Goal: Information Seeking & Learning: Learn about a topic

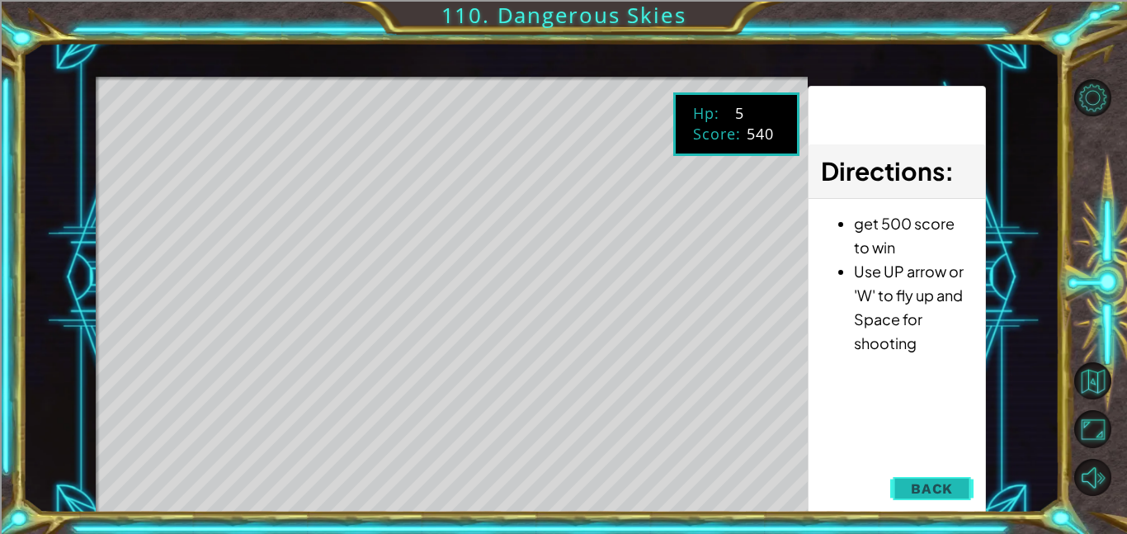
click at [922, 500] on button "Back" at bounding box center [931, 488] width 83 height 33
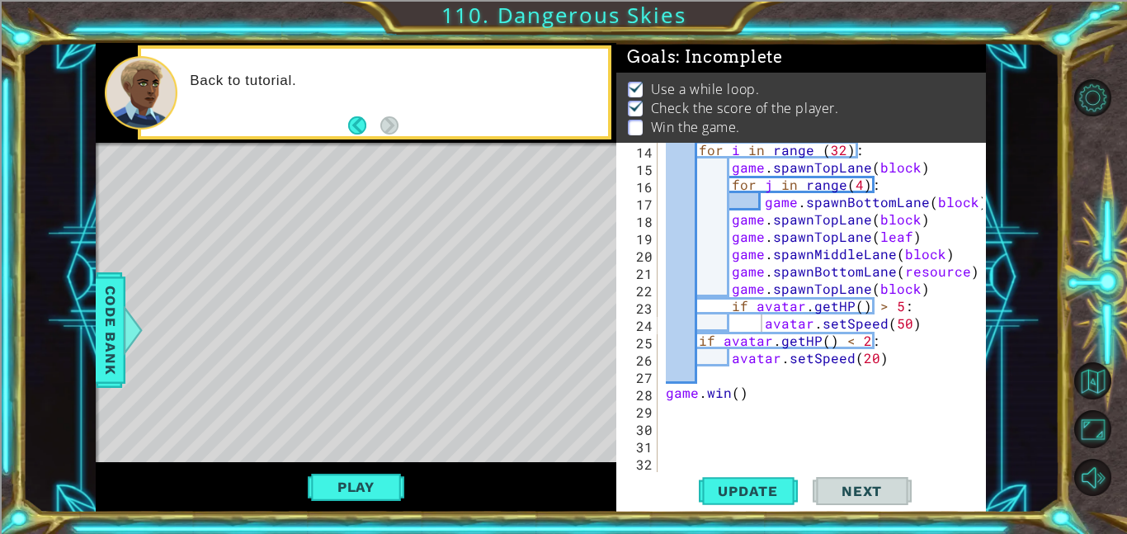
scroll to position [2, 0]
type textarea "[DOMAIN_NAME]()"
click at [738, 393] on div "for i in range ( 32 ) : game . spawnTopLane ( block ) for j in range ( 4 ) : ga…" at bounding box center [826, 323] width 328 height 364
click at [96, 266] on div at bounding box center [98, 321] width 4 height 356
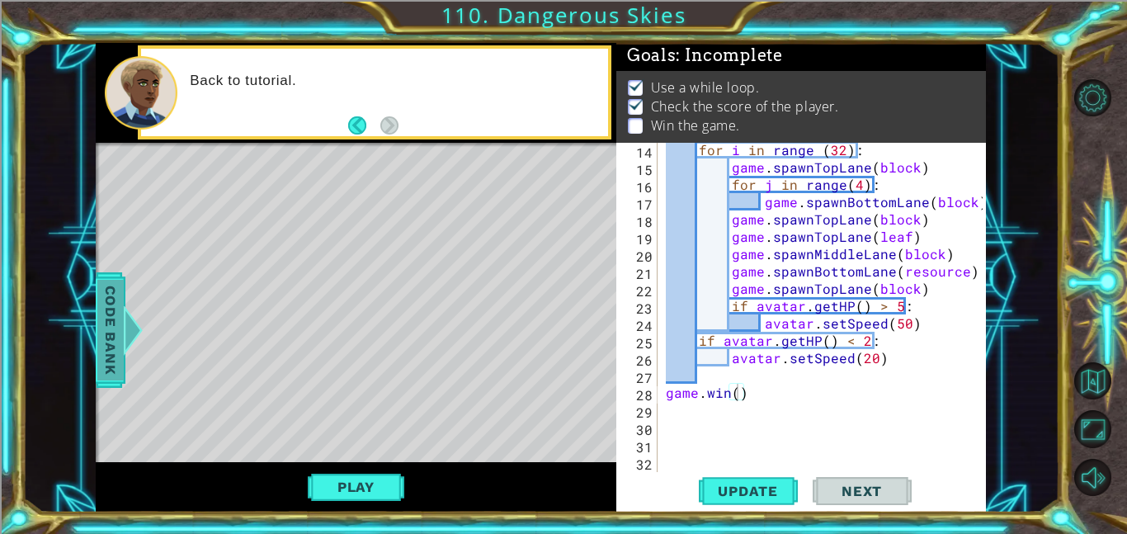
click at [101, 295] on span "Code Bank" at bounding box center [110, 330] width 26 height 101
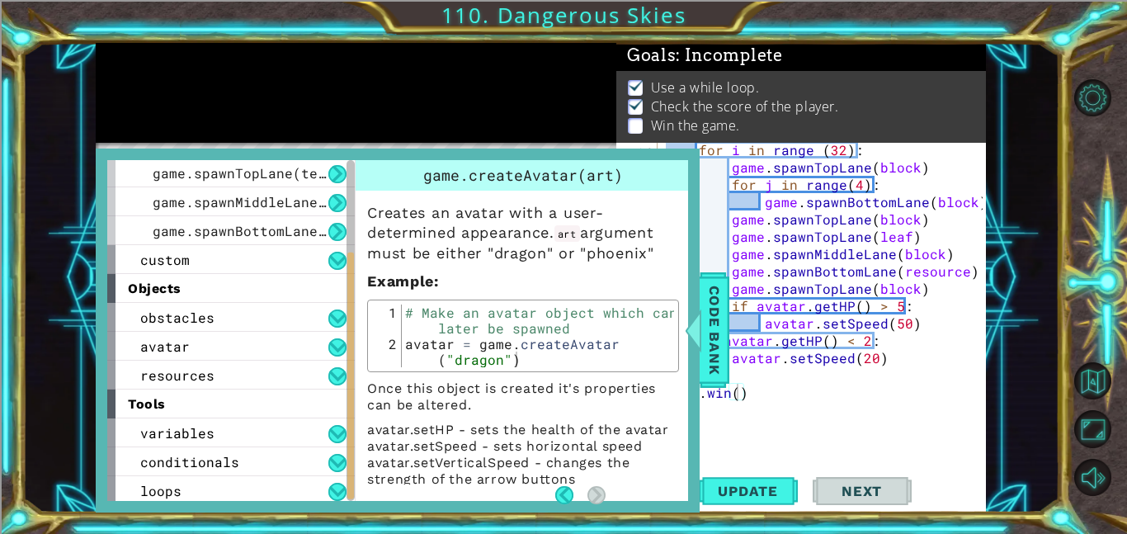
scroll to position [145, 0]
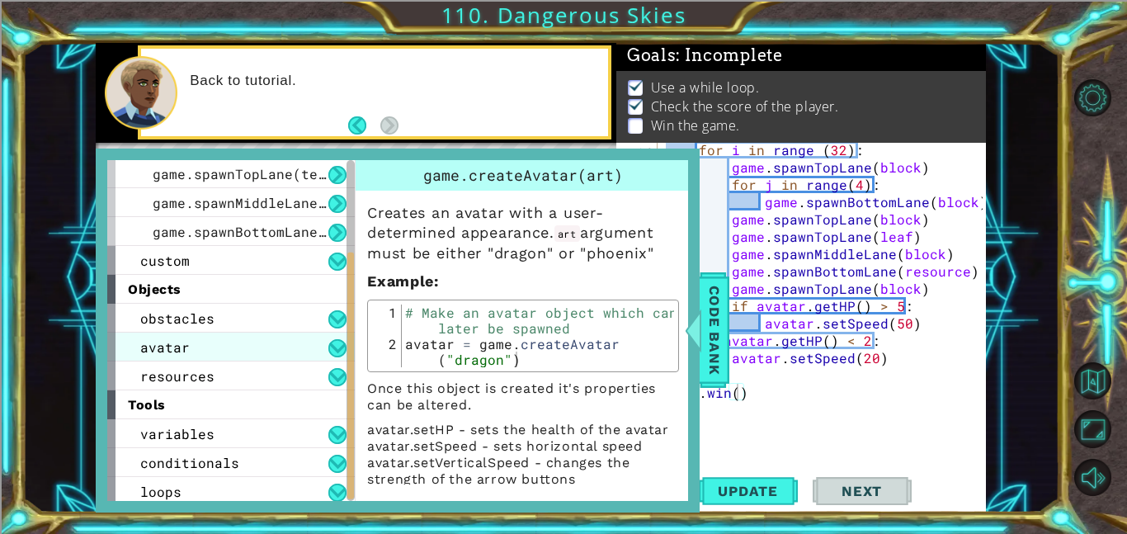
click at [176, 342] on span "avatar" at bounding box center [164, 346] width 49 height 17
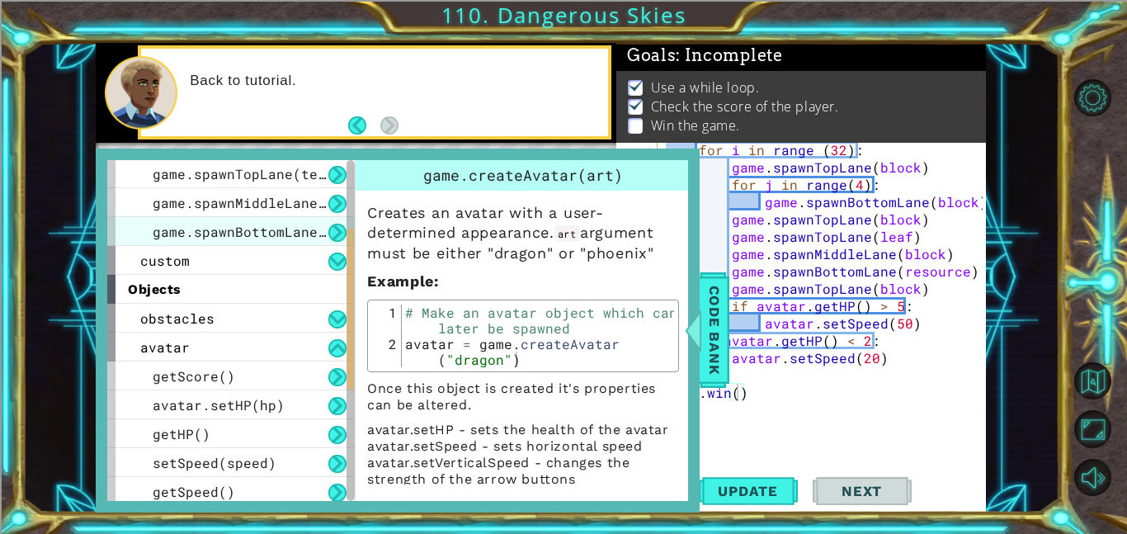
click at [270, 230] on span "game.spawnBottomLane(template)" at bounding box center [276, 231] width 247 height 17
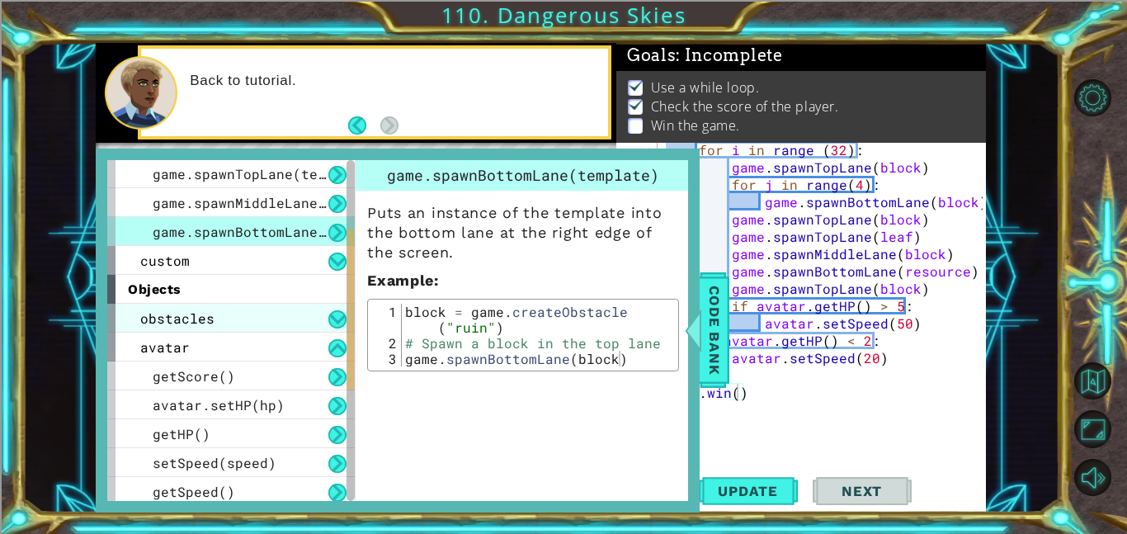
click at [258, 308] on div "obstacles" at bounding box center [230, 318] width 247 height 29
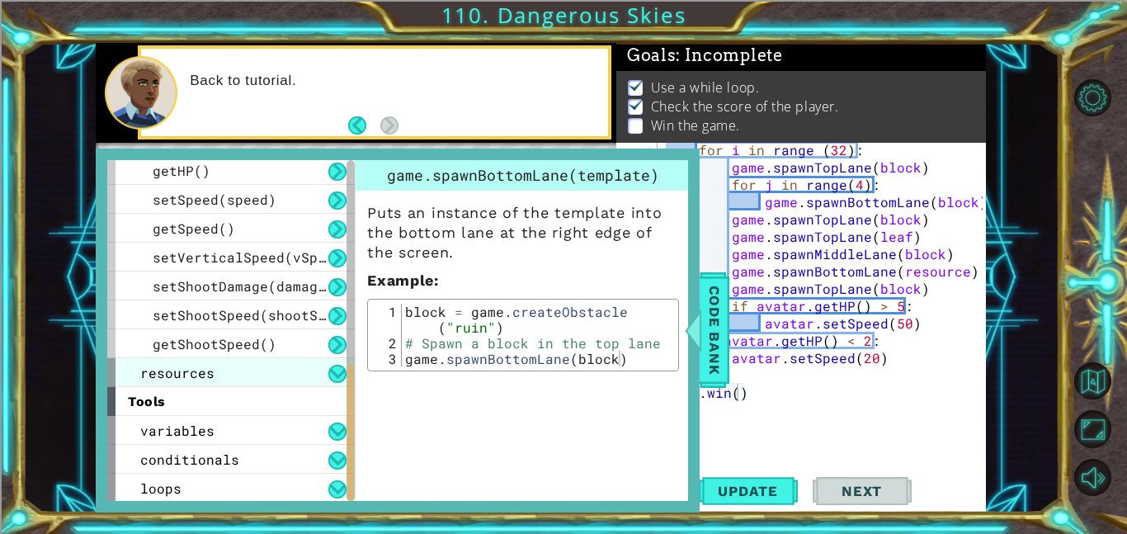
click at [295, 369] on div "resources" at bounding box center [230, 372] width 247 height 29
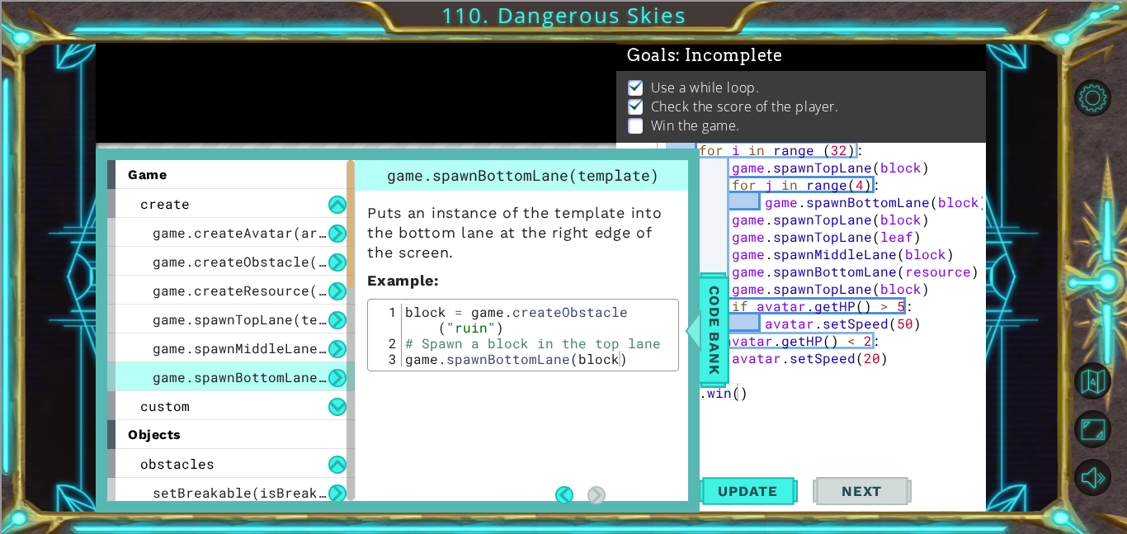
scroll to position [4, 0]
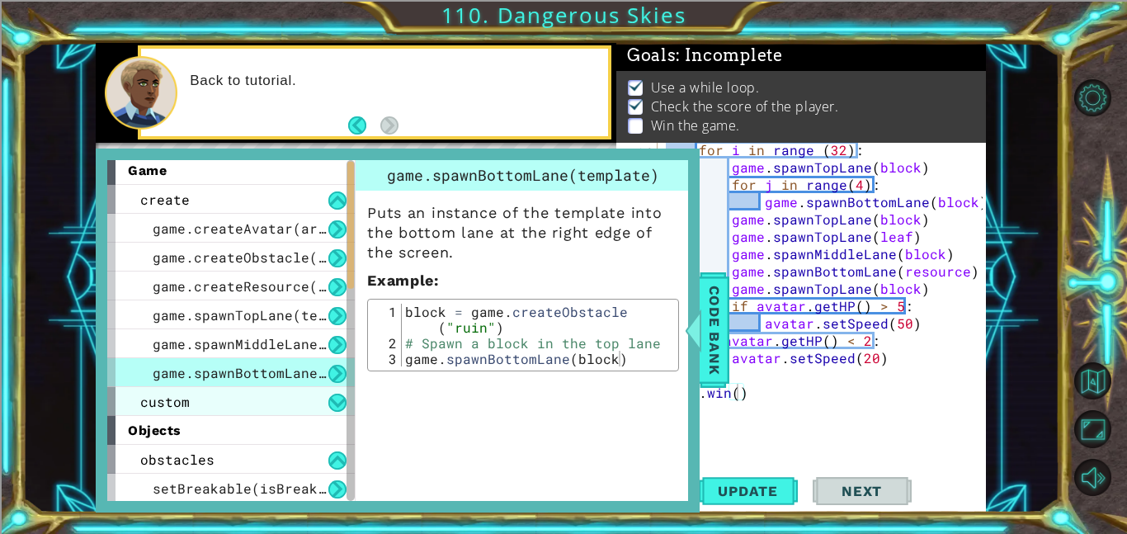
click at [290, 405] on div "custom" at bounding box center [230, 401] width 247 height 29
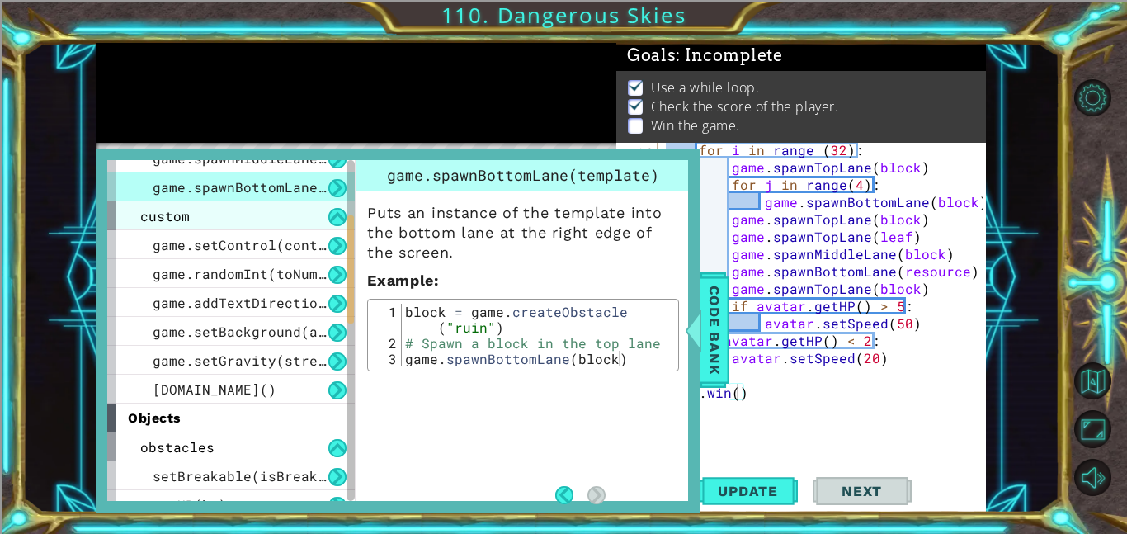
scroll to position [206, 0]
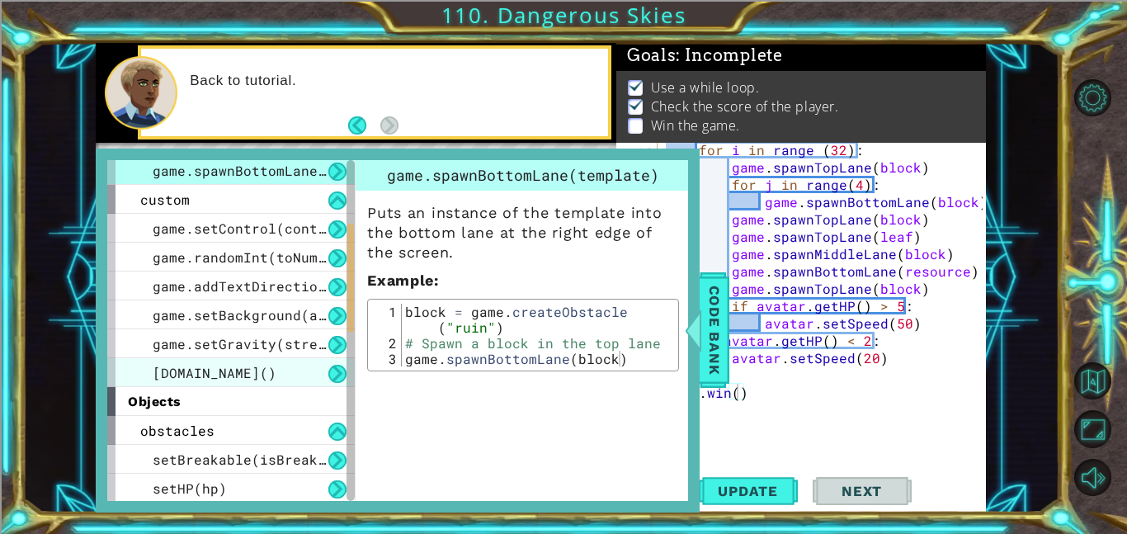
click at [300, 374] on div "[DOMAIN_NAME]()" at bounding box center [230, 372] width 247 height 29
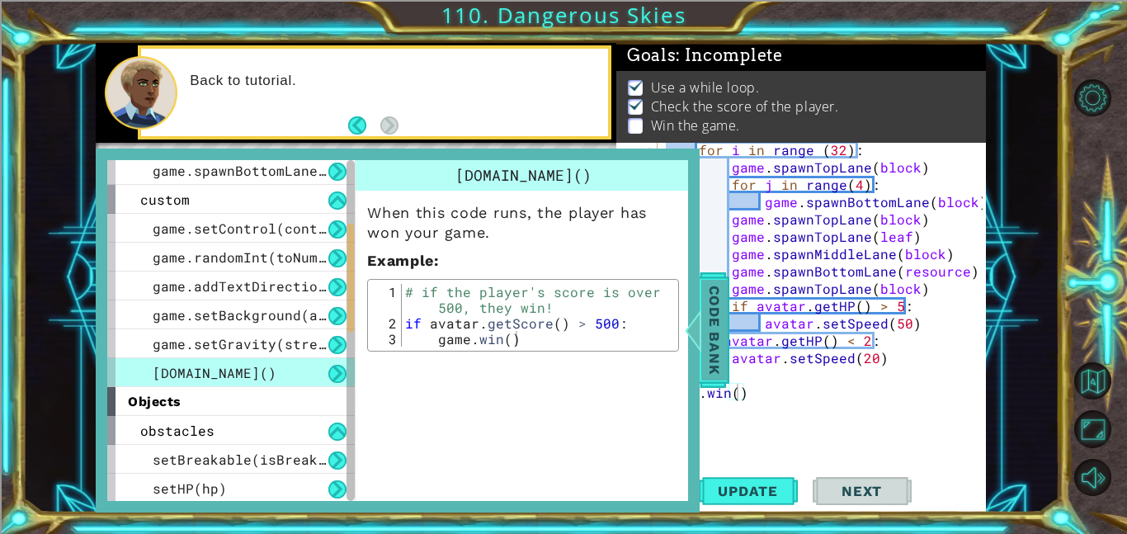
click at [699, 323] on div at bounding box center [693, 329] width 21 height 49
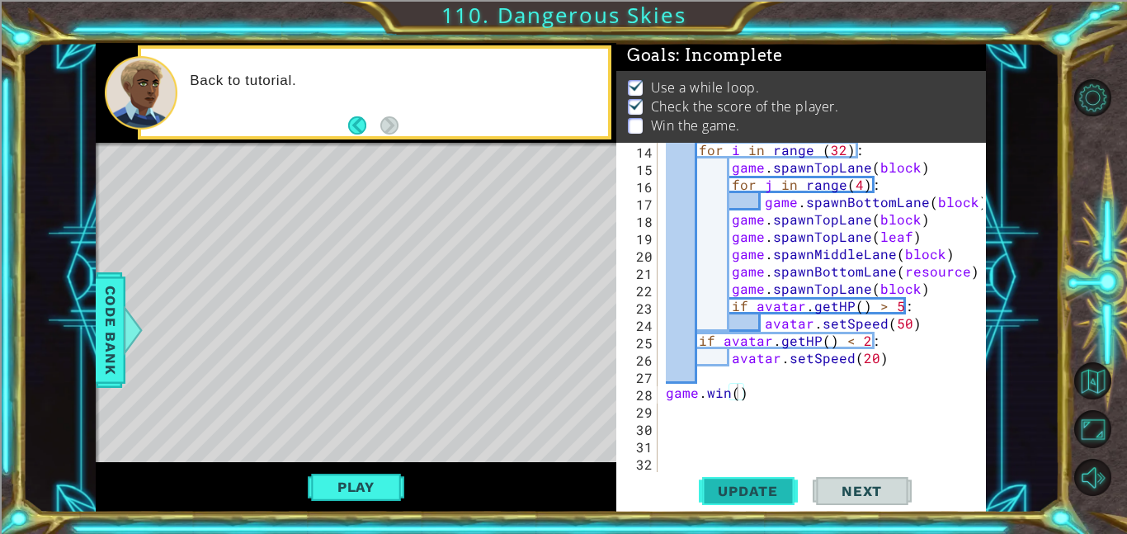
click at [725, 486] on span "Update" at bounding box center [747, 490] width 93 height 16
click at [760, 380] on div "for i in range ( 32 ) : game . spawnTopLane ( block ) for j in range ( 4 ) : ga…" at bounding box center [826, 323] width 328 height 364
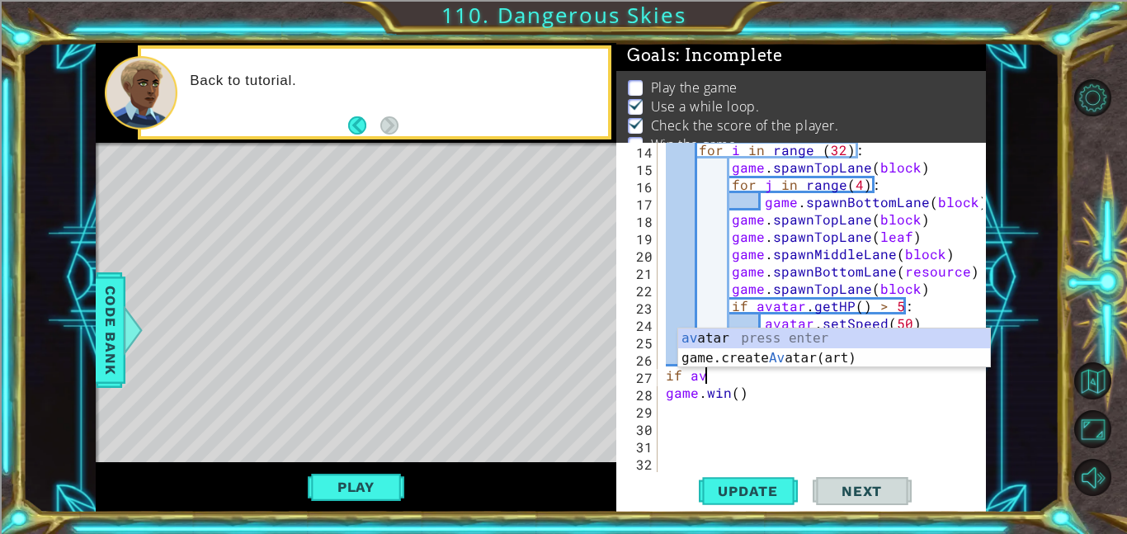
type textarea "i"
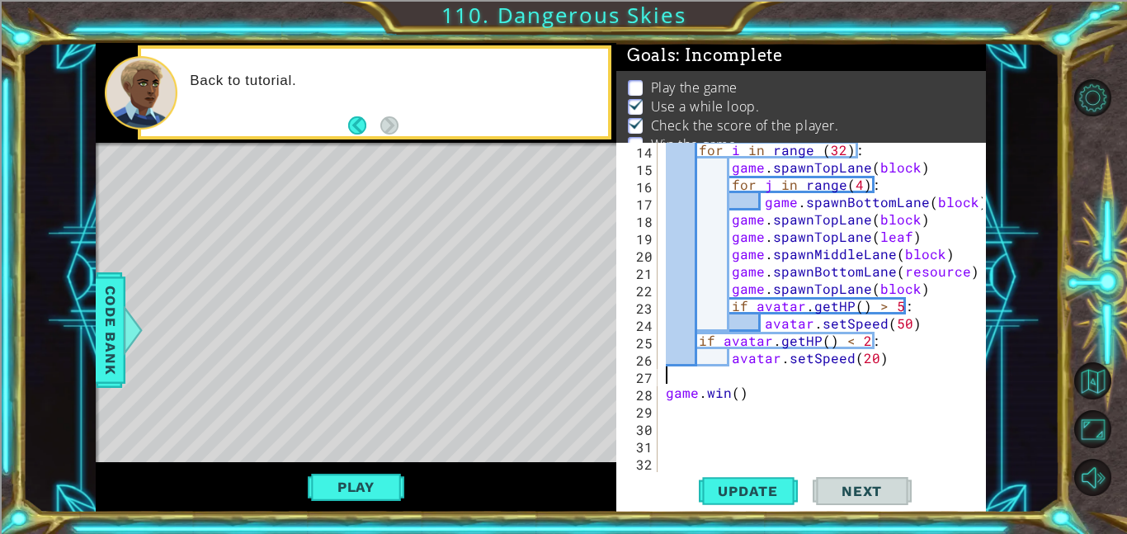
scroll to position [0, 0]
type textarea "avatar.setSpeed(20)"
type textarea "if avatar.getHP() < 6"
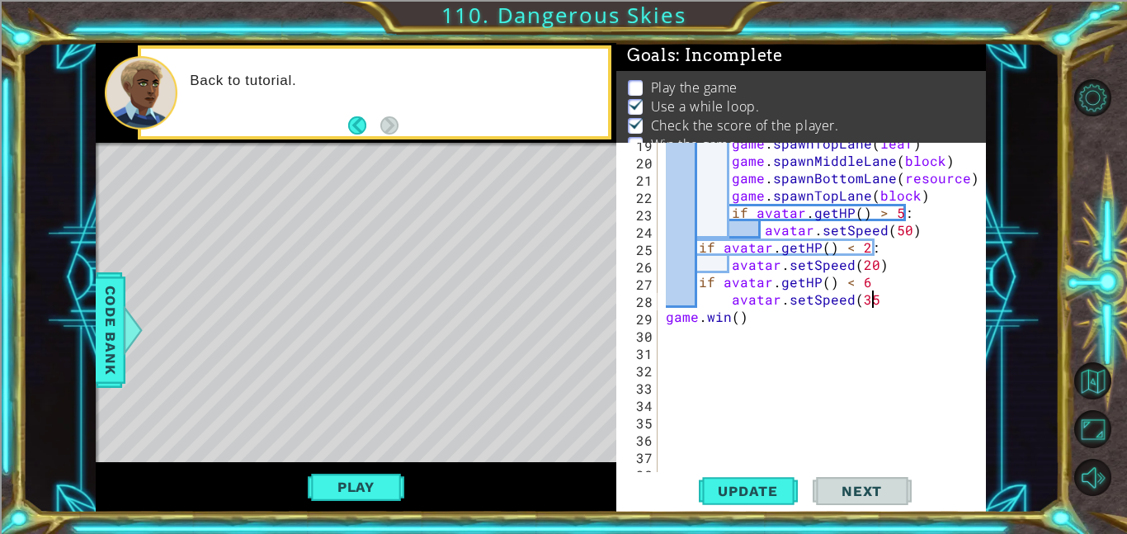
scroll to position [0, 12]
click at [768, 501] on button "Update" at bounding box center [748, 490] width 99 height 37
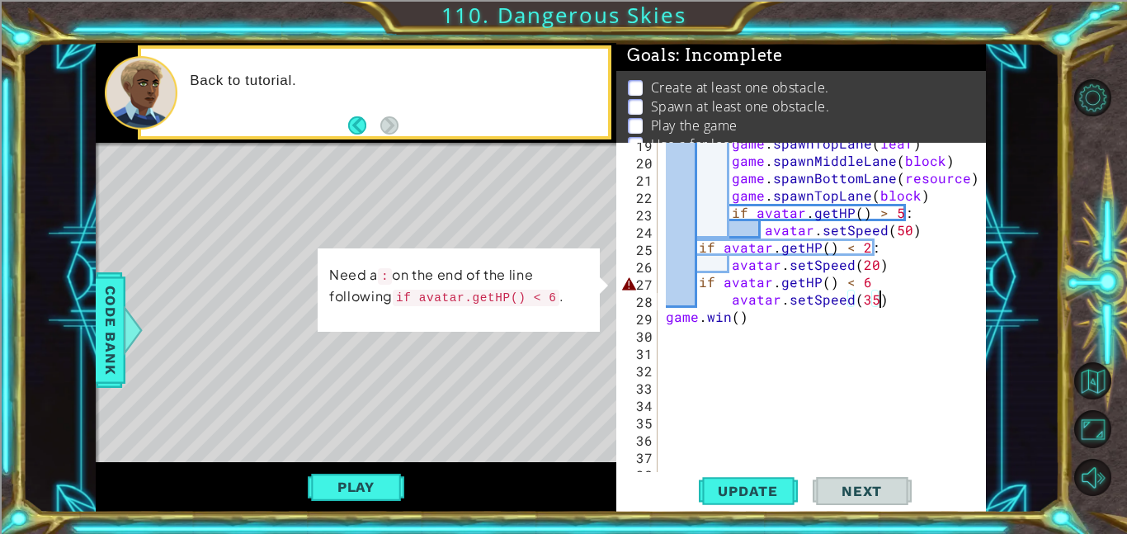
click at [871, 281] on div "game . spawnTopLane ( leaf ) game . spawnMiddleLane ( block ) game . spawnBotto…" at bounding box center [826, 316] width 328 height 364
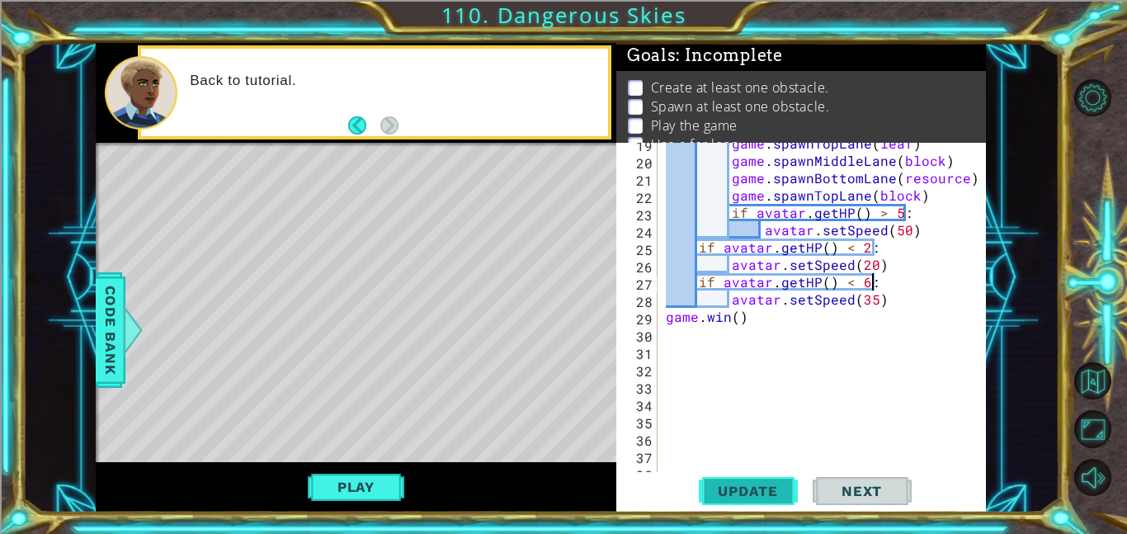
click at [771, 484] on span "Update" at bounding box center [747, 490] width 93 height 16
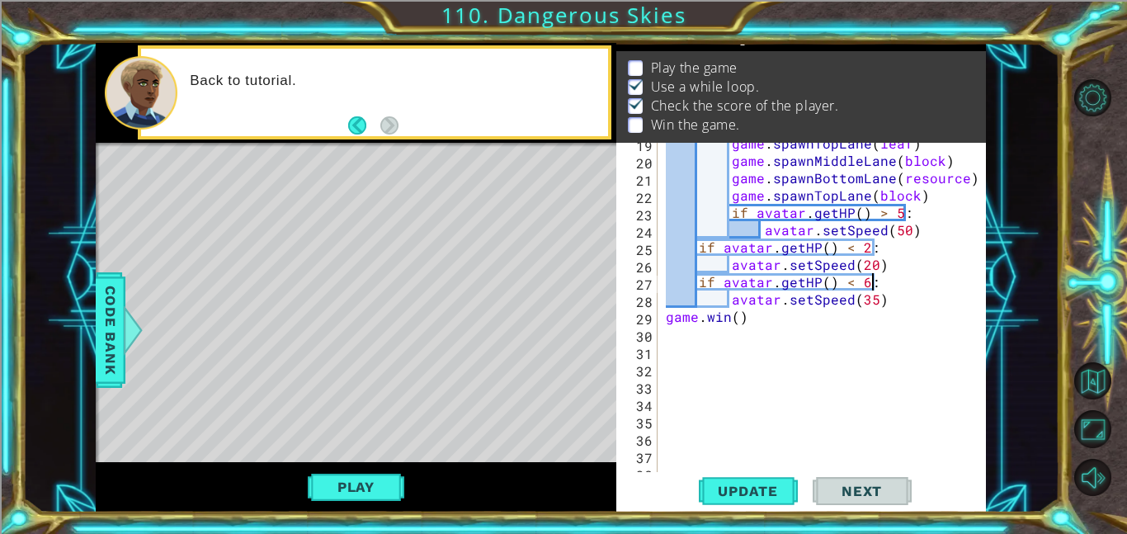
click at [343, 509] on div "Play" at bounding box center [356, 487] width 520 height 50
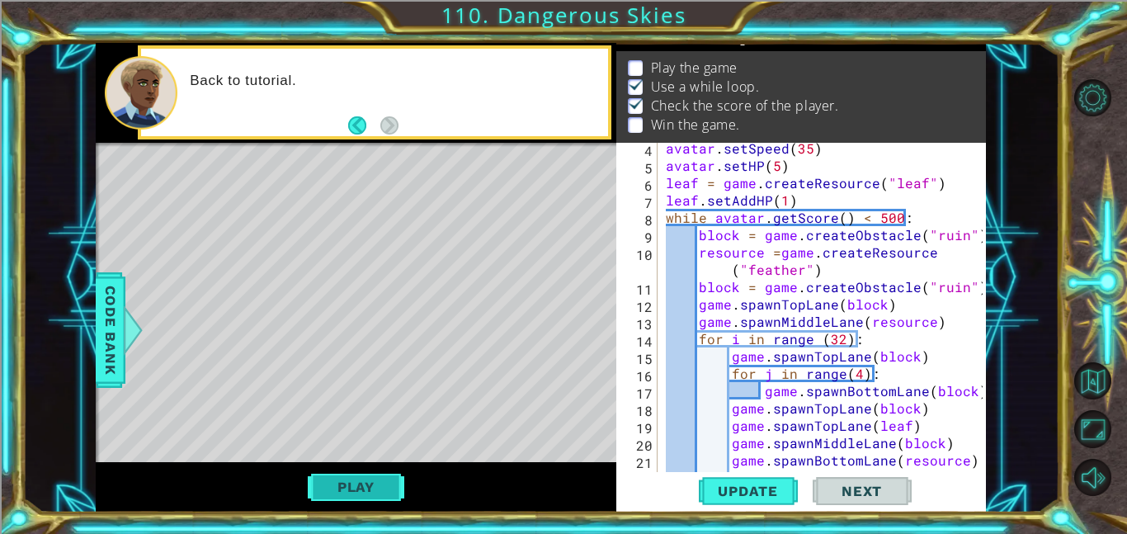
scroll to position [76, 0]
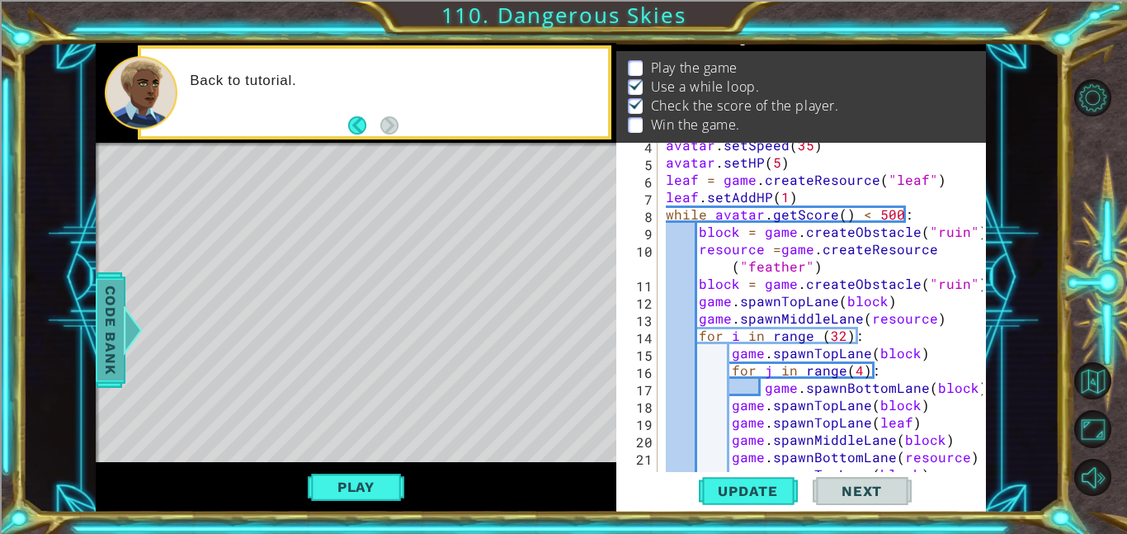
click at [120, 332] on span "Code Bank" at bounding box center [110, 330] width 26 height 101
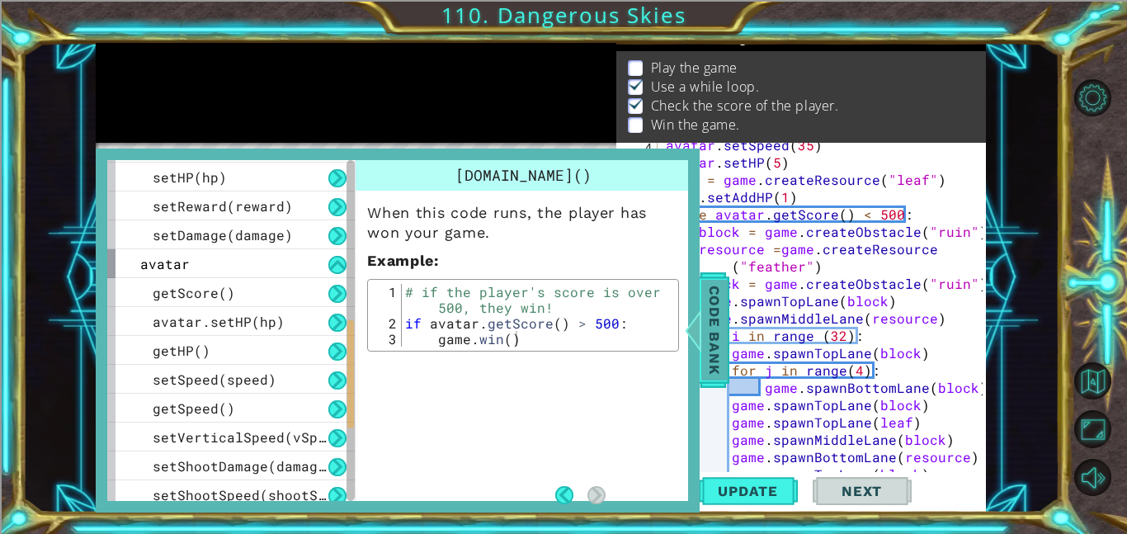
scroll to position [755, 0]
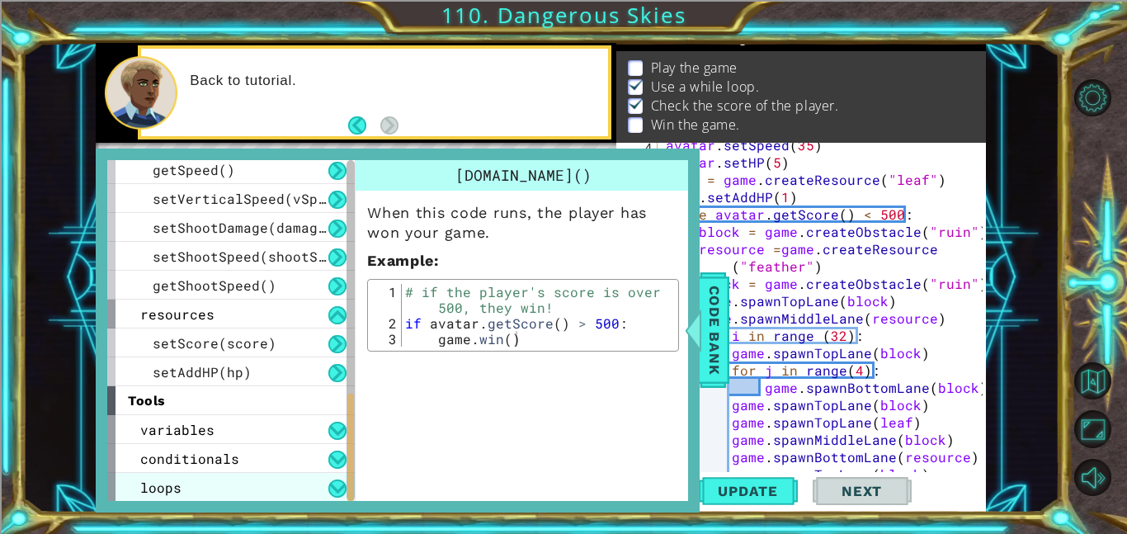
click at [242, 478] on div "loops" at bounding box center [230, 487] width 247 height 29
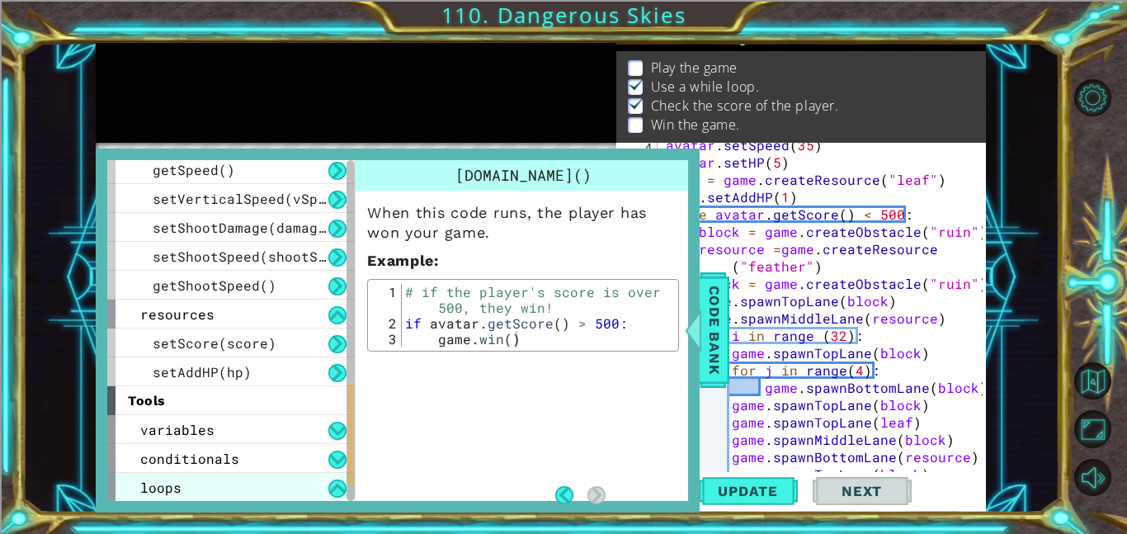
scroll to position [813, 0]
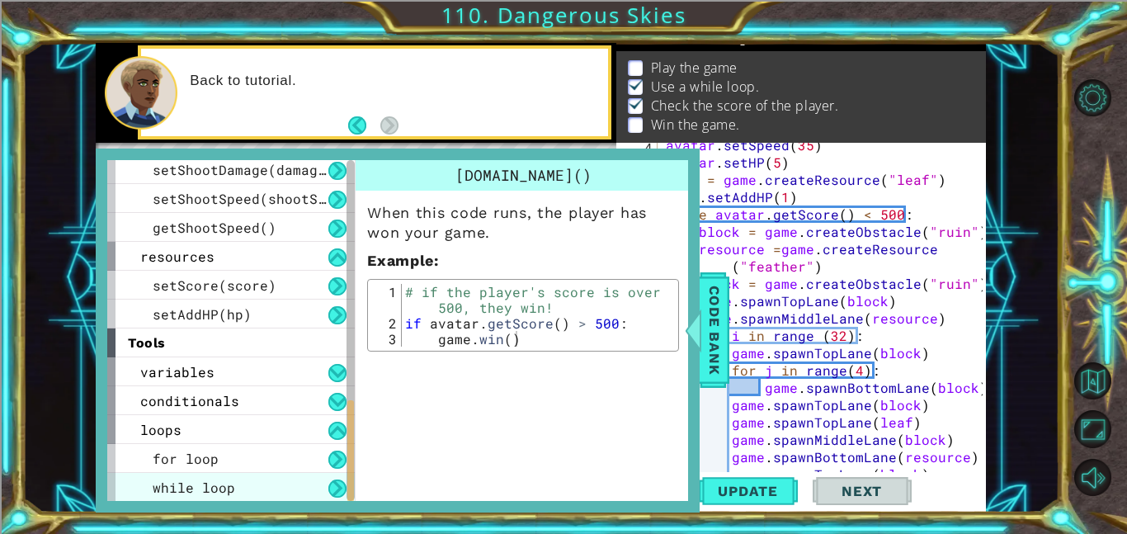
click at [252, 490] on div "while loop" at bounding box center [230, 487] width 247 height 29
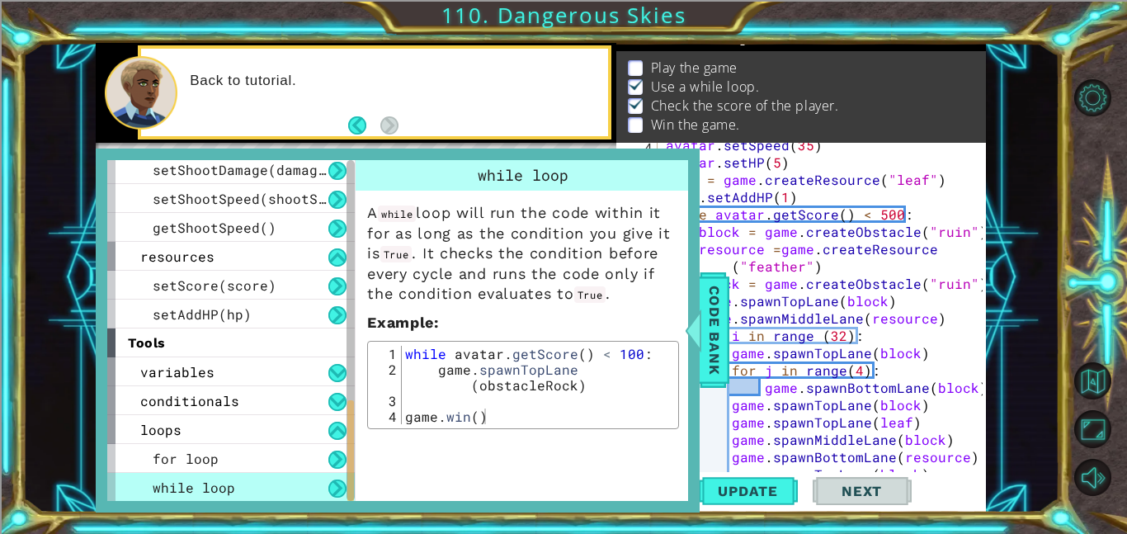
click at [745, 343] on div "avatar . setSpeed ( 35 ) avatar . setHP ( 5 ) leaf = game . createResource ( "l…" at bounding box center [826, 318] width 328 height 364
click at [718, 333] on span "Code Bank" at bounding box center [714, 330] width 26 height 101
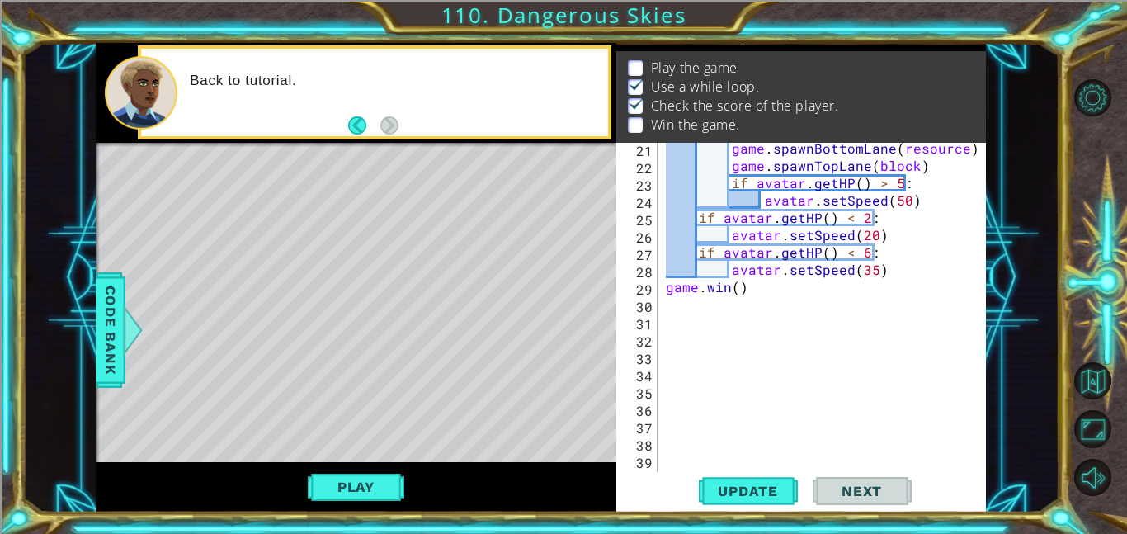
scroll to position [384, 0]
click at [893, 280] on div "game . spawnBottomLane ( resource ) game . spawnTopLane ( block ) if avatar . g…" at bounding box center [826, 321] width 328 height 364
click at [892, 266] on div "game . spawnBottomLane ( resource ) game . spawnTopLane ( block ) if avatar . g…" at bounding box center [826, 321] width 328 height 364
type textarea "avatar.setSpeed(35)"
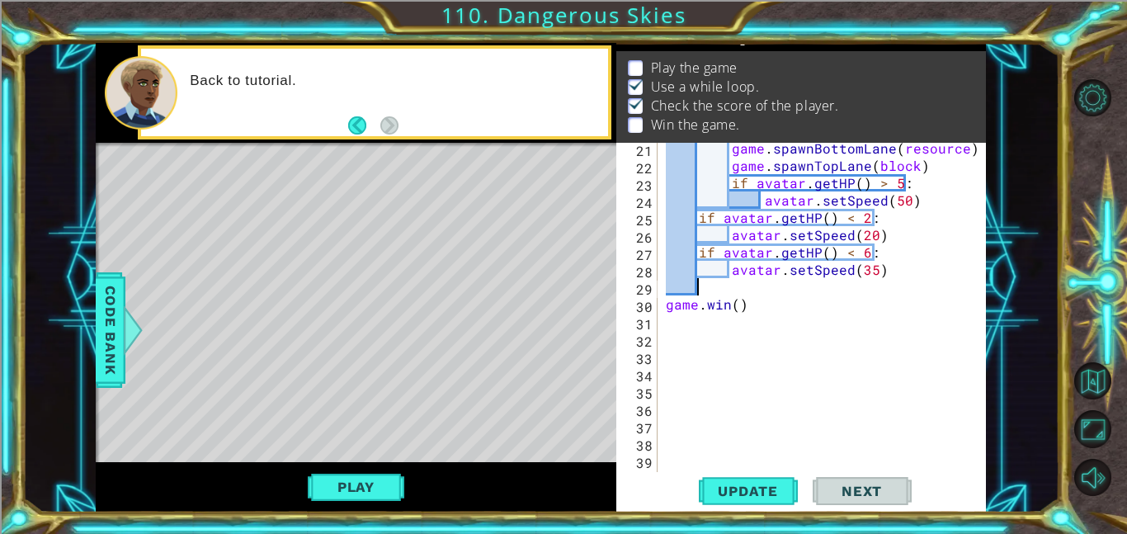
scroll to position [0, 0]
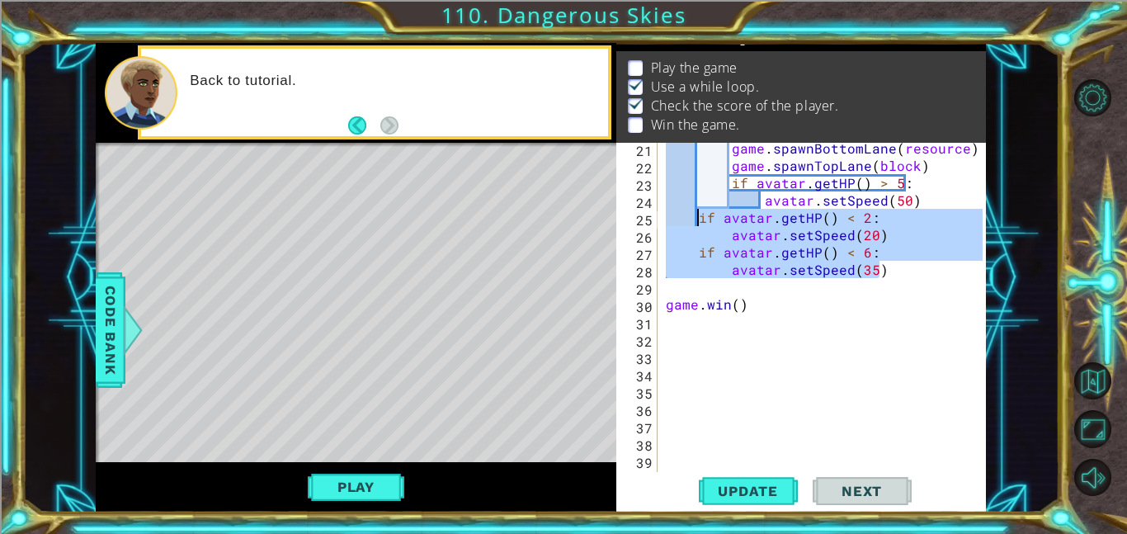
drag, startPoint x: 892, startPoint y: 275, endPoint x: 694, endPoint y: 210, distance: 209.2
click at [694, 210] on div "game . spawnBottomLane ( resource ) game . spawnTopLane ( block ) if avatar . g…" at bounding box center [826, 321] width 328 height 364
type textarea "if avatar.getHP() < 2: avatar.setSpeed(20)"
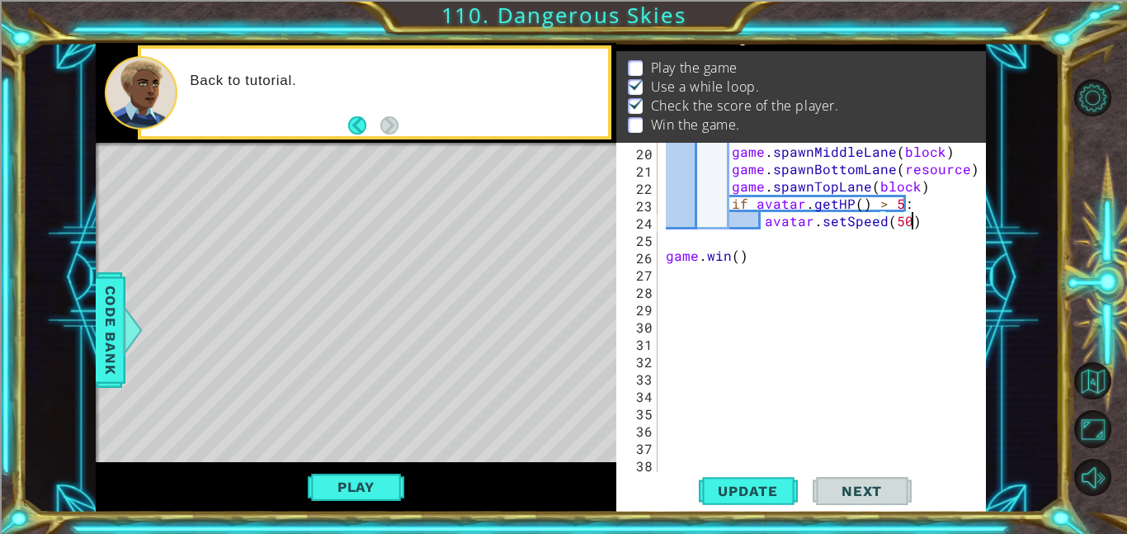
scroll to position [364, 0]
click at [755, 261] on div "game . spawnMiddleLane ( block ) game . spawnBottomLane ( resource ) game . spa…" at bounding box center [826, 325] width 328 height 364
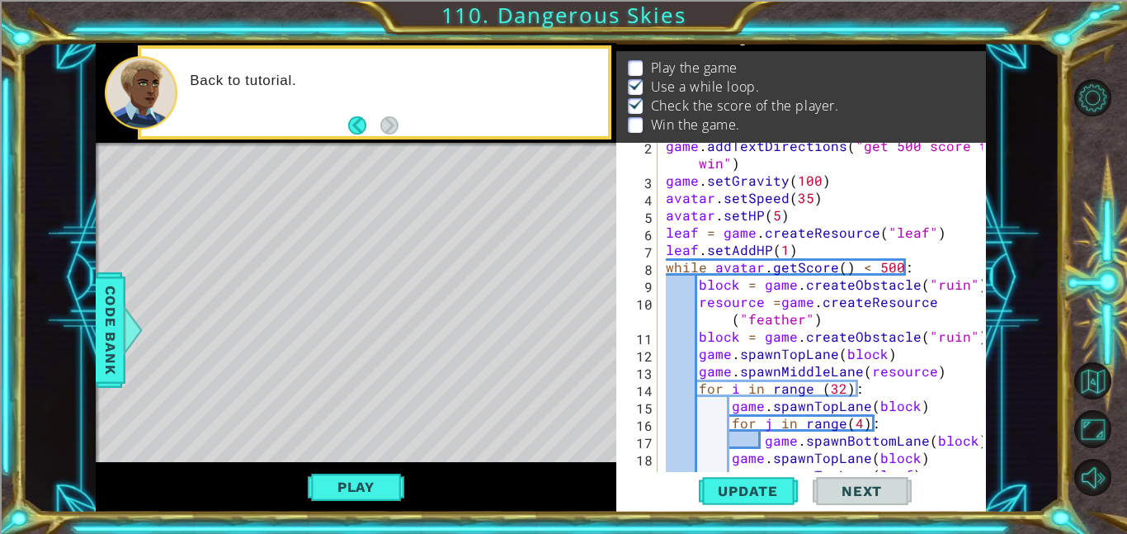
scroll to position [0, 0]
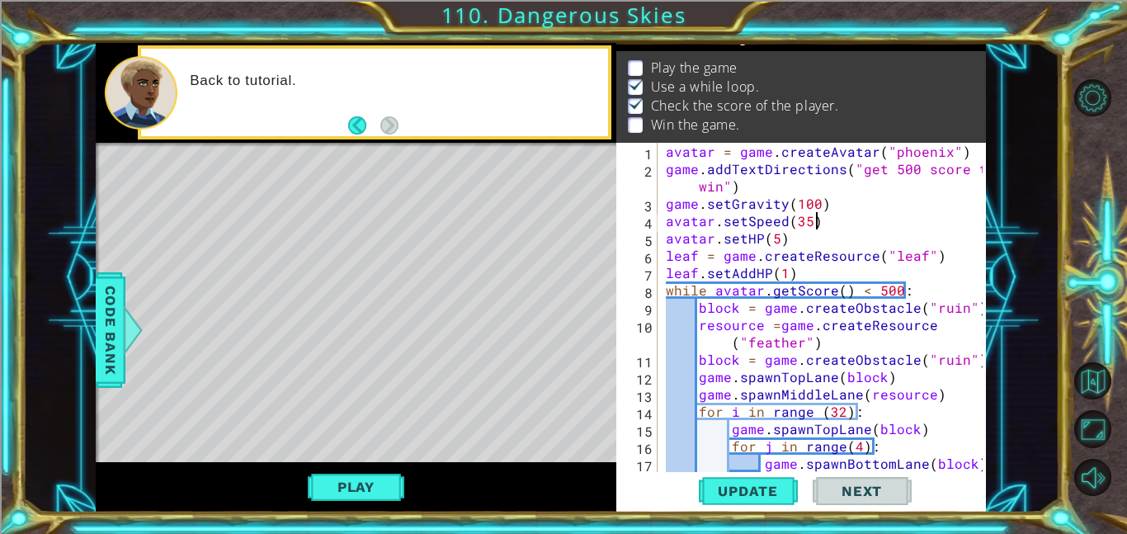
click at [835, 221] on div "avatar = game . createAvatar ( "phoenix" ) game . addTextDirections ( "get 500 …" at bounding box center [826, 325] width 328 height 364
click at [802, 233] on div "avatar = game . createAvatar ( "phoenix" ) game . addTextDirections ( "get 500 …" at bounding box center [826, 325] width 328 height 364
type textarea "avatar.setHP(5)"
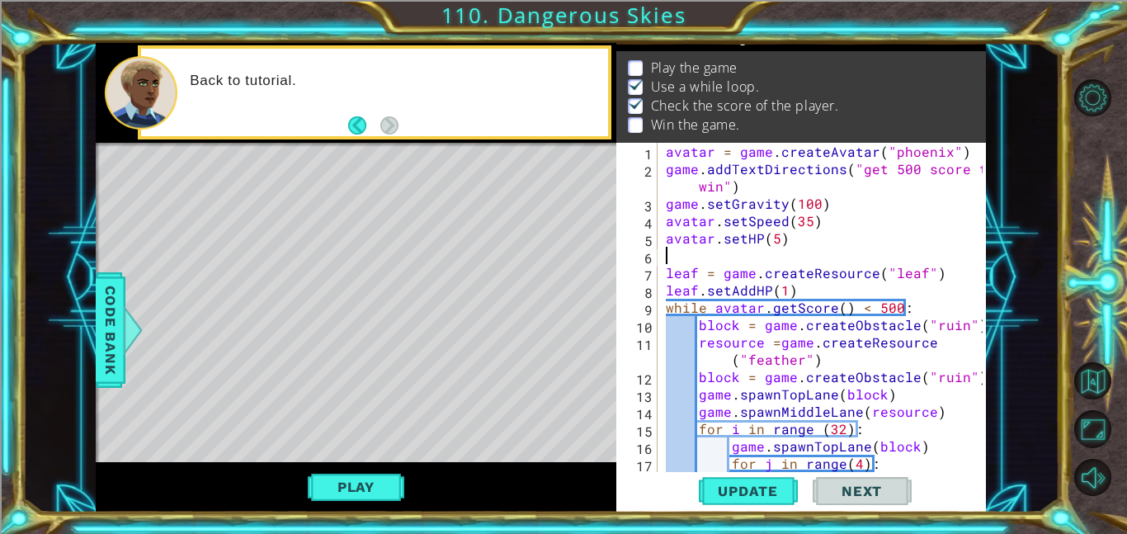
paste textarea "avatar.setSpeed(35)"
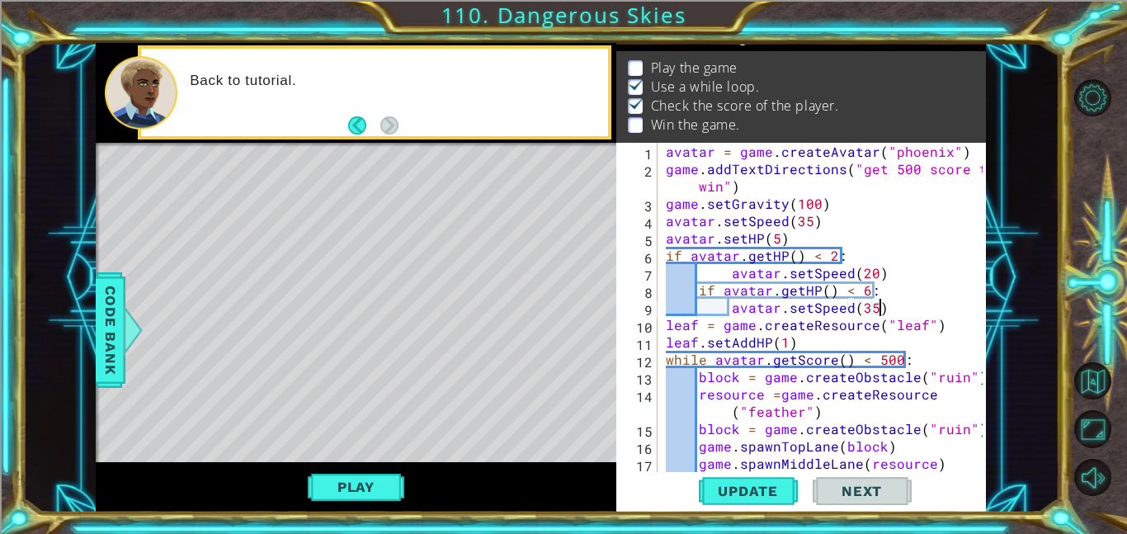
click at [911, 283] on div "avatar = game . createAvatar ( "phoenix" ) game . addTextDirections ( "get 500 …" at bounding box center [826, 325] width 328 height 364
click at [755, 185] on div "avatar = game . createAvatar ( "phoenix" ) game . addTextDirections ( "get 500 …" at bounding box center [826, 325] width 328 height 364
type textarea "game.addTextDirections("get 500 score to win")"
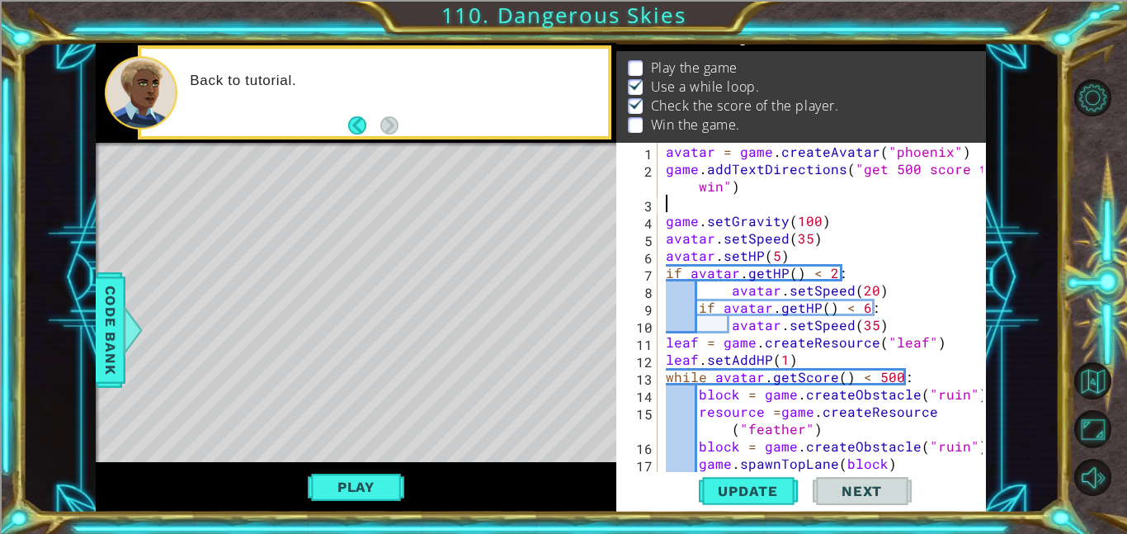
type textarea "s"
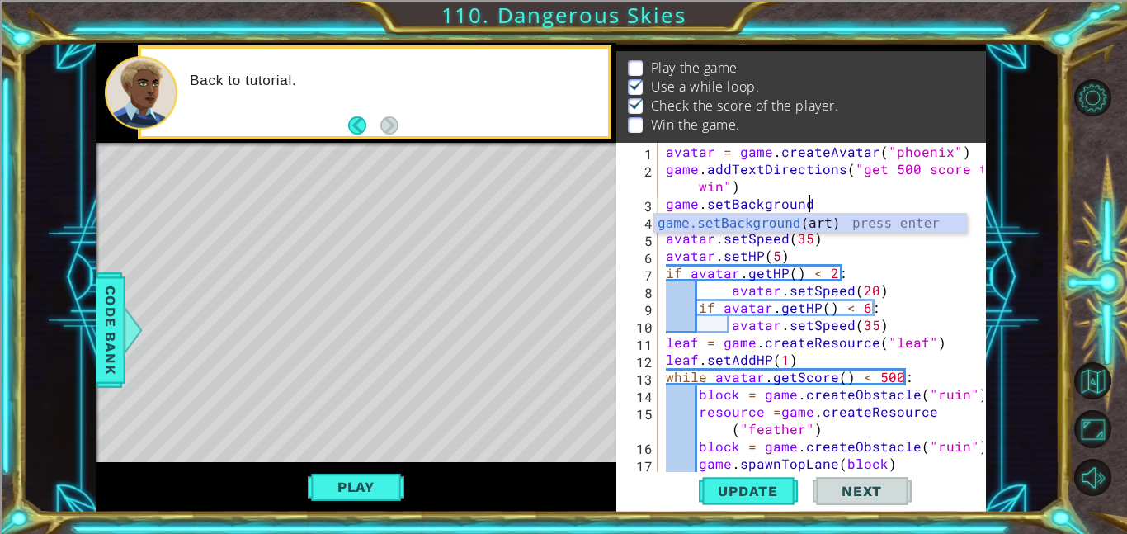
scroll to position [0, 9]
type textarea "game.setBackground()"
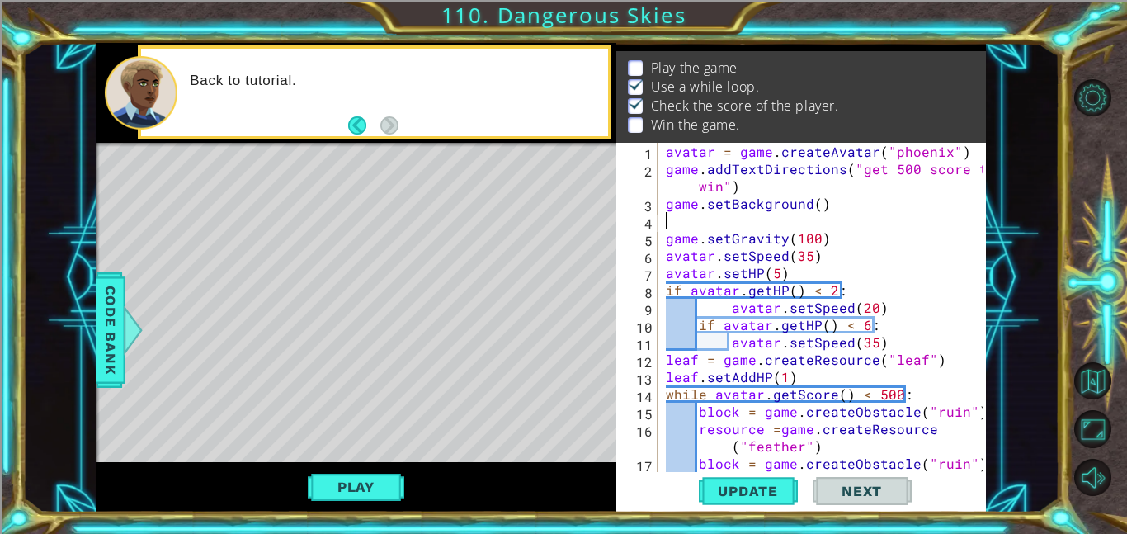
scroll to position [0, 0]
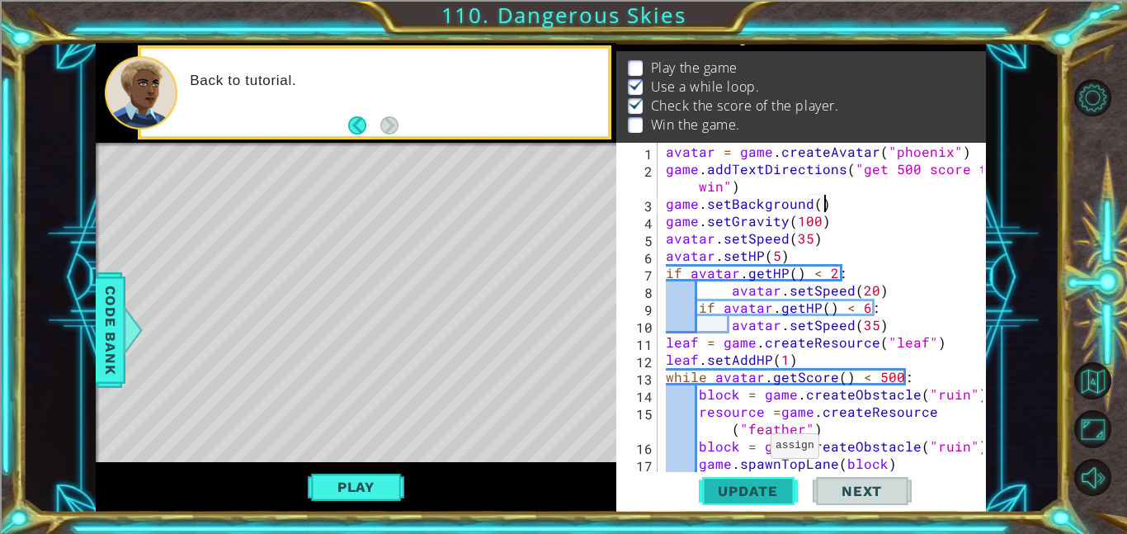
click at [725, 497] on span "Update" at bounding box center [747, 490] width 93 height 16
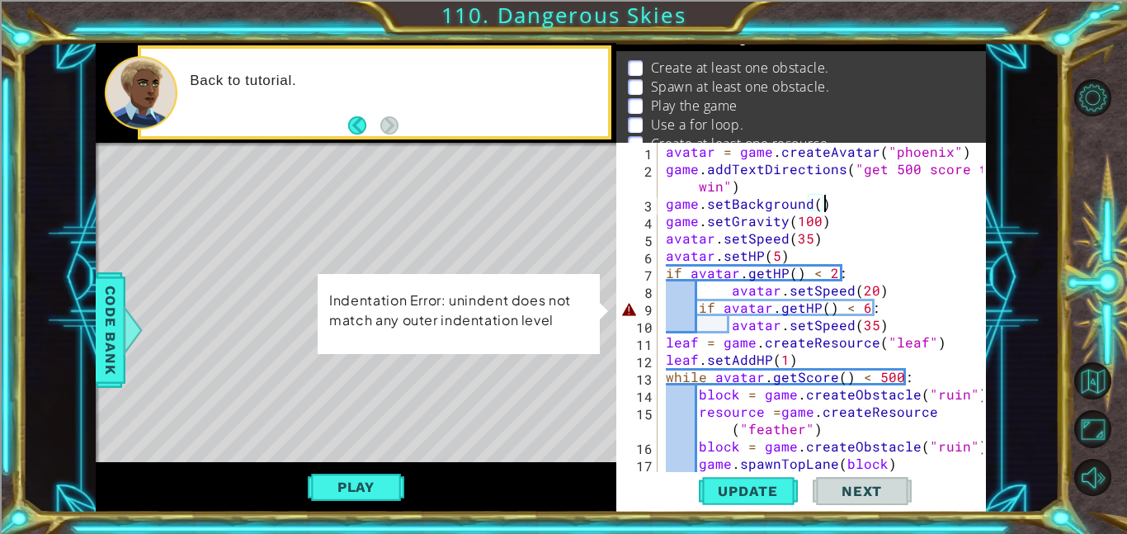
click at [699, 308] on div "avatar = game . createAvatar ( "phoenix" ) game . addTextDirections ( "get 500 …" at bounding box center [826, 325] width 328 height 364
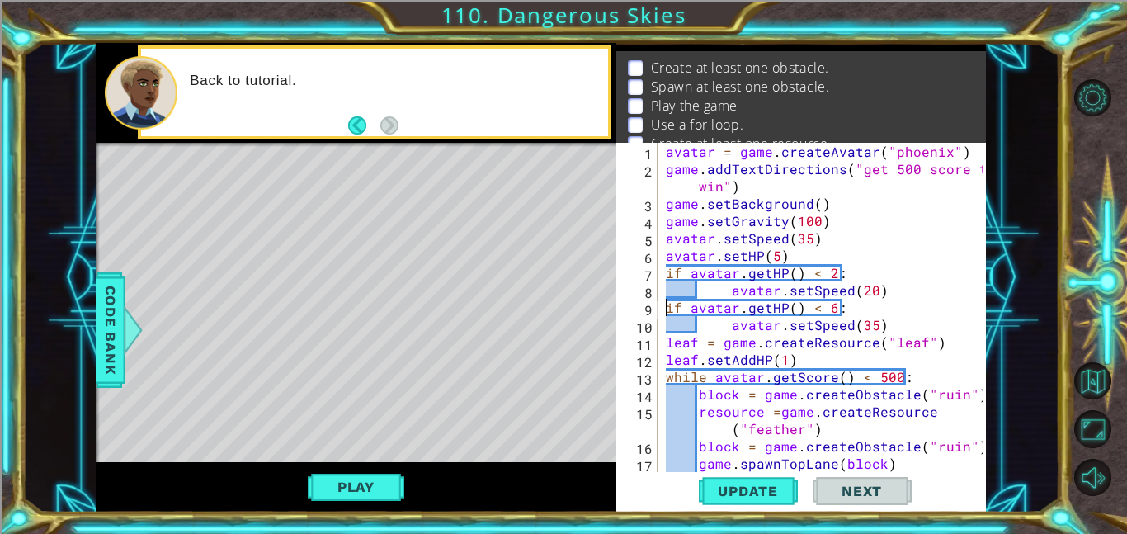
click at [732, 327] on div "avatar = game . createAvatar ( "phoenix" ) game . addTextDirections ( "get 500 …" at bounding box center [826, 325] width 328 height 364
click at [726, 285] on div "avatar = game . createAvatar ( "phoenix" ) game . addTextDirections ( "get 500 …" at bounding box center [826, 325] width 328 height 364
click at [747, 497] on span "Update" at bounding box center [747, 490] width 93 height 16
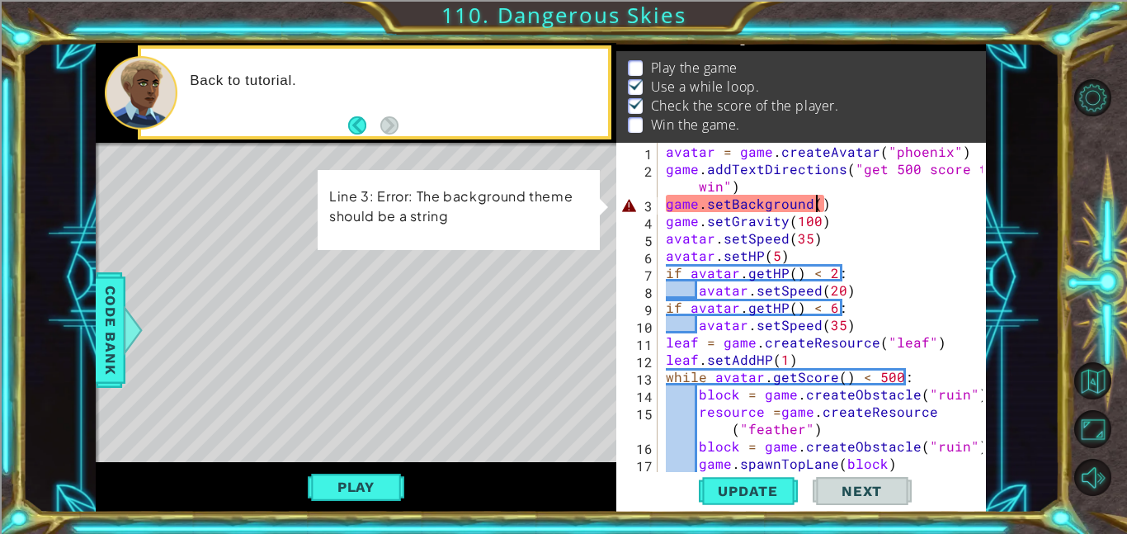
click at [814, 205] on div "avatar = game . createAvatar ( "phoenix" ) game . addTextDirections ( "get 500 …" at bounding box center [826, 325] width 328 height 364
type textarea "game.setBackground(324)"
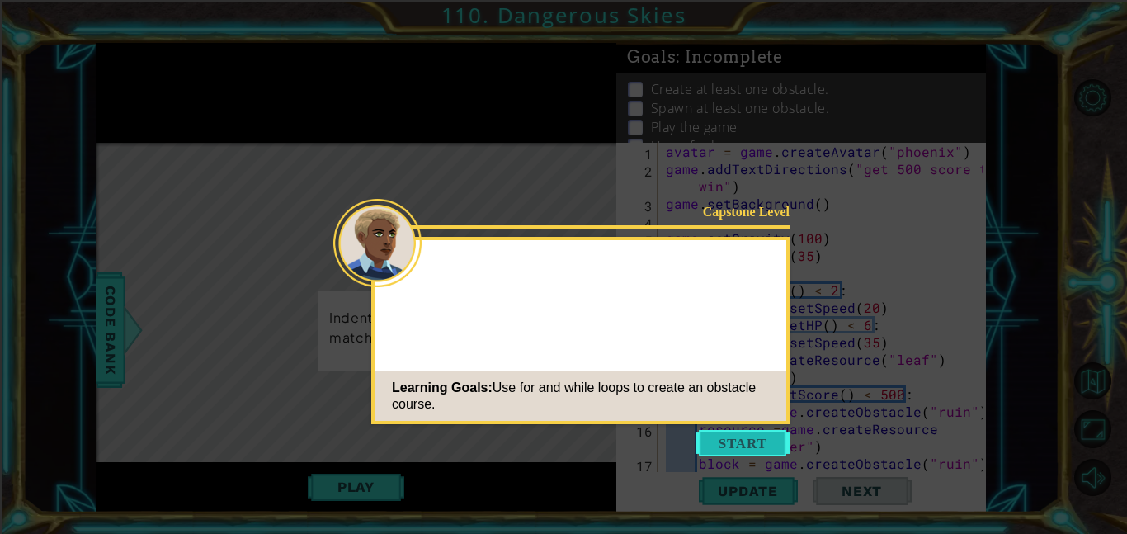
click at [745, 449] on button "Start" at bounding box center [742, 443] width 94 height 26
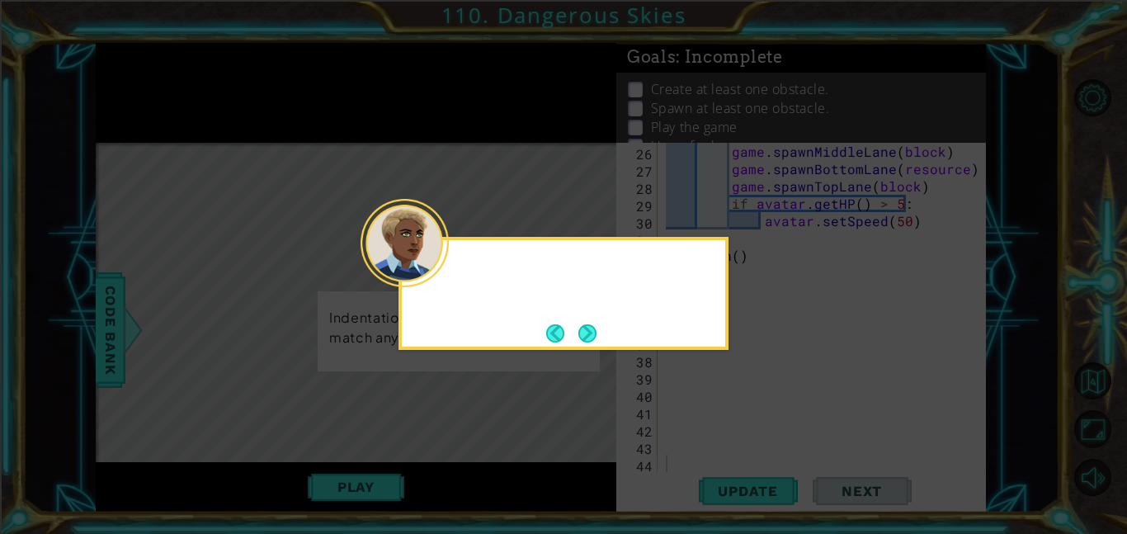
scroll to position [468, 0]
click at [591, 324] on button "Next" at bounding box center [587, 333] width 18 height 18
click at [587, 317] on div at bounding box center [563, 293] width 330 height 113
click at [591, 330] on button "Next" at bounding box center [587, 333] width 18 height 18
click at [583, 330] on button "Next" at bounding box center [587, 333] width 18 height 18
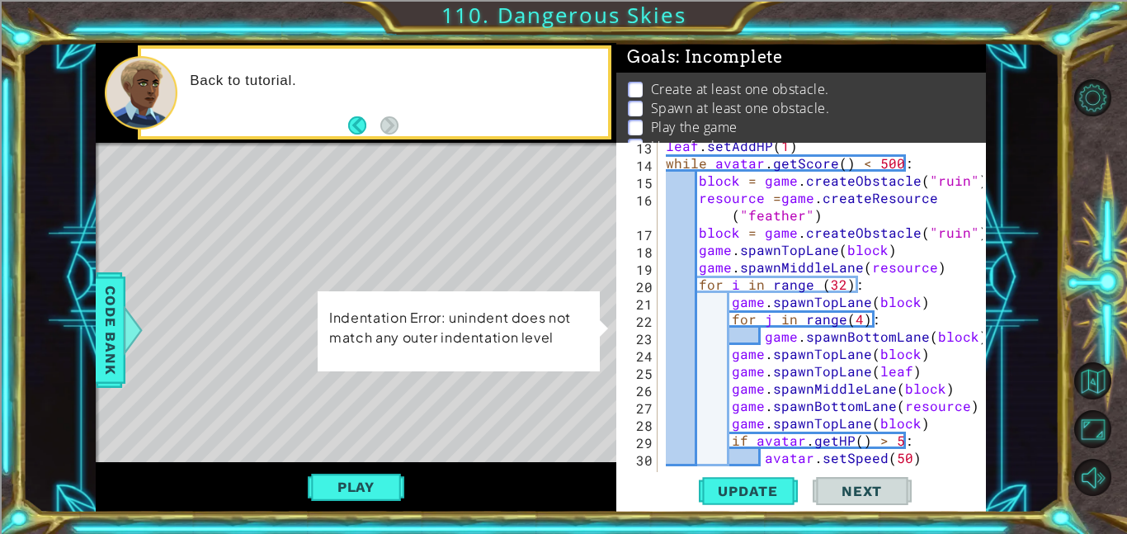
scroll to position [0, 0]
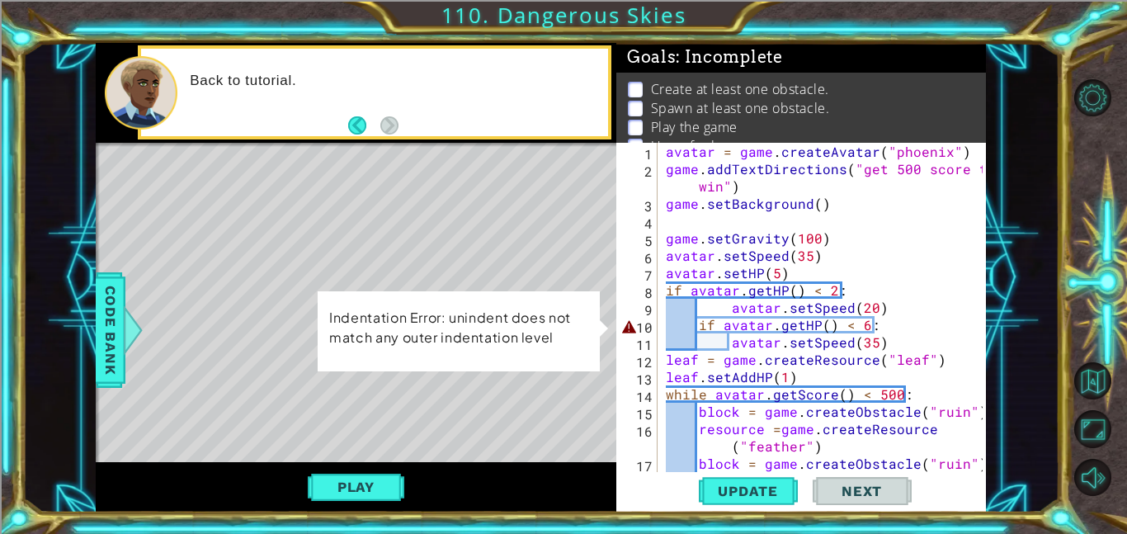
click at [696, 322] on div "avatar = game . createAvatar ( "phoenix" ) game . addTextDirections ( "get 500 …" at bounding box center [826, 325] width 328 height 364
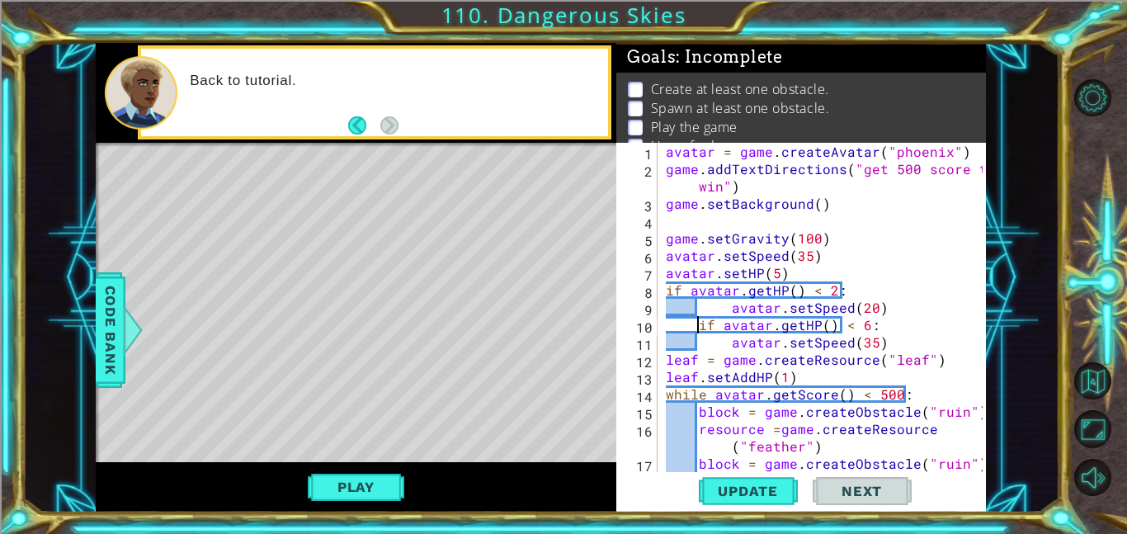
click at [727, 350] on div "avatar = game . createAvatar ( "phoenix" ) game . addTextDirections ( "get 500 …" at bounding box center [826, 325] width 328 height 364
click at [699, 322] on div "avatar = game . createAvatar ( "phoenix" ) game . addTextDirections ( "get 500 …" at bounding box center [826, 325] width 328 height 364
click at [727, 303] on div "avatar = game . createAvatar ( "phoenix" ) game . addTextDirections ( "get 500 …" at bounding box center [826, 325] width 328 height 364
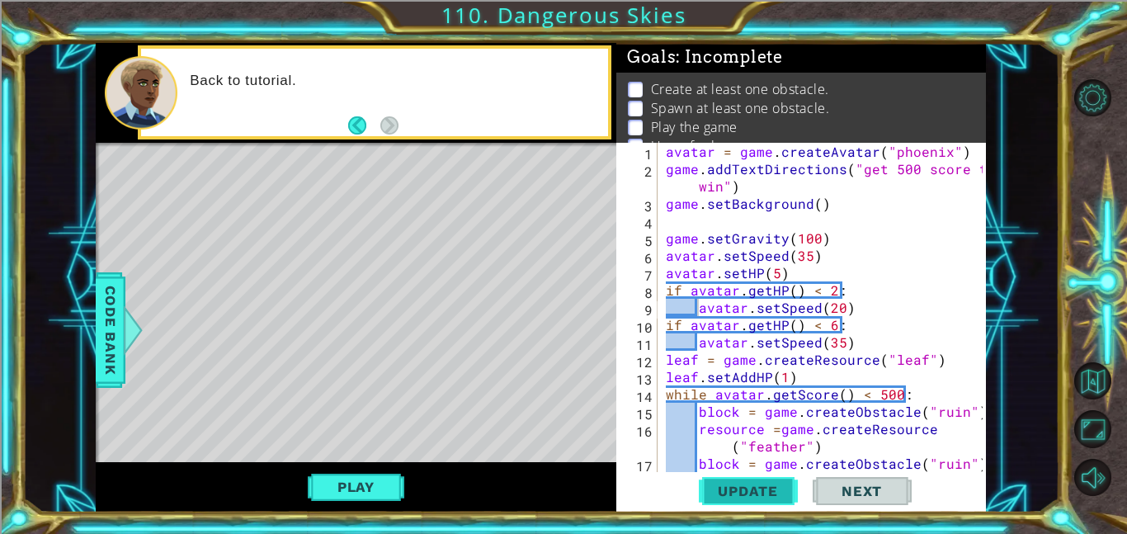
click at [769, 475] on button "Update" at bounding box center [748, 490] width 99 height 37
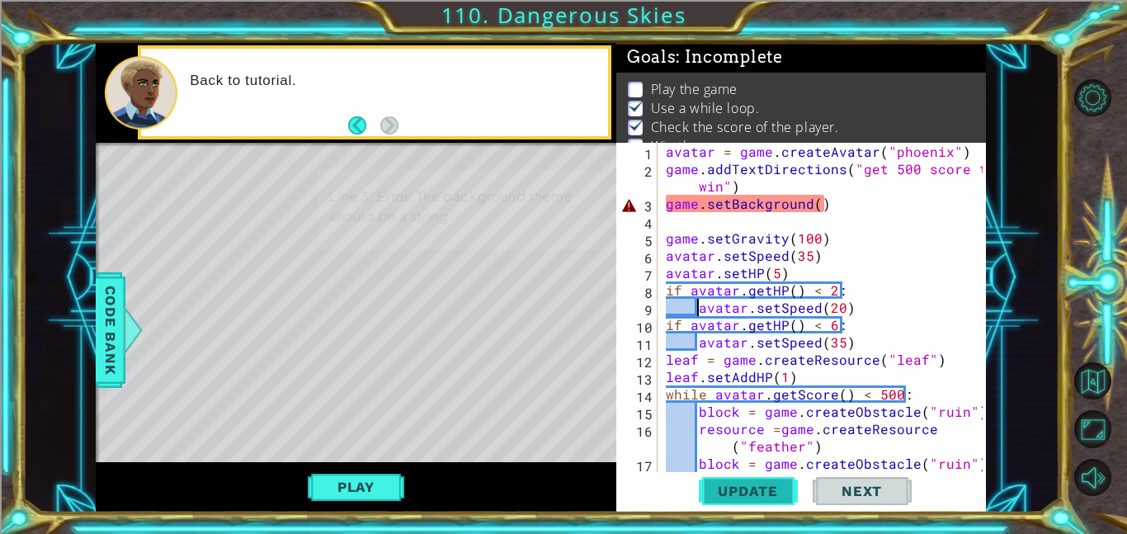
scroll to position [21, 0]
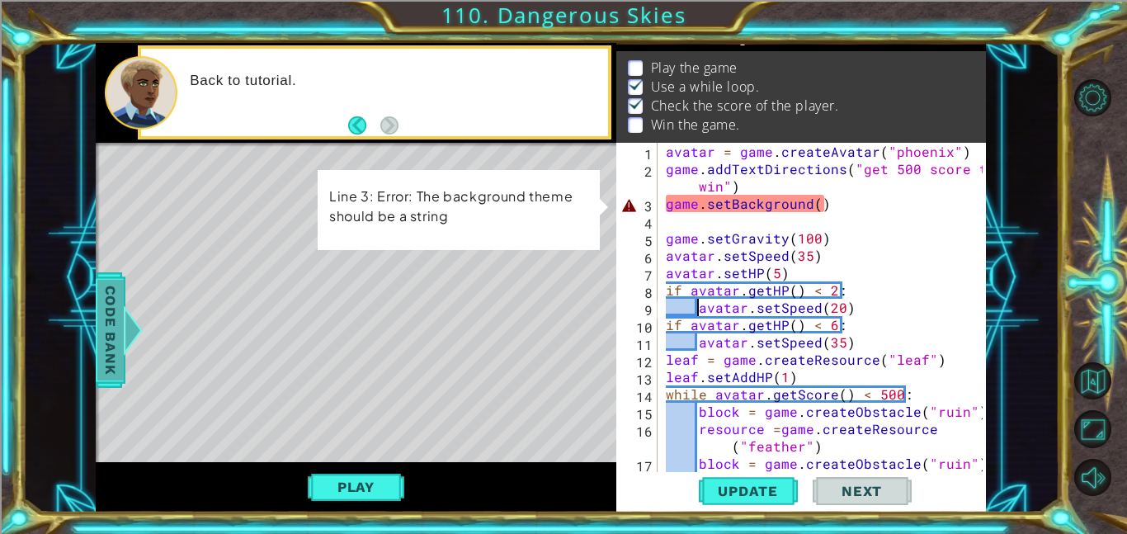
click at [116, 295] on span "Code Bank" at bounding box center [110, 330] width 26 height 101
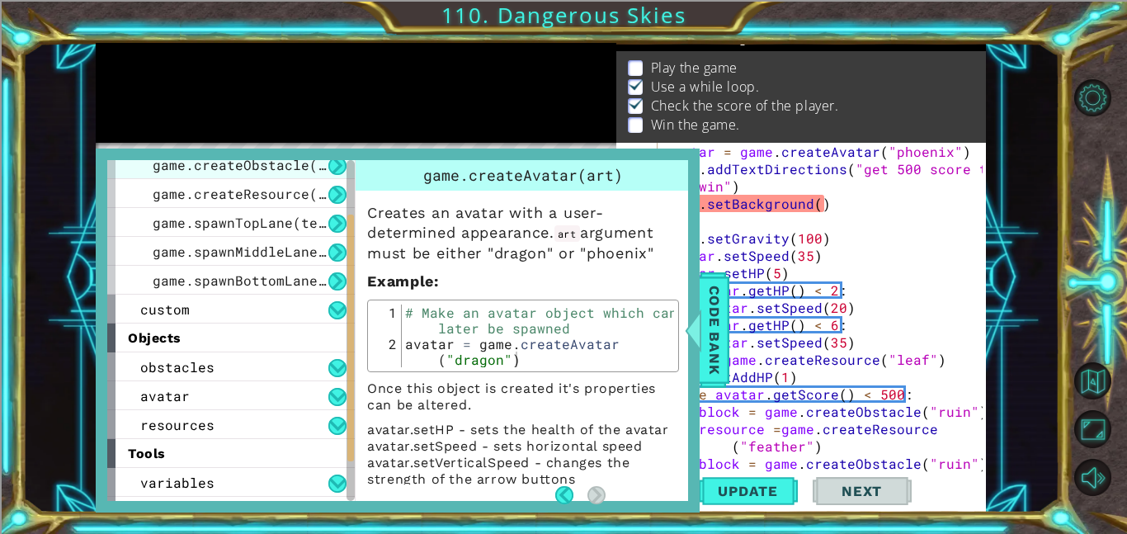
scroll to position [116, 0]
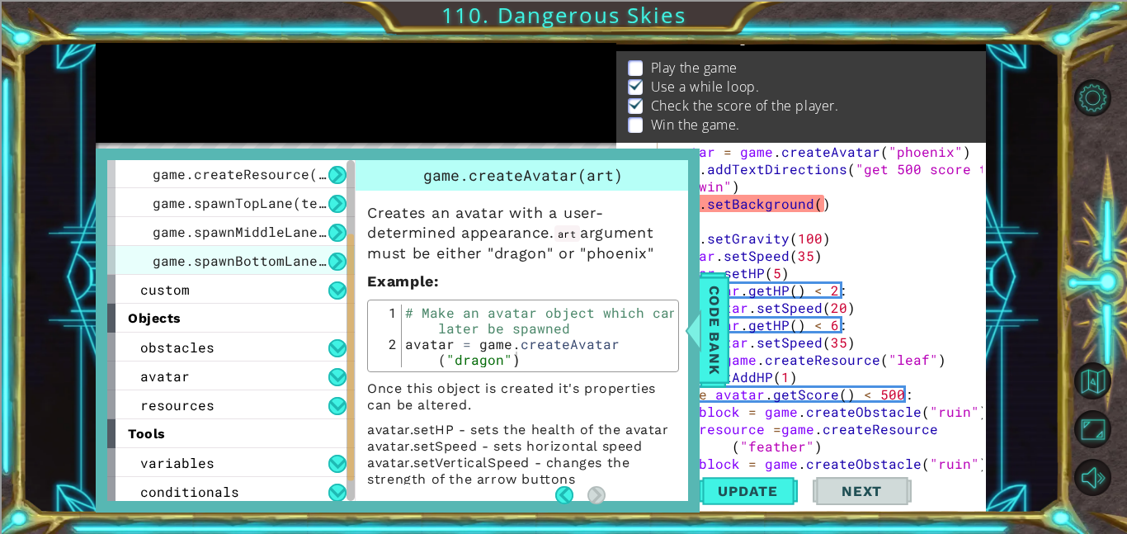
click at [317, 262] on span "game.spawnBottomLane(template)" at bounding box center [276, 260] width 247 height 17
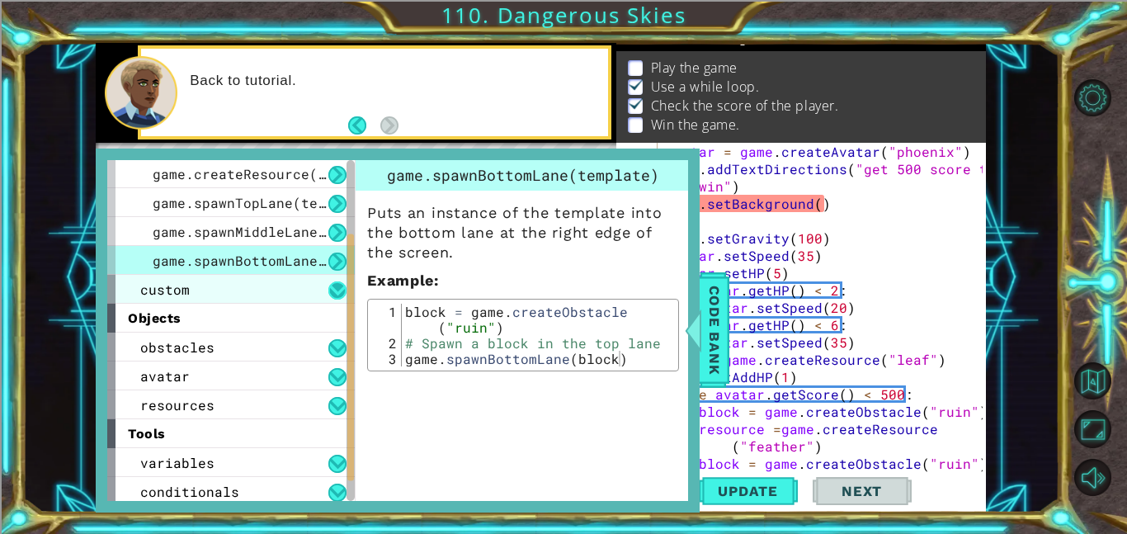
click at [329, 288] on button at bounding box center [337, 290] width 18 height 18
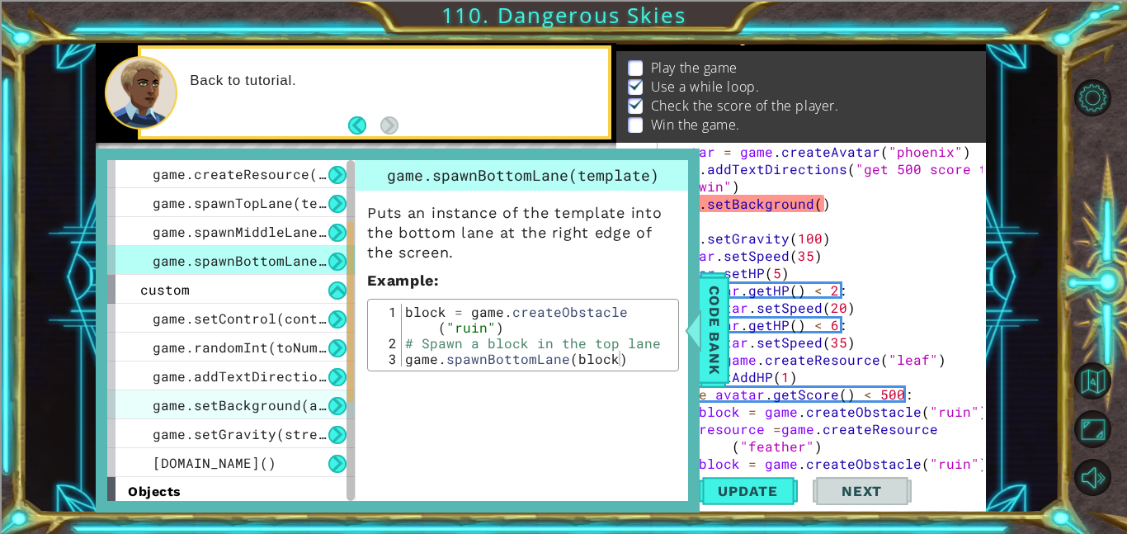
click at [299, 409] on span "game.setBackground(art)" at bounding box center [248, 404] width 190 height 17
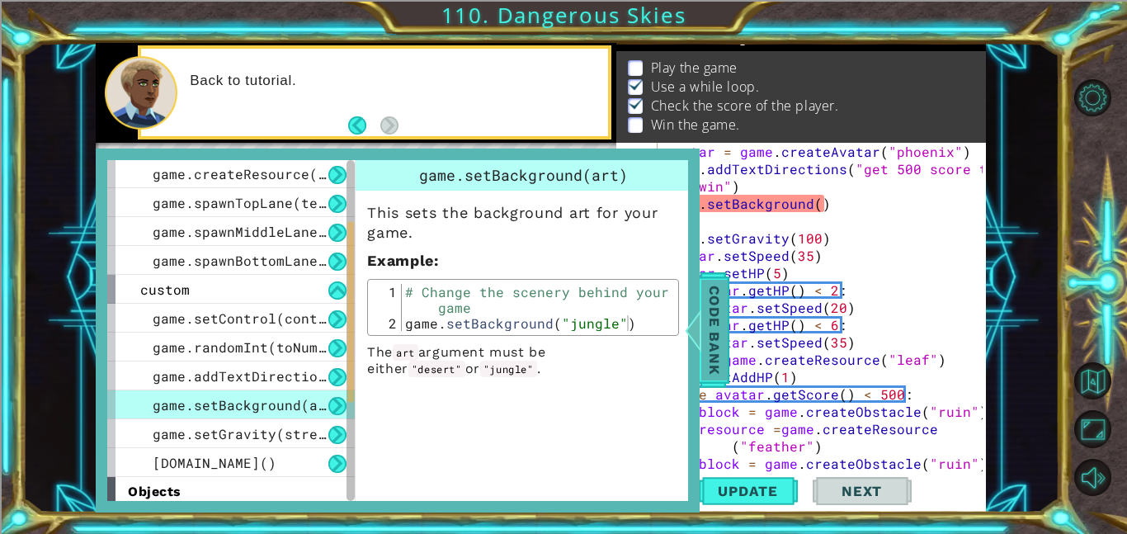
click at [700, 351] on div at bounding box center [693, 329] width 21 height 49
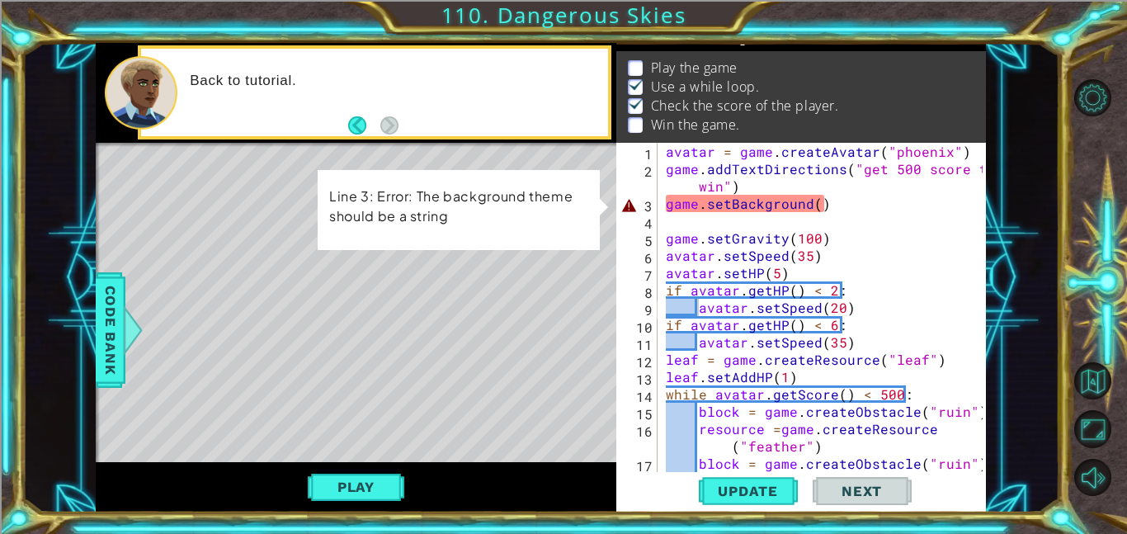
click at [813, 203] on div "avatar = game . createAvatar ( "phoenix" ) game . addTextDirections ( "get 500 …" at bounding box center [826, 325] width 328 height 364
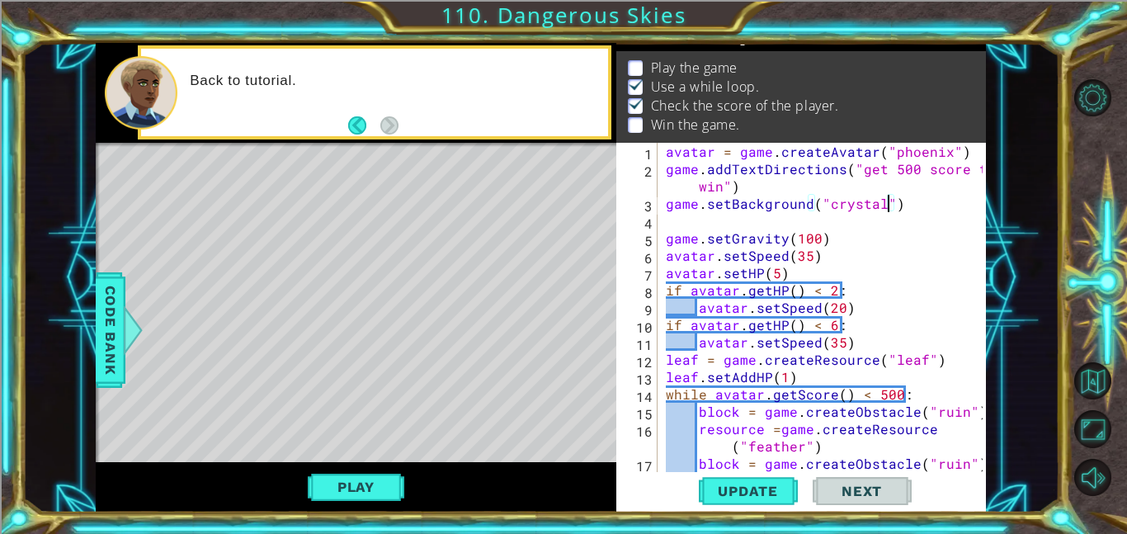
scroll to position [0, 13]
click at [766, 489] on span "Update" at bounding box center [747, 490] width 93 height 16
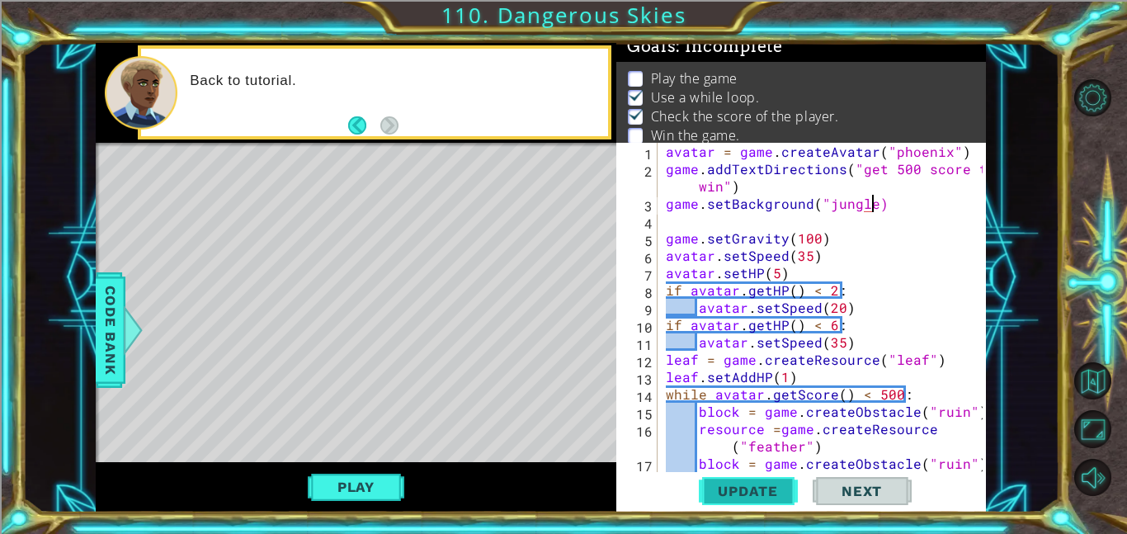
scroll to position [0, 12]
click at [785, 498] on button "Update" at bounding box center [748, 490] width 99 height 37
click at [747, 490] on span "Update" at bounding box center [747, 490] width 93 height 16
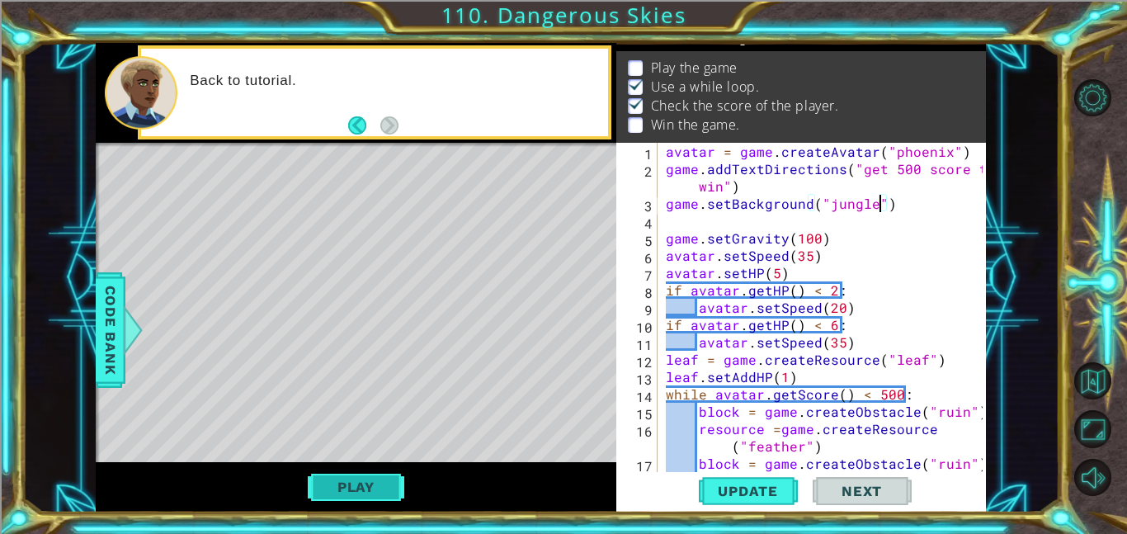
click at [388, 474] on button "Play" at bounding box center [356, 486] width 96 height 31
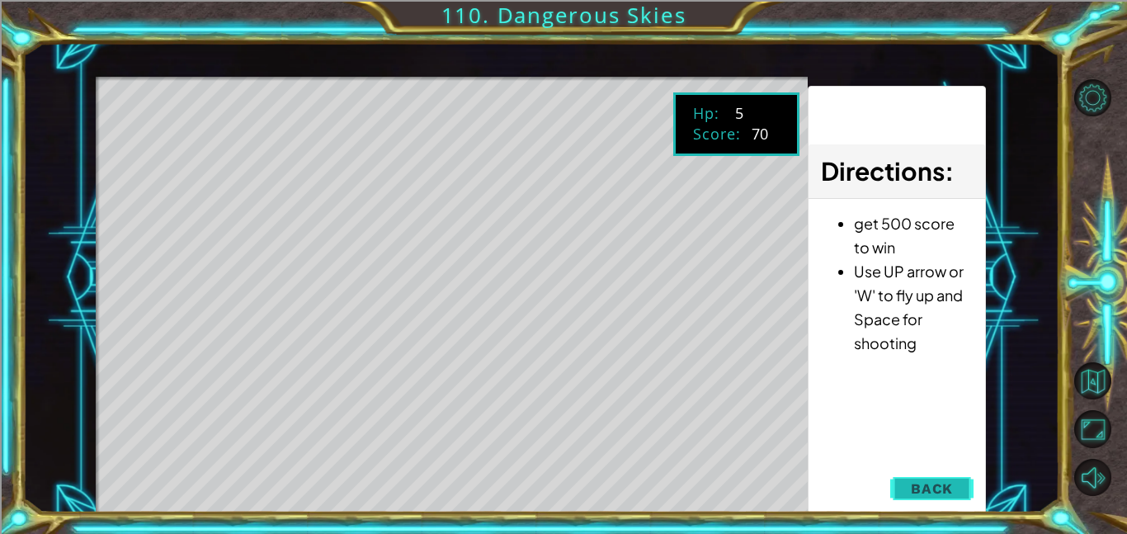
click at [918, 490] on span "Back" at bounding box center [932, 488] width 42 height 16
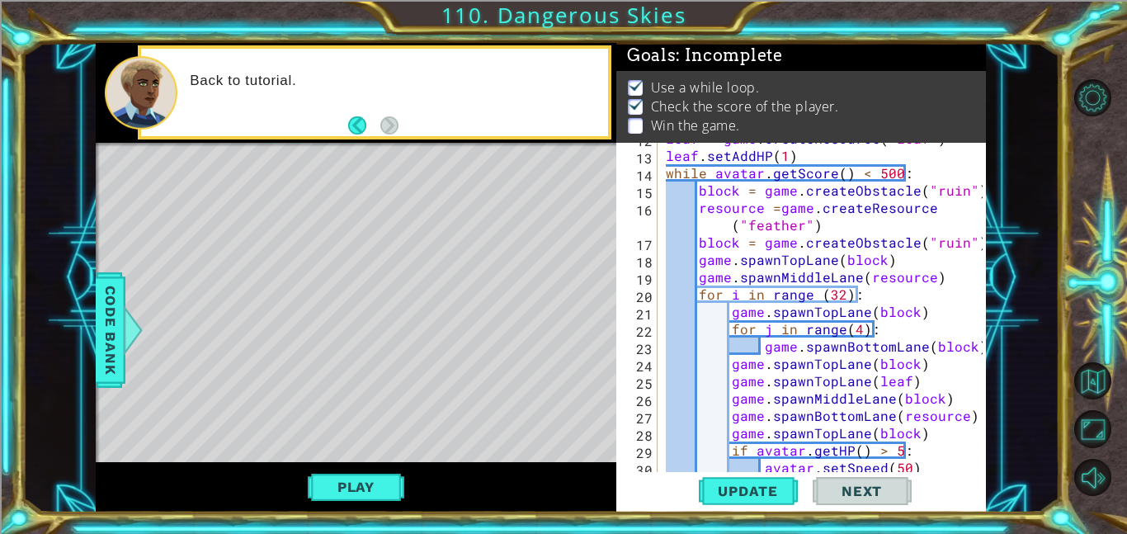
scroll to position [221, 0]
type textarea "game.spawnMiddleLane(block)"
drag, startPoint x: 943, startPoint y: 396, endPoint x: 730, endPoint y: 406, distance: 213.0
click at [730, 406] on div "leaf = game . createResource ( "leaf" ) leaf . setAddHP ( 1 ) while avatar . ge…" at bounding box center [826, 311] width 328 height 364
click at [951, 402] on div "leaf = game . createResource ( "leaf" ) leaf . setAddHP ( 1 ) while avatar . ge…" at bounding box center [822, 307] width 320 height 329
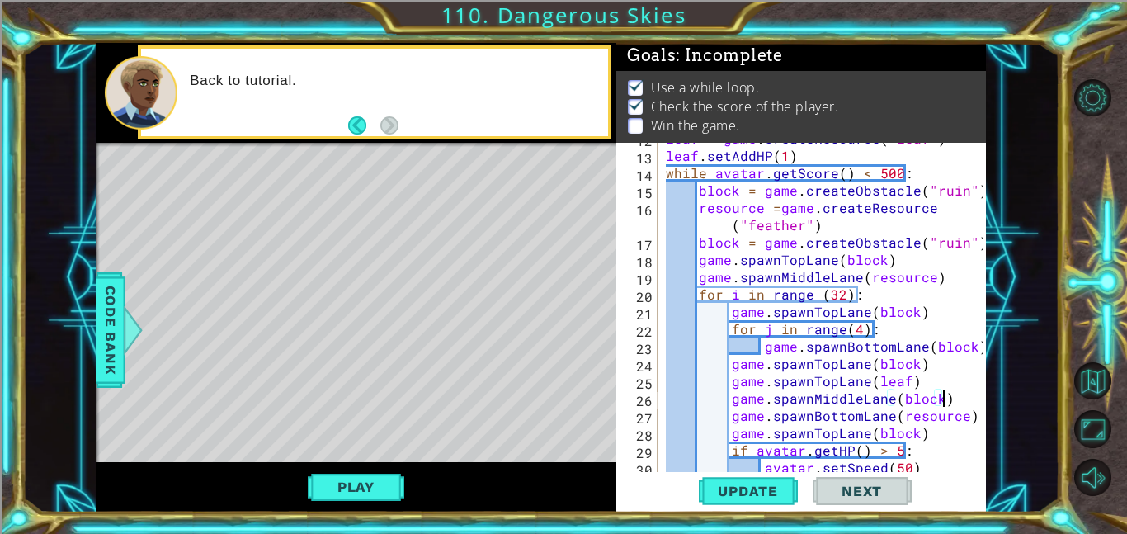
scroll to position [0, 3]
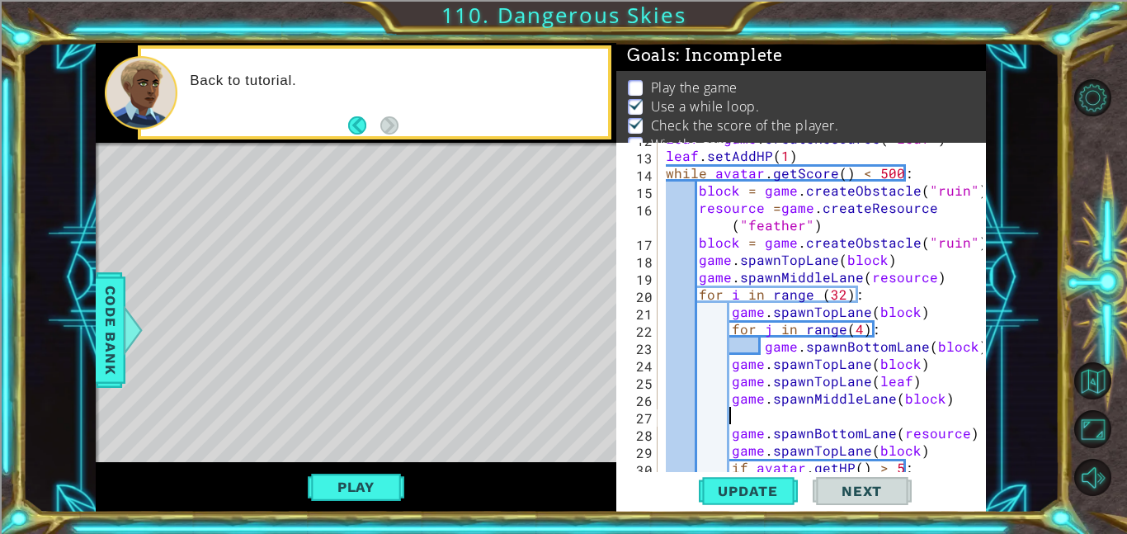
paste textarea "game.spawnMiddleLane(block)"
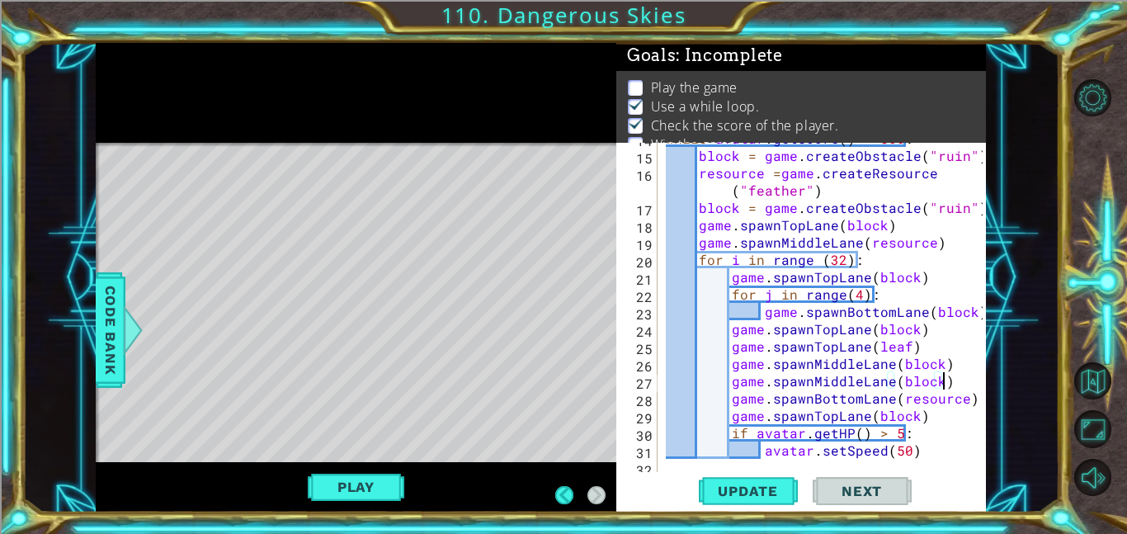
scroll to position [256, 0]
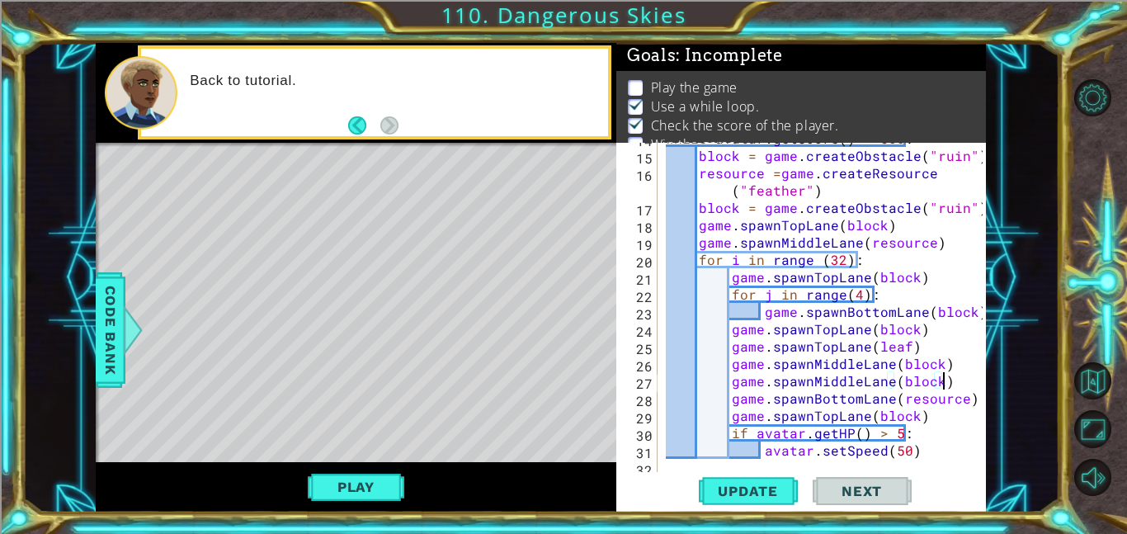
click at [934, 323] on div "while avatar . getScore ( ) < 500 : block = game . createObstacle ( "ruin" ) re…" at bounding box center [826, 311] width 328 height 364
type textarea "game.spawnTopLane(block)"
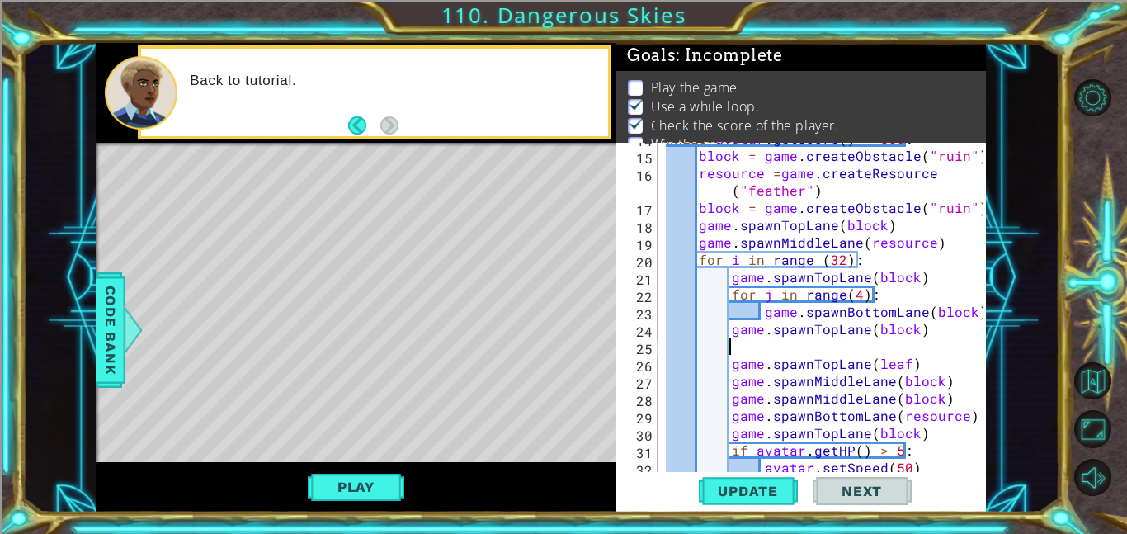
paste textarea "game.spawnMiddleLane(block)"
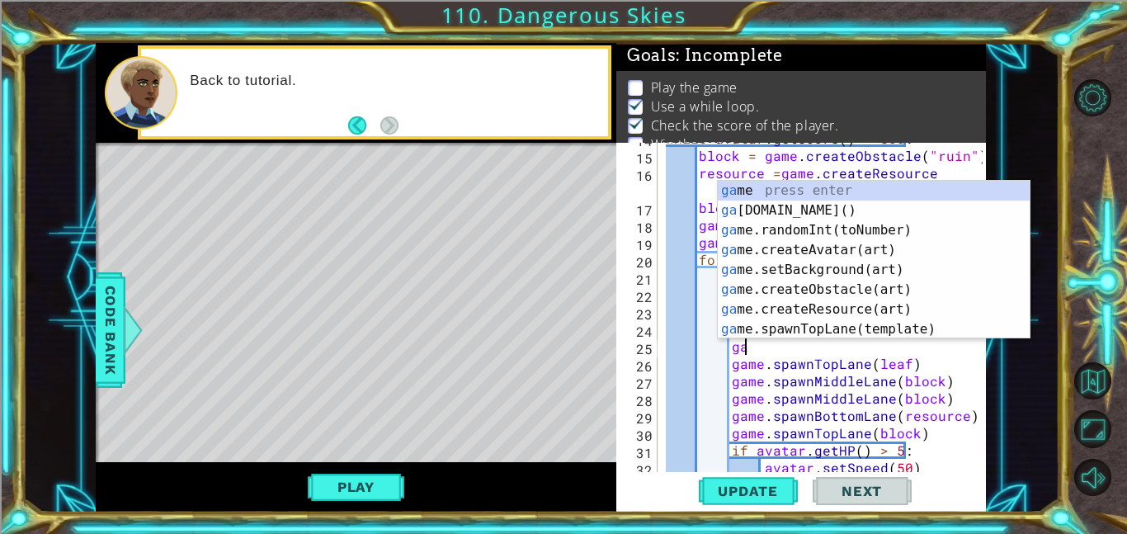
type textarea "g"
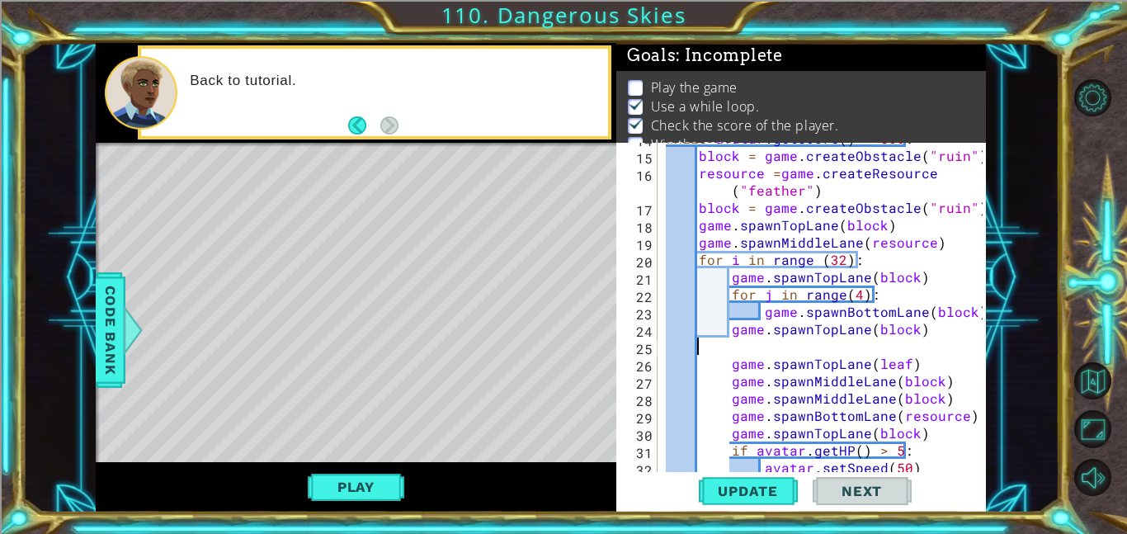
scroll to position [0, 0]
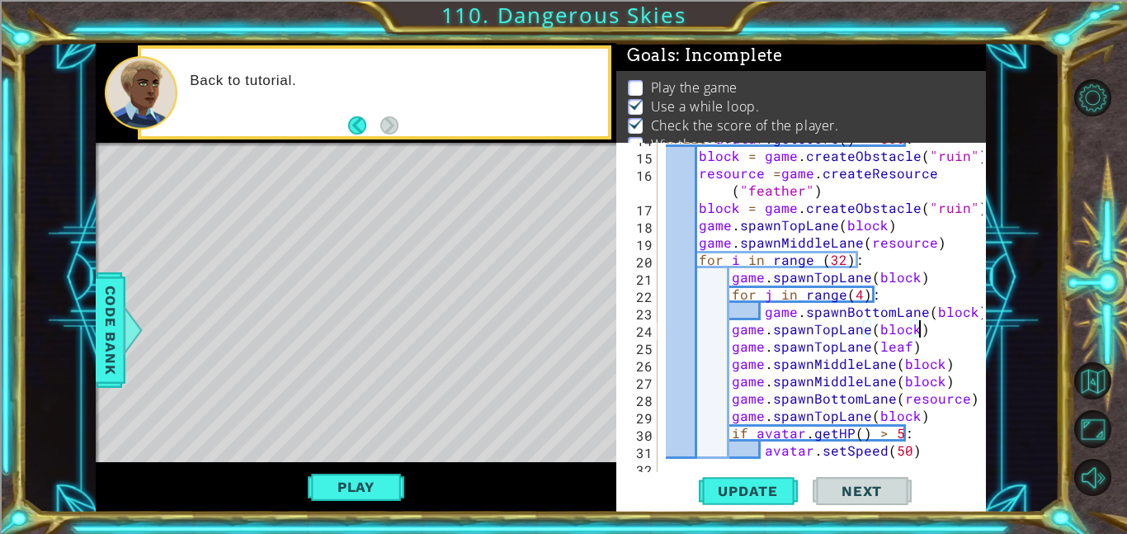
click at [971, 307] on div at bounding box center [974, 294] width 16 height 814
type textarea "game.spawnBottomLane(block)"
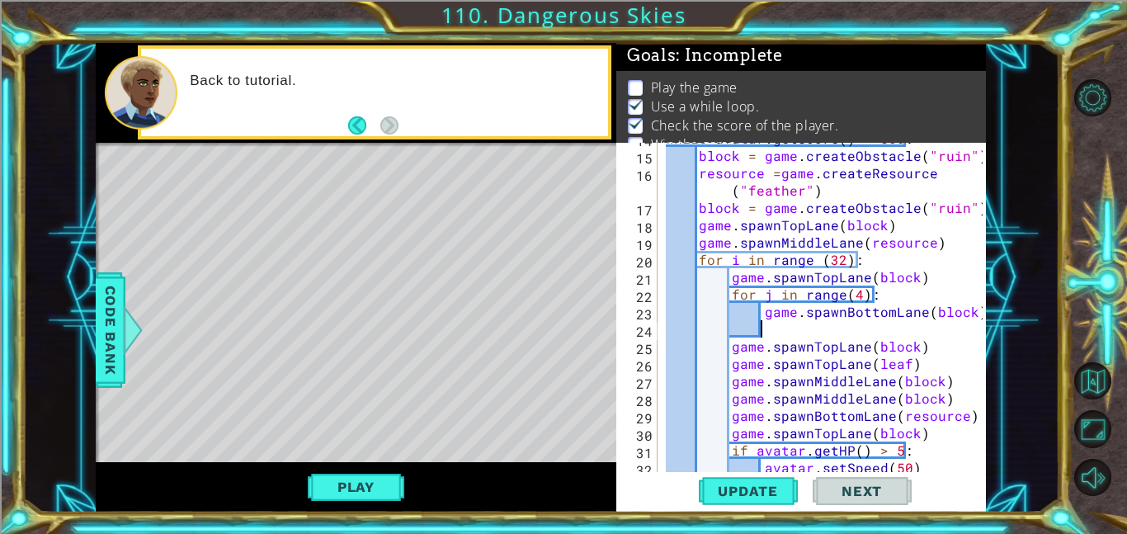
paste textarea "game.spawnMiddleLane(block)"
click at [859, 296] on div "while avatar . getScore ( ) < 500 : block = game . createObstacle ( "ruin" ) re…" at bounding box center [826, 311] width 328 height 364
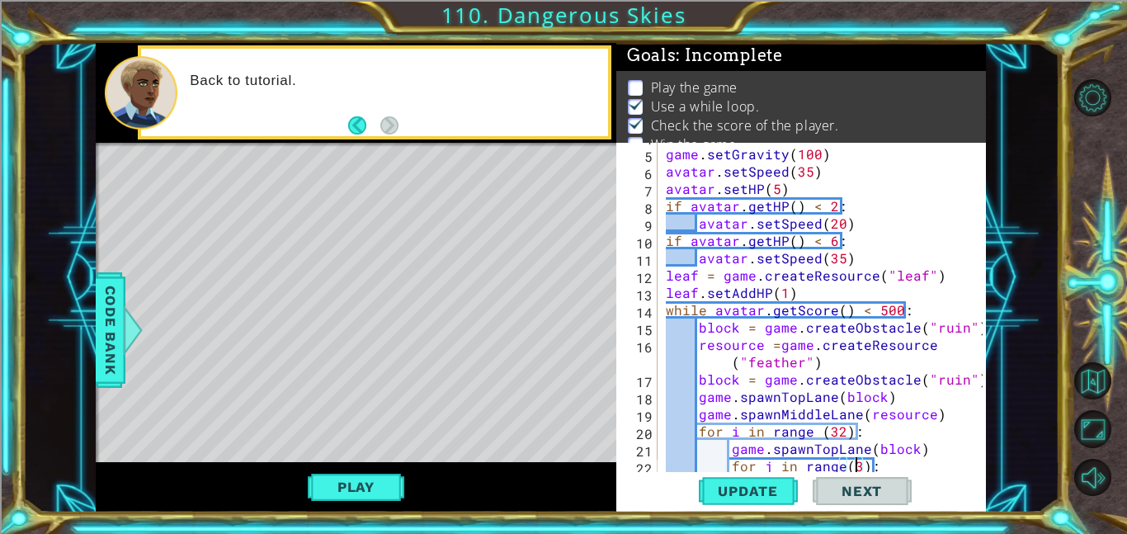
scroll to position [82, 0]
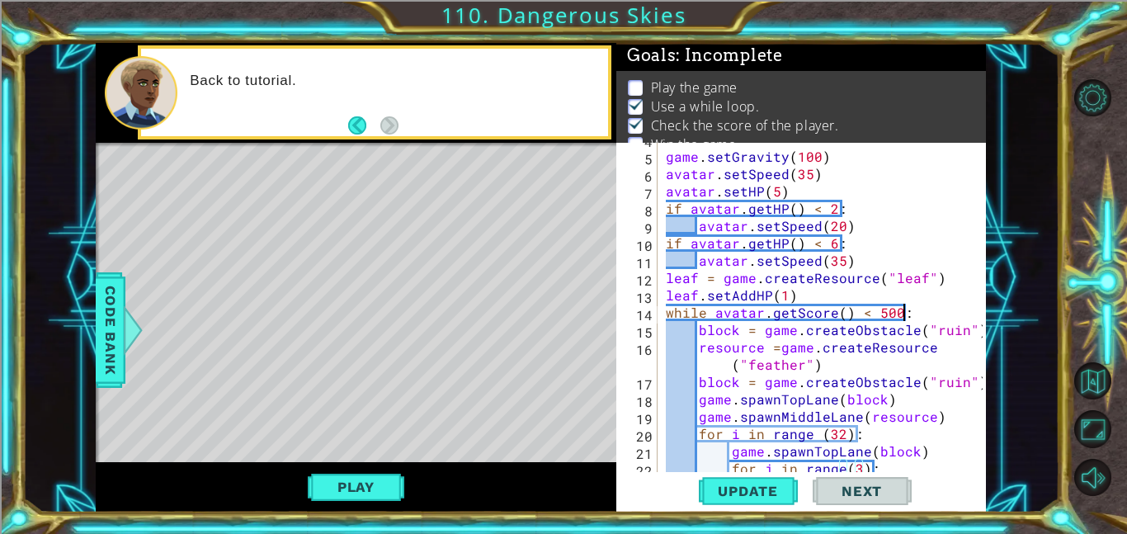
click at [927, 313] on div "game . setGravity ( 100 ) avatar . setSpeed ( 35 ) avatar . setHP ( 5 ) if avat…" at bounding box center [826, 312] width 328 height 364
click at [817, 285] on div "game . setGravity ( 100 ) avatar . setSpeed ( 35 ) avatar . setHP ( 5 ) if avat…" at bounding box center [826, 312] width 328 height 364
click at [831, 363] on div "game . setGravity ( 100 ) avatar . setSpeed ( 35 ) avatar . setHP ( 5 ) if avat…" at bounding box center [826, 312] width 328 height 364
type textarea "resource =game.createResource("feather")"
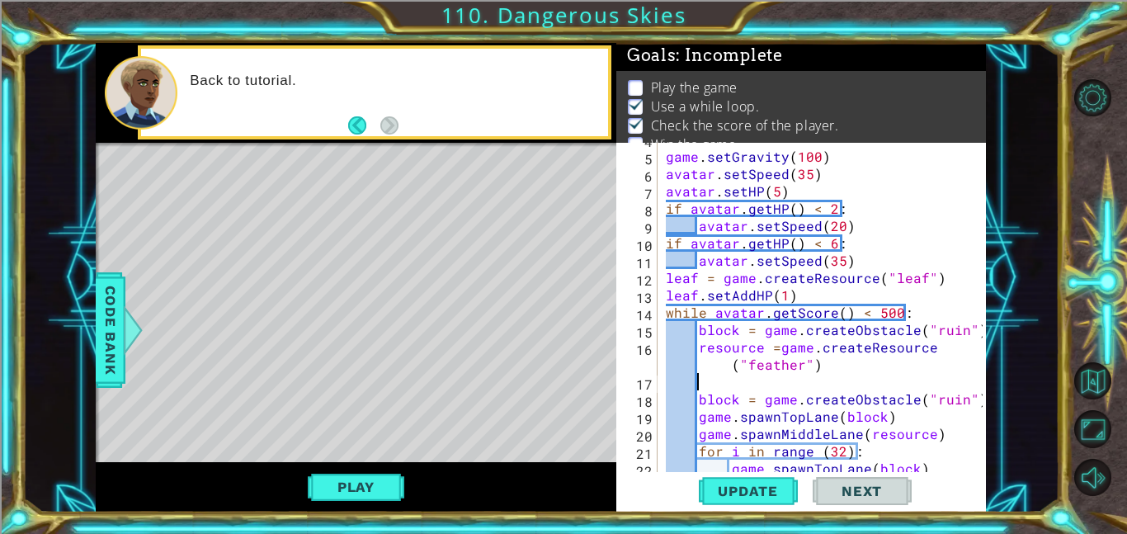
scroll to position [0, 1]
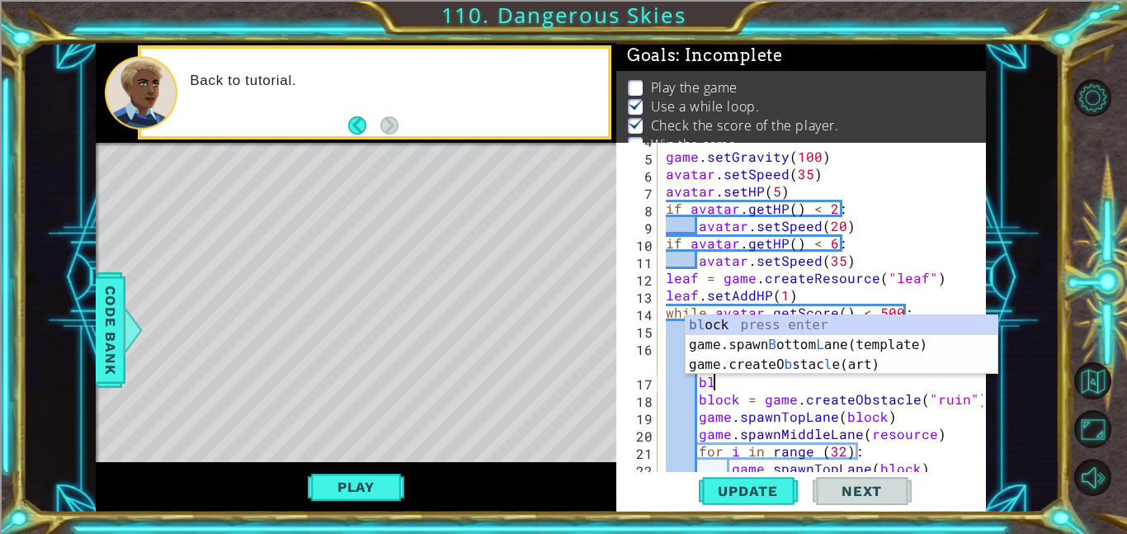
type textarea "b"
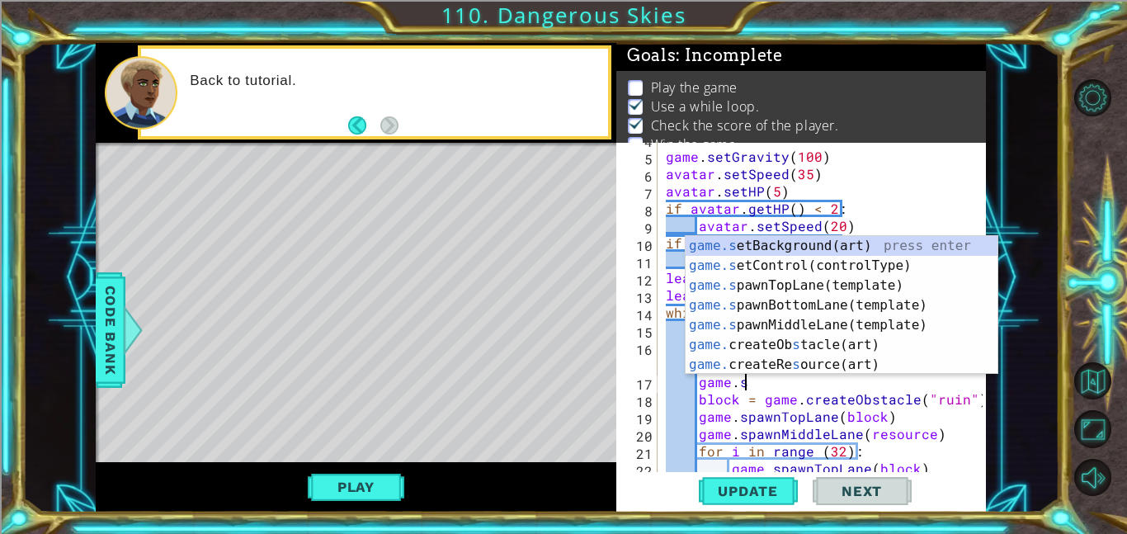
scroll to position [0, 3]
type textarea "g"
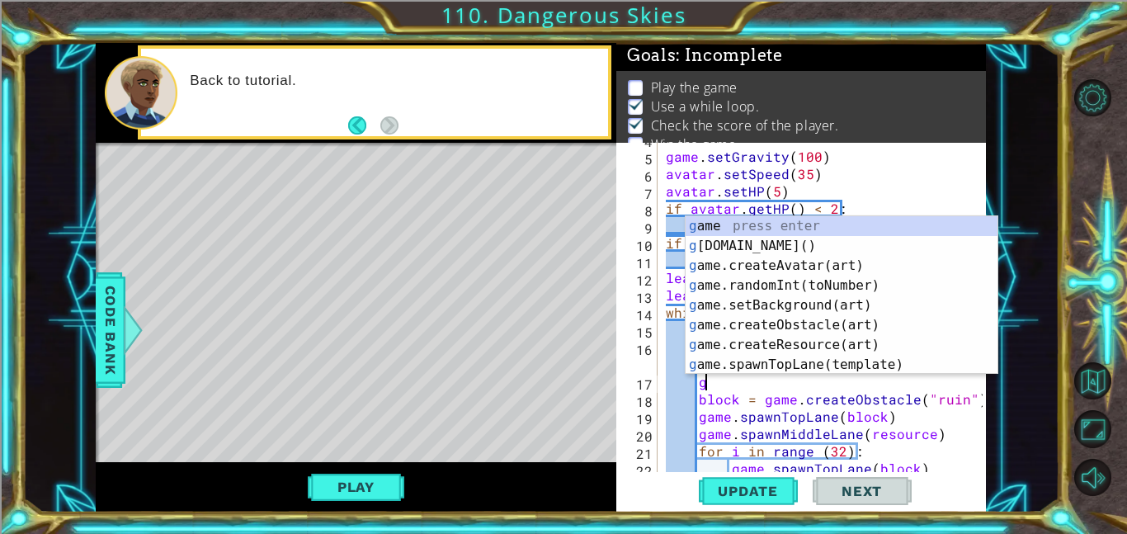
scroll to position [0, 0]
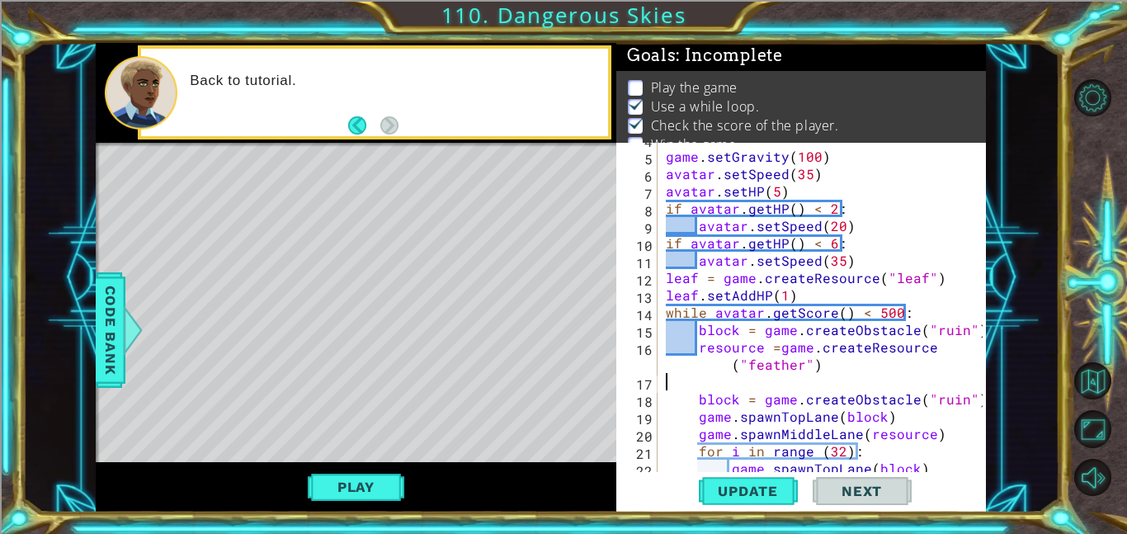
type textarea "resource =game.createResource("feather")"
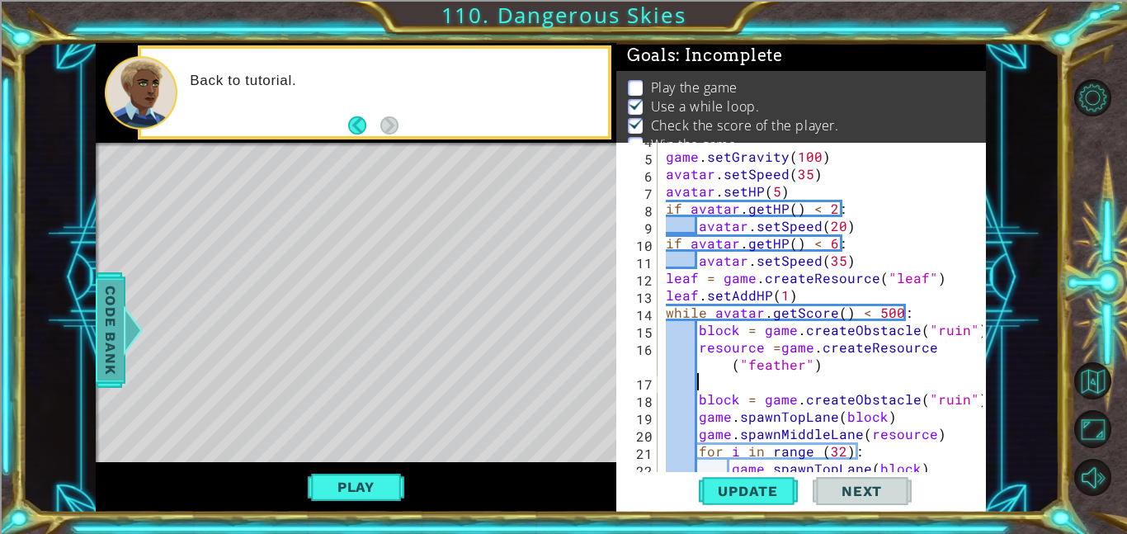
click at [101, 286] on span "Code Bank" at bounding box center [110, 330] width 26 height 101
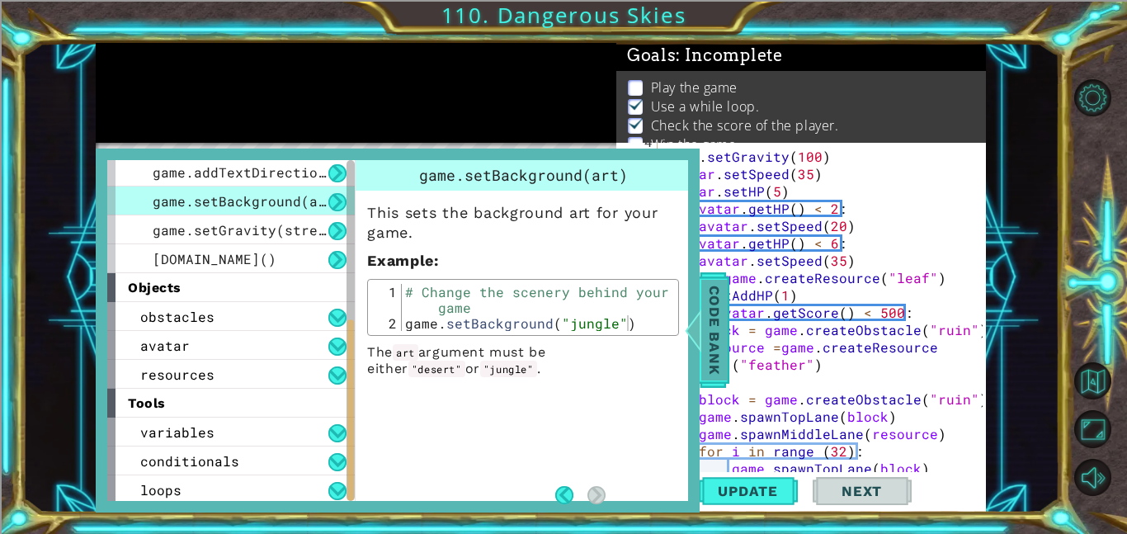
scroll to position [322, 0]
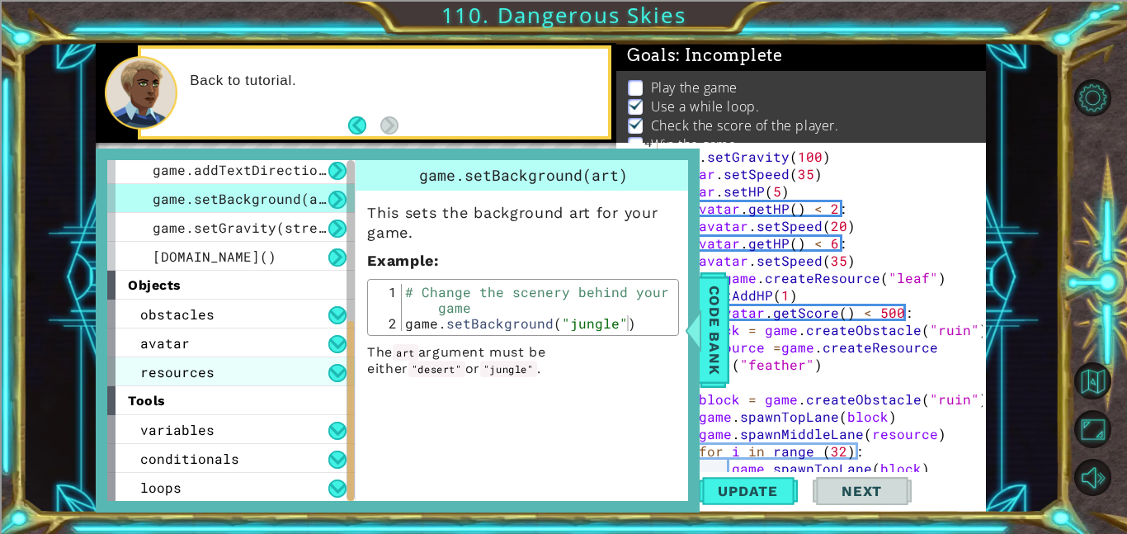
click at [269, 365] on div "resources" at bounding box center [230, 371] width 247 height 29
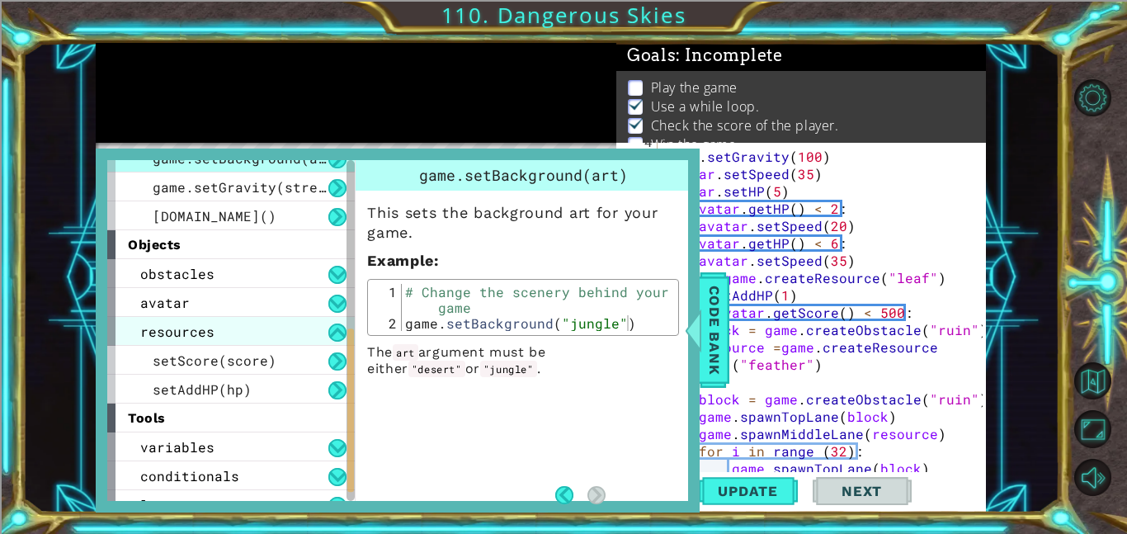
scroll to position [366, 0]
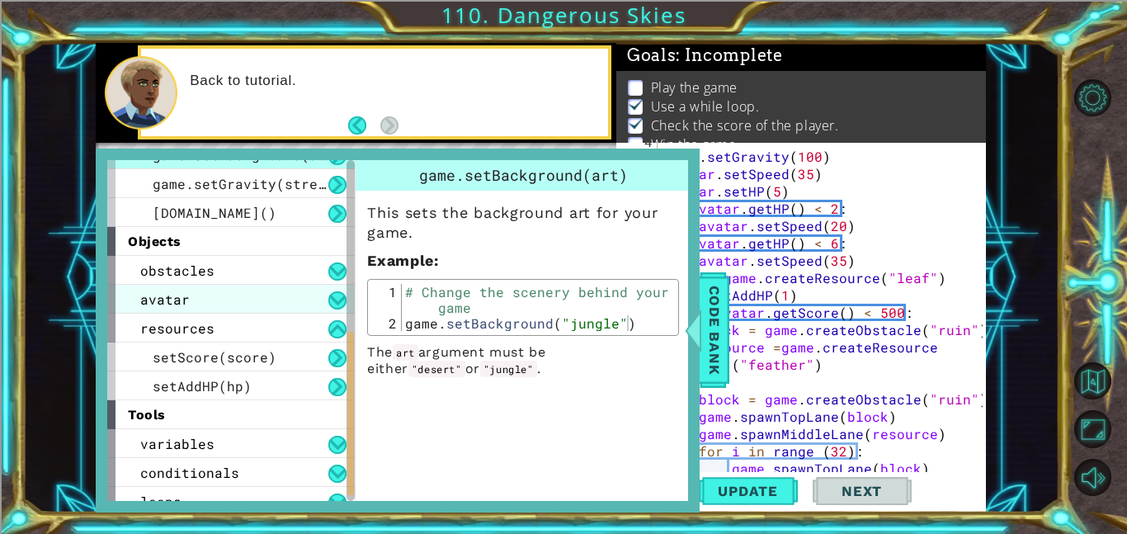
click at [195, 289] on div "avatar" at bounding box center [230, 299] width 247 height 29
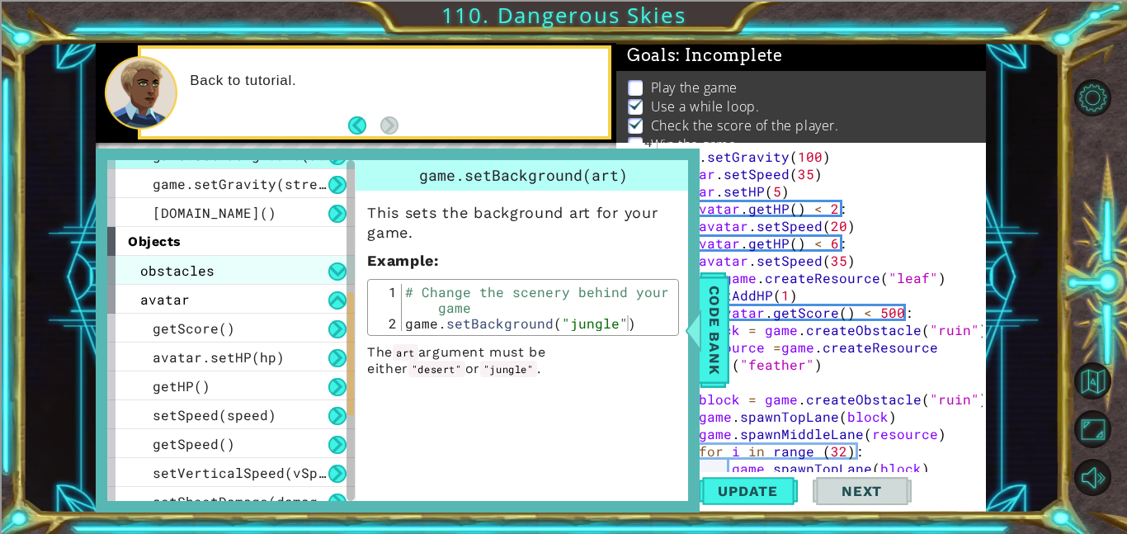
click at [218, 283] on div "obstacles" at bounding box center [230, 270] width 247 height 29
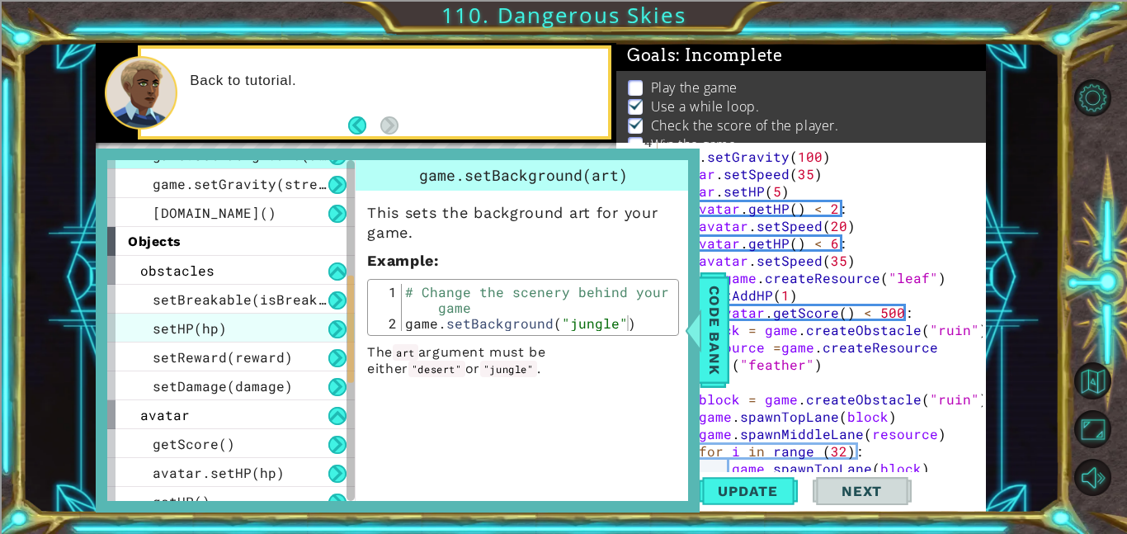
click at [271, 323] on div "setHP(hp)" at bounding box center [230, 327] width 247 height 29
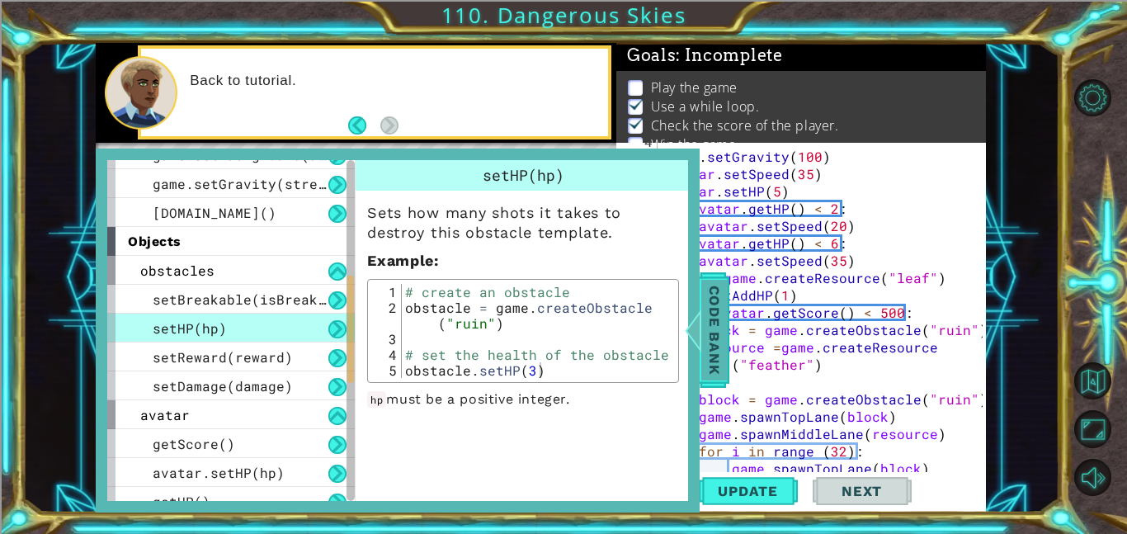
click at [708, 333] on span "Code Bank" at bounding box center [714, 330] width 26 height 101
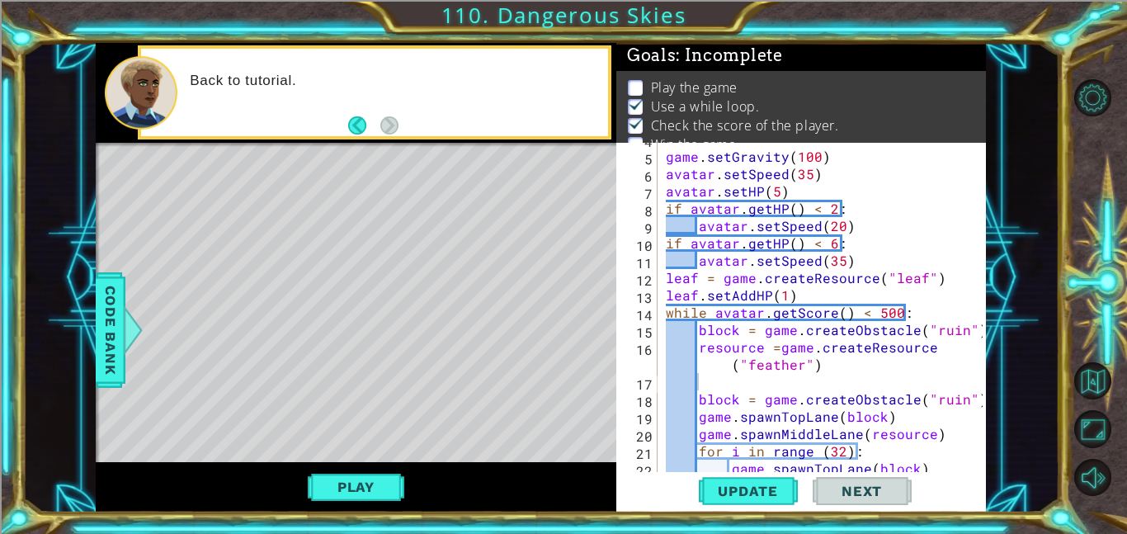
click at [721, 383] on div "game . setGravity ( 100 ) avatar . setSpeed ( 35 ) avatar . setHP ( 5 ) if avat…" at bounding box center [826, 312] width 328 height 364
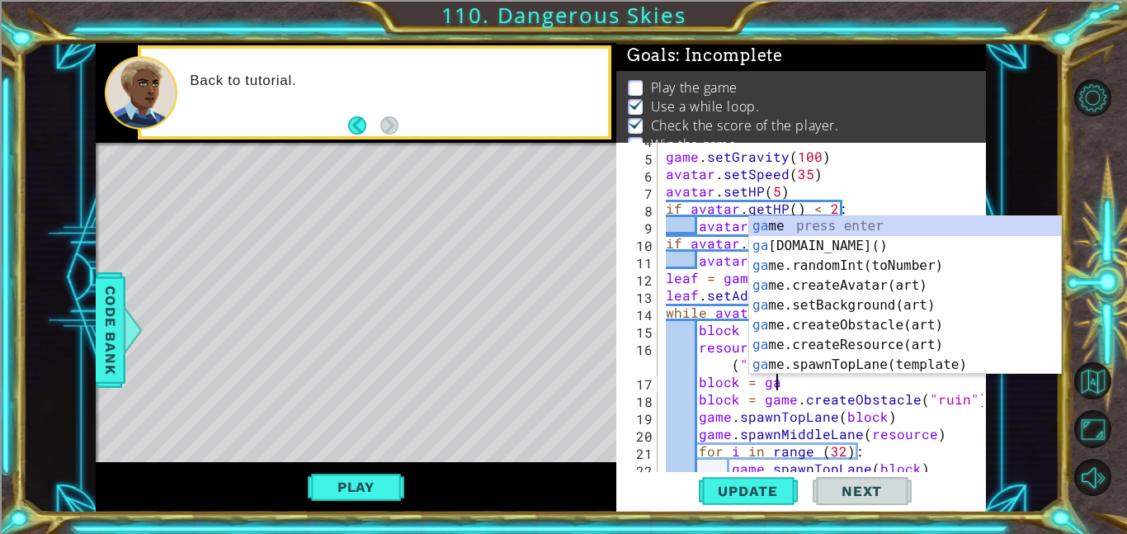
scroll to position [0, 7]
click at [74, 321] on div "1 ההההההההההההההההההההההההההההההההההההההההההההההההההההההההההההההההההההההההההההה…" at bounding box center [540, 277] width 1037 height 469
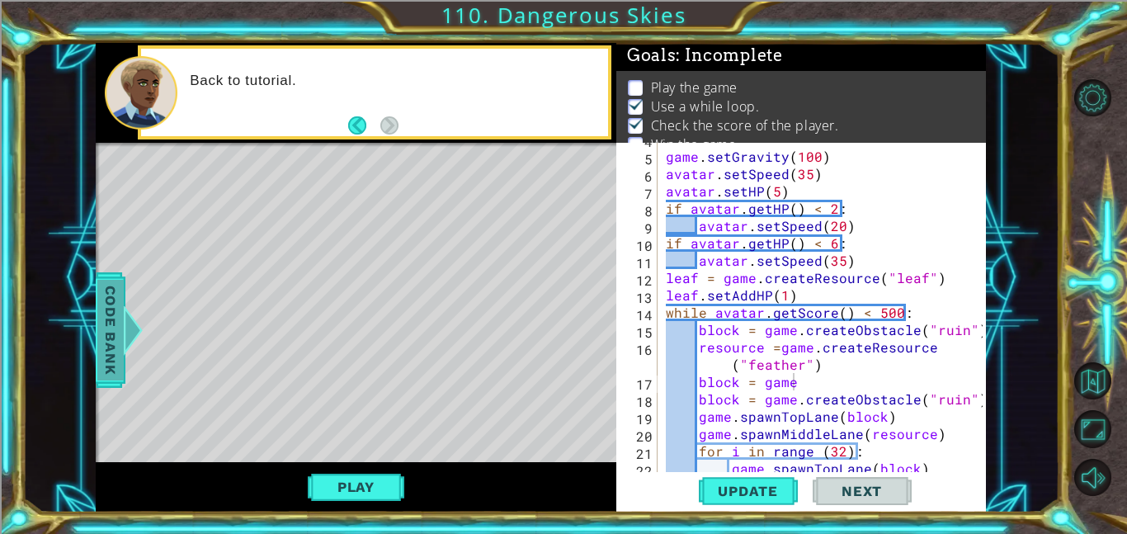
click at [109, 333] on span "Code Bank" at bounding box center [110, 330] width 26 height 101
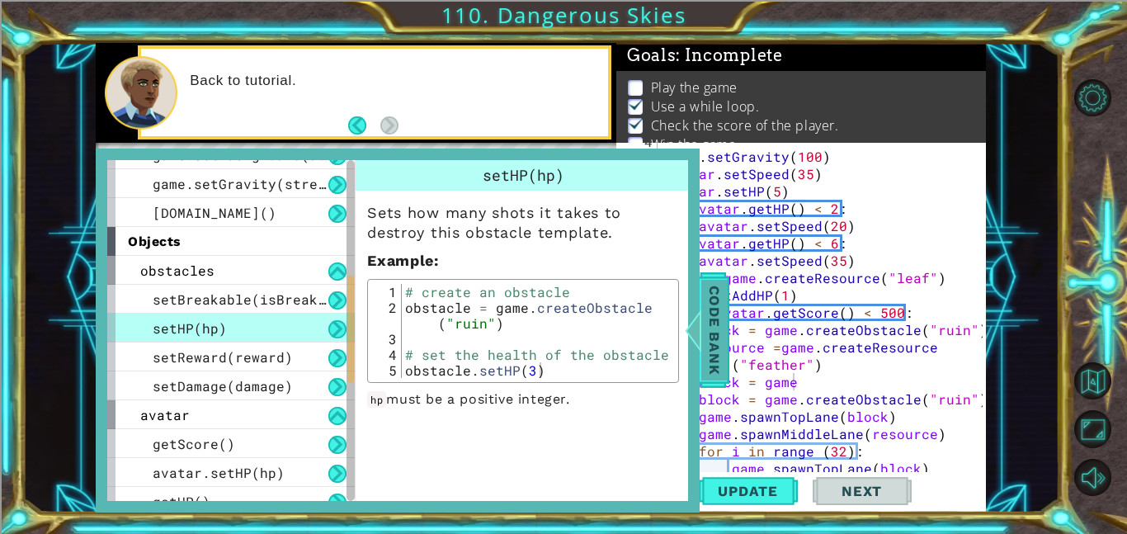
click at [703, 345] on span "Code Bank" at bounding box center [714, 330] width 26 height 101
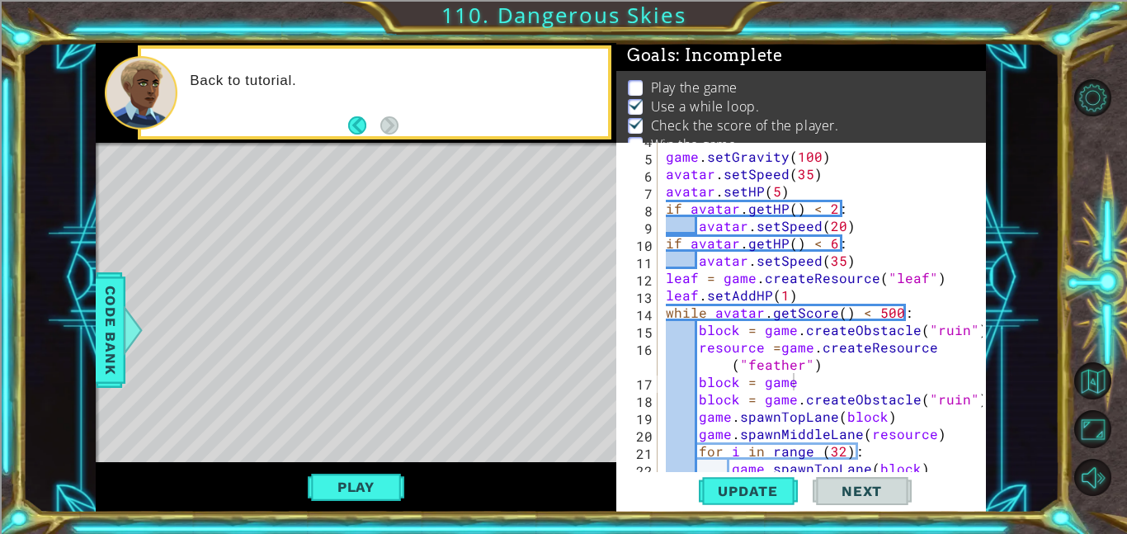
click at [802, 382] on div "game . setGravity ( 100 ) avatar . setSpeed ( 35 ) avatar . setHP ( 5 ) if avat…" at bounding box center [826, 312] width 328 height 364
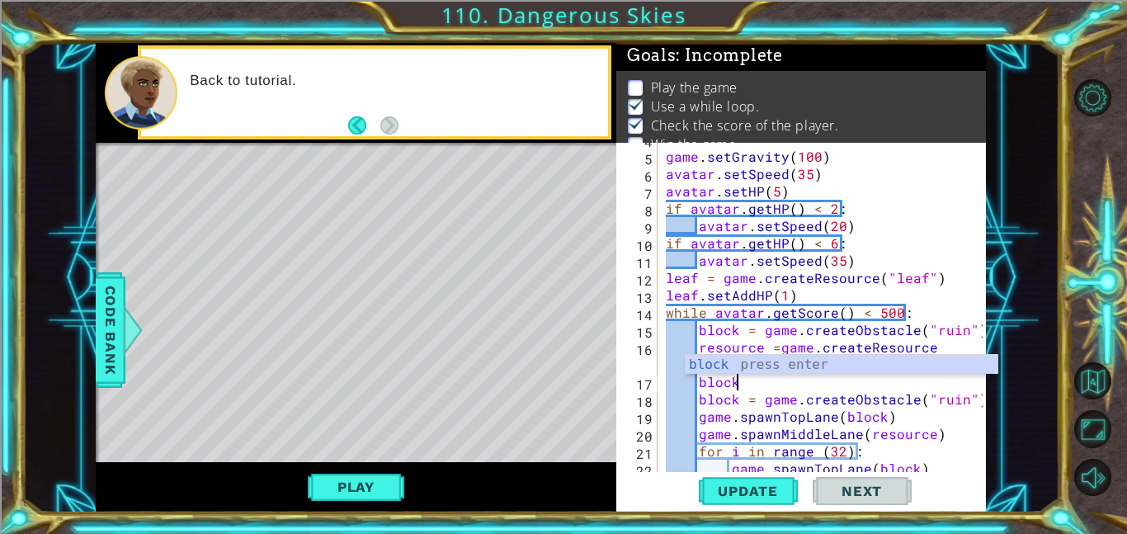
click at [88, 327] on div "1 ההההההההההההההההההההההההההההההההההההההההההההההההההההההההההההההההההההההההההההה…" at bounding box center [540, 277] width 1037 height 469
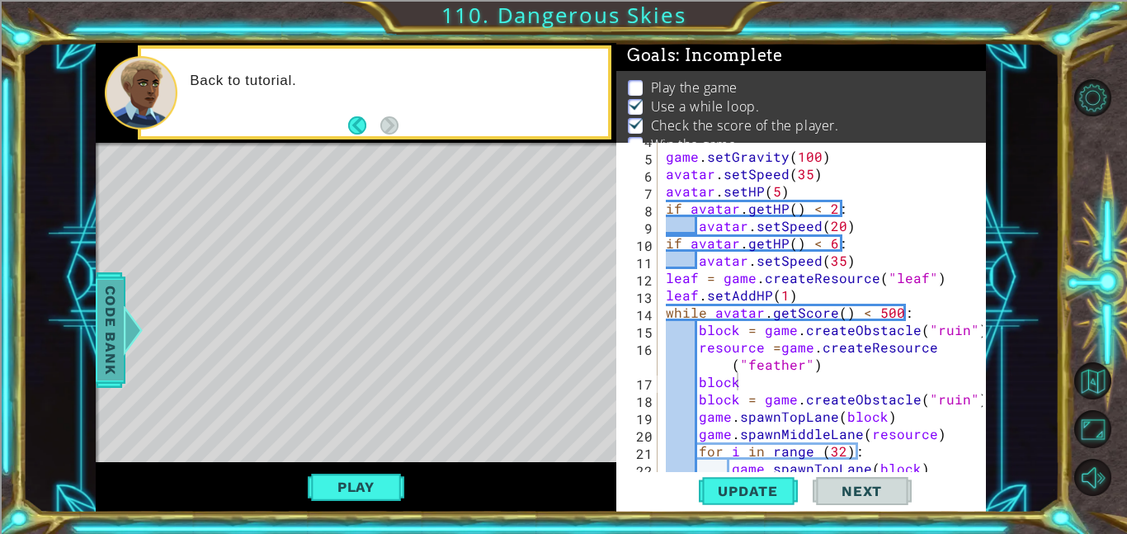
click at [100, 329] on span "Code Bank" at bounding box center [110, 330] width 26 height 101
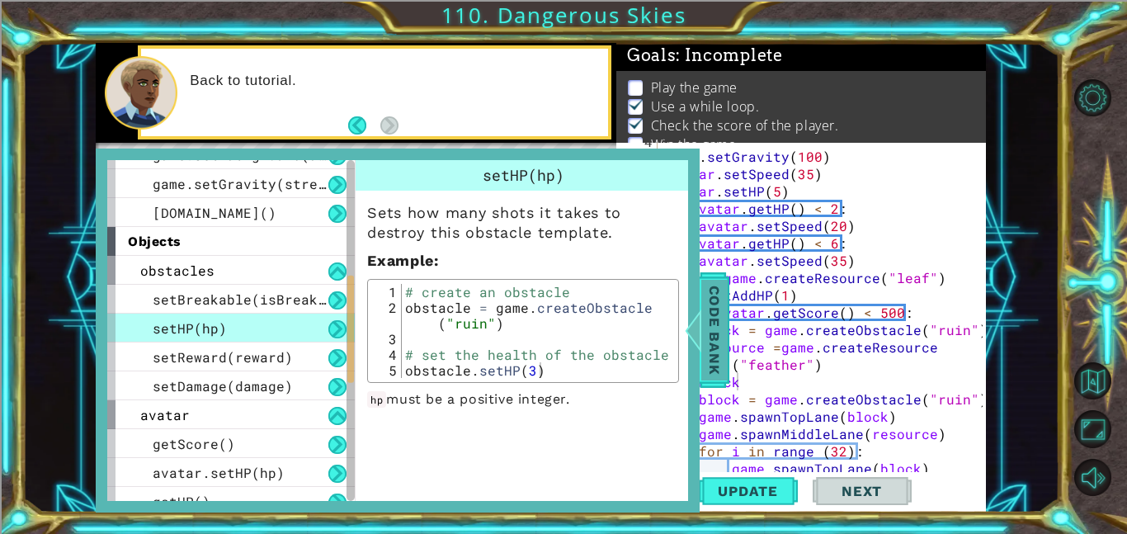
click at [708, 328] on span "Code Bank" at bounding box center [714, 330] width 26 height 101
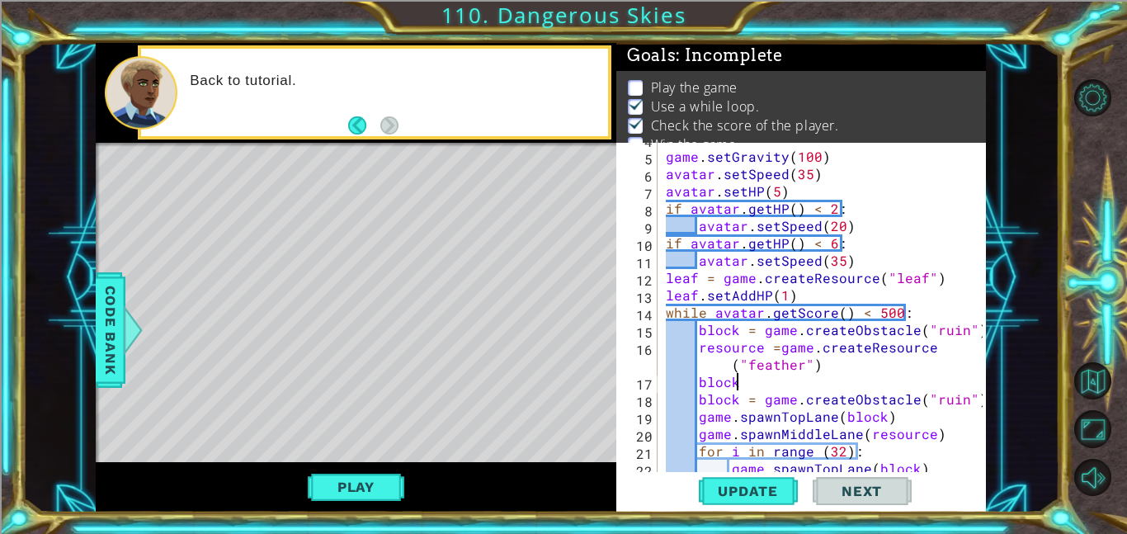
click at [797, 383] on div "game . setGravity ( 100 ) avatar . setSpeed ( 35 ) avatar . setHP ( 5 ) if avat…" at bounding box center [826, 312] width 328 height 364
click at [748, 497] on span "Update" at bounding box center [747, 490] width 93 height 16
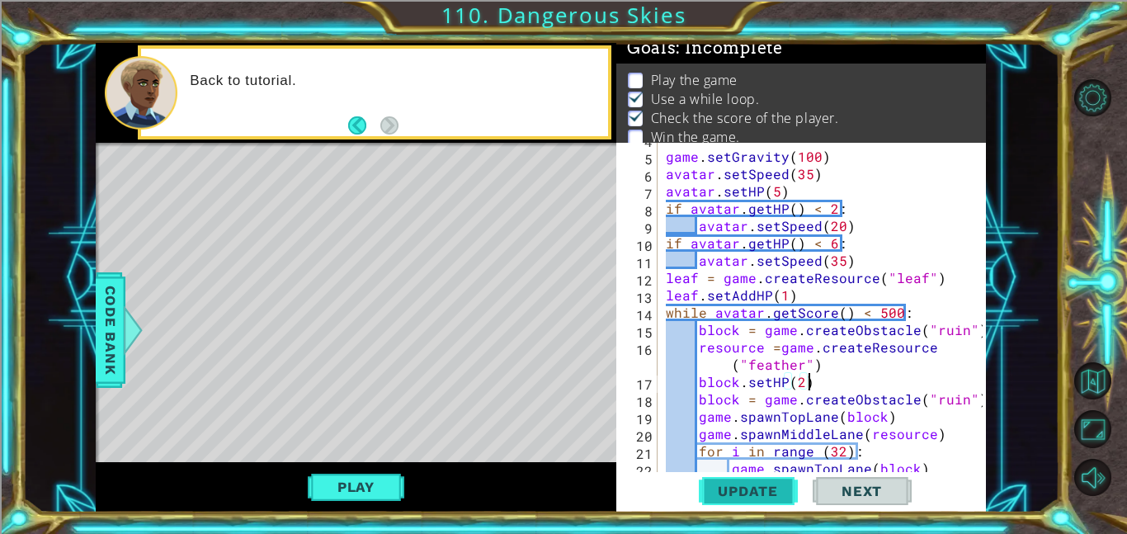
scroll to position [11, 0]
click at [110, 336] on span "Code Bank" at bounding box center [110, 330] width 26 height 101
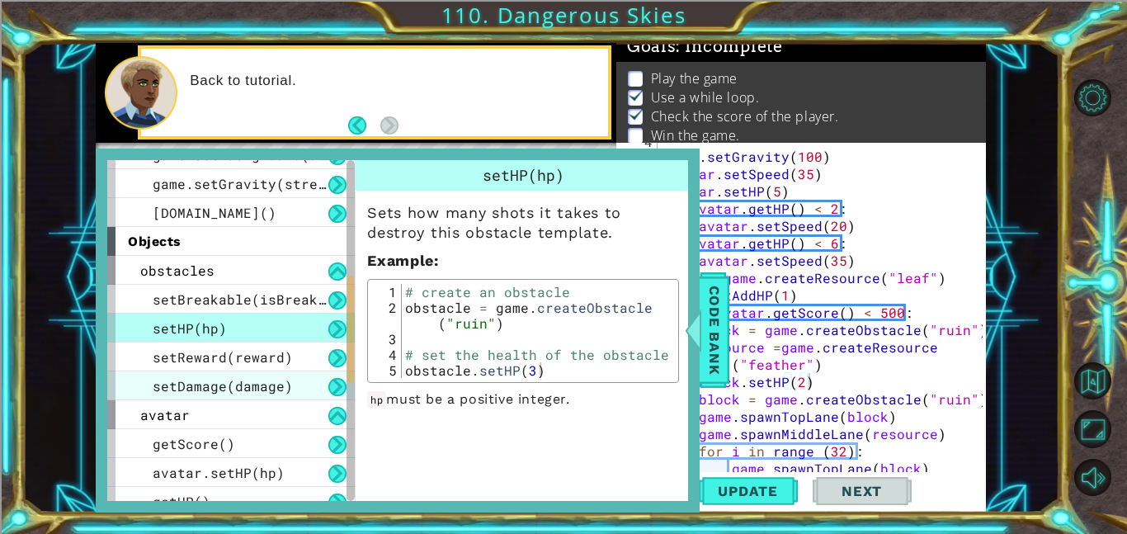
click at [296, 385] on div "setDamage(damage)" at bounding box center [230, 385] width 247 height 29
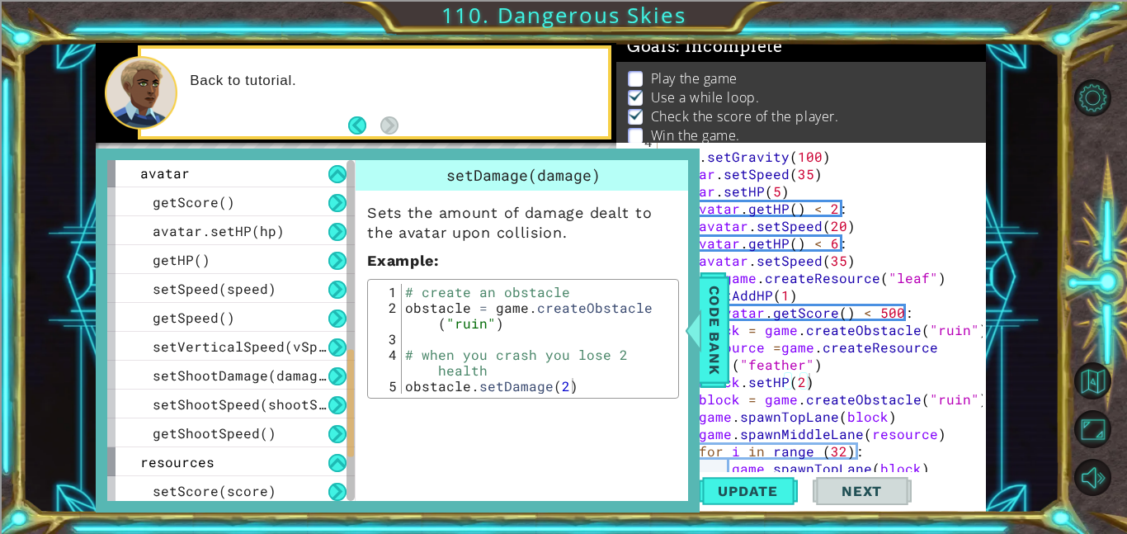
scroll to position [620, 0]
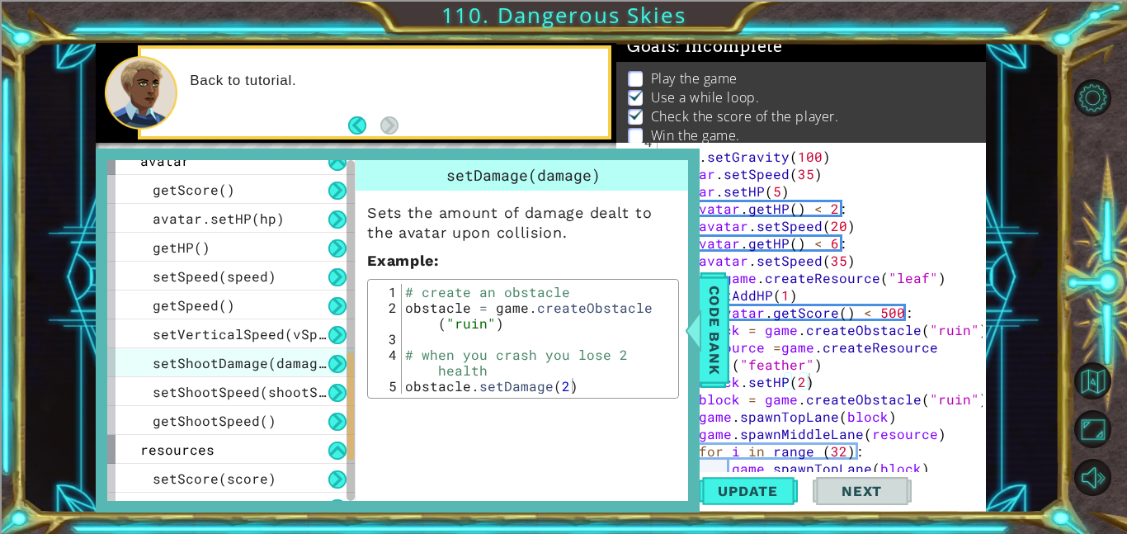
click at [300, 374] on div "setShootDamage(damage)" at bounding box center [230, 362] width 247 height 29
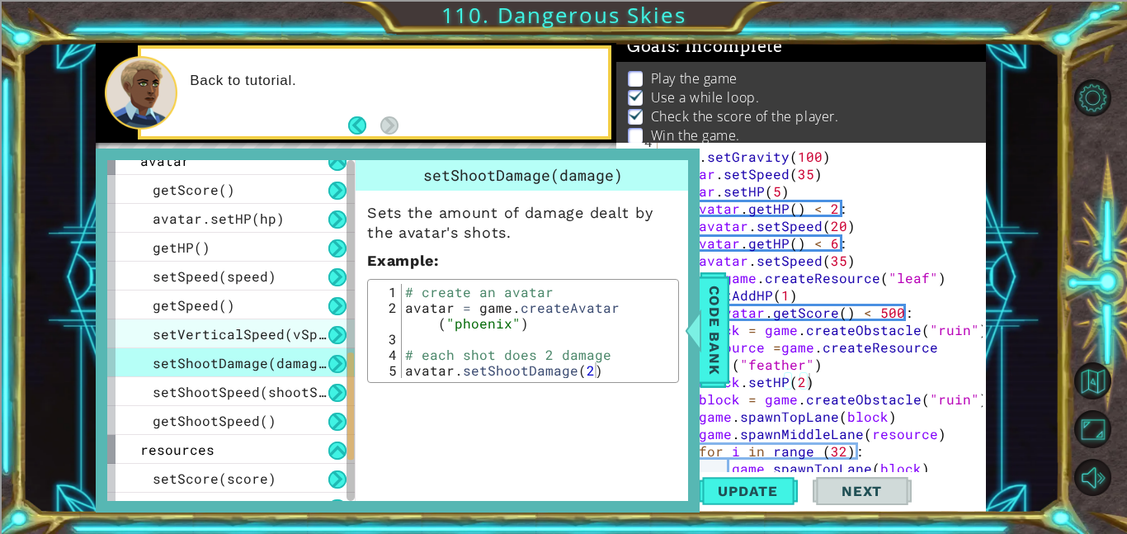
click at [292, 340] on span "setVerticalSpeed(vSpeed)" at bounding box center [252, 333] width 198 height 17
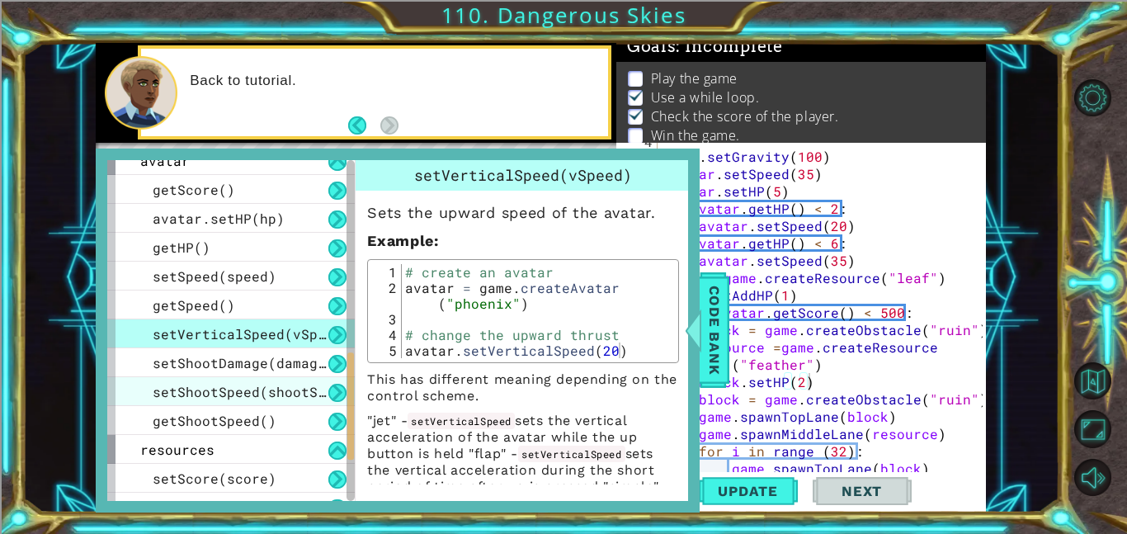
click at [293, 390] on span "setShootSpeed(shootSpeed)" at bounding box center [256, 391] width 206 height 17
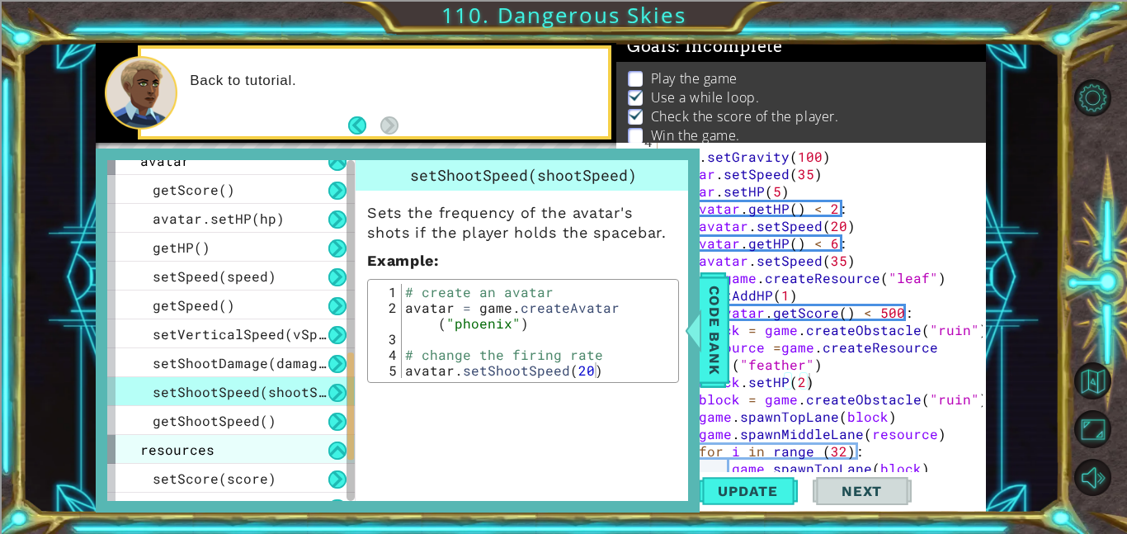
click at [285, 435] on div "resources" at bounding box center [230, 449] width 247 height 29
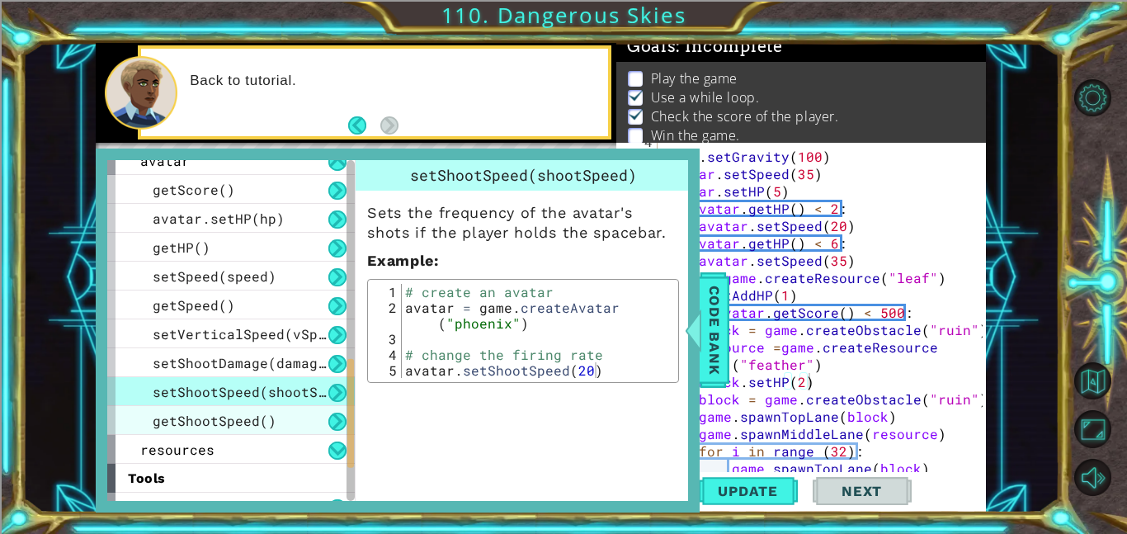
click at [297, 413] on div "getShootSpeed()" at bounding box center [230, 420] width 247 height 29
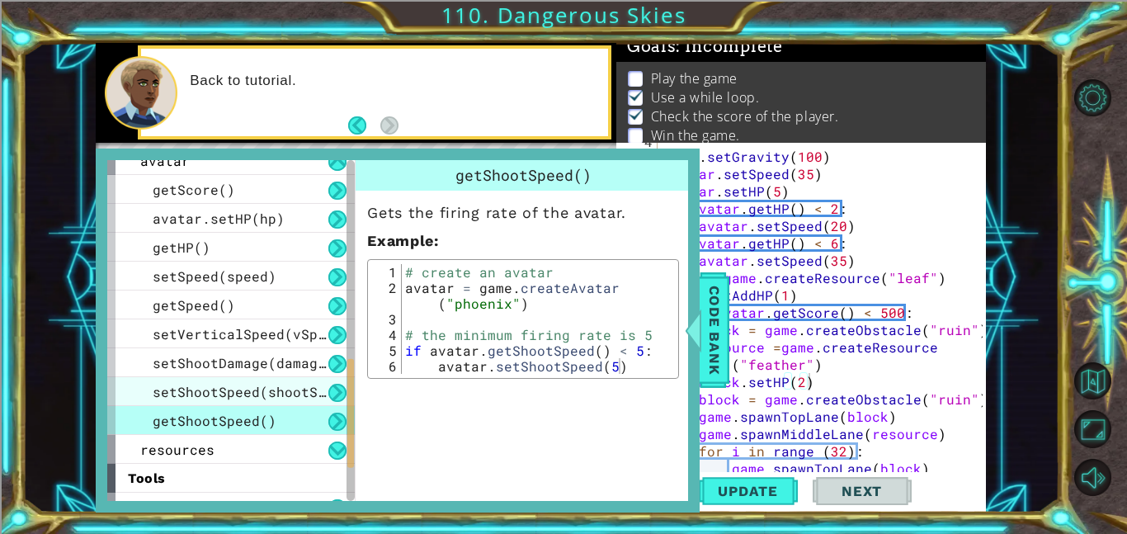
click at [307, 397] on span "setShootSpeed(shootSpeed)" at bounding box center [256, 391] width 206 height 17
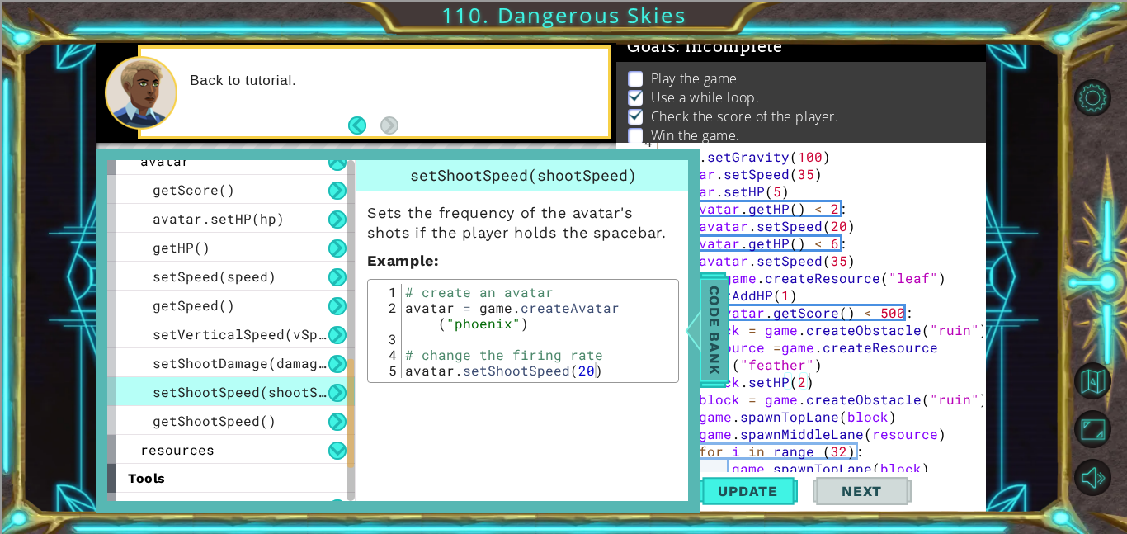
click at [710, 369] on span "Code Bank" at bounding box center [714, 330] width 26 height 101
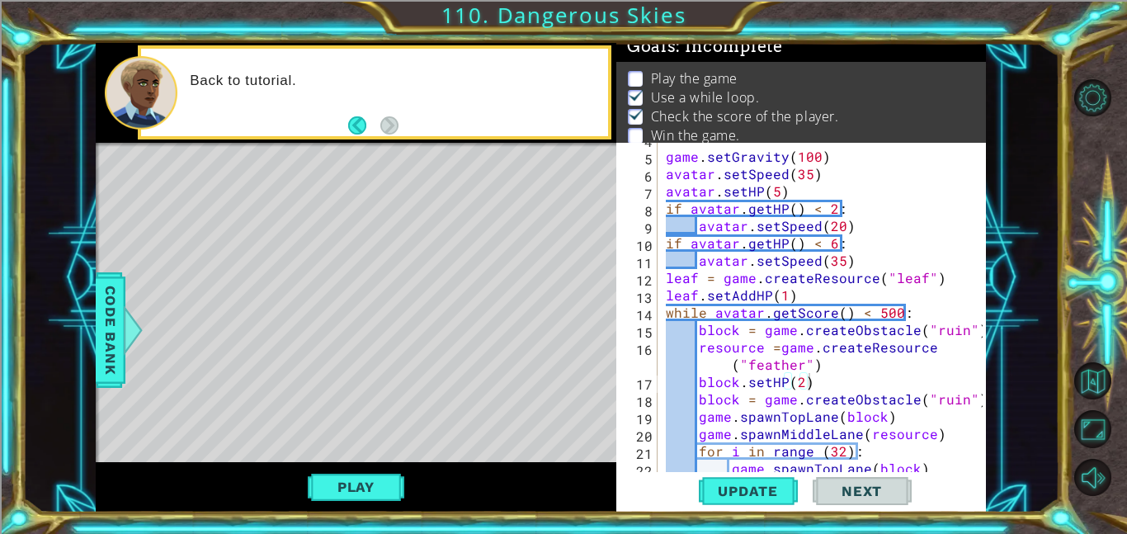
type textarea "leaf.setAddHP(1)"
click at [798, 297] on div "game . setGravity ( 100 ) avatar . setSpeed ( 35 ) avatar . setHP ( 5 ) if avat…" at bounding box center [826, 312] width 328 height 364
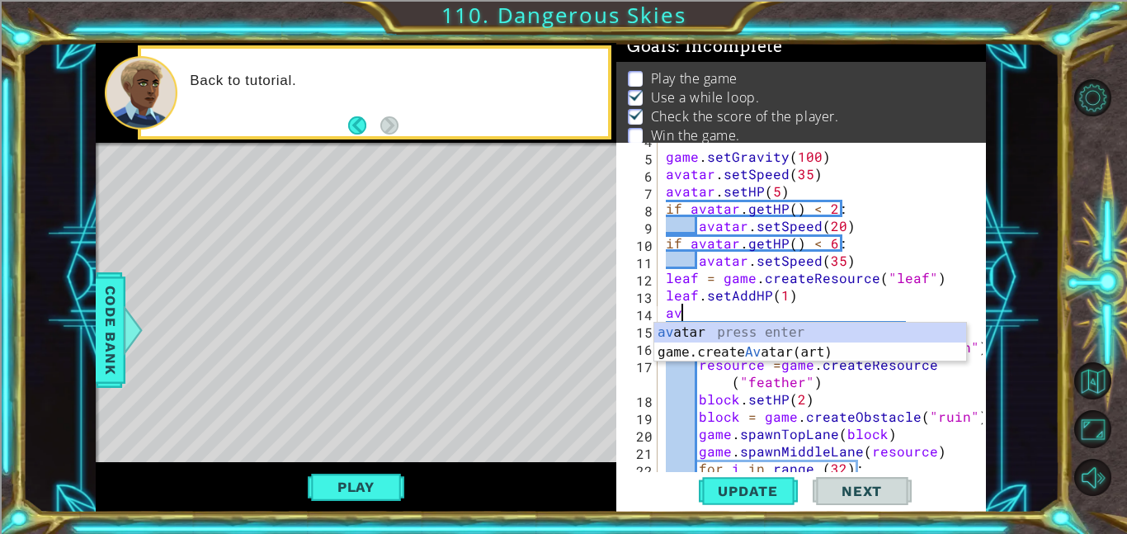
scroll to position [0, 0]
type textarea "a"
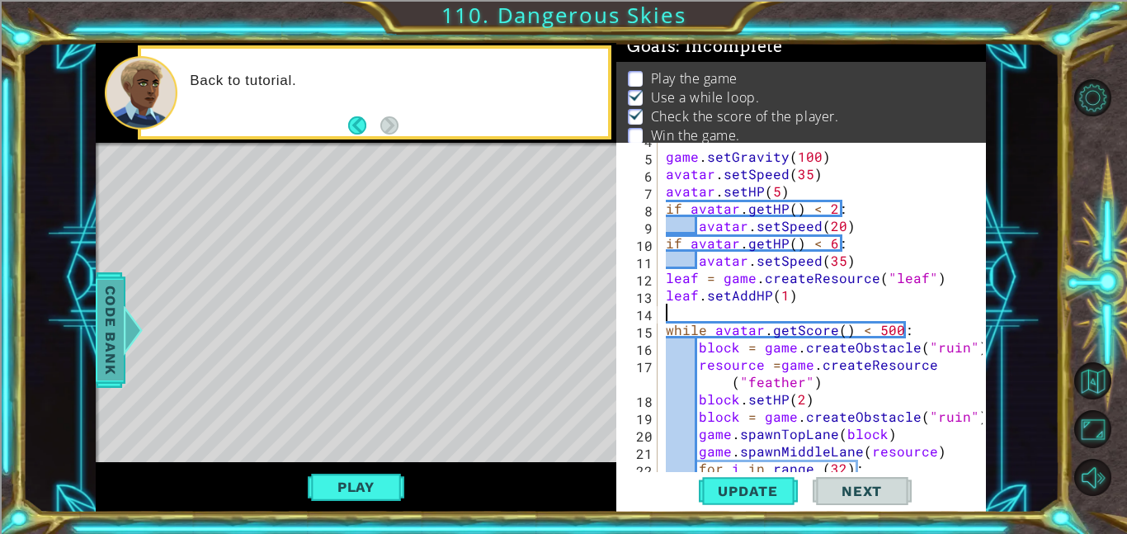
click at [131, 341] on div at bounding box center [133, 329] width 21 height 49
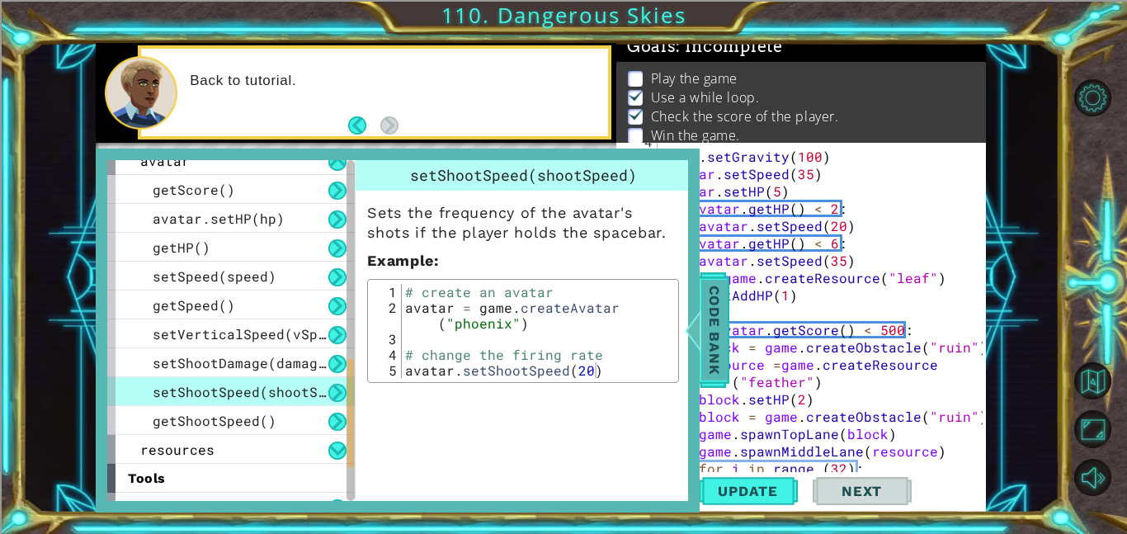
click at [697, 334] on div at bounding box center [693, 329] width 21 height 49
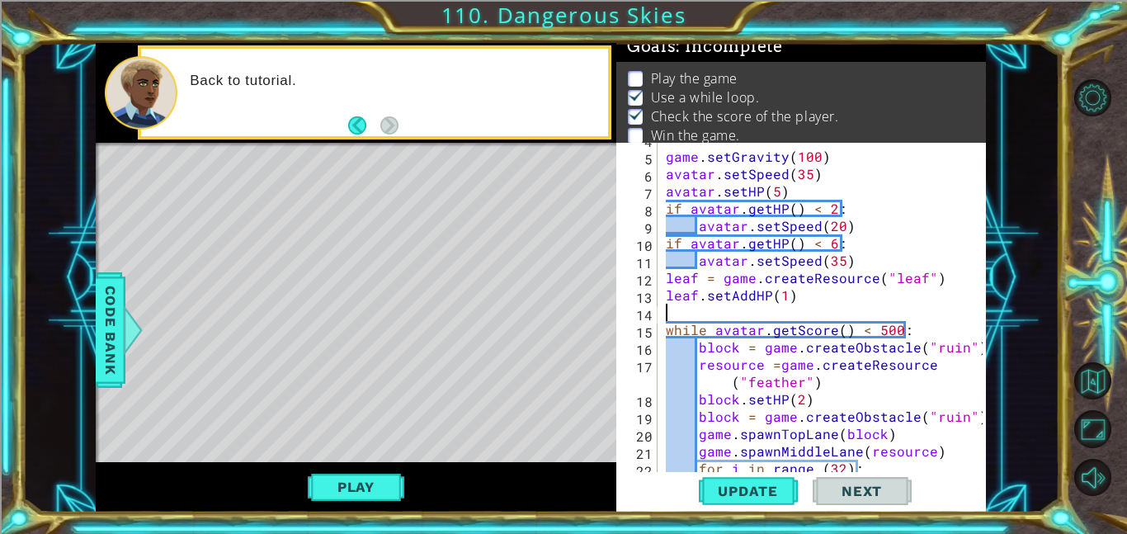
click at [691, 308] on div "game . setGravity ( 100 ) avatar . setSpeed ( 35 ) avatar . setHP ( 5 ) if avat…" at bounding box center [826, 312] width 328 height 364
click at [110, 372] on span "Code Bank" at bounding box center [110, 330] width 26 height 101
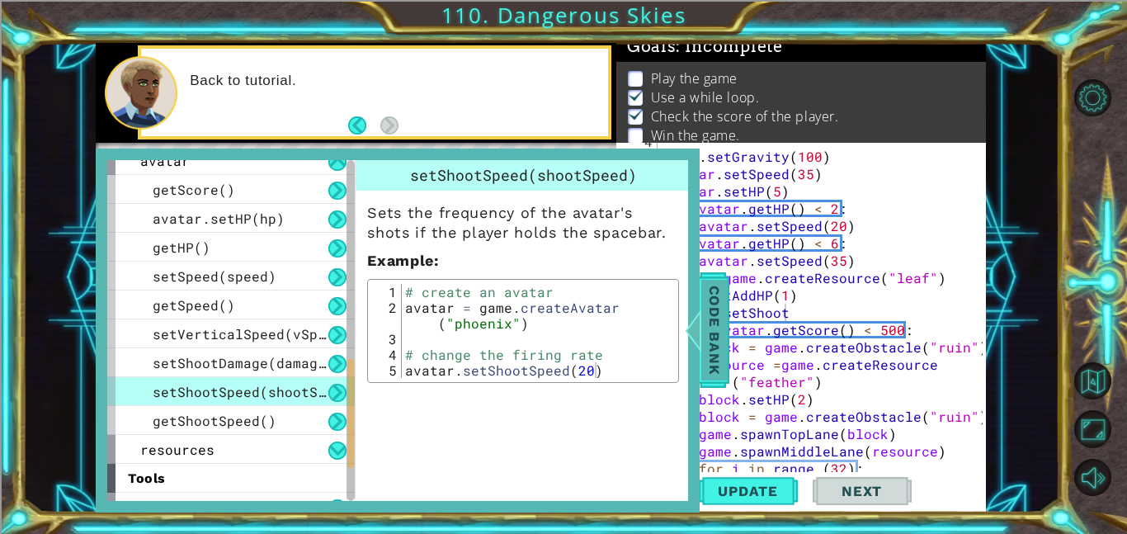
click at [702, 324] on div at bounding box center [693, 329] width 21 height 49
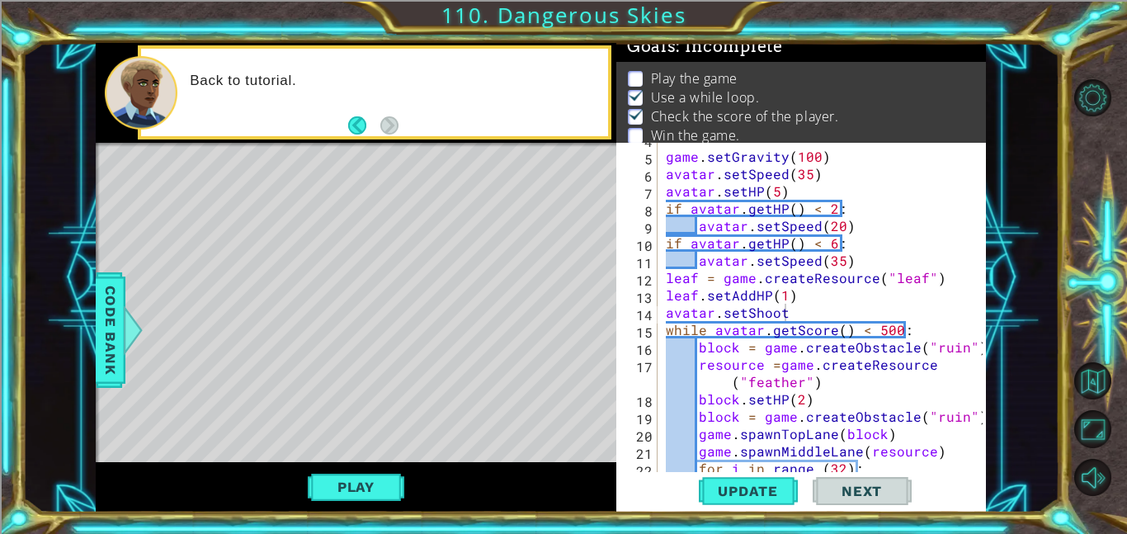
click at [792, 316] on div "game . setGravity ( 100 ) avatar . setSpeed ( 35 ) avatar . setHP ( 5 ) if avat…" at bounding box center [826, 312] width 328 height 364
click at [741, 474] on button "Update" at bounding box center [748, 490] width 99 height 37
click at [396, 498] on button "Play" at bounding box center [356, 486] width 96 height 31
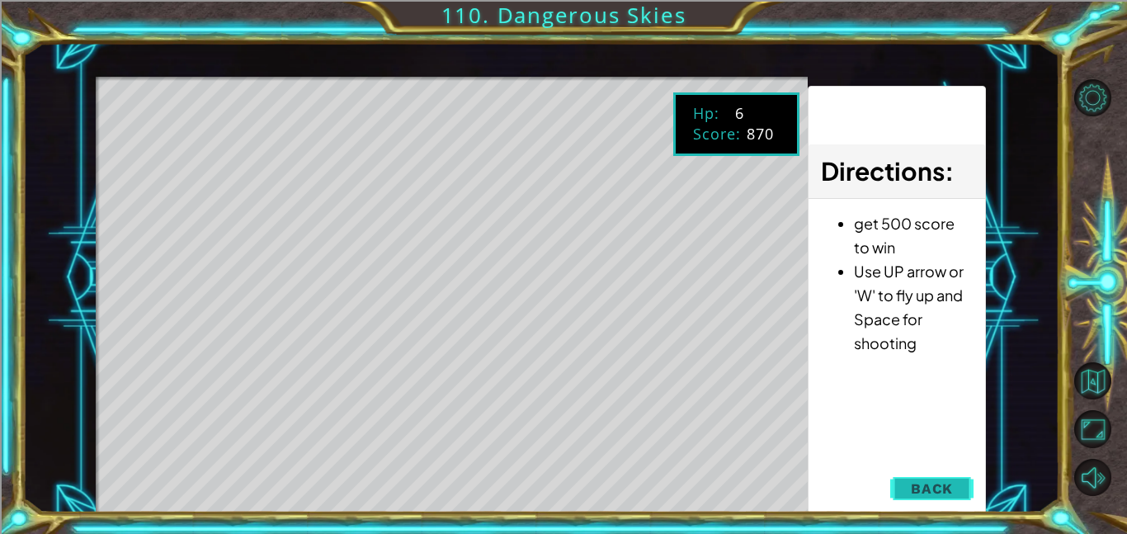
click at [938, 484] on span "Back" at bounding box center [932, 488] width 42 height 16
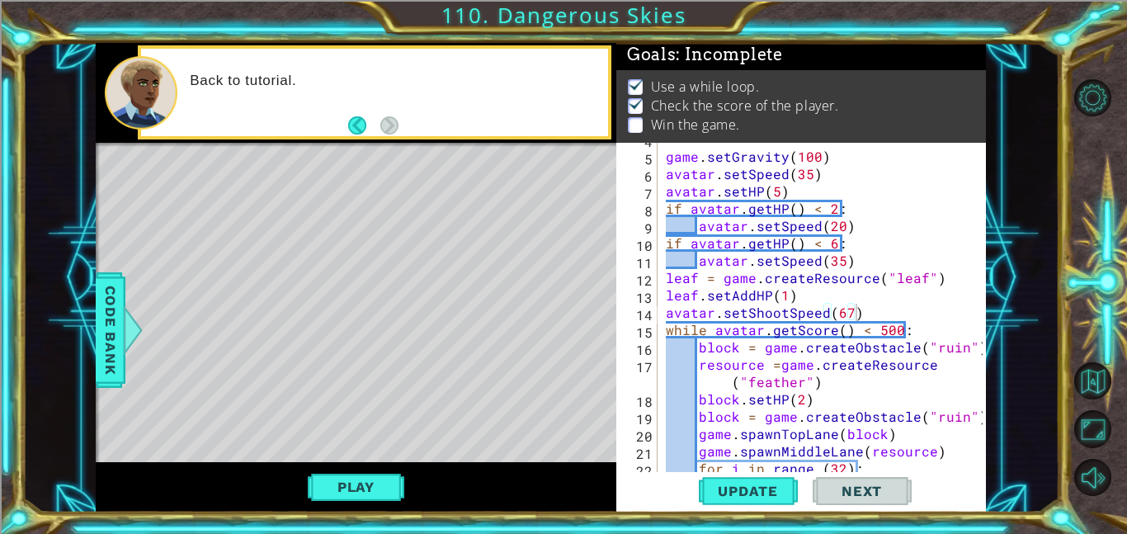
scroll to position [2, 0]
click at [848, 318] on div "game . setGravity ( 100 ) avatar . setSpeed ( 35 ) avatar . setHP ( 5 ) if avat…" at bounding box center [826, 312] width 328 height 364
click at [798, 395] on div "game . setGravity ( 100 ) avatar . setSpeed ( 35 ) avatar . setHP ( 5 ) if avat…" at bounding box center [826, 312] width 328 height 364
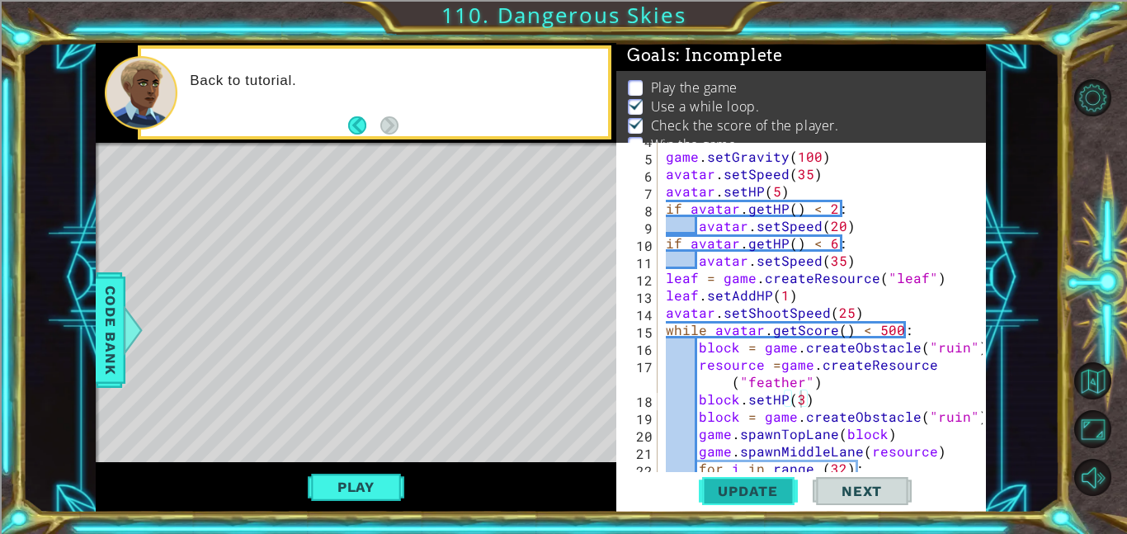
click at [758, 492] on span "Update" at bounding box center [747, 490] width 93 height 16
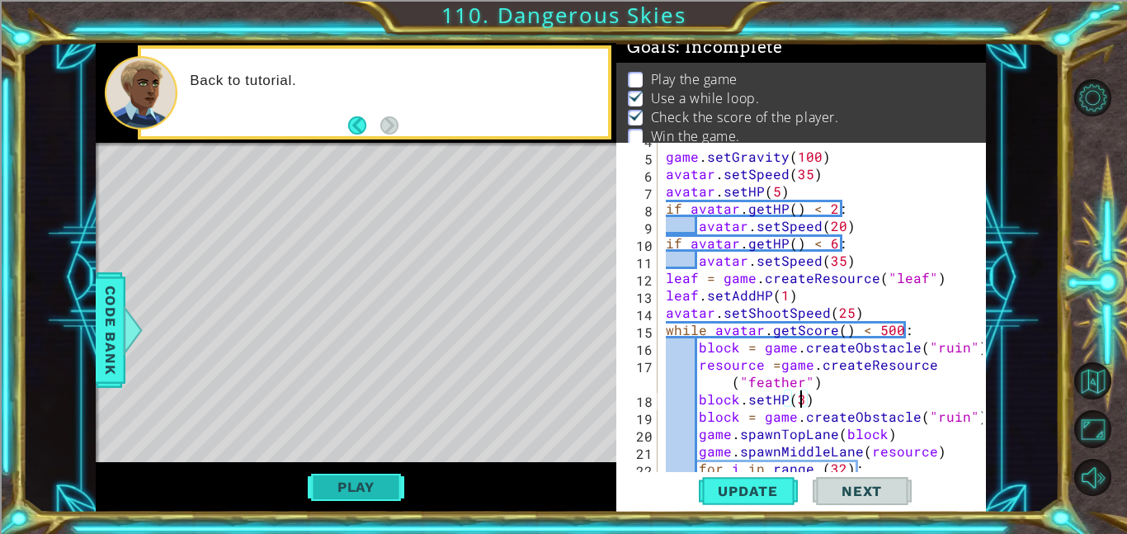
scroll to position [11, 0]
click at [349, 481] on button "Play" at bounding box center [356, 486] width 96 height 31
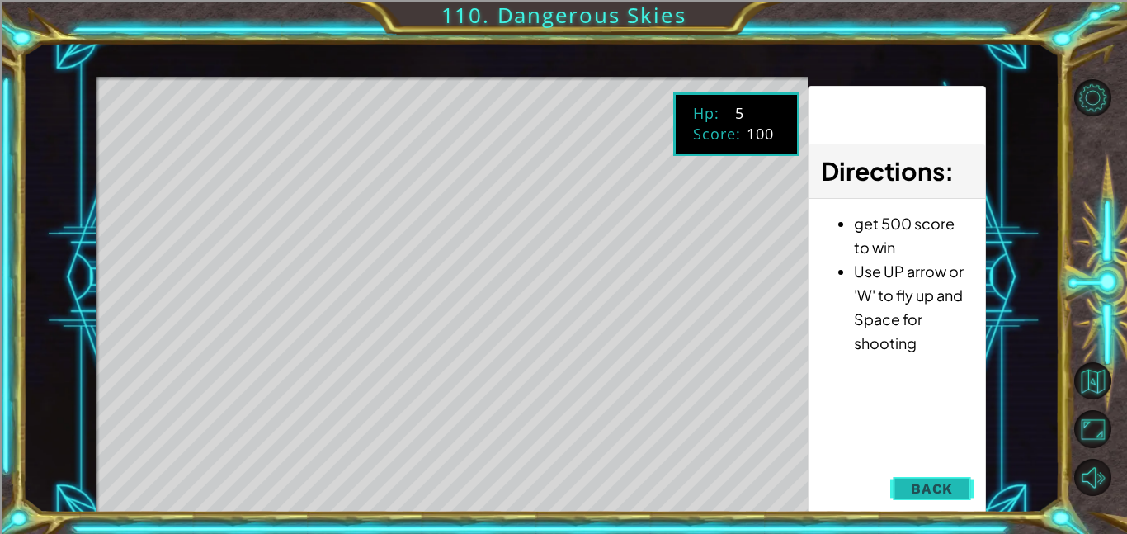
click at [939, 493] on span "Back" at bounding box center [932, 488] width 42 height 16
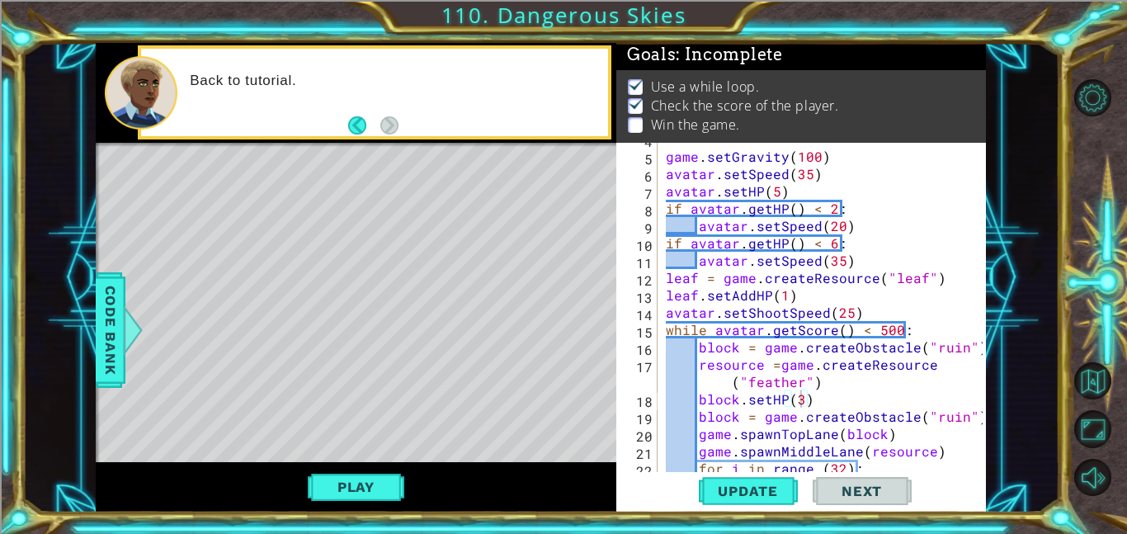
scroll to position [2, 0]
click at [850, 313] on div "game . setGravity ( 100 ) avatar . setSpeed ( 35 ) avatar . setHP ( 5 ) if avat…" at bounding box center [826, 312] width 328 height 364
click at [752, 499] on button "Update" at bounding box center [748, 490] width 99 height 37
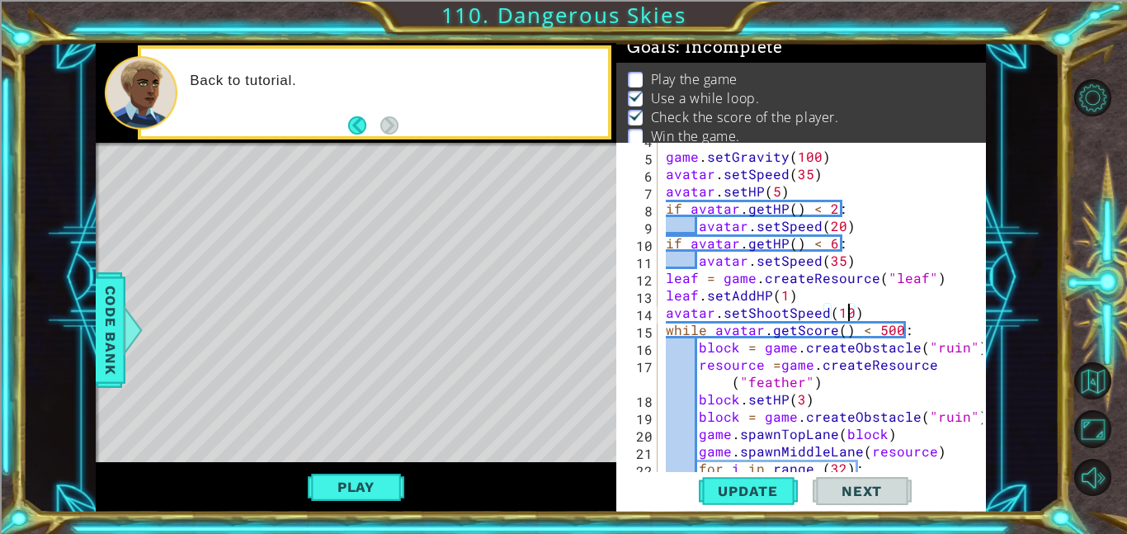
scroll to position [11, 0]
click at [327, 482] on button "Play" at bounding box center [356, 486] width 96 height 31
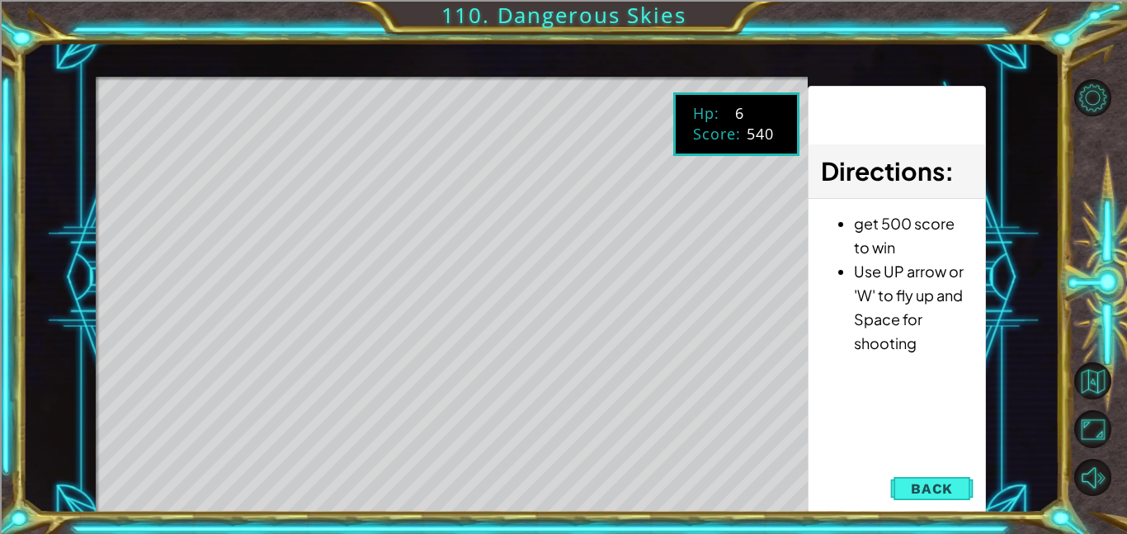
click at [920, 506] on div "Directions : get 500 score to win Use UP arrow or 'W' to fly up and Space for s…" at bounding box center [896, 300] width 178 height 428
click at [919, 497] on button "Back" at bounding box center [931, 488] width 83 height 33
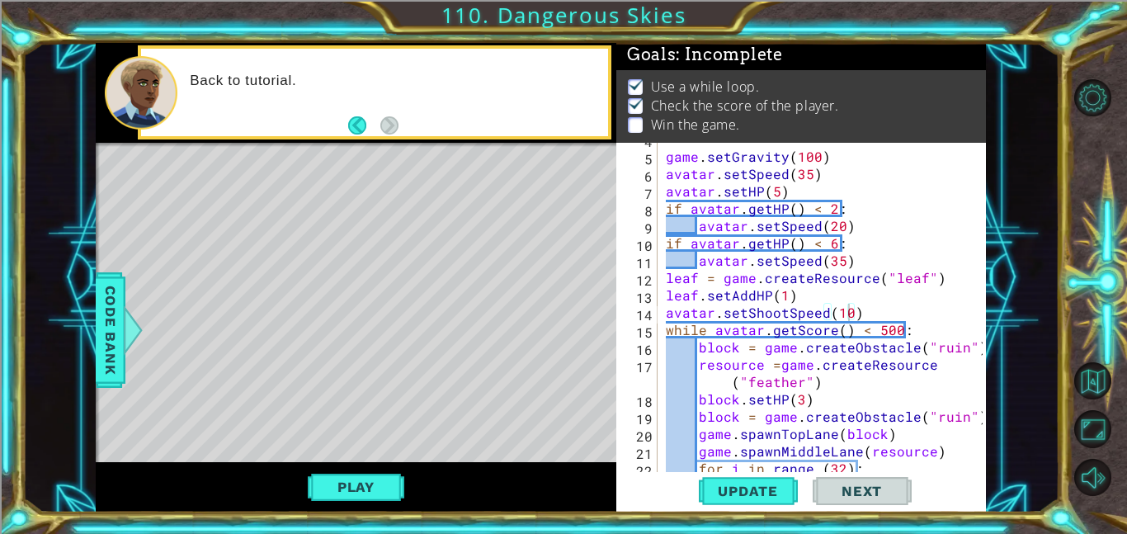
scroll to position [2, 0]
click at [848, 308] on div "game . setGravity ( 100 ) avatar . setSpeed ( 35 ) avatar . setHP ( 5 ) if avat…" at bounding box center [826, 312] width 328 height 364
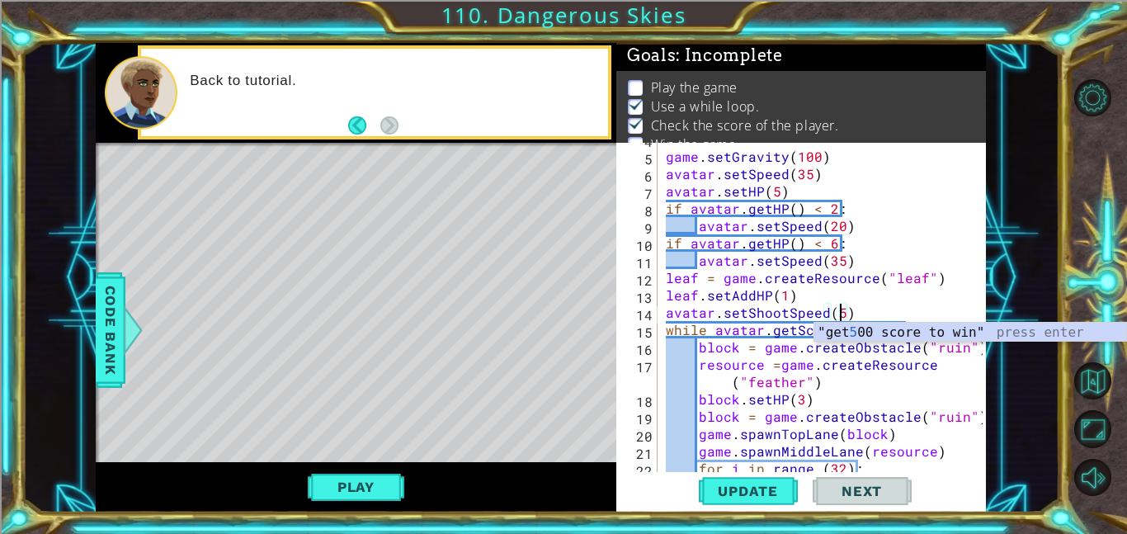
click at [800, 401] on div "game . setGravity ( 100 ) avatar . setSpeed ( 35 ) avatar . setHP ( 5 ) if avat…" at bounding box center [826, 312] width 328 height 364
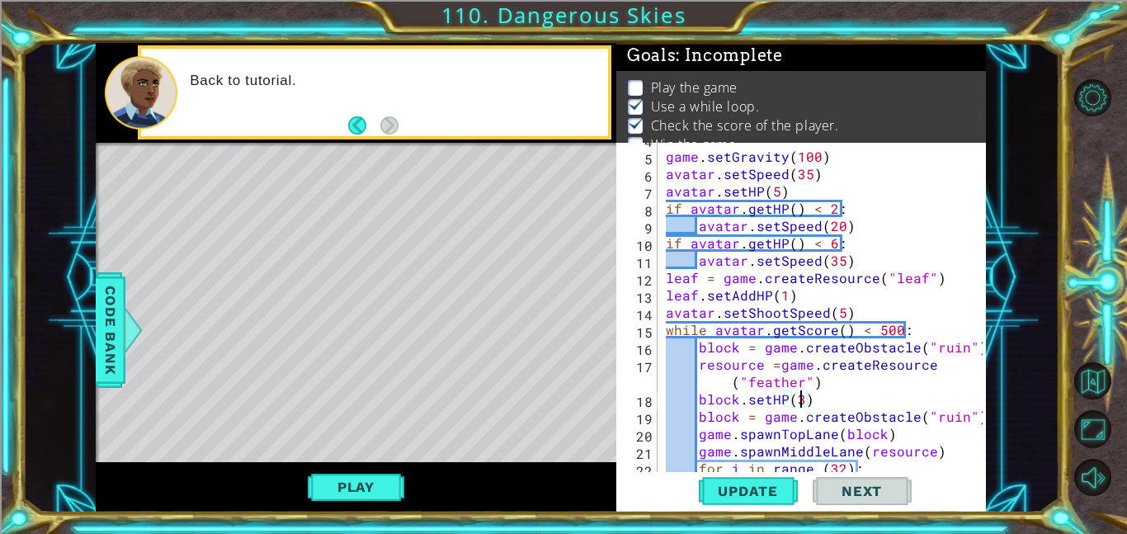
scroll to position [0, 8]
type textarea "block.setHP(3)"
click at [749, 483] on span "Update" at bounding box center [747, 490] width 93 height 16
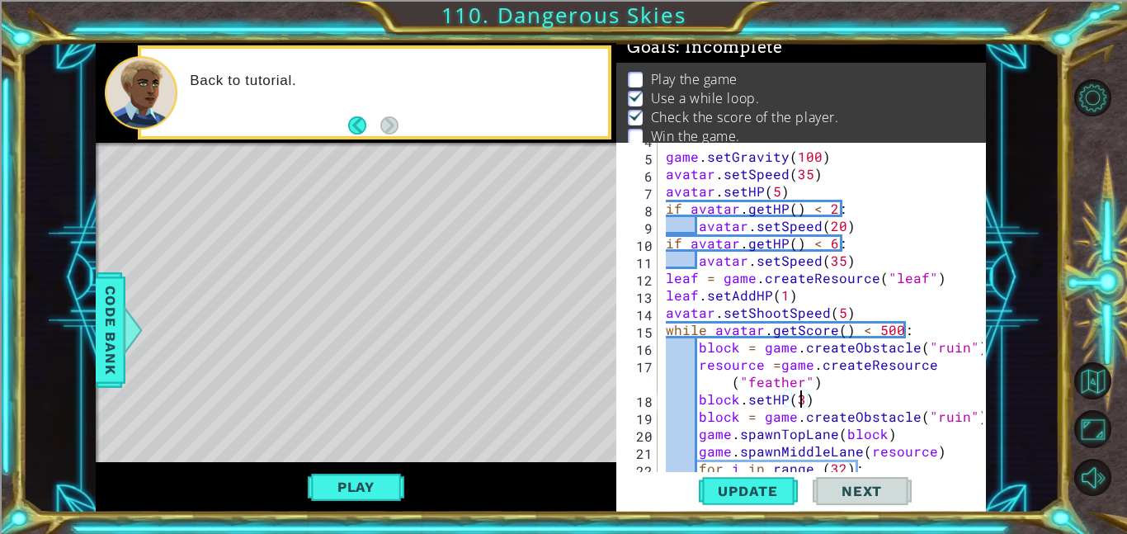
scroll to position [11, 0]
click at [412, 479] on div "Play" at bounding box center [356, 487] width 520 height 50
click at [377, 482] on button "Play" at bounding box center [356, 486] width 96 height 31
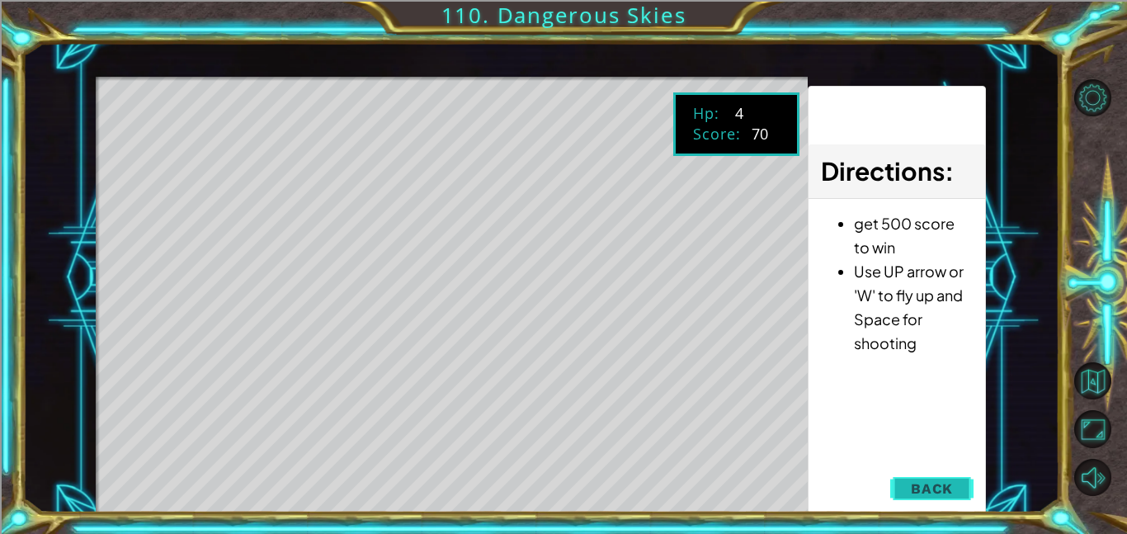
click at [942, 478] on button "Back" at bounding box center [931, 488] width 83 height 33
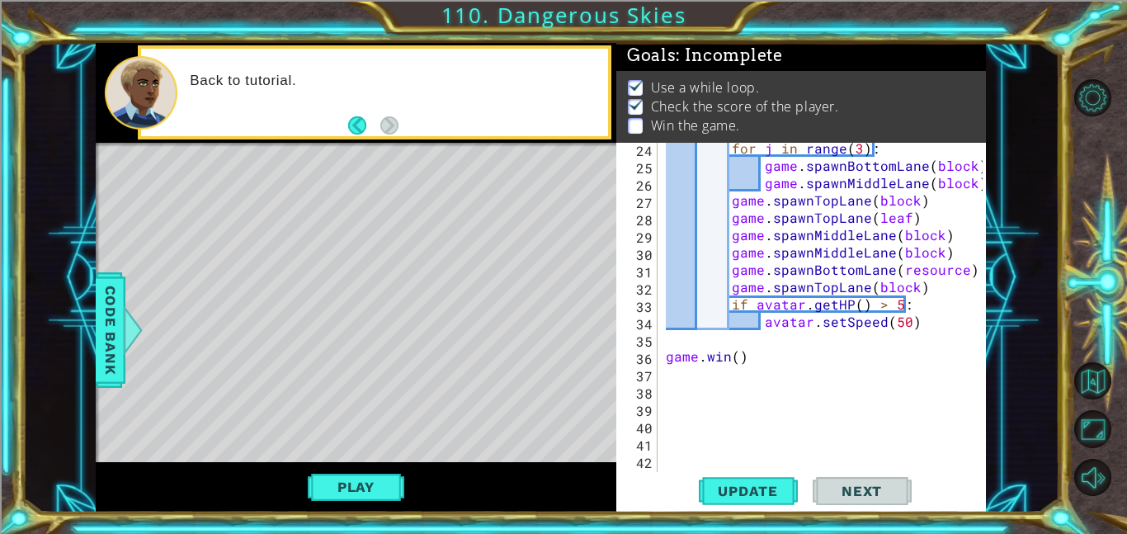
scroll to position [537, 0]
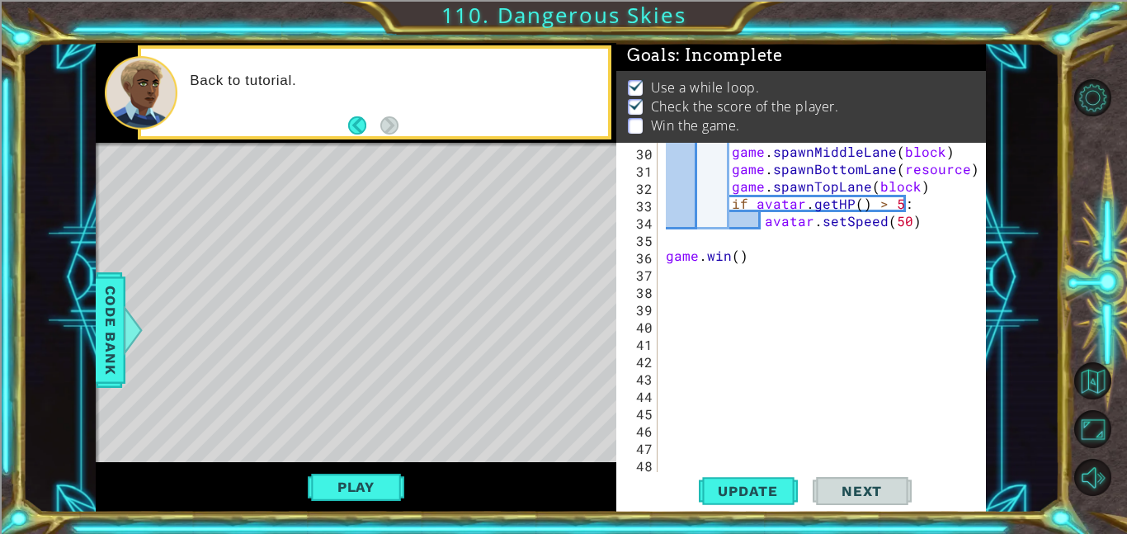
click at [688, 244] on div "game . spawnMiddleLane ( block ) game . spawnBottomLane ( resource ) game . spa…" at bounding box center [826, 325] width 328 height 364
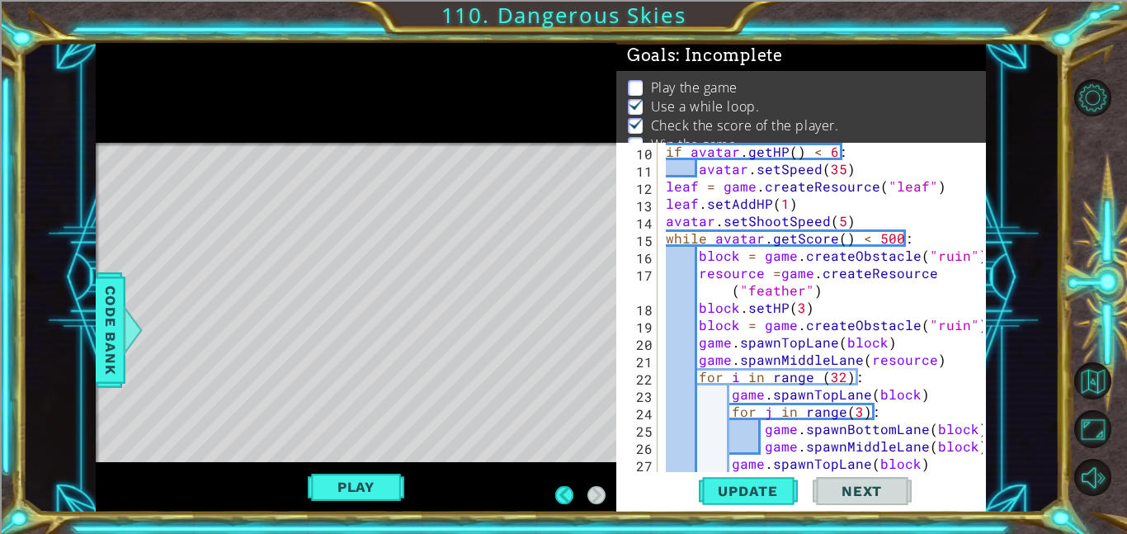
scroll to position [173, 0]
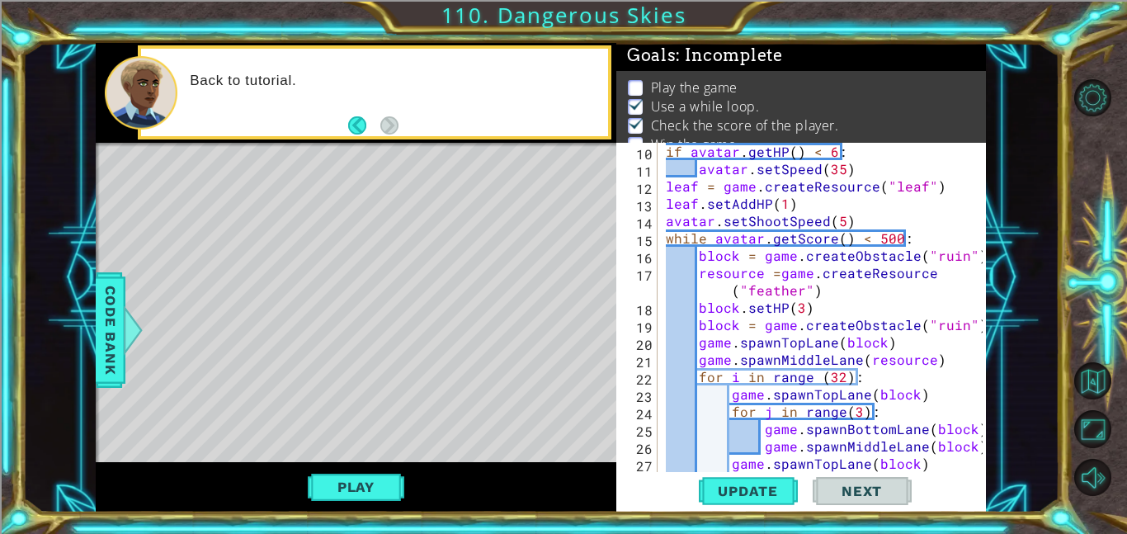
click at [785, 305] on div "avatar . setSpeed ( 20 ) if avatar . getHP ( ) < 6 : avatar . setSpeed ( 35 ) l…" at bounding box center [826, 307] width 328 height 364
click at [802, 305] on div "avatar . setSpeed ( 20 ) if avatar . getHP ( ) < 6 : avatar . setSpeed ( 35 ) l…" at bounding box center [826, 307] width 328 height 364
click at [843, 219] on div "avatar . setSpeed ( 20 ) if avatar . getHP ( ) < 6 : avatar . setSpeed ( 35 ) l…" at bounding box center [826, 307] width 328 height 364
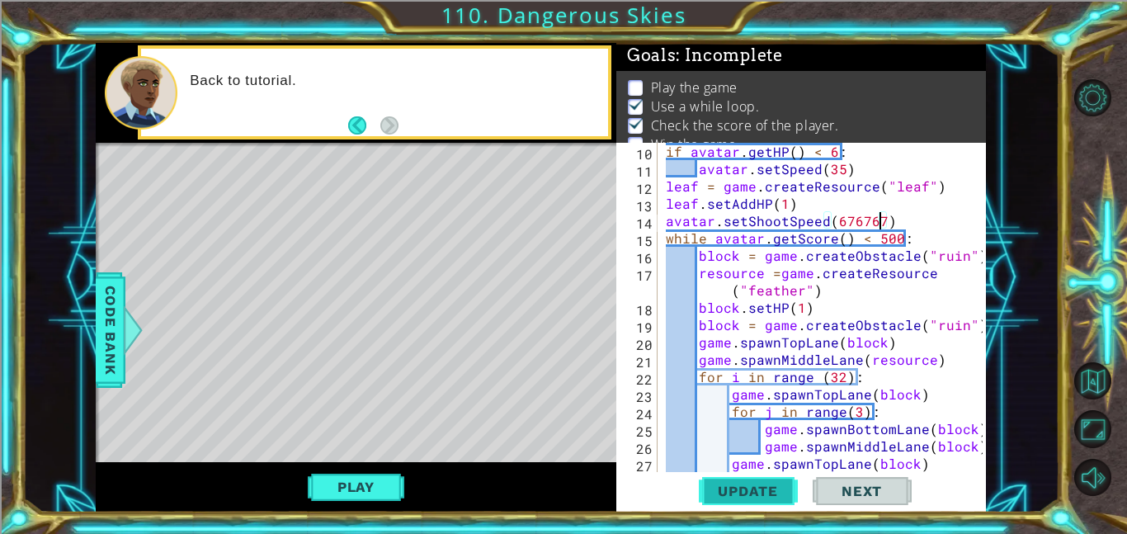
click at [758, 494] on span "Update" at bounding box center [747, 490] width 93 height 16
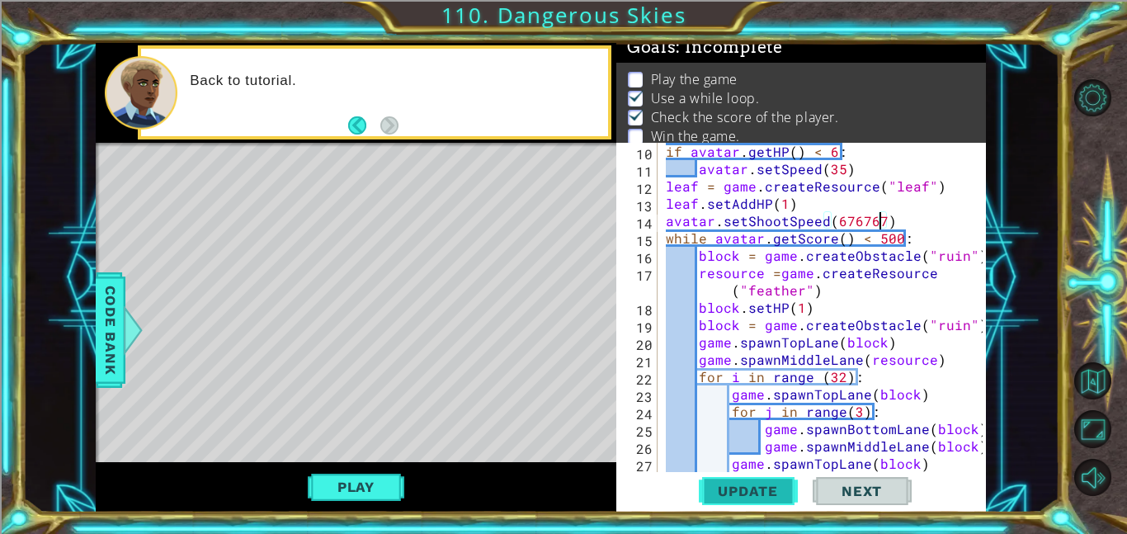
scroll to position [11, 0]
click at [342, 478] on button "Play" at bounding box center [356, 486] width 96 height 31
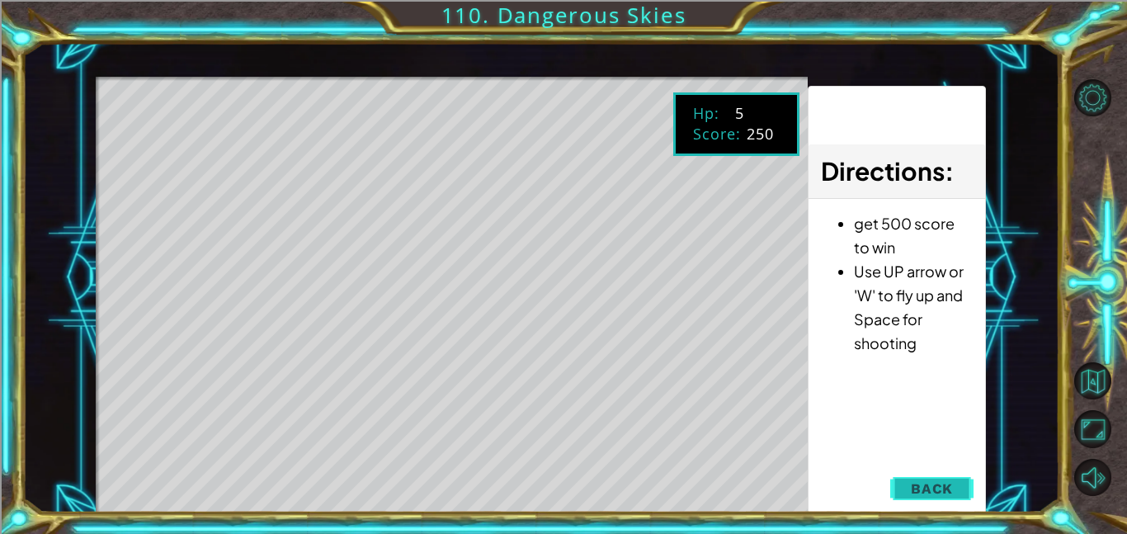
click at [907, 490] on button "Back" at bounding box center [931, 488] width 83 height 33
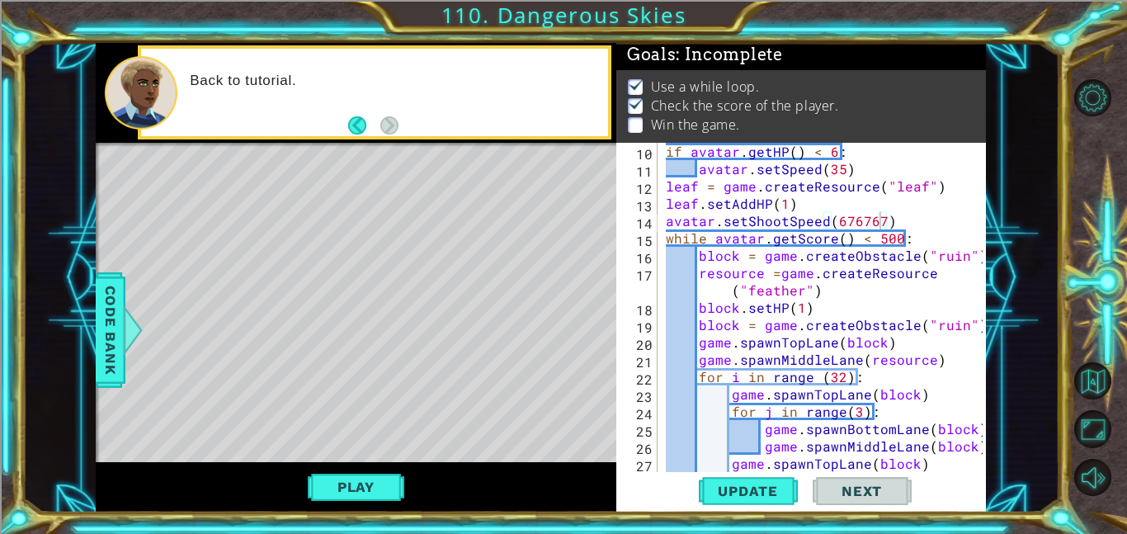
scroll to position [2, 0]
click at [803, 308] on div "avatar . setSpeed ( 20 ) if avatar . getHP ( ) < 6 : avatar . setSpeed ( 35 ) l…" at bounding box center [826, 307] width 328 height 364
click at [746, 488] on span "Update" at bounding box center [747, 490] width 93 height 16
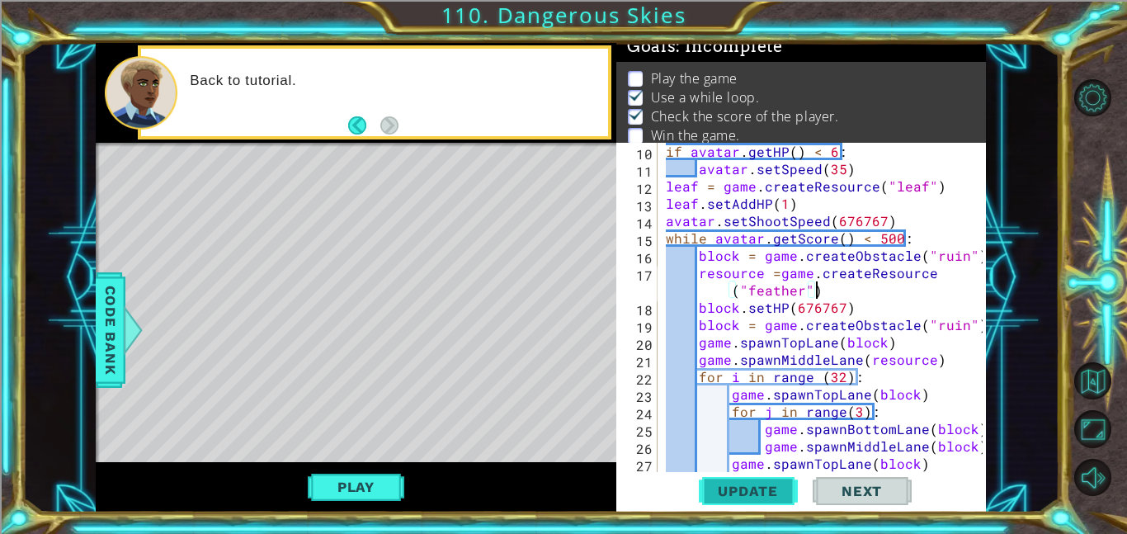
scroll to position [0, 21]
click at [842, 301] on div "avatar . setSpeed ( 20 ) if avatar . getHP ( ) < 6 : avatar . setSpeed ( 35 ) l…" at bounding box center [826, 307] width 328 height 364
click at [880, 222] on div "avatar . setSpeed ( 20 ) if avatar . getHP ( ) < 6 : avatar . setSpeed ( 35 ) l…" at bounding box center [826, 307] width 328 height 364
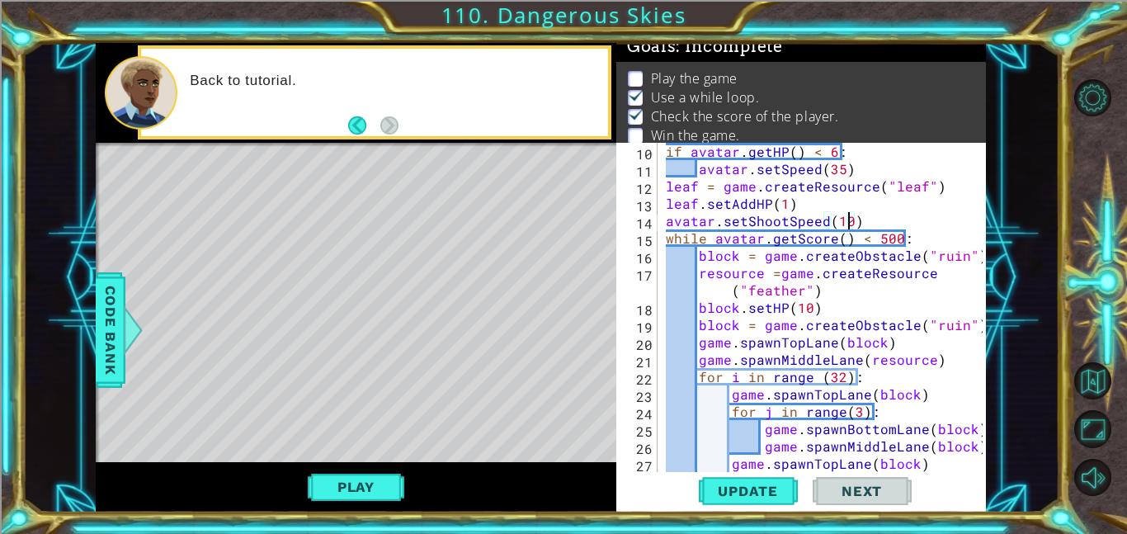
click at [815, 319] on div "avatar . setSpeed ( 20 ) if avatar . getHP ( ) < 6 : avatar . setSpeed ( 35 ) l…" at bounding box center [826, 307] width 328 height 364
click at [810, 305] on div "avatar . setSpeed ( 20 ) if avatar . getHP ( ) < 6 : avatar . setSpeed ( 35 ) l…" at bounding box center [826, 307] width 328 height 364
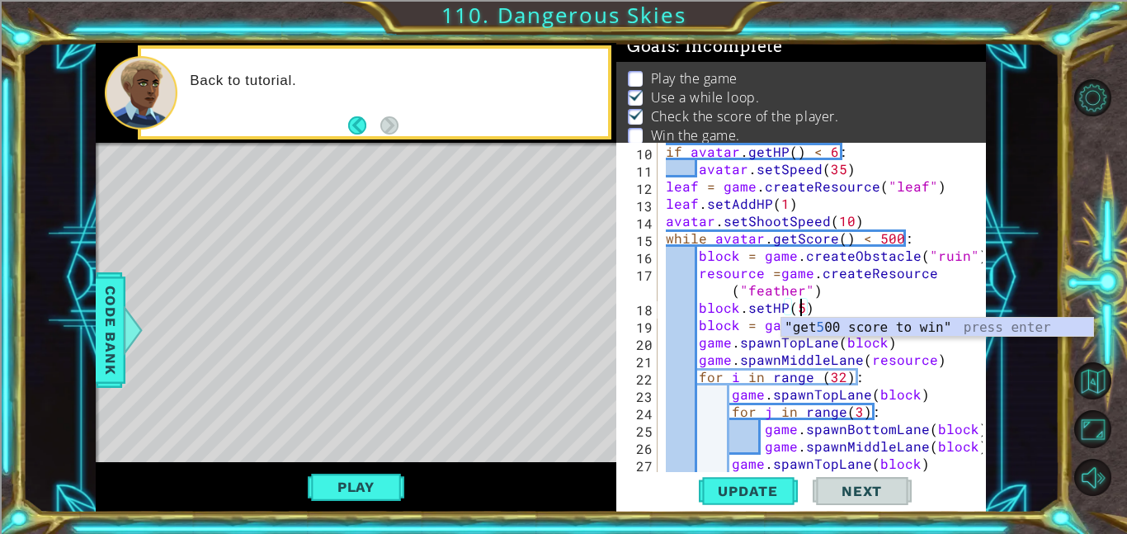
click at [801, 384] on div "avatar . setSpeed ( 20 ) if avatar . getHP ( ) < 6 : avatar . setSpeed ( 35 ) l…" at bounding box center [826, 307] width 328 height 364
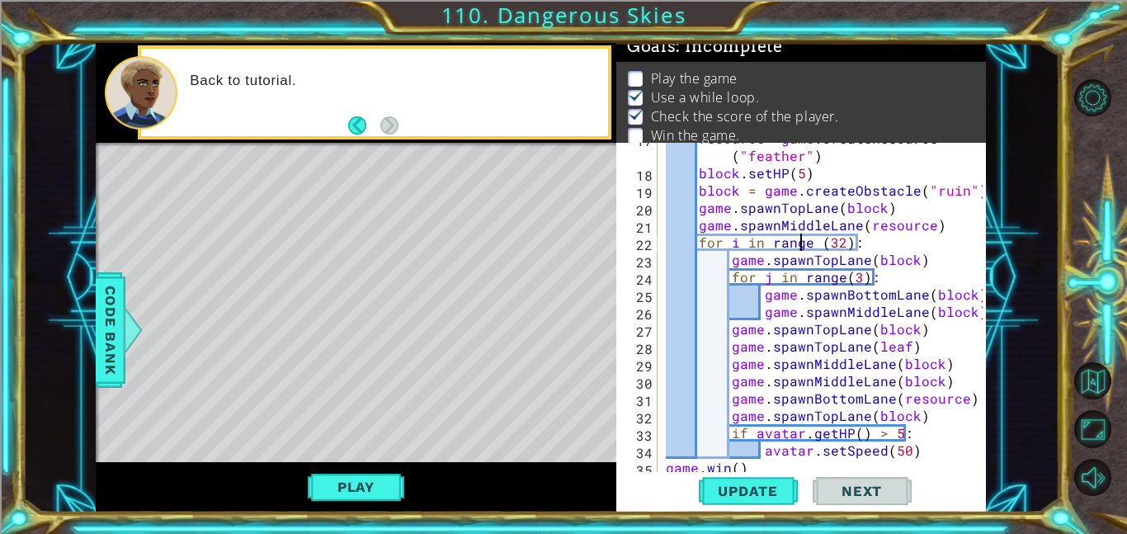
scroll to position [308, 0]
click at [368, 482] on button "Play" at bounding box center [356, 486] width 96 height 31
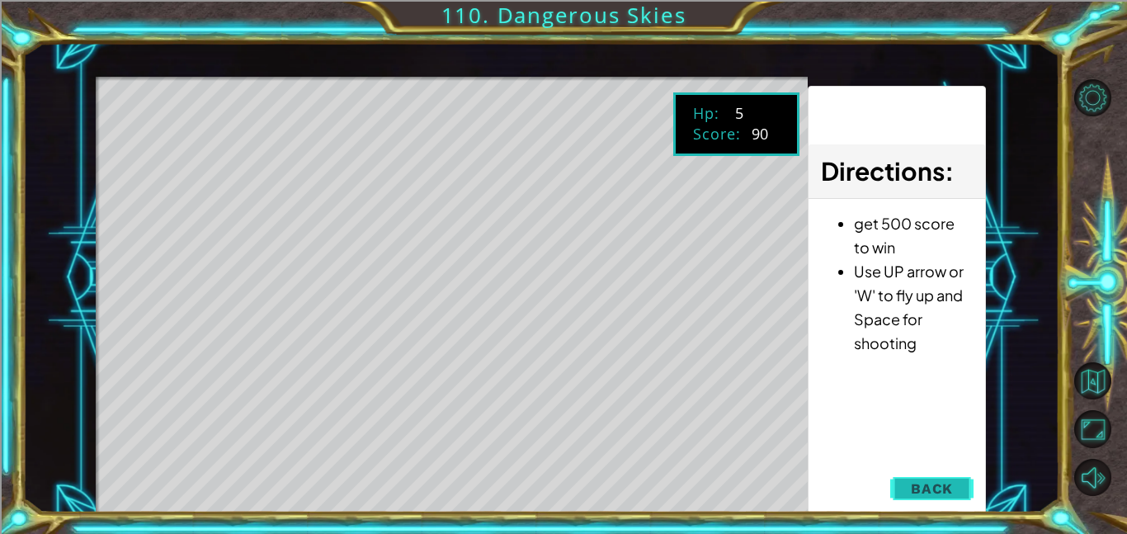
click at [952, 494] on span "Back" at bounding box center [932, 488] width 42 height 16
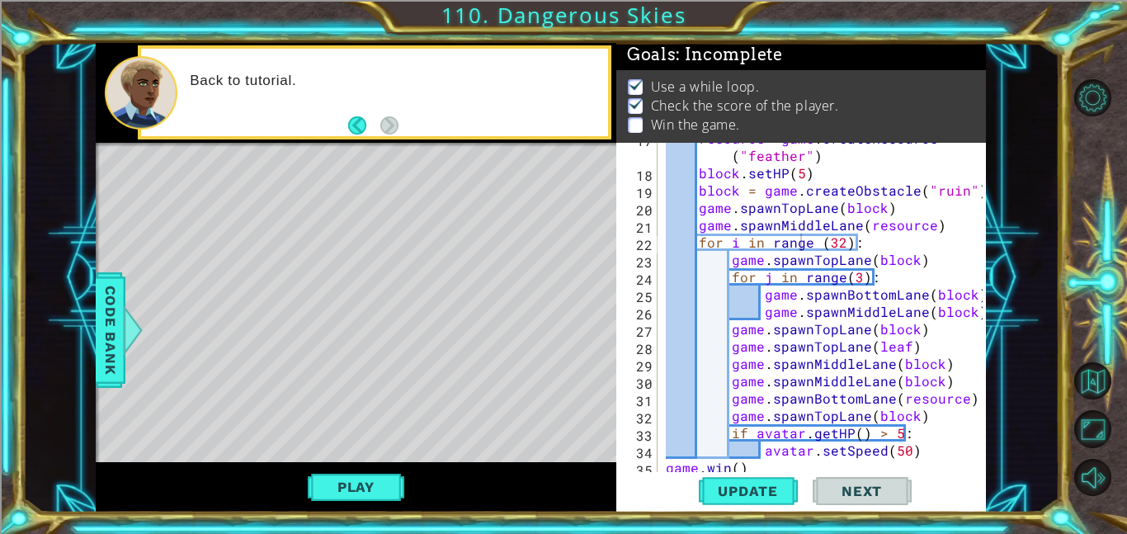
scroll to position [2, 0]
type textarea "block.setHP(5)"
click at [802, 172] on div "resource = game . createResource ( "feather" ) block . setHP ( 5 ) block = game…" at bounding box center [826, 319] width 328 height 381
drag, startPoint x: 812, startPoint y: 174, endPoint x: 694, endPoint y: 170, distance: 117.2
click at [694, 170] on div "resource = game . createResource ( "feather" ) block . setHP ( 5 ) block = game…" at bounding box center [826, 319] width 328 height 381
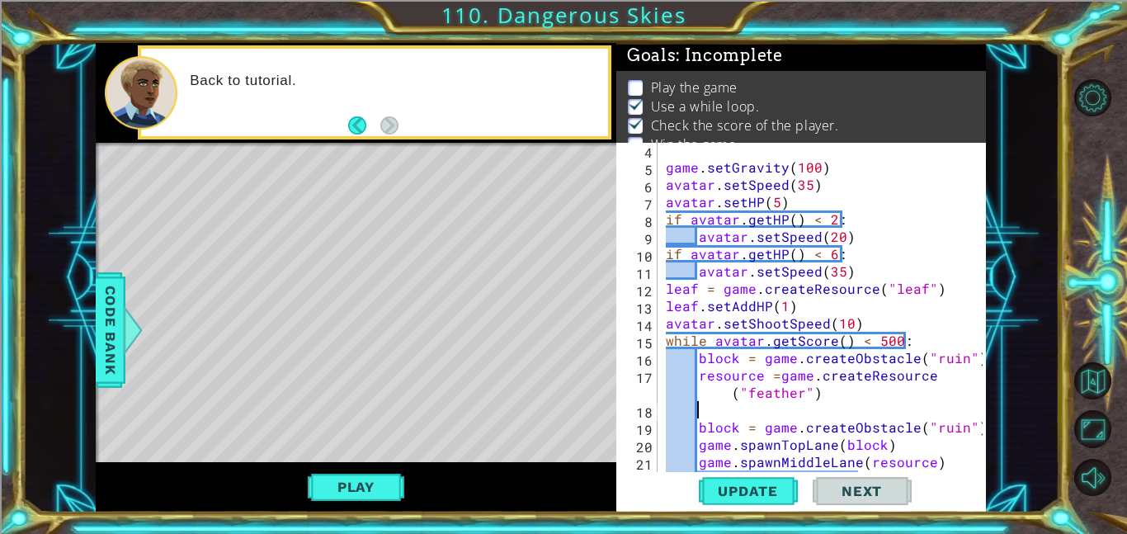
scroll to position [54, 0]
type textarea "\"
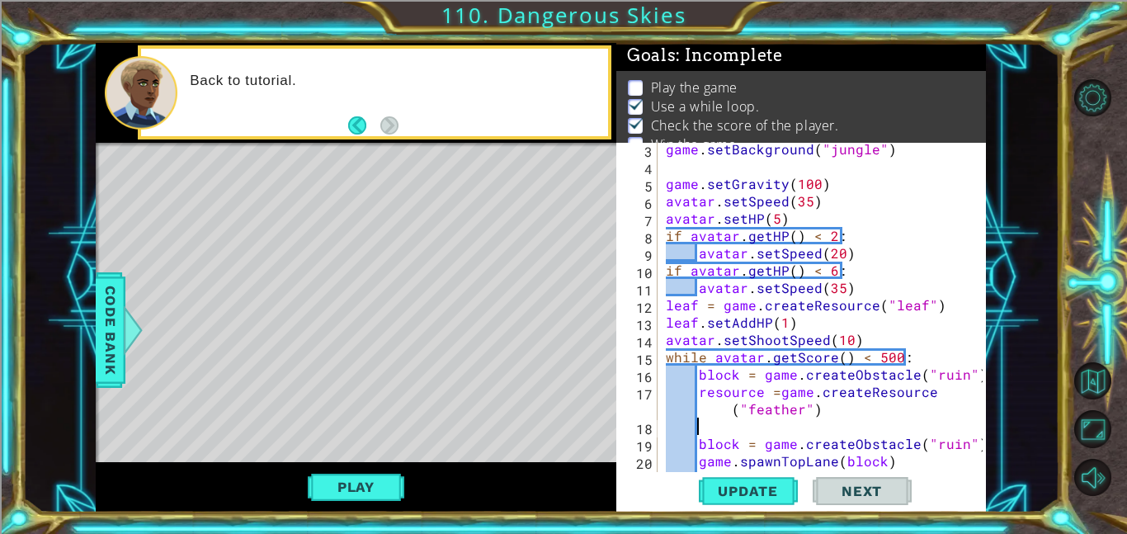
scroll to position [0, 0]
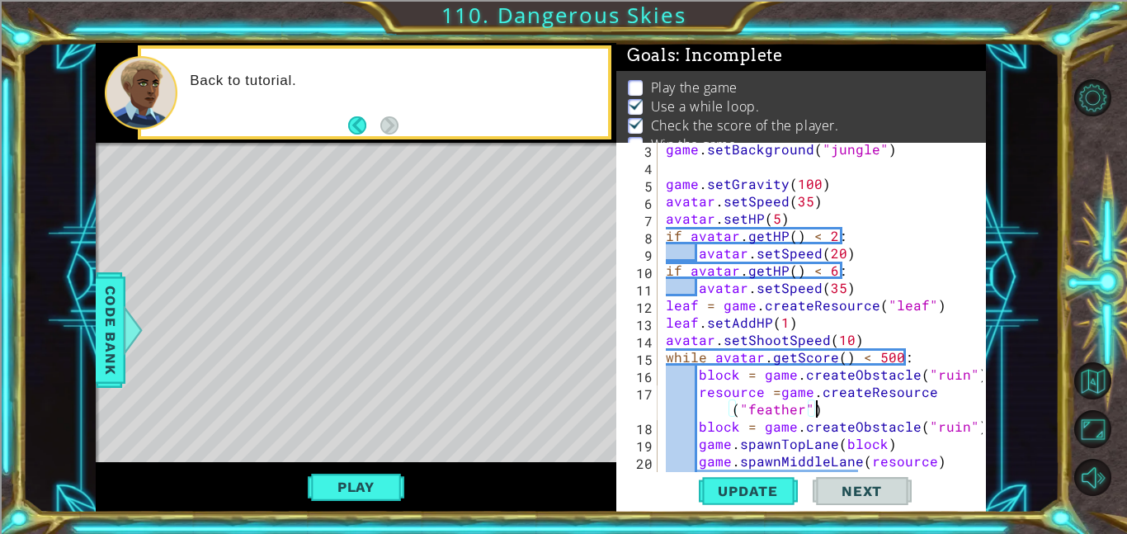
click at [862, 334] on div "game . setBackground ( "jungle" ) game . setGravity ( 100 ) avatar . setSpeed (…" at bounding box center [826, 322] width 328 height 364
type textarea "avatar.setShootSpeed(10)"
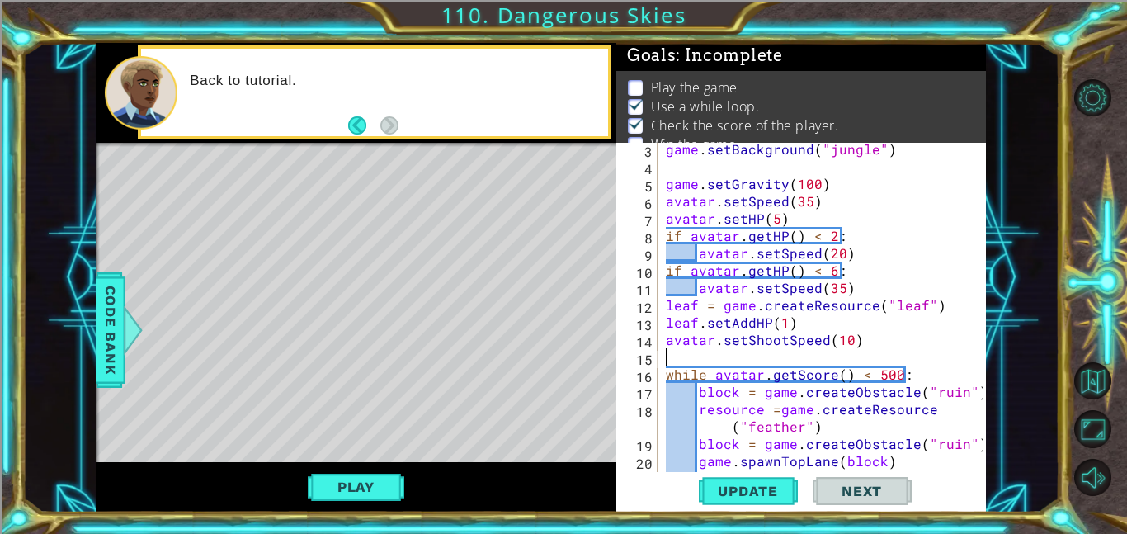
paste textarea "block.setHP(5)"
type textarea "block.setHP(5)"
click at [770, 483] on span "Update" at bounding box center [747, 490] width 93 height 16
click at [330, 490] on button "Play" at bounding box center [356, 486] width 96 height 31
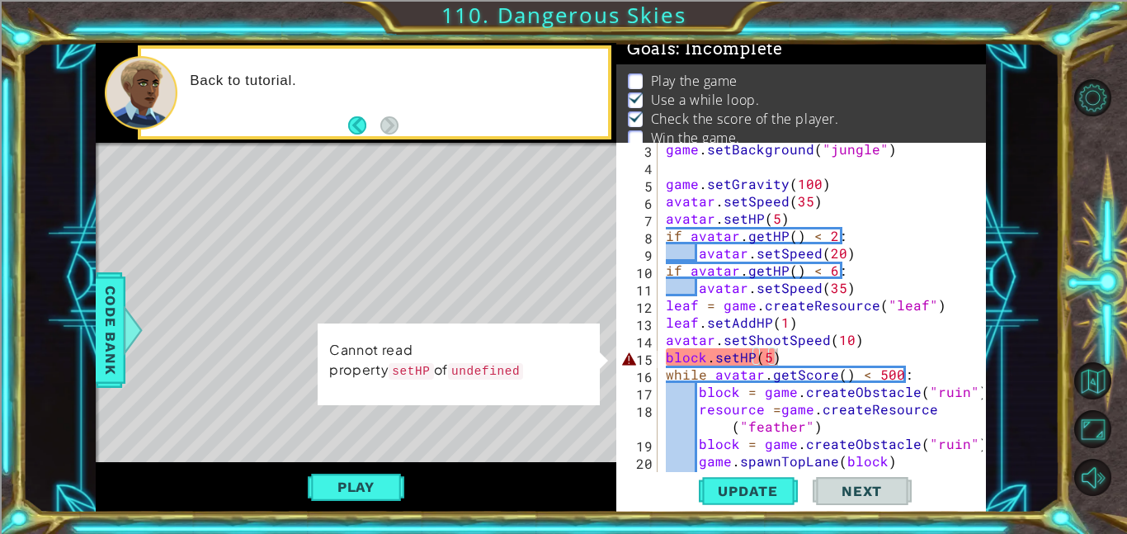
scroll to position [11, 0]
click at [407, 484] on div "Play" at bounding box center [356, 487] width 520 height 50
click at [401, 483] on button "Play" at bounding box center [356, 486] width 96 height 31
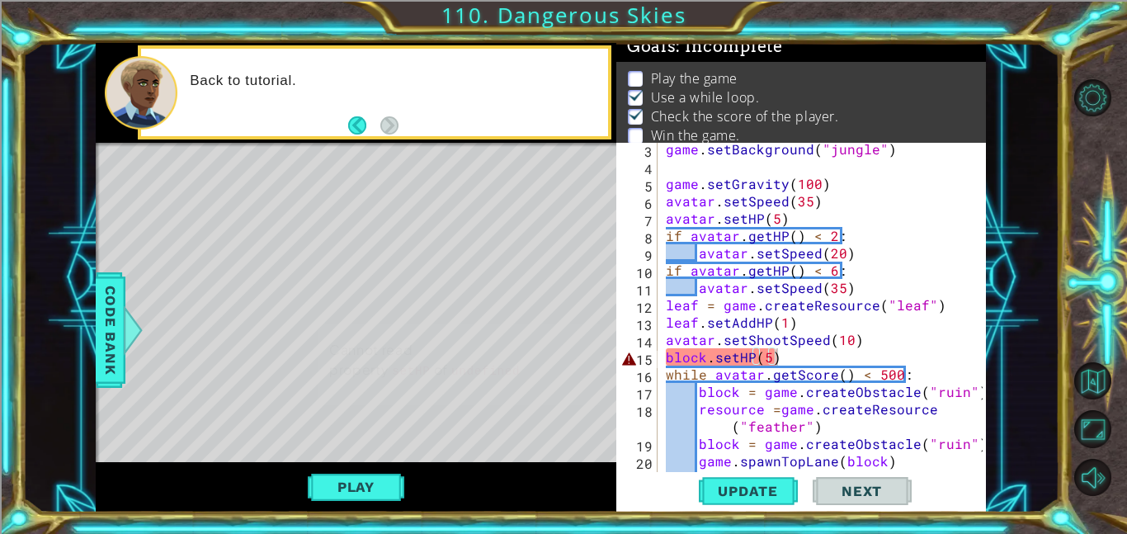
scroll to position [0, 0]
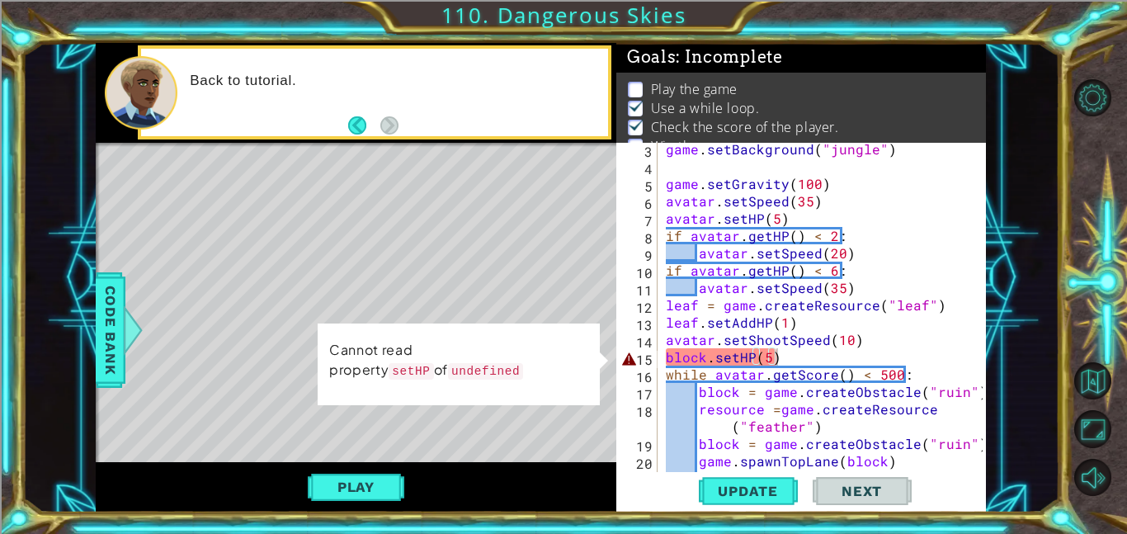
click at [769, 352] on div "game . setBackground ( "jungle" ) game . setGravity ( 100 ) avatar . setSpeed (…" at bounding box center [826, 322] width 328 height 364
click at [748, 358] on div "game . setBackground ( "jungle" ) game . setGravity ( 100 ) avatar . setSpeed (…" at bounding box center [826, 322] width 328 height 364
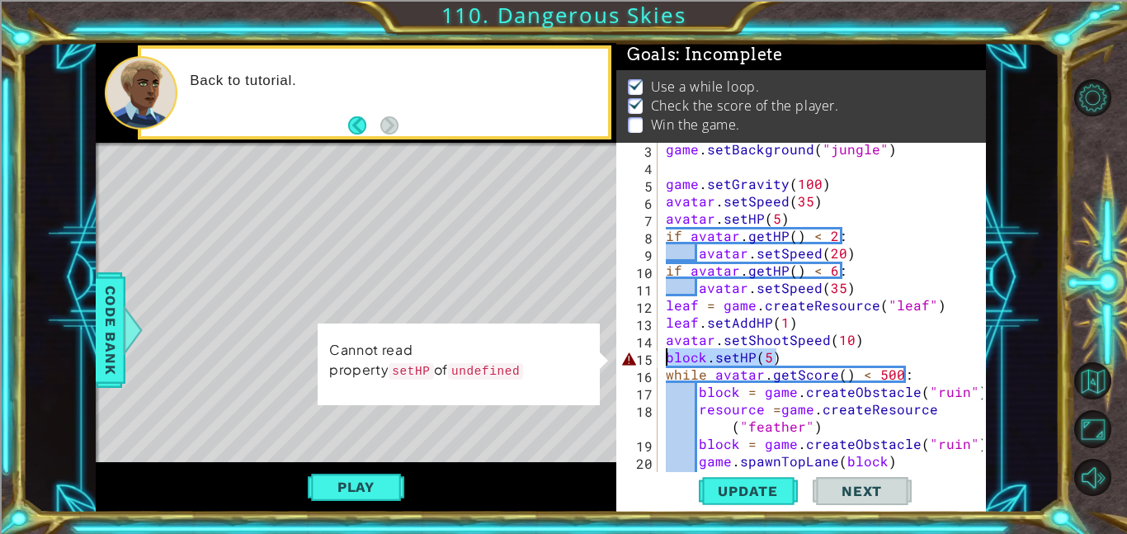
drag, startPoint x: 783, startPoint y: 352, endPoint x: 608, endPoint y: 357, distance: 174.9
click at [608, 357] on div "1 ההההההההההההההההההההההההההההההההההההההההההההההההההההההההההההההההההההההההההההה…" at bounding box center [541, 277] width 890 height 469
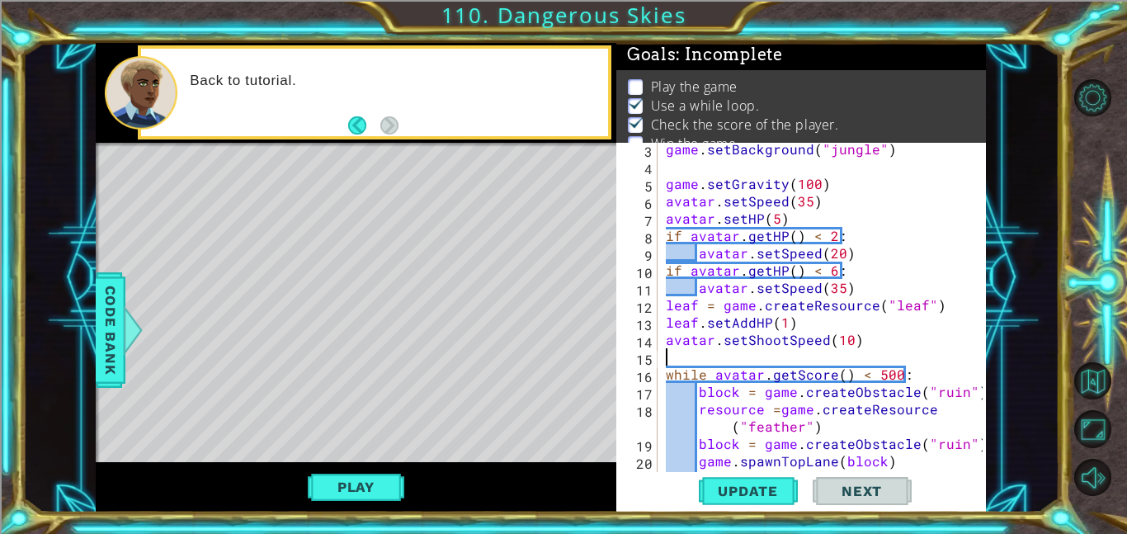
scroll to position [2, 0]
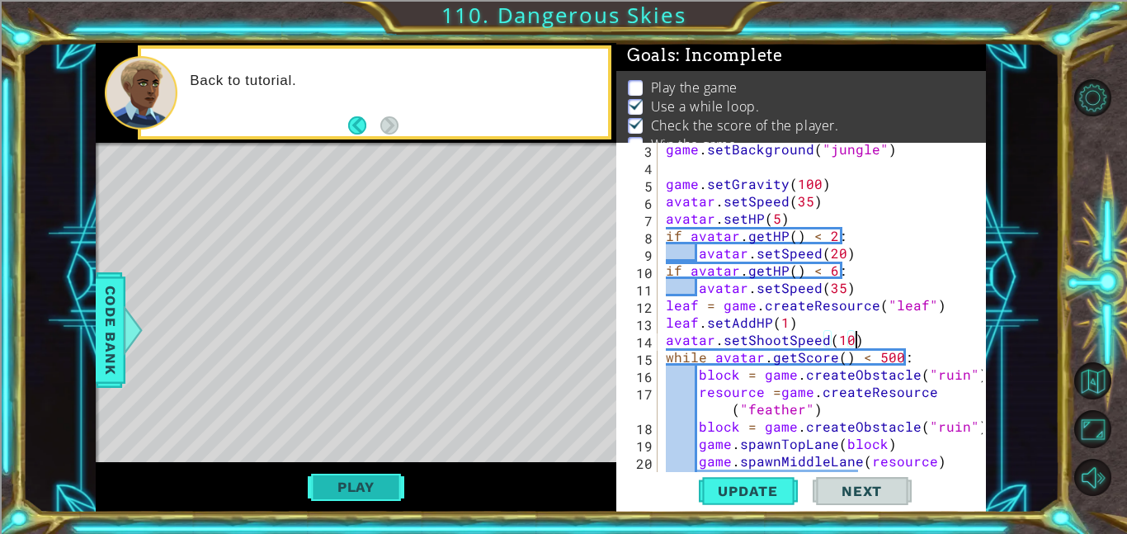
click at [400, 487] on button "Play" at bounding box center [356, 486] width 96 height 31
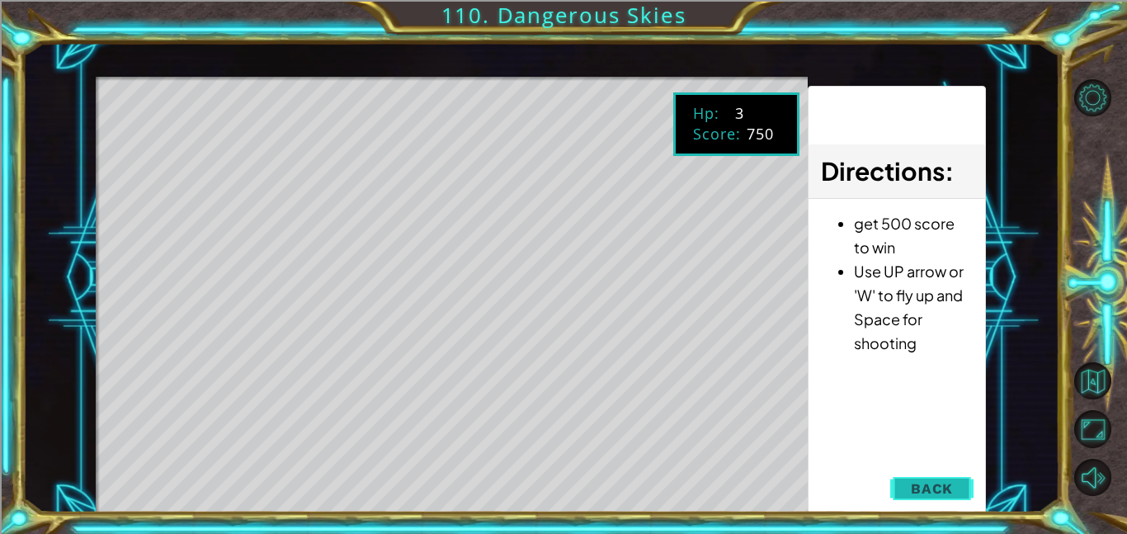
click at [967, 489] on button "Back" at bounding box center [931, 488] width 83 height 33
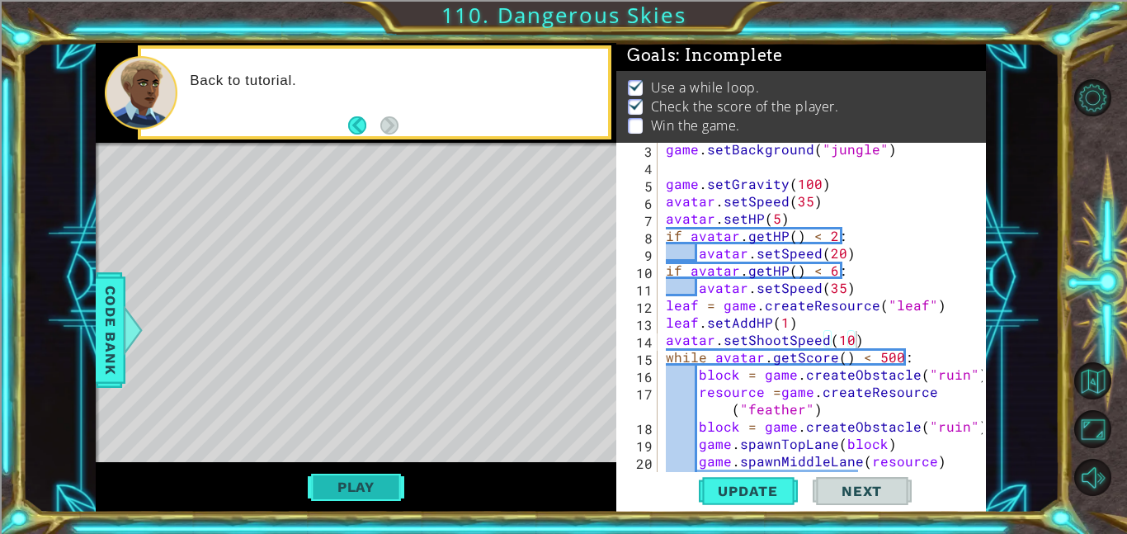
click at [351, 490] on button "Play" at bounding box center [356, 486] width 96 height 31
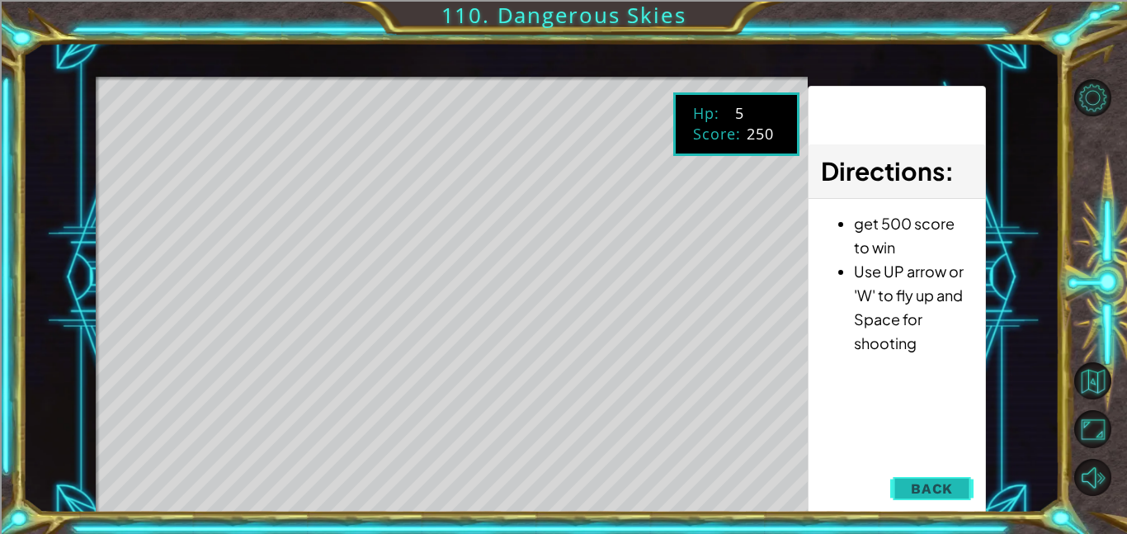
click at [927, 492] on span "Back" at bounding box center [932, 488] width 42 height 16
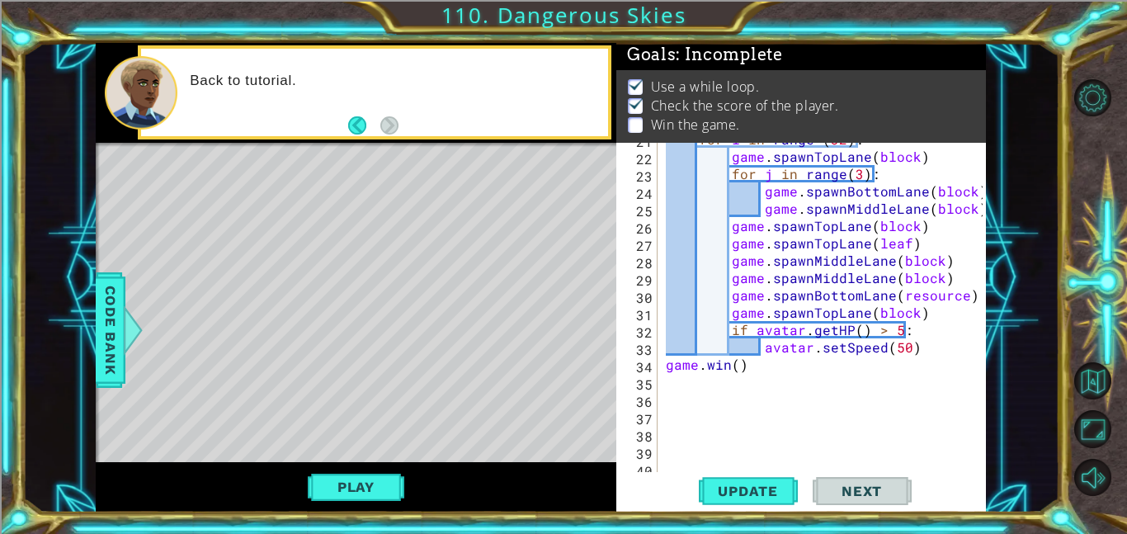
scroll to position [447, 0]
click at [901, 292] on div "for i in range ( 32 ) : game . spawnTopLane ( block ) for j in range ( 3 ) : ga…" at bounding box center [826, 312] width 328 height 364
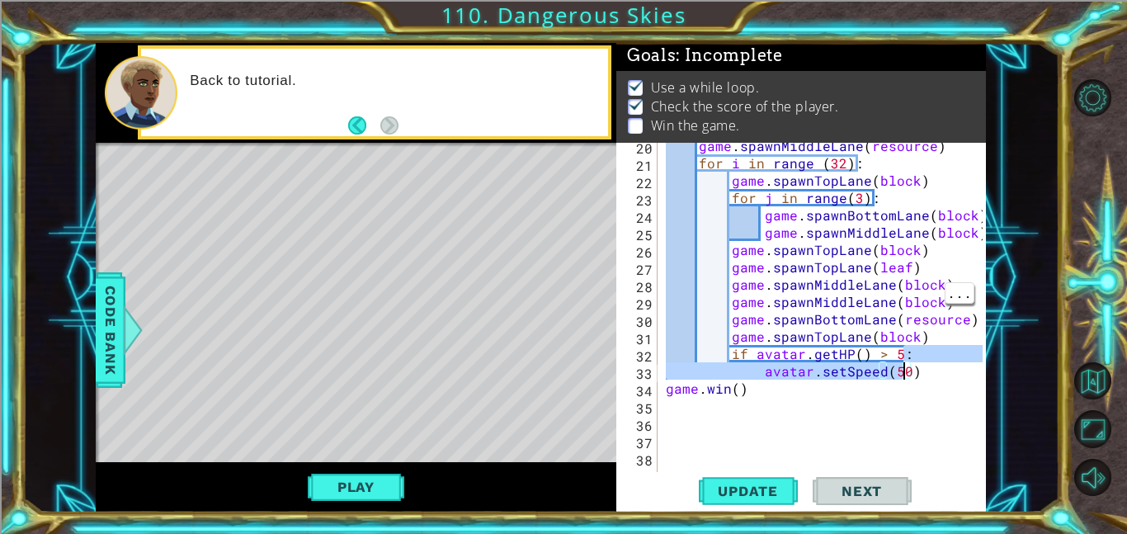
scroll to position [379, 0]
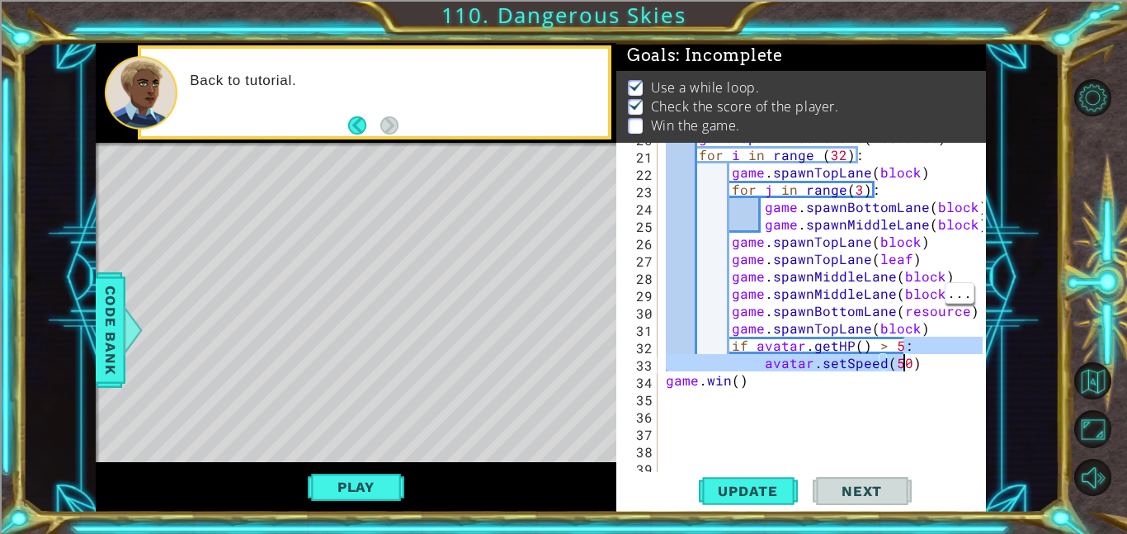
click at [752, 379] on div "game . spawnMiddleLane ( resource ) for i in range ( 32 ) : game . spawnTopLane…" at bounding box center [826, 311] width 328 height 364
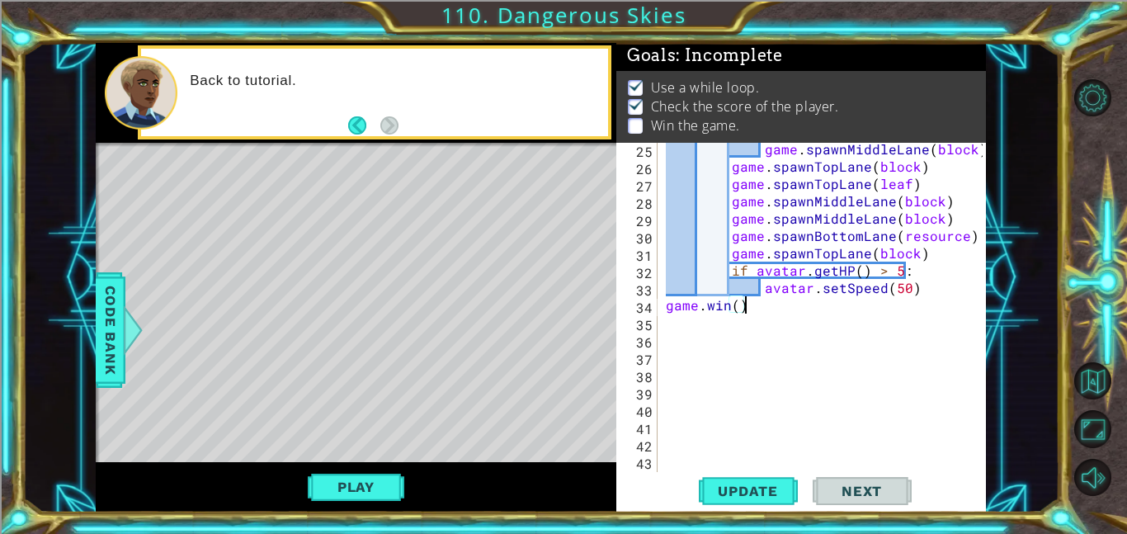
scroll to position [456, 0]
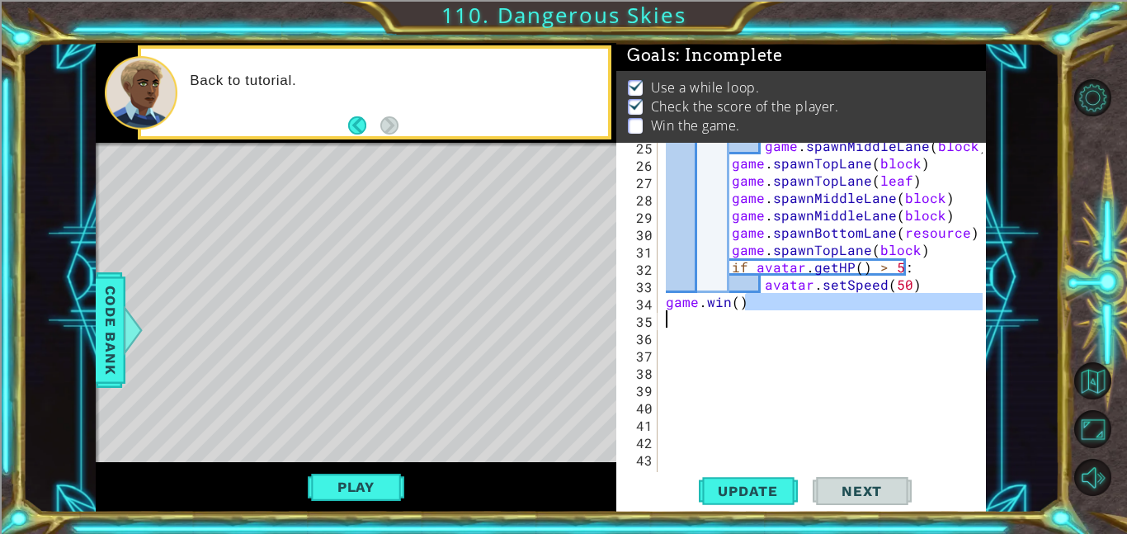
drag, startPoint x: 756, startPoint y: 304, endPoint x: 616, endPoint y: 313, distance: 140.5
click at [616, 313] on div "game.win() 25 26 27 28 29 30 31 32 33 34 35 36 37 38 39 40 41 42 43 44 45 game …" at bounding box center [799, 307] width 366 height 329
type textarea "[DOMAIN_NAME]()"
click at [616, 313] on div "game.win() 25 26 27 28 29 30 31 32 33 34 35 36 37 38 39 40 41 42 43 44 45 game …" at bounding box center [799, 307] width 366 height 329
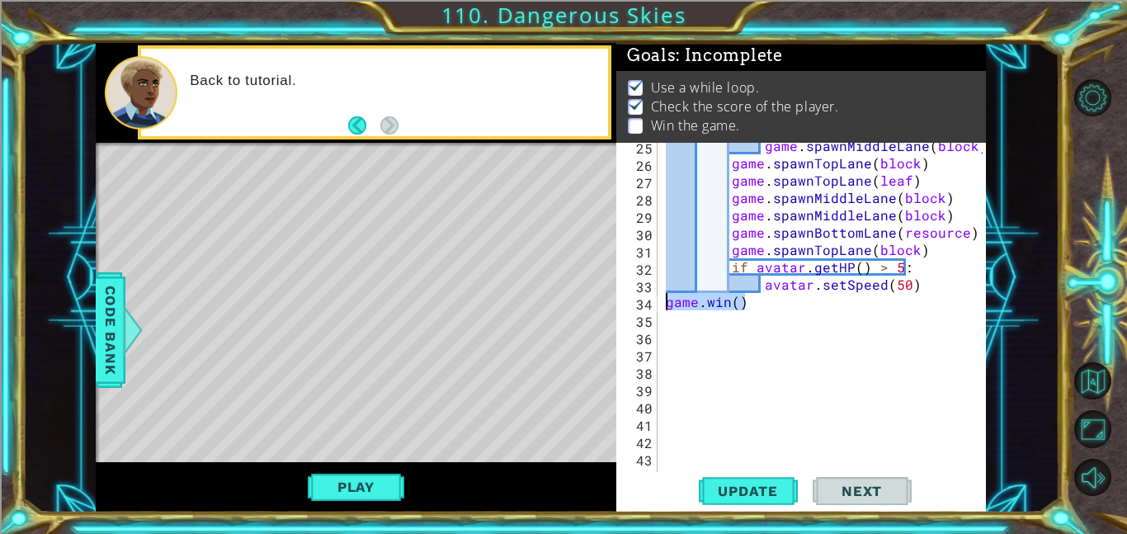
type textarea "[DOMAIN_NAME]()"
drag, startPoint x: 754, startPoint y: 302, endPoint x: 660, endPoint y: 303, distance: 94.0
click at [660, 303] on div "game.win() 25 26 27 28 29 30 31 32 33 34 35 36 37 38 39 40 41 42 43 44 45 game …" at bounding box center [799, 307] width 366 height 329
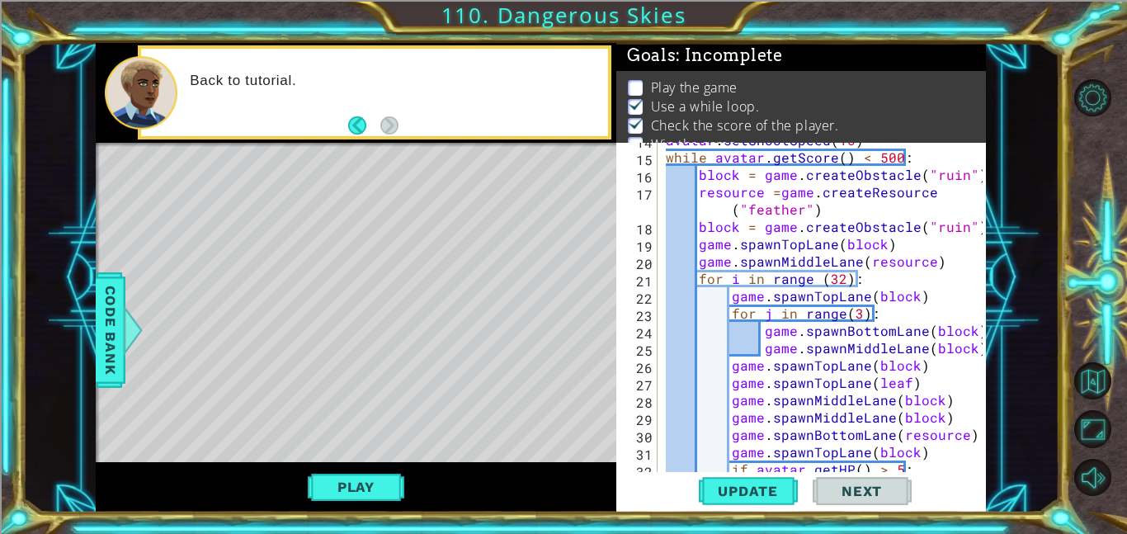
scroll to position [502, 0]
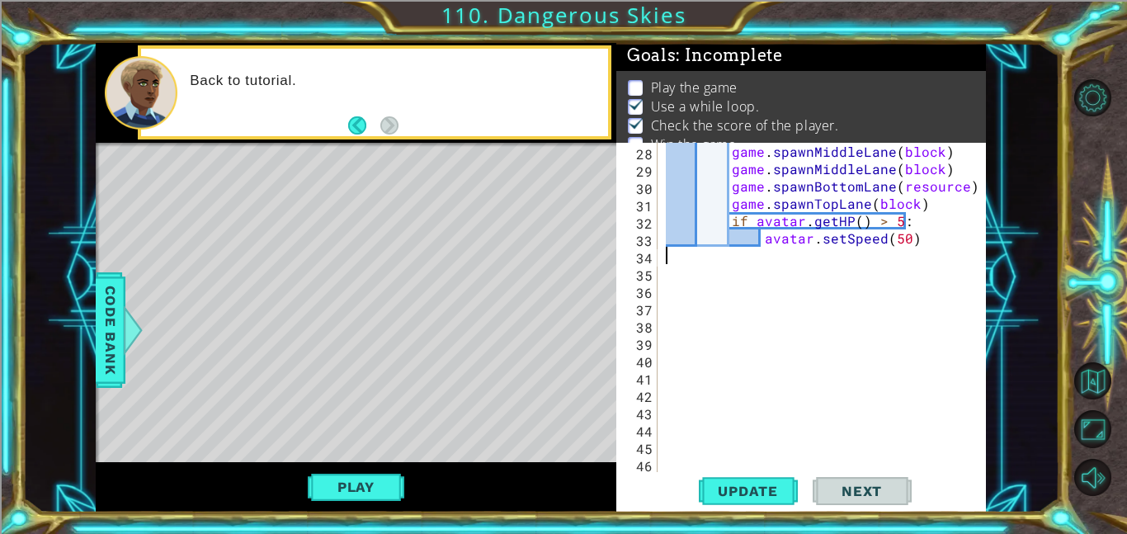
click at [916, 246] on div "game . spawnMiddleLane ( block ) game . spawnMiddleLane ( block ) game . spawnB…" at bounding box center [826, 325] width 328 height 364
type textarea "avatar.setSpeed(50)"
paste textarea "[DOMAIN_NAME]()"
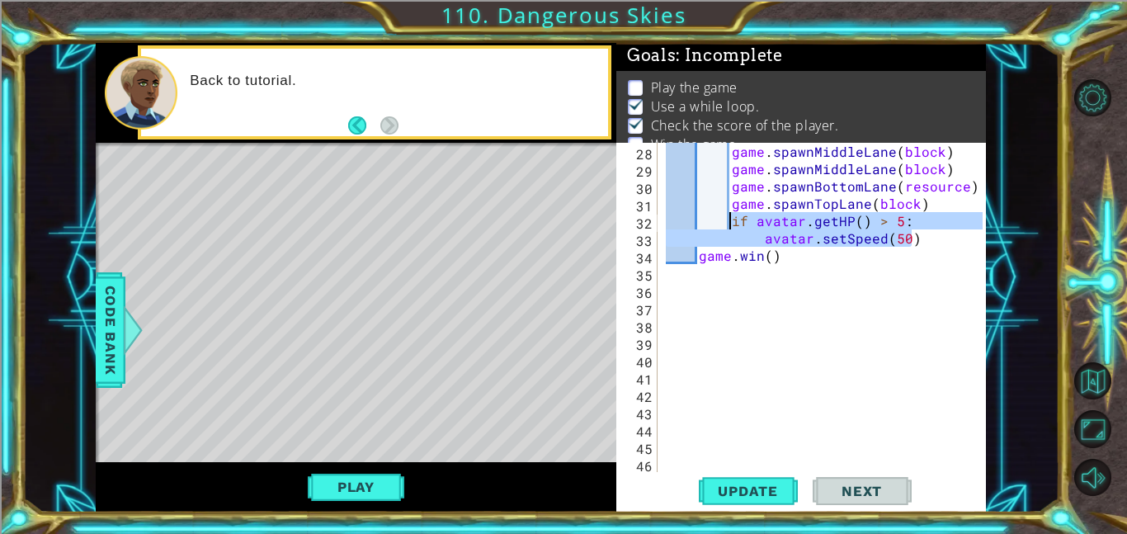
drag, startPoint x: 932, startPoint y: 239, endPoint x: 730, endPoint y: 218, distance: 203.2
click at [730, 218] on div "game . spawnMiddleLane ( block ) game . spawnMiddleLane ( block ) game . spawnB…" at bounding box center [826, 325] width 328 height 364
click at [766, 255] on div "game . spawnMiddleLane ( block ) game . spawnMiddleLane ( block ) game . spawnB…" at bounding box center [826, 325] width 328 height 364
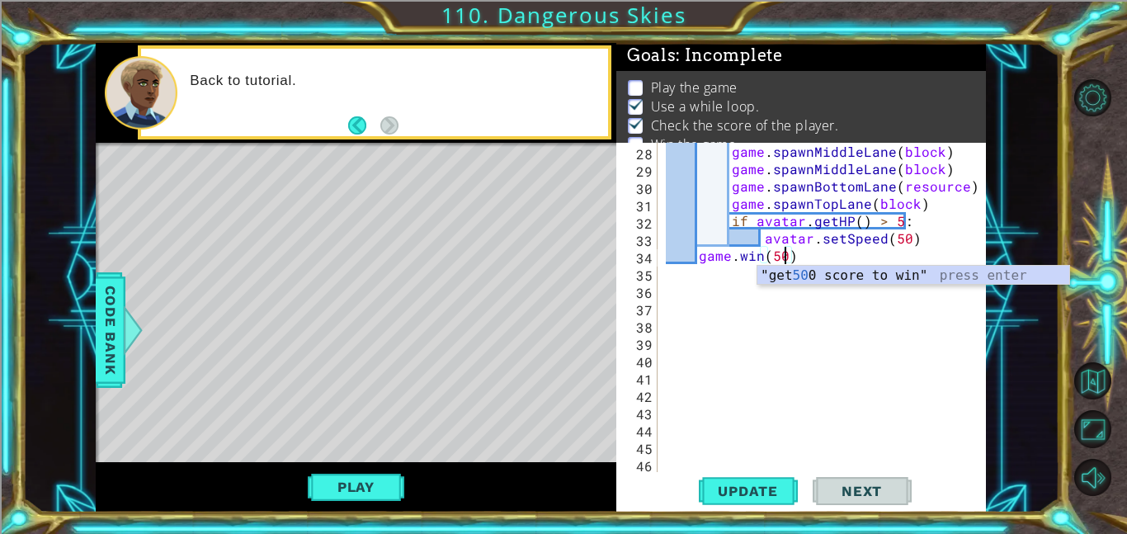
scroll to position [0, 7]
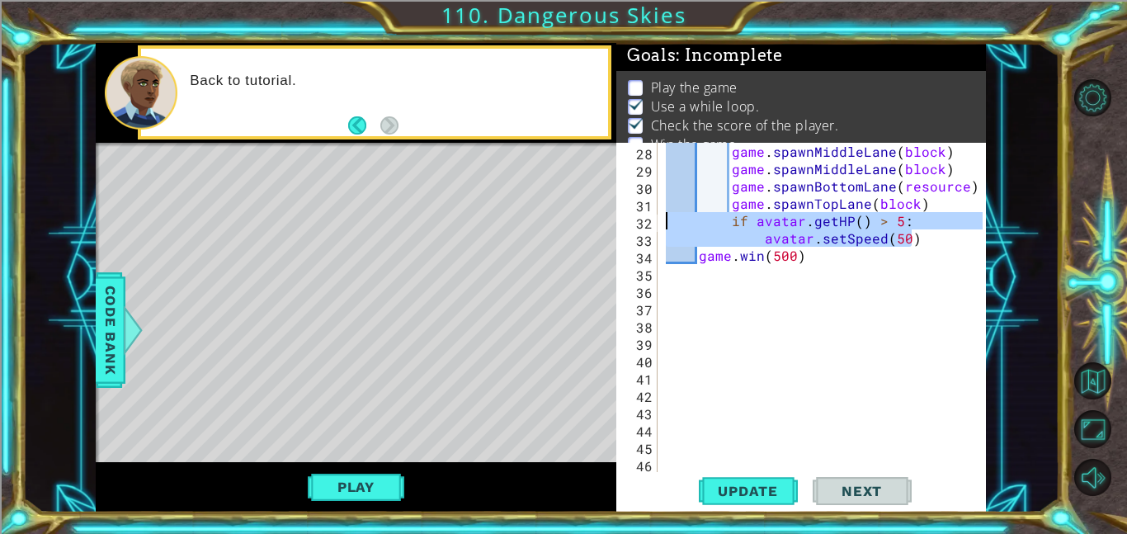
drag, startPoint x: 913, startPoint y: 240, endPoint x: 660, endPoint y: 217, distance: 254.3
click at [660, 217] on div "game.win(500) 28 29 30 31 32 33 34 35 36 37 38 39 40 41 42 43 44 45 46 47 game …" at bounding box center [799, 307] width 366 height 329
type textarea "if avatar.getHP() > 5: avatar.setSpeed(50)"
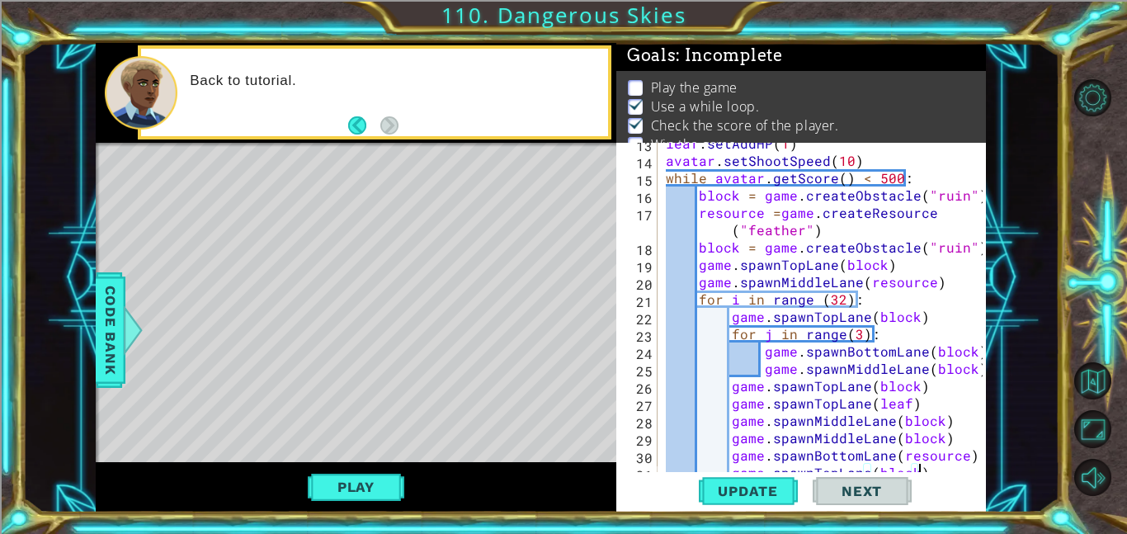
scroll to position [233, 0]
click at [819, 233] on div "leaf . setAddHP ( 1 ) avatar . setShootSpeed ( 10 ) while avatar . getScore ( )…" at bounding box center [826, 317] width 328 height 364
type textarea "resource =game.createResource("feather")"
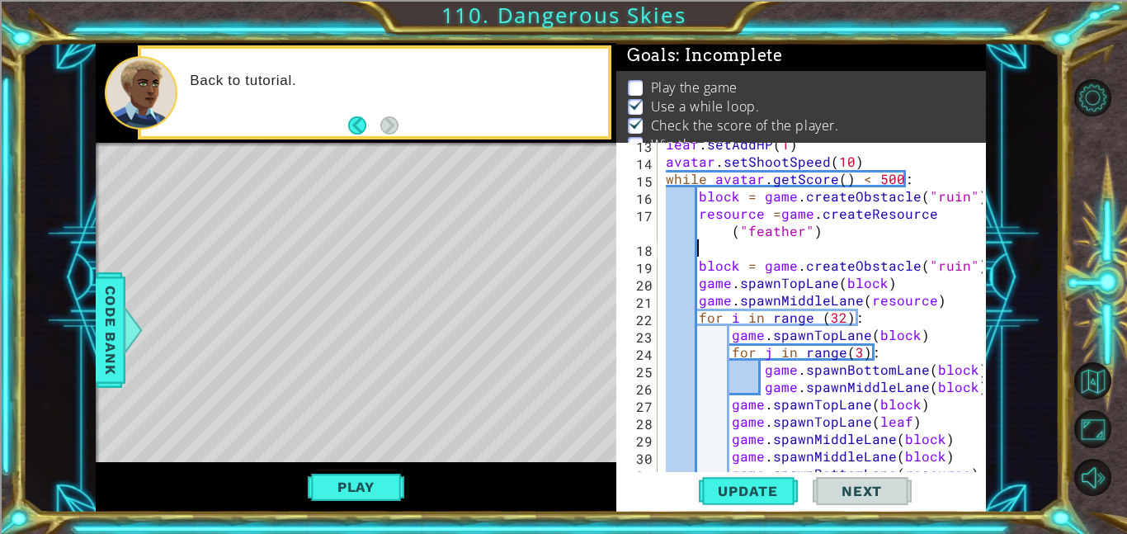
paste textarea "avatar.setSpeed(50)"
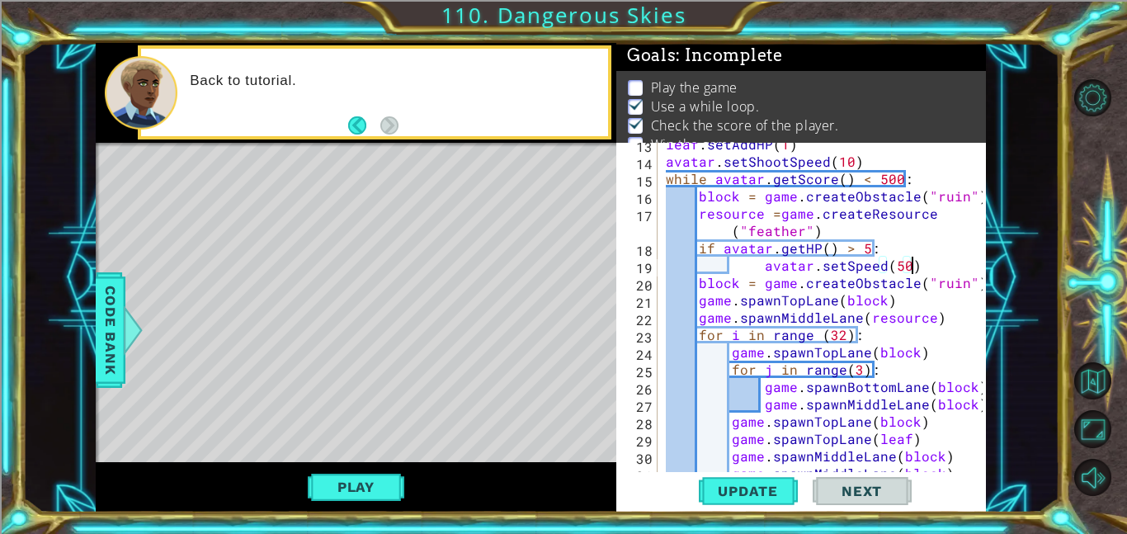
click at [726, 270] on div "leaf . setAddHP ( 1 ) avatar . setShootSpeed ( 10 ) while avatar . getScore ( )…" at bounding box center [826, 317] width 328 height 364
click at [698, 246] on div "leaf . setAddHP ( 1 ) avatar . setShootSpeed ( 10 ) while avatar . getScore ( )…" at bounding box center [826, 317] width 328 height 364
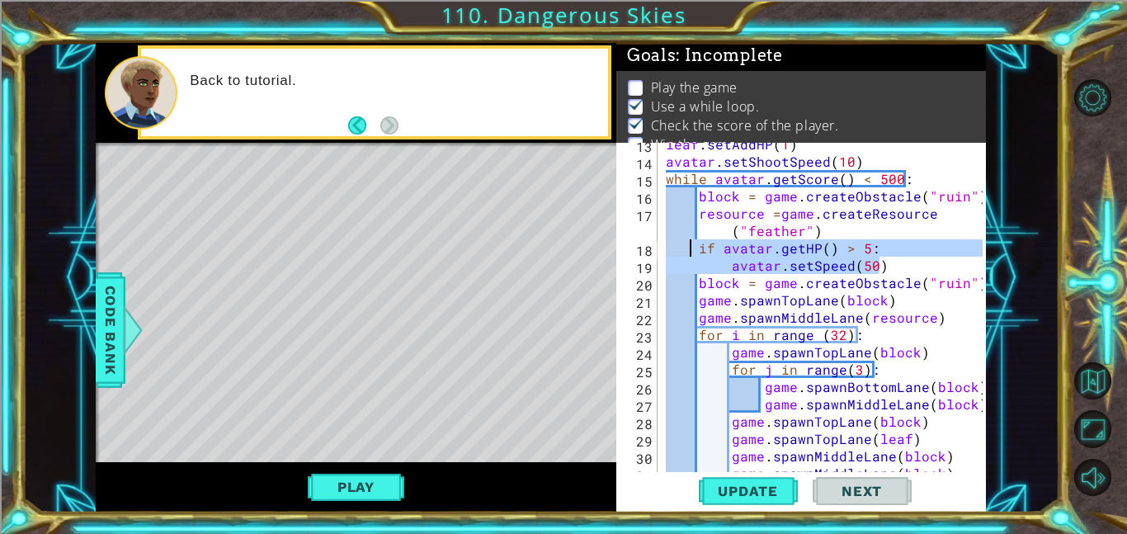
drag, startPoint x: 884, startPoint y: 267, endPoint x: 689, endPoint y: 252, distance: 196.0
click at [689, 252] on div "leaf . setAddHP ( 1 ) avatar . setShootSpeed ( 10 ) while avatar . getScore ( )…" at bounding box center [826, 317] width 328 height 364
type textarea "if avatar.getHP() > 5: avatar.setSpeed(50)"
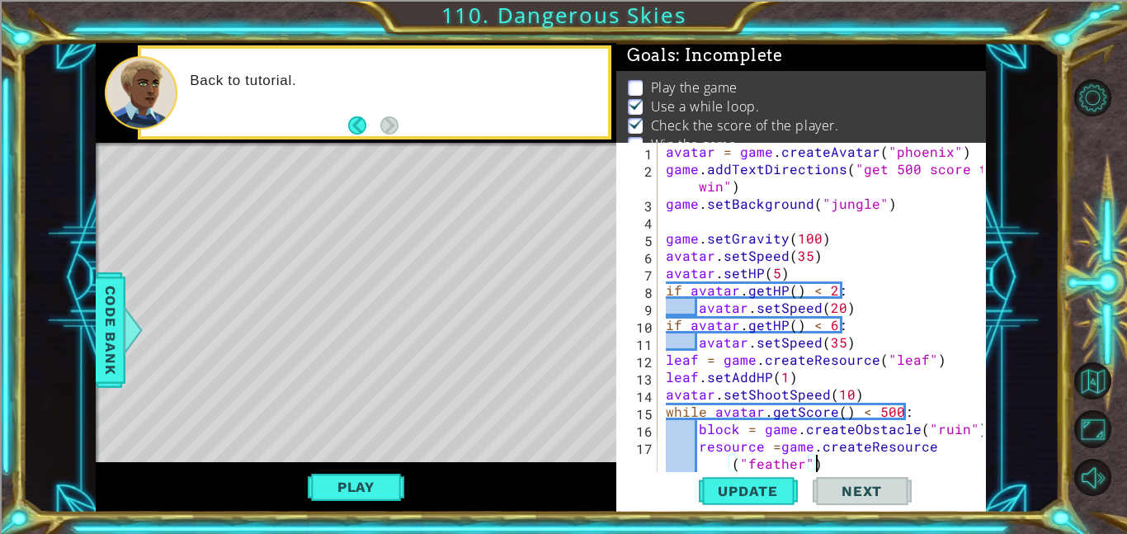
scroll to position [0, 0]
click at [849, 388] on div "avatar = game . createAvatar ( "phoenix" ) game . addTextDirections ( "get 500 …" at bounding box center [826, 325] width 328 height 364
type textarea "avatar.setShootSpeed(3)"
click at [854, 398] on div "avatar = game . createAvatar ( "phoenix" ) game . addTextDirections ( "get 500 …" at bounding box center [826, 325] width 328 height 364
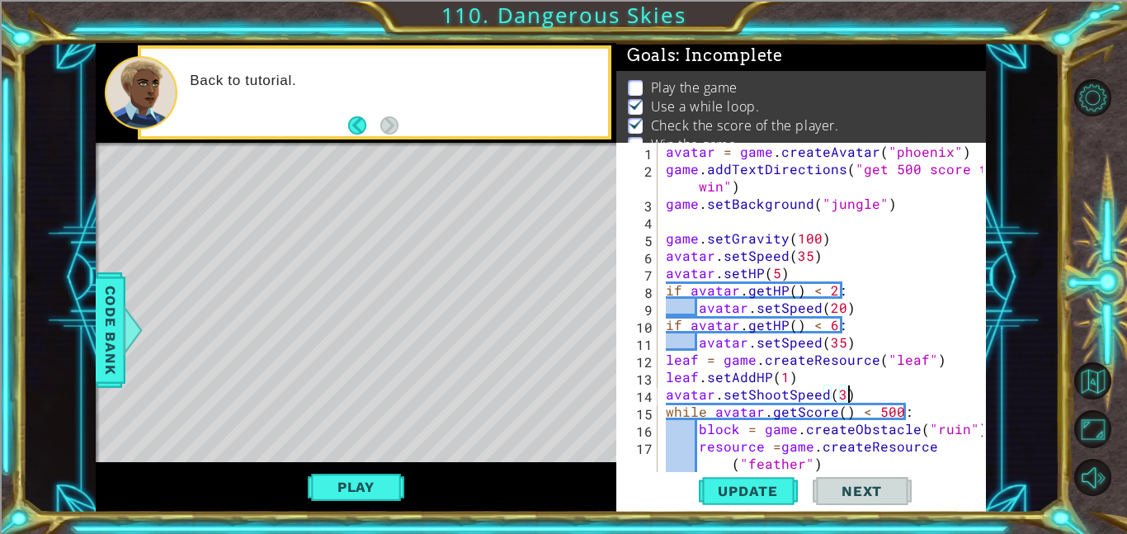
scroll to position [0, 0]
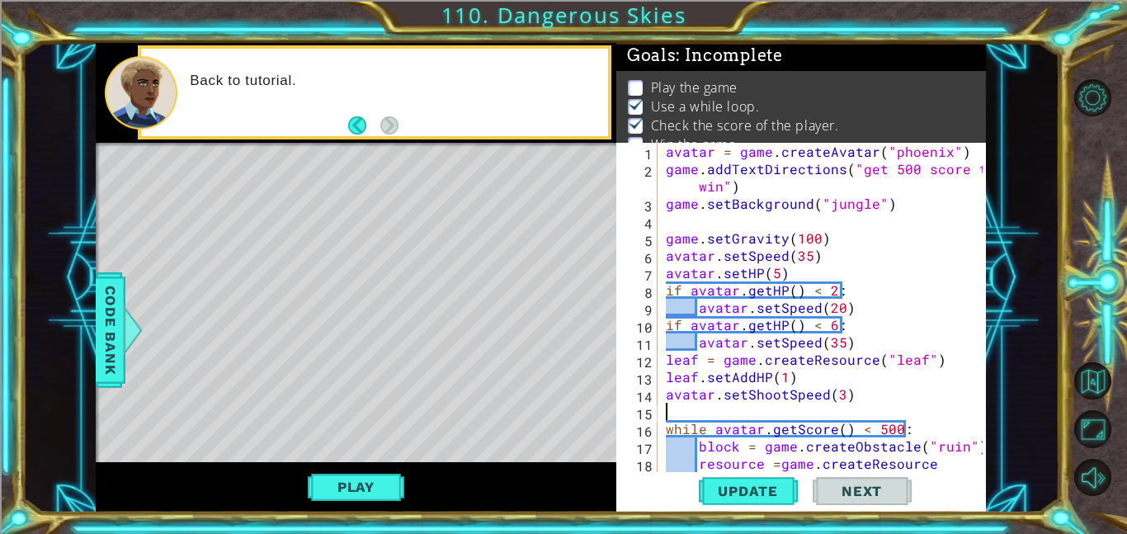
paste textarea "avatar.setSpeed(50)"
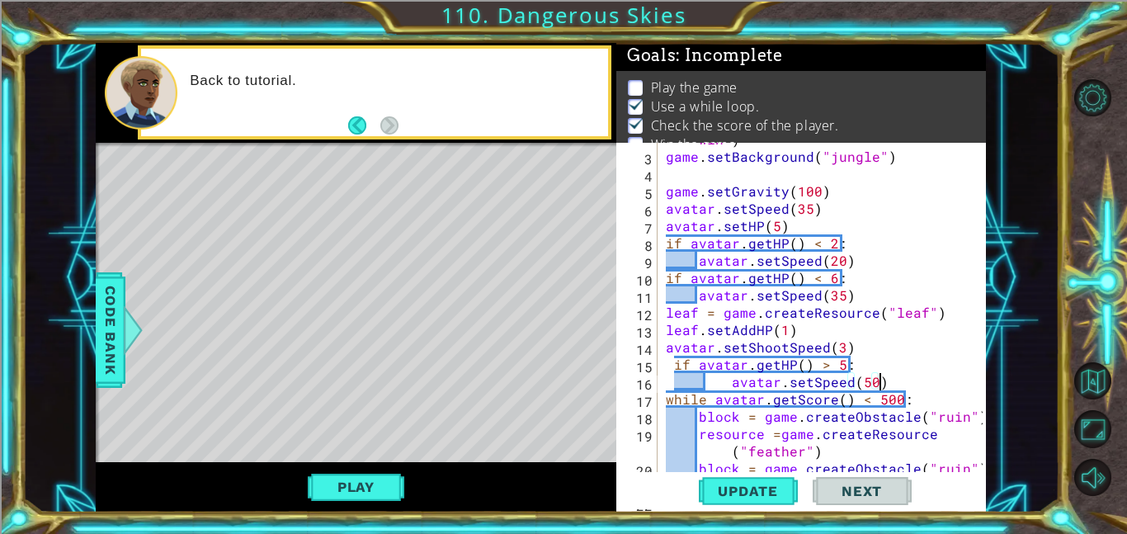
scroll to position [48, 0]
click at [671, 375] on div "game . addTextDirections ( "get 500 score to win" ) game . setBackground ( "jun…" at bounding box center [826, 302] width 328 height 381
click at [673, 367] on div "game . addTextDirections ( "get 500 score to win" ) game . setBackground ( "jun…" at bounding box center [826, 302] width 328 height 381
click at [712, 382] on div "game . addTextDirections ( "get 500 score to win" ) game . setBackground ( "jun…" at bounding box center [826, 302] width 328 height 381
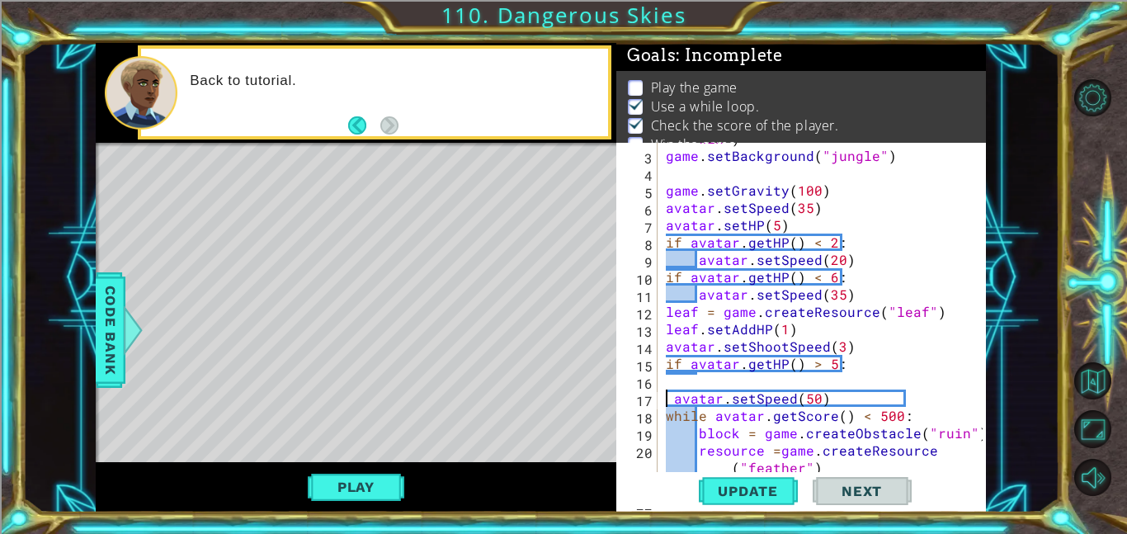
scroll to position [0, 1]
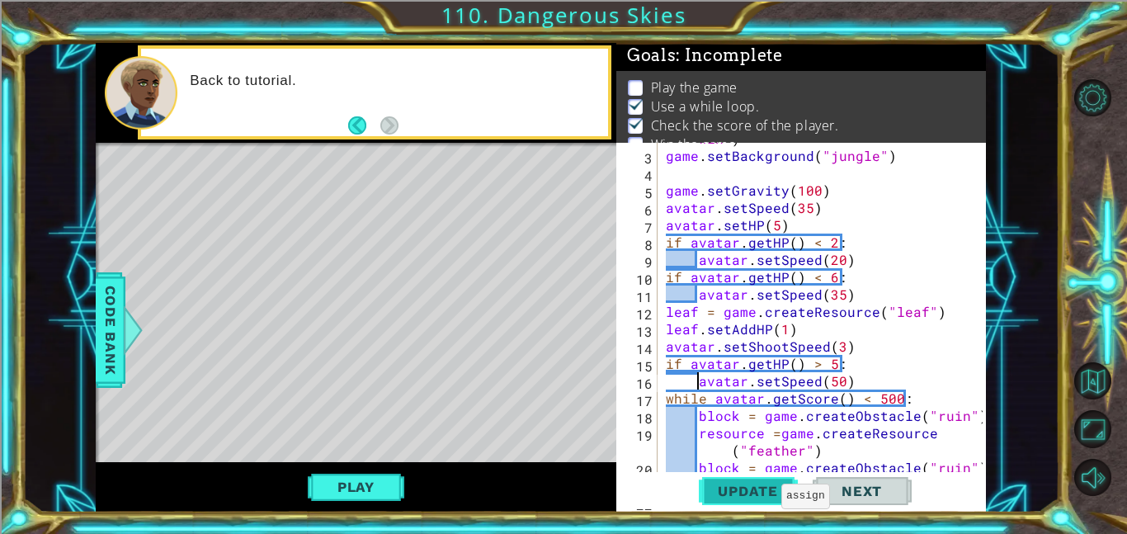
click at [763, 493] on span "Update" at bounding box center [747, 490] width 93 height 16
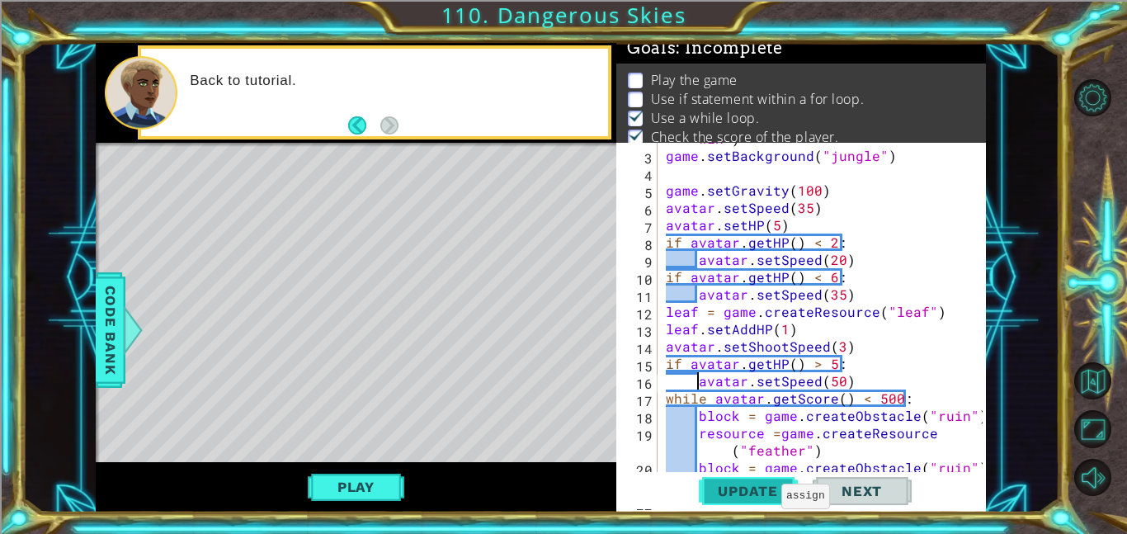
scroll to position [11, 0]
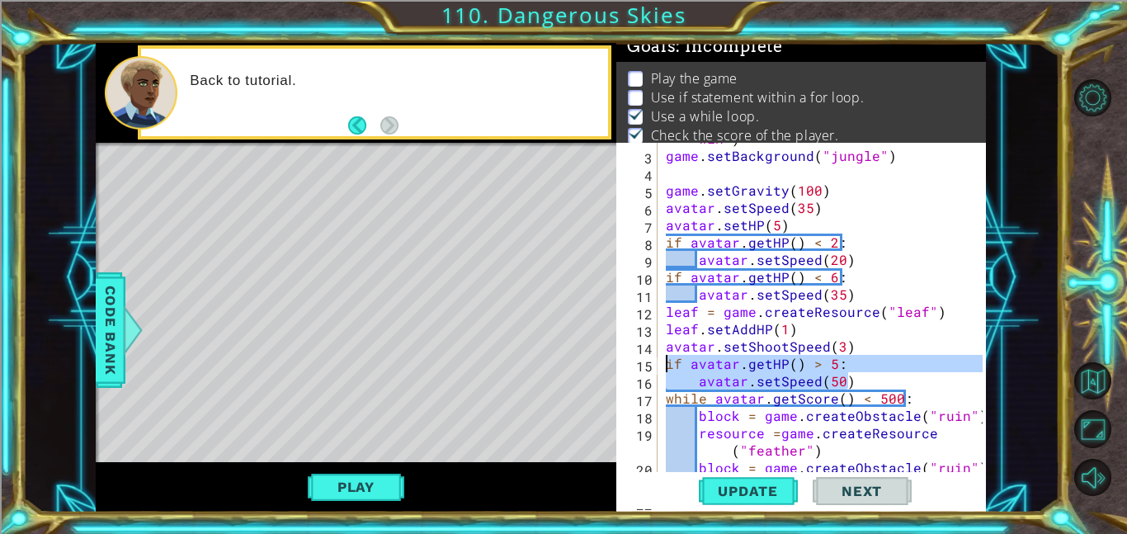
drag, startPoint x: 849, startPoint y: 381, endPoint x: 654, endPoint y: 358, distance: 196.0
click at [654, 358] on div "avatar.setSpeed(50) 2 3 4 5 6 7 8 9 10 11 12 13 14 15 16 17 18 19 20 21 22 game…" at bounding box center [799, 307] width 366 height 329
type textarea "if avatar.getHP() > 5: avatar.setSpeed(50)"
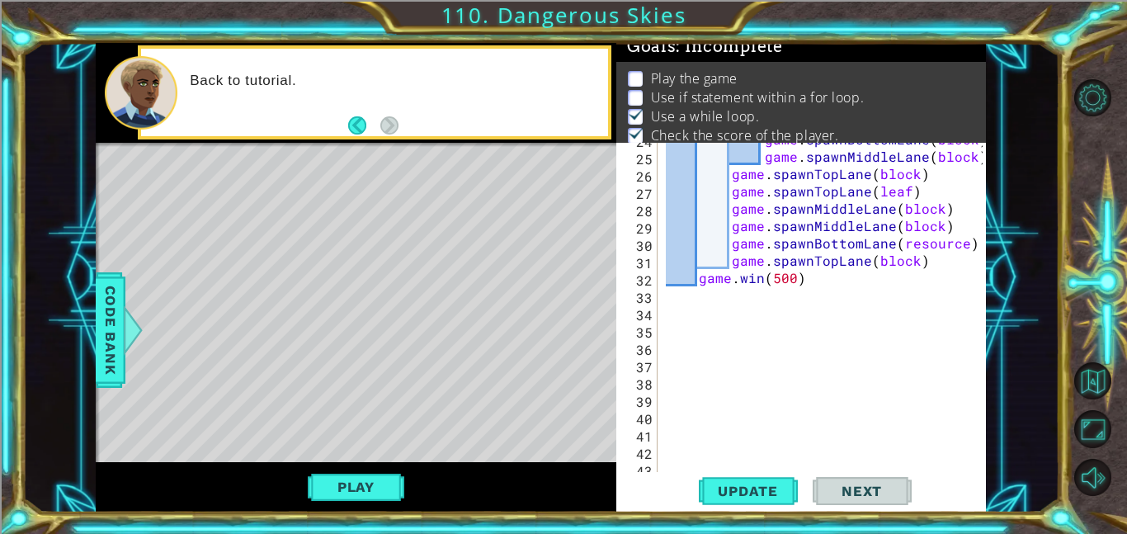
scroll to position [445, 0]
click at [927, 261] on div "game . spawnBottomLane ( block ) game . spawnMiddleLane ( block ) game . spawnT…" at bounding box center [826, 313] width 328 height 364
type textarea "game.spawnTopLane(block)"
paste textarea "avatar.setSpeed(50)"
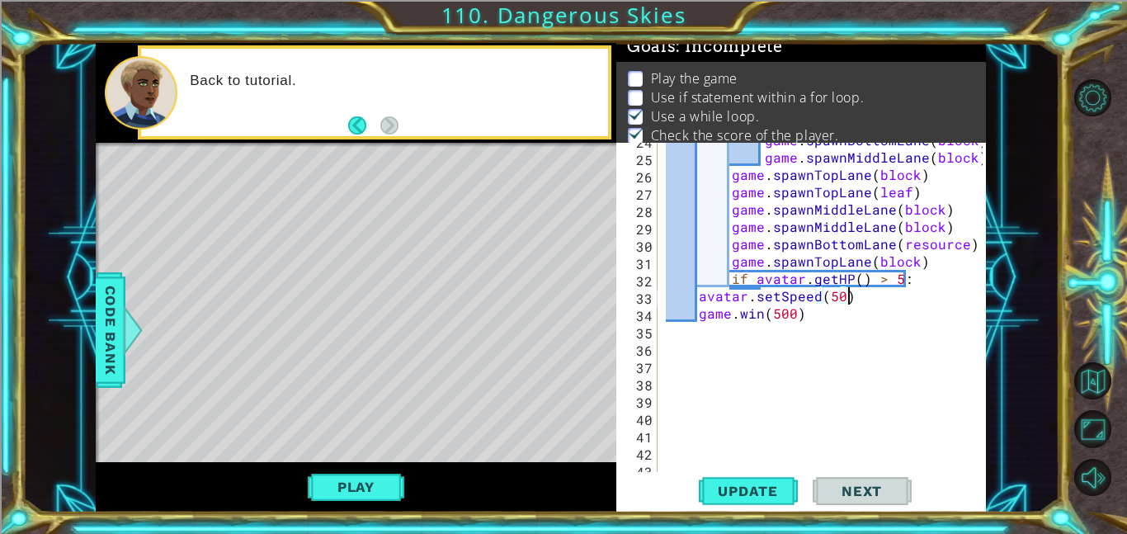
click at [697, 292] on div "game . spawnBottomLane ( block ) game . spawnMiddleLane ( block ) game . spawnT…" at bounding box center [826, 313] width 328 height 364
click at [766, 493] on span "Update" at bounding box center [747, 490] width 93 height 16
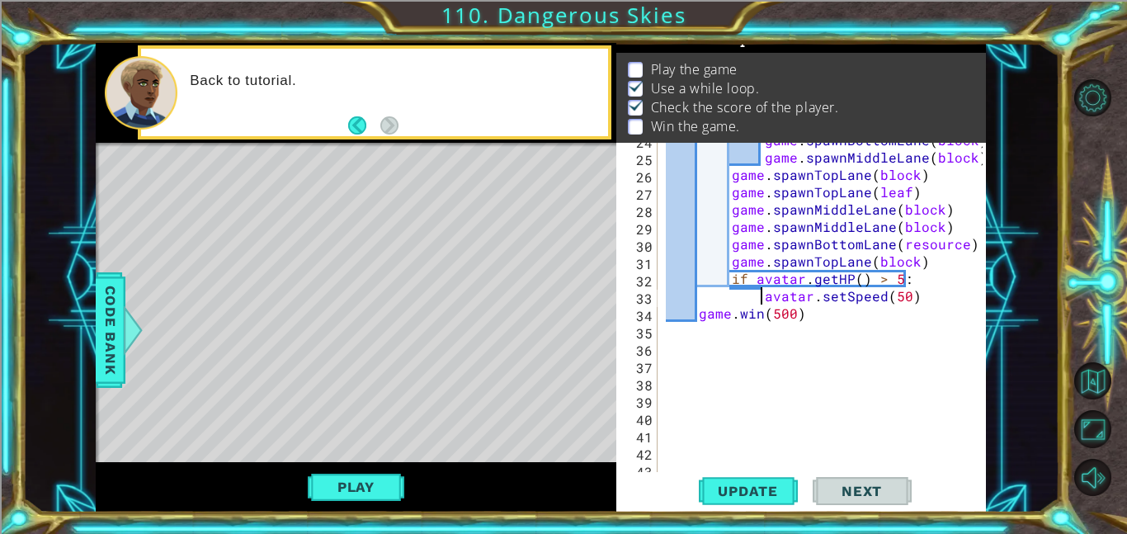
scroll to position [21, 0]
click at [878, 275] on div "game . spawnBottomLane ( block ) game . spawnMiddleLane ( block ) game . spawnT…" at bounding box center [826, 313] width 328 height 364
click at [906, 294] on div "game . spawnBottomLane ( block ) game . spawnMiddleLane ( block ) game . spawnT…" at bounding box center [826, 313] width 328 height 364
click at [871, 272] on div "game . spawnBottomLane ( block ) game . spawnMiddleLane ( block ) game . spawnT…" at bounding box center [826, 313] width 328 height 364
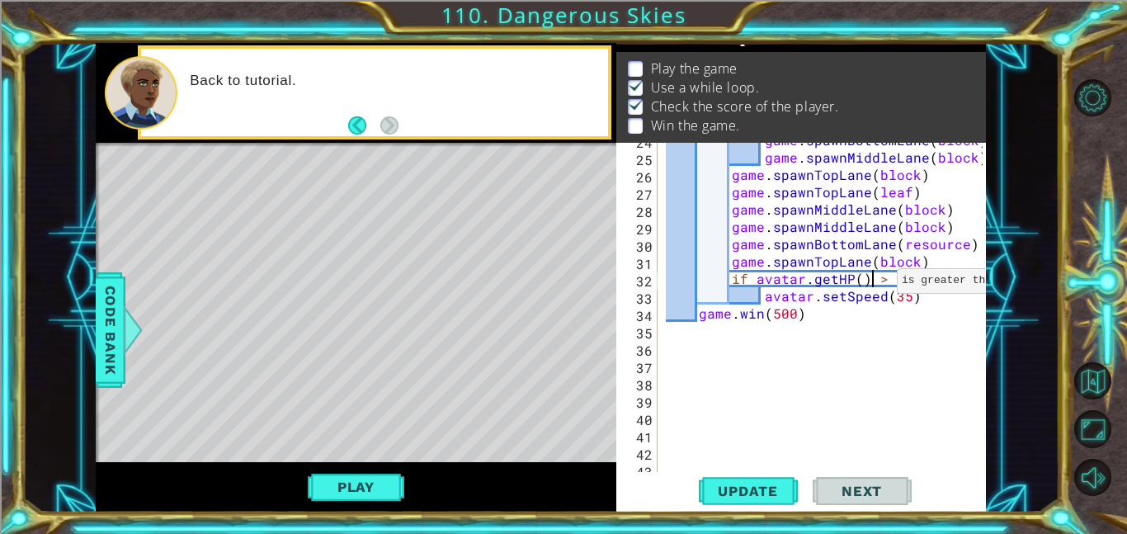
click at [876, 272] on div "game . spawnBottomLane ( block ) game . spawnMiddleLane ( block ) game . spawnT…" at bounding box center [826, 313] width 328 height 364
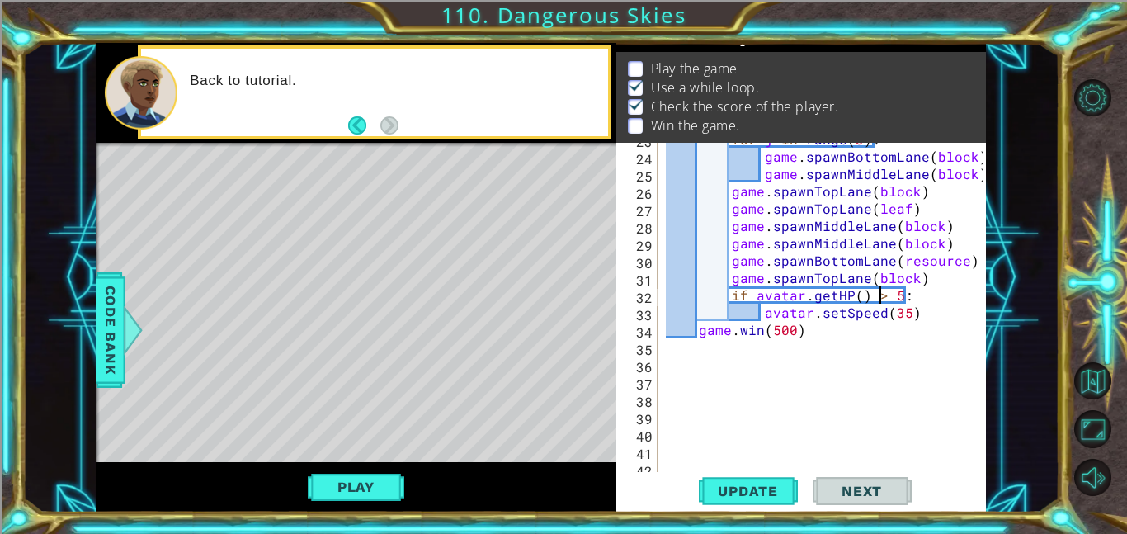
scroll to position [427, 0]
click at [905, 310] on div "for j in range ( 3 ) : game . spawnBottomLane ( block ) game . spawnMiddleLane …" at bounding box center [826, 313] width 328 height 364
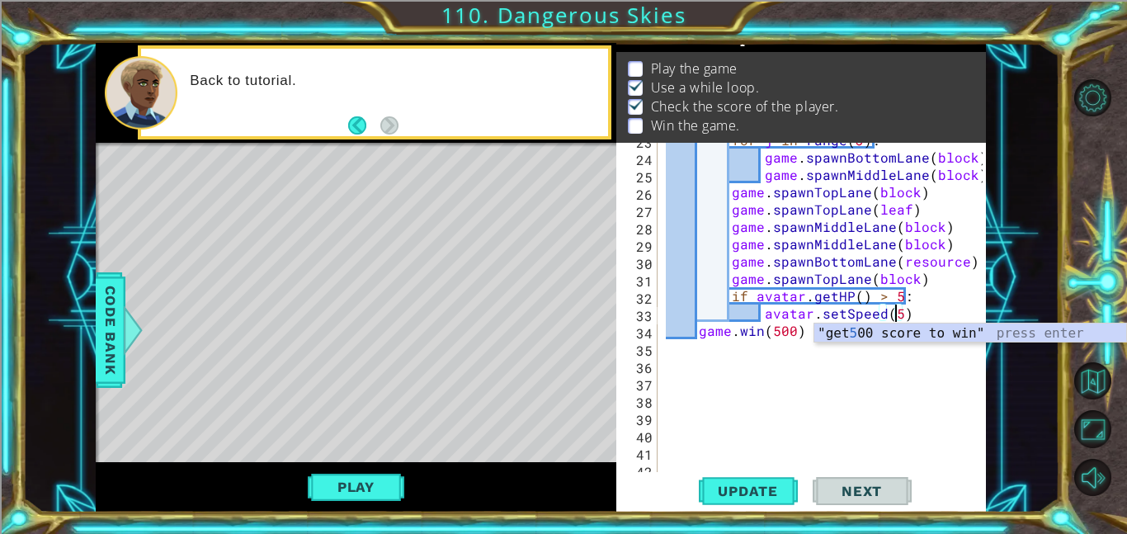
scroll to position [0, 14]
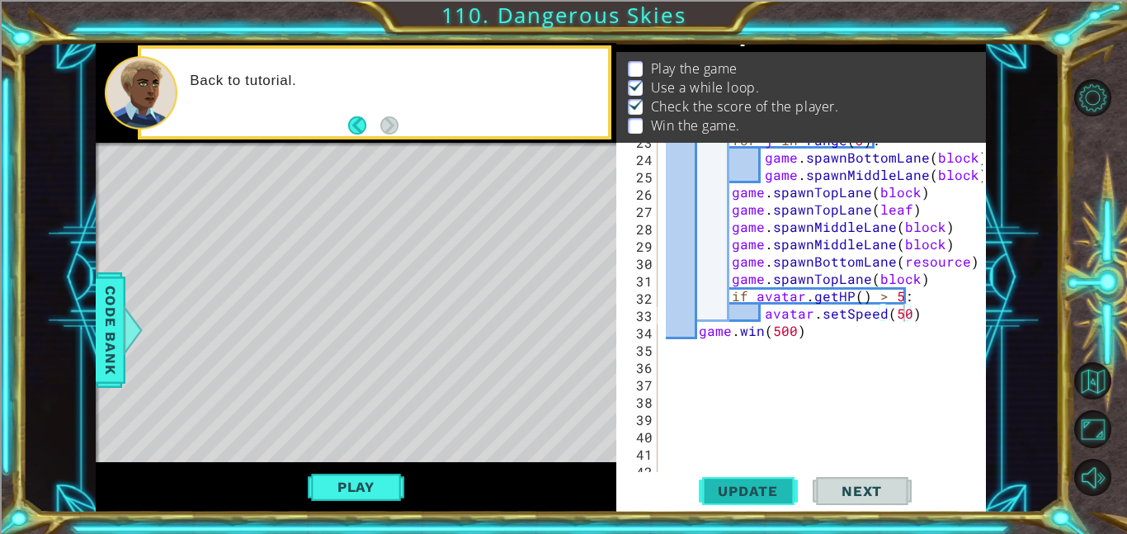
click at [796, 496] on button "Update" at bounding box center [748, 490] width 99 height 37
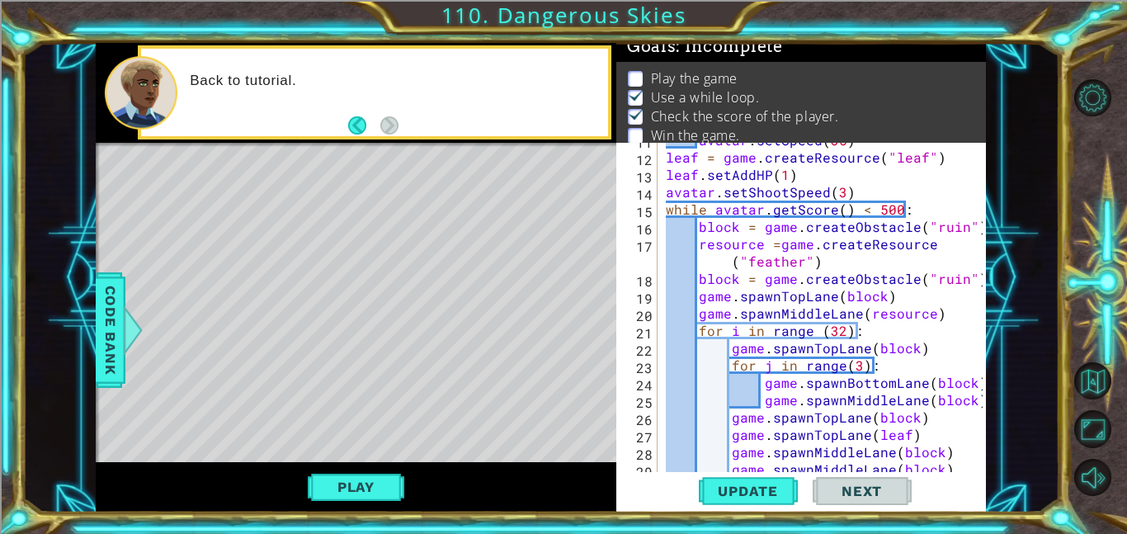
click at [842, 328] on div "avatar . setSpeed ( 35 ) leaf = game . createResource ( "leaf" ) leaf . setAddH…" at bounding box center [826, 313] width 328 height 364
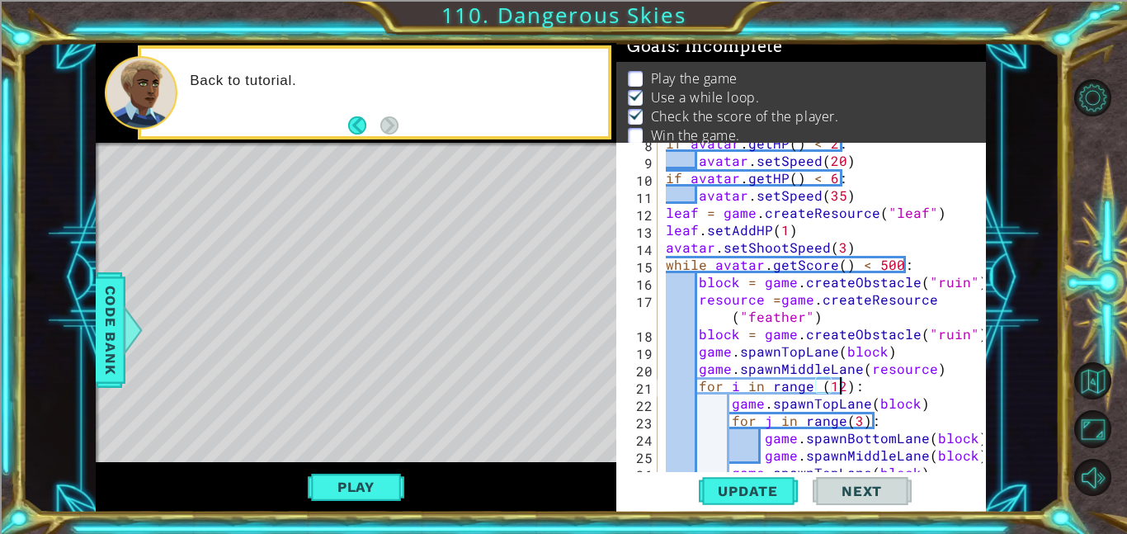
scroll to position [0, 11]
type textarea "for i in range (12):"
click at [745, 501] on button "Update" at bounding box center [748, 490] width 99 height 37
click at [334, 471] on button "Play" at bounding box center [356, 486] width 96 height 31
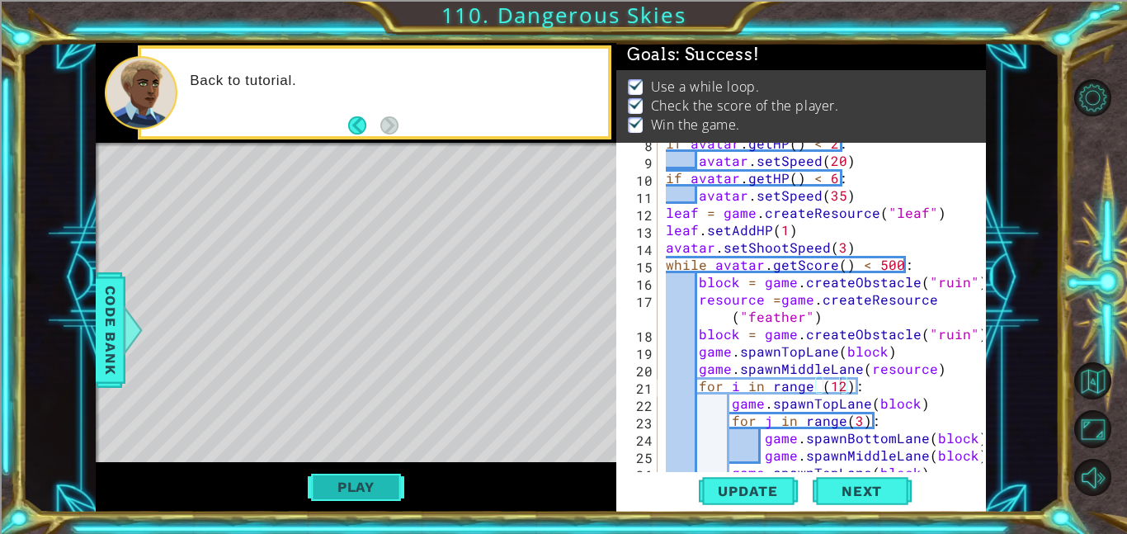
scroll to position [2, 0]
click at [842, 497] on span "Next" at bounding box center [861, 490] width 73 height 16
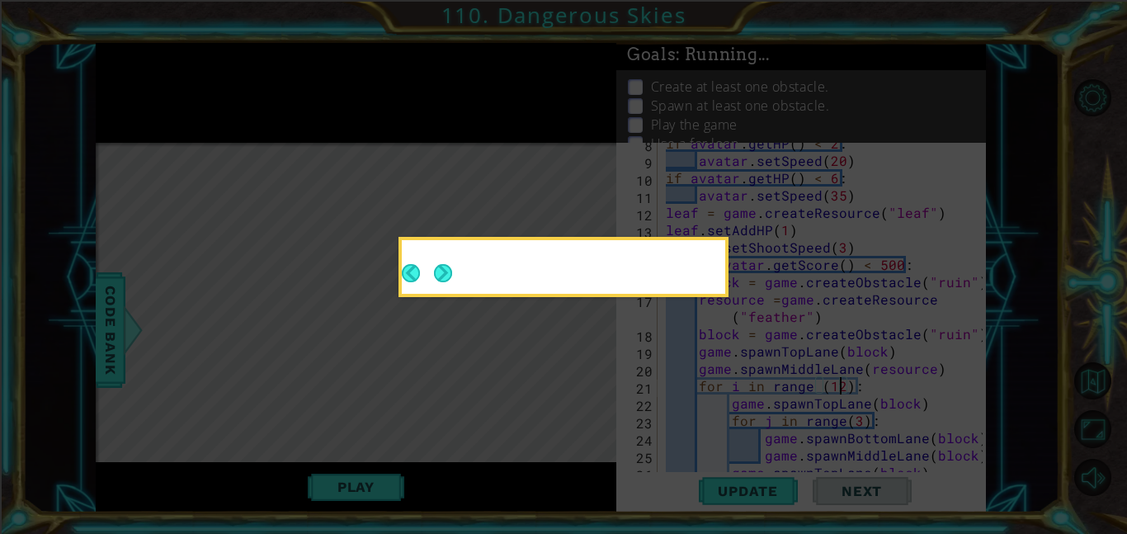
click at [445, 271] on button "Next" at bounding box center [443, 273] width 19 height 19
click at [441, 275] on icon at bounding box center [563, 267] width 1127 height 534
click at [430, 264] on icon at bounding box center [563, 267] width 1127 height 534
click at [445, 271] on icon at bounding box center [563, 267] width 1127 height 534
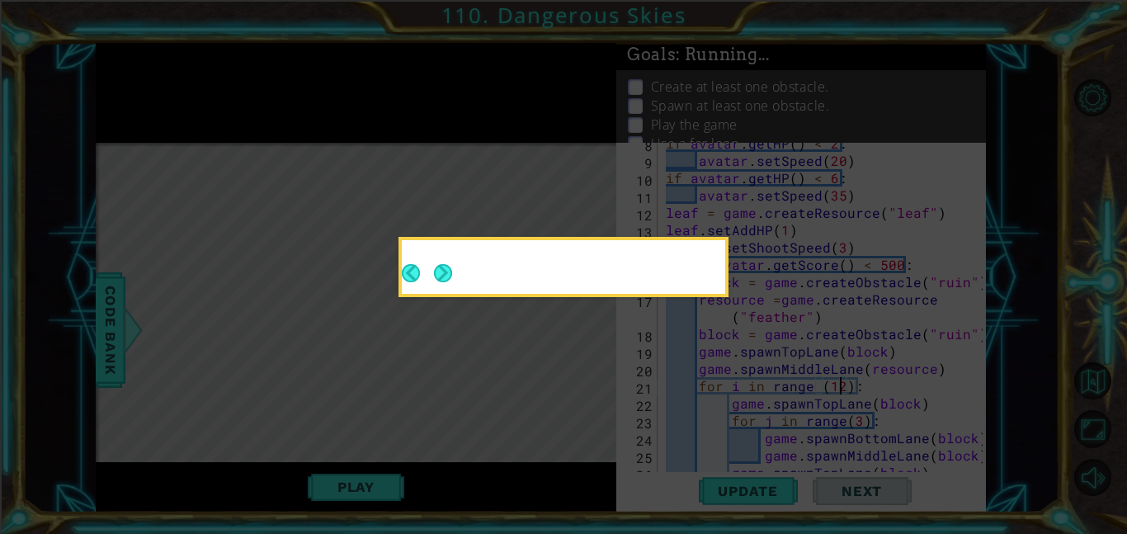
click at [445, 271] on icon at bounding box center [563, 267] width 1127 height 534
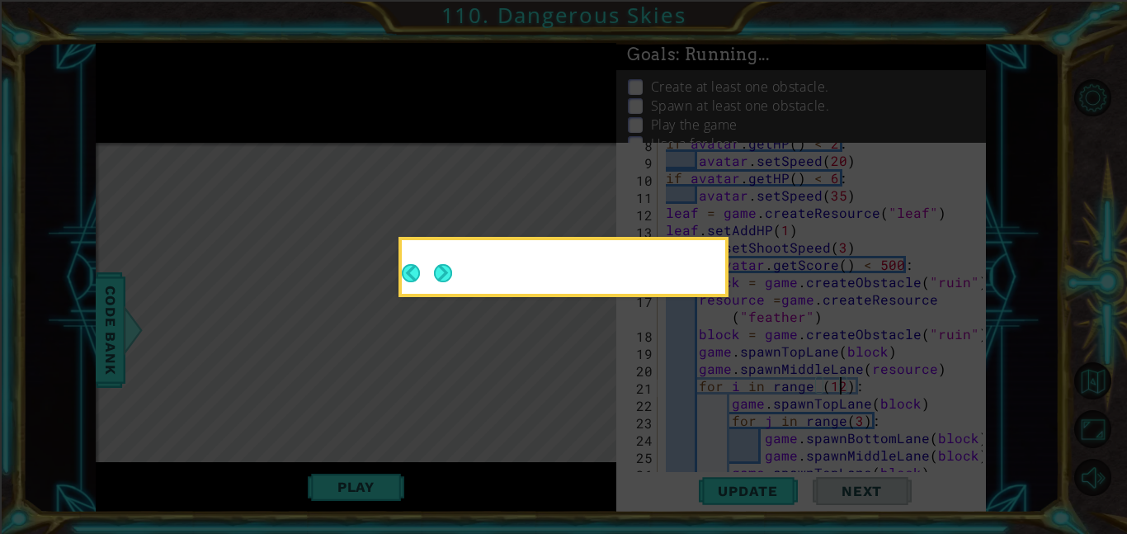
click at [445, 271] on icon at bounding box center [563, 267] width 1127 height 534
click at [449, 279] on icon at bounding box center [563, 267] width 1127 height 534
click at [444, 269] on icon at bounding box center [563, 267] width 1127 height 534
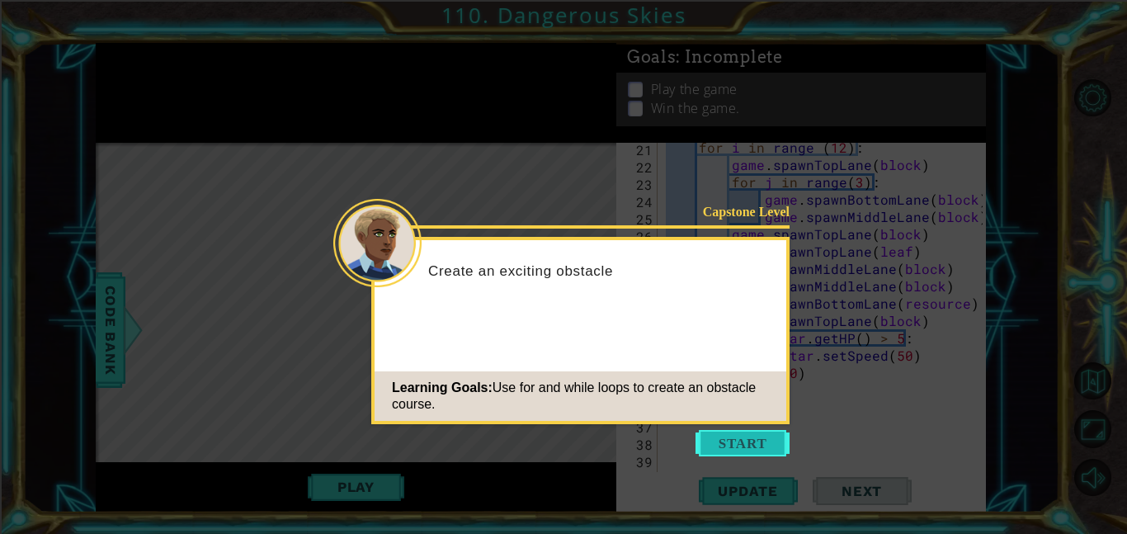
click at [765, 435] on button "Start" at bounding box center [742, 443] width 94 height 26
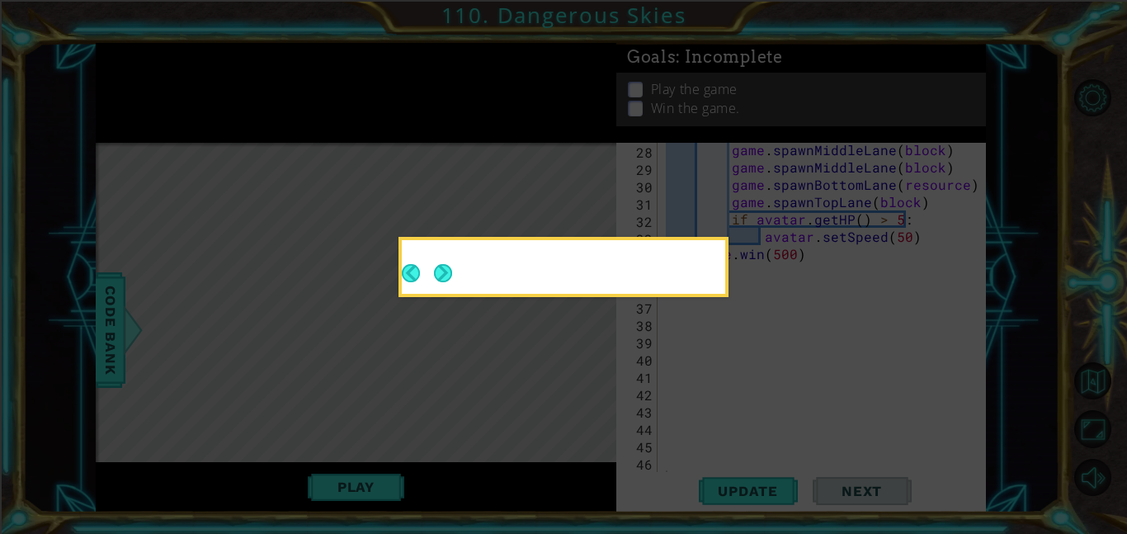
scroll to position [520, 0]
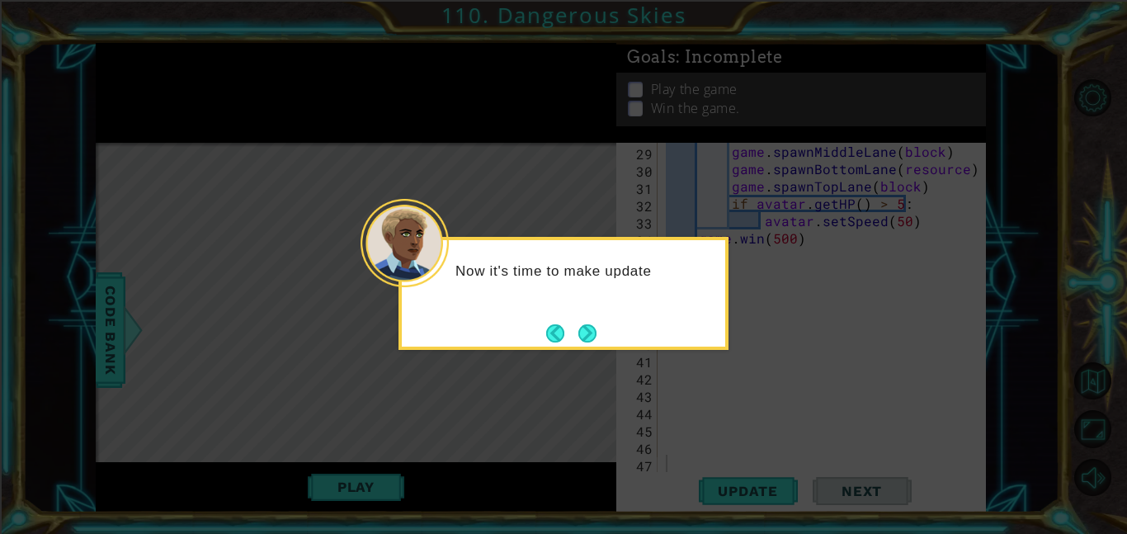
click at [600, 340] on button "Next" at bounding box center [588, 333] width 24 height 24
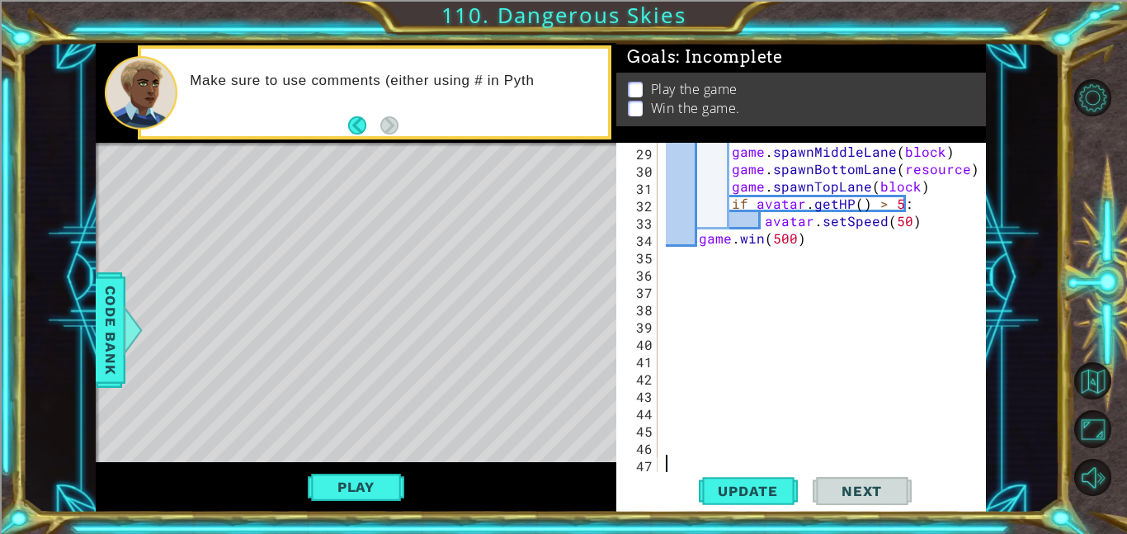
click at [789, 241] on div "game . spawnMiddleLane ( block ) game . spawnBottomLane ( resource ) game . spa…" at bounding box center [826, 325] width 328 height 364
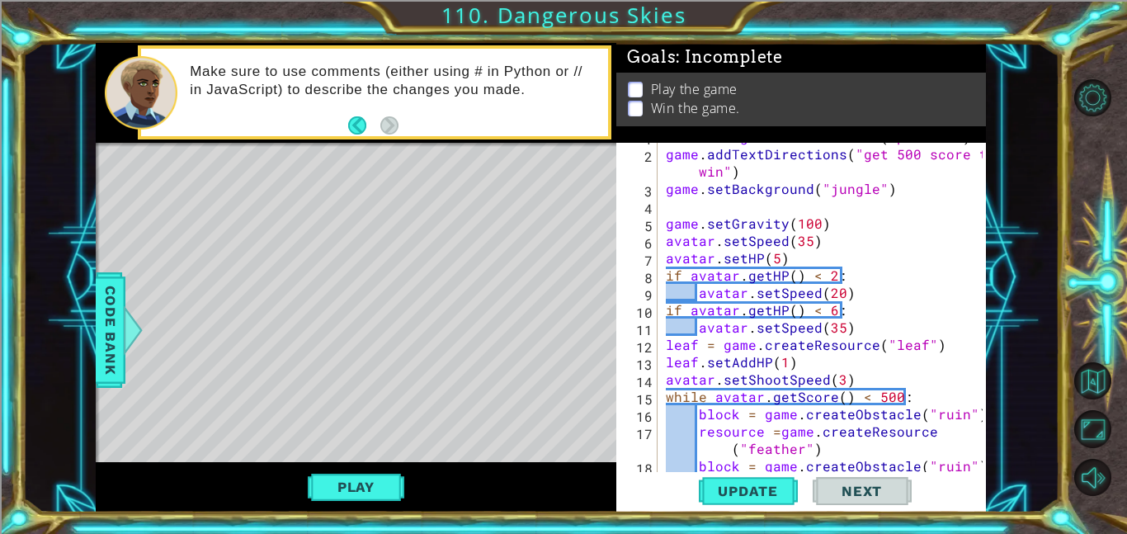
scroll to position [0, 0]
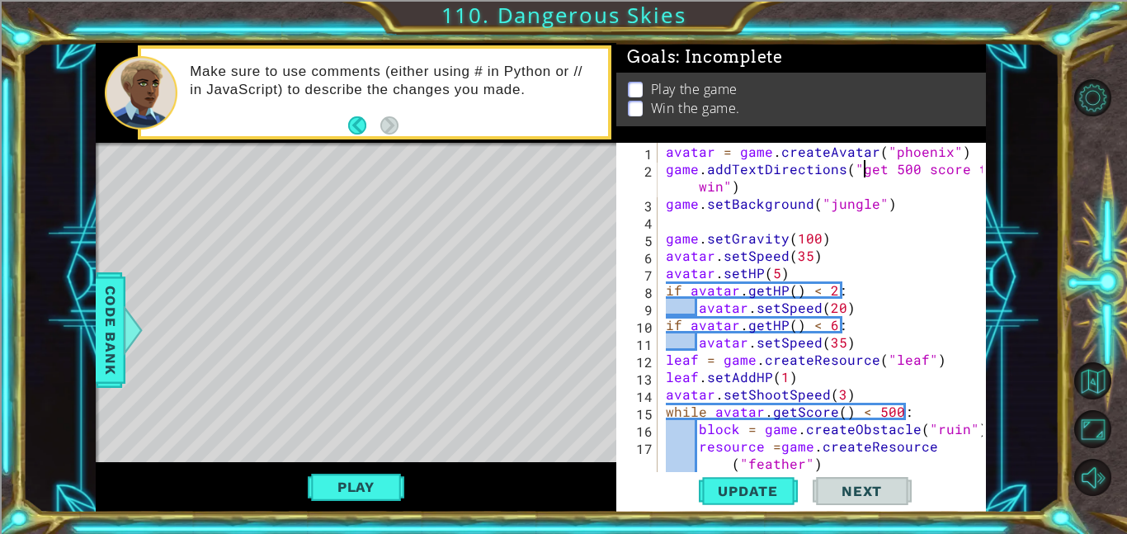
click at [860, 166] on div "avatar = game . createAvatar ( "phoenix" ) game . addTextDirections ( "get 500 …" at bounding box center [826, 325] width 328 height 364
click at [853, 164] on div "avatar = game . createAvatar ( "phoenix" ) game . addTextDirections ( "get 500 …" at bounding box center [826, 325] width 328 height 364
drag, startPoint x: 853, startPoint y: 164, endPoint x: 859, endPoint y: 182, distance: 19.3
click at [859, 182] on div "avatar = game . createAvatar ( "phoenix" ) game . addTextDirections ( "get 500 …" at bounding box center [826, 325] width 328 height 364
click at [718, 183] on div "avatar = game . createAvatar ( "phoenix" ) game . addTextDirections ( "get 500 …" at bounding box center [822, 307] width 320 height 329
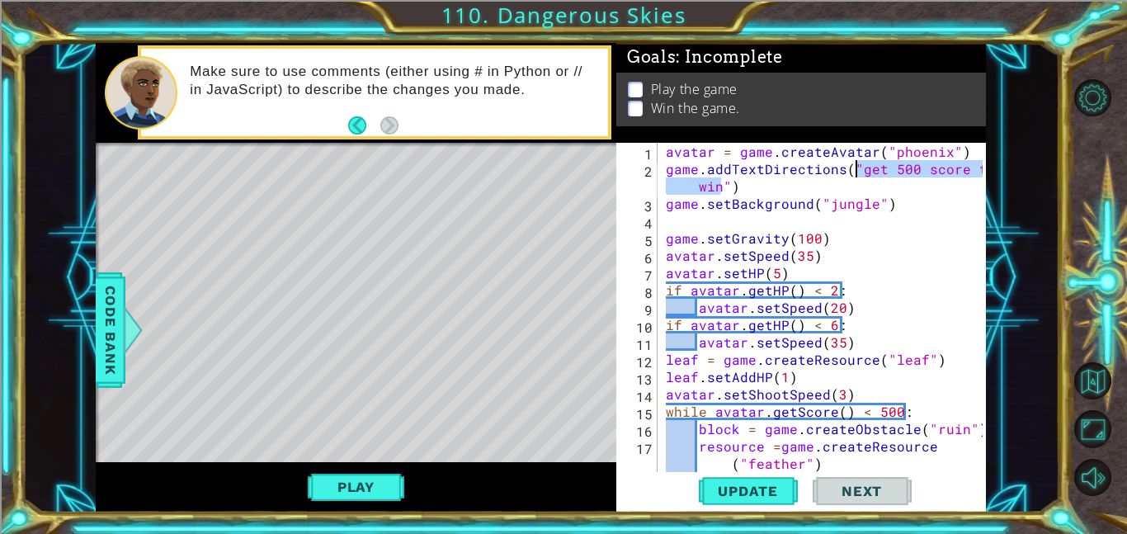
drag, startPoint x: 718, startPoint y: 186, endPoint x: 856, endPoint y: 163, distance: 139.7
click at [856, 163] on div "avatar = game . createAvatar ( "phoenix" ) game . addTextDirections ( "get 500 …" at bounding box center [826, 325] width 328 height 364
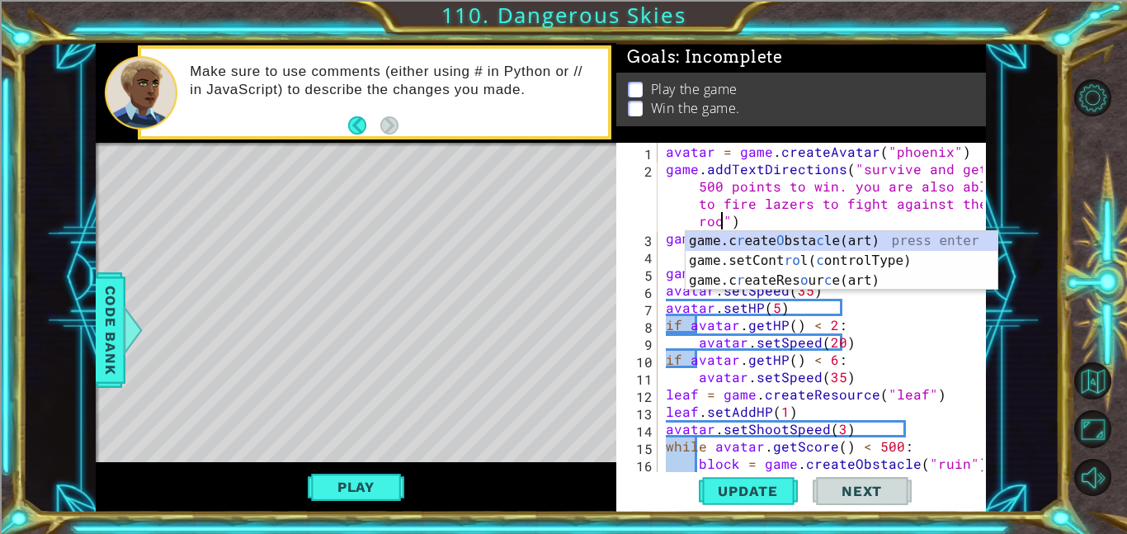
scroll to position [0, 58]
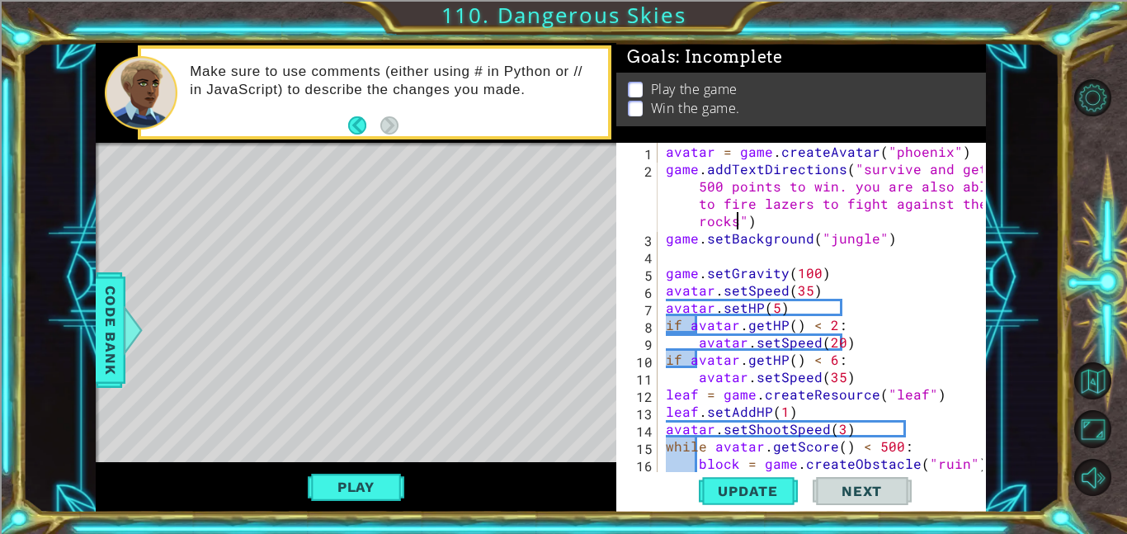
type textarea "game.addTextDirections("survive and get 500 points to win. you are also able to…"
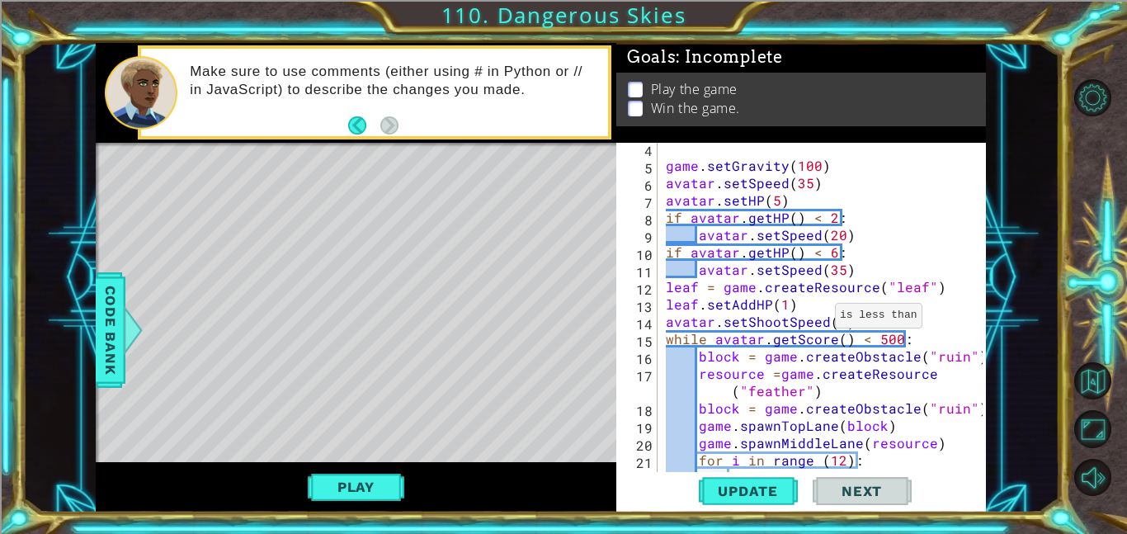
scroll to position [106, 0]
click at [819, 156] on div "game . setGravity ( 100 ) avatar . setSpeed ( 35 ) avatar . setHP ( 5 ) if avat…" at bounding box center [826, 322] width 328 height 364
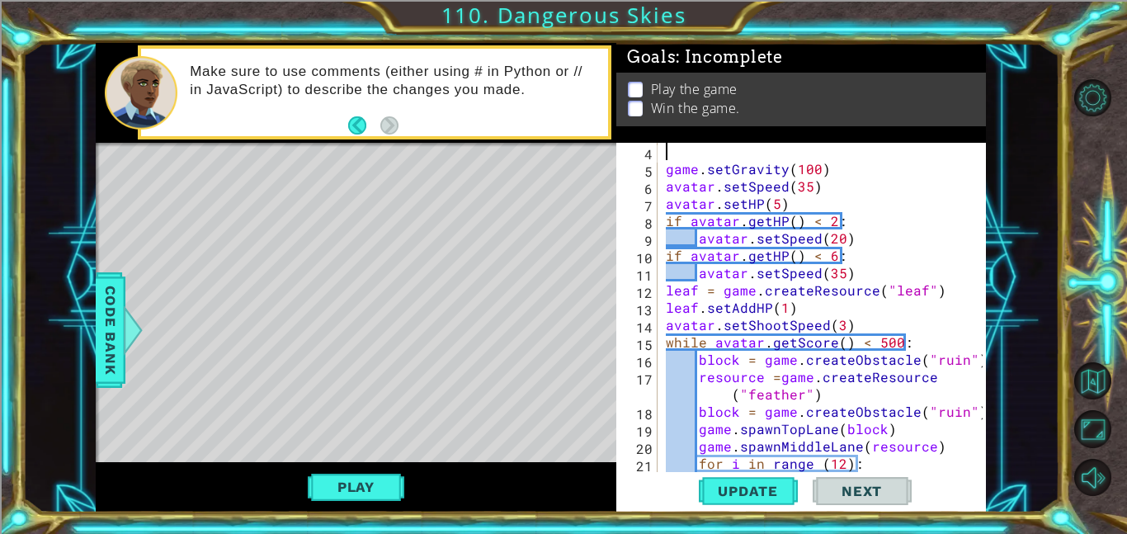
scroll to position [0, 0]
click at [734, 502] on button "Update" at bounding box center [748, 490] width 99 height 37
click at [327, 478] on button "Play" at bounding box center [356, 486] width 96 height 31
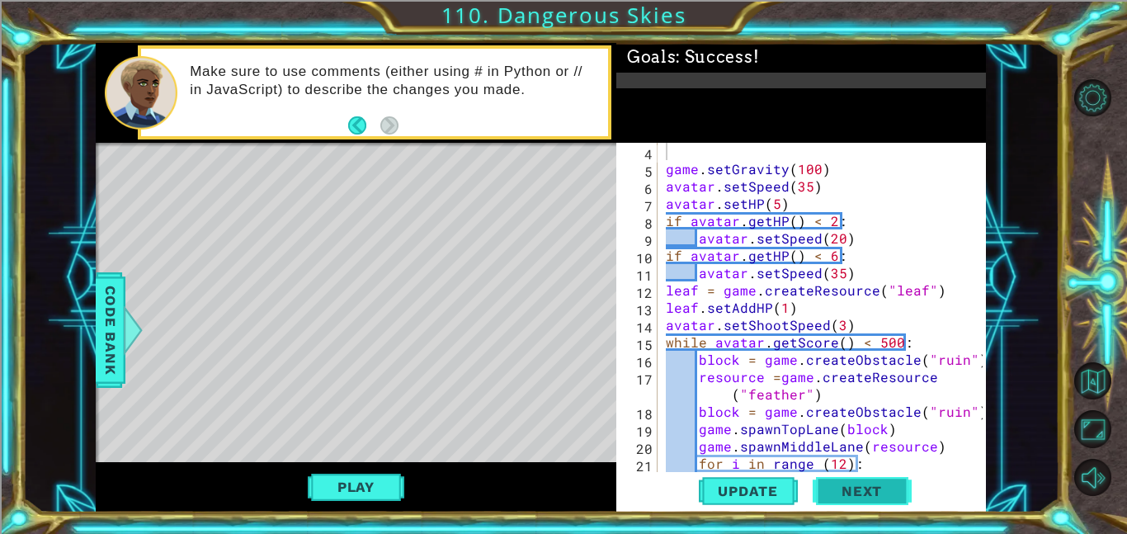
click at [851, 492] on span "Next" at bounding box center [861, 493] width 73 height 16
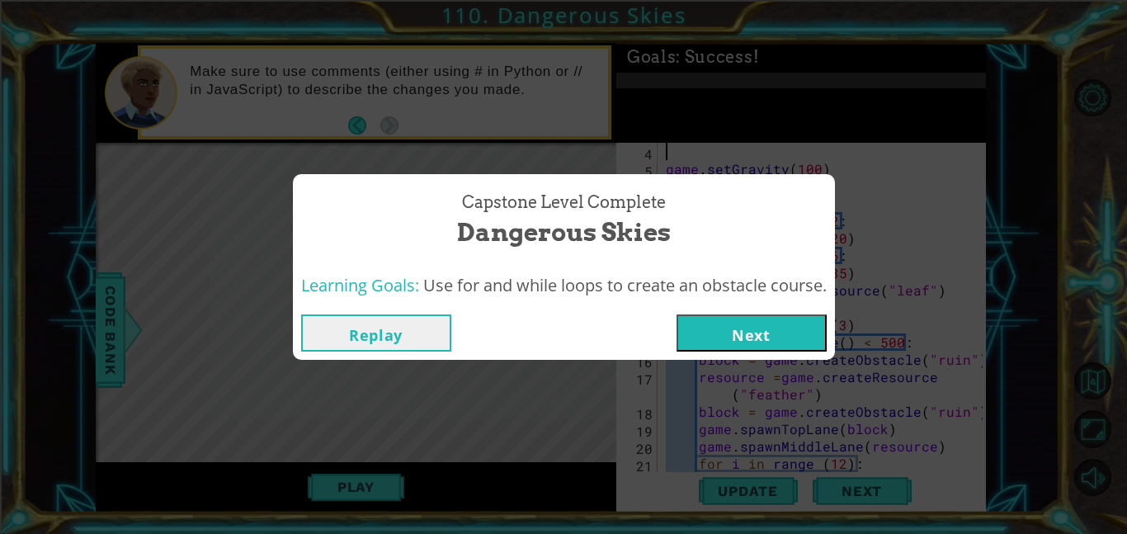
click at [768, 334] on button "Next" at bounding box center [751, 332] width 150 height 37
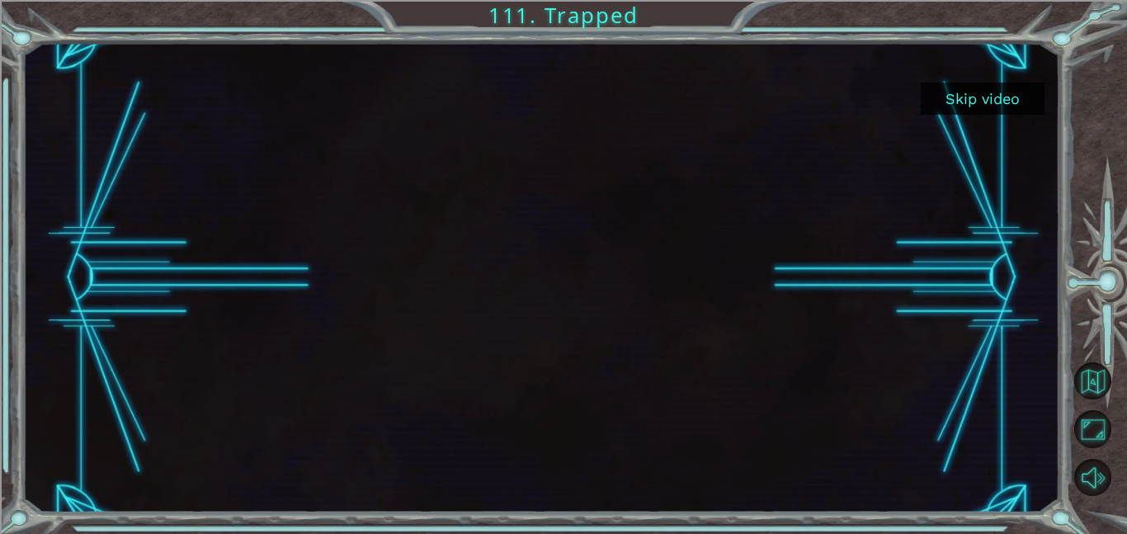
click at [1010, 87] on button "Skip video" at bounding box center [982, 98] width 124 height 32
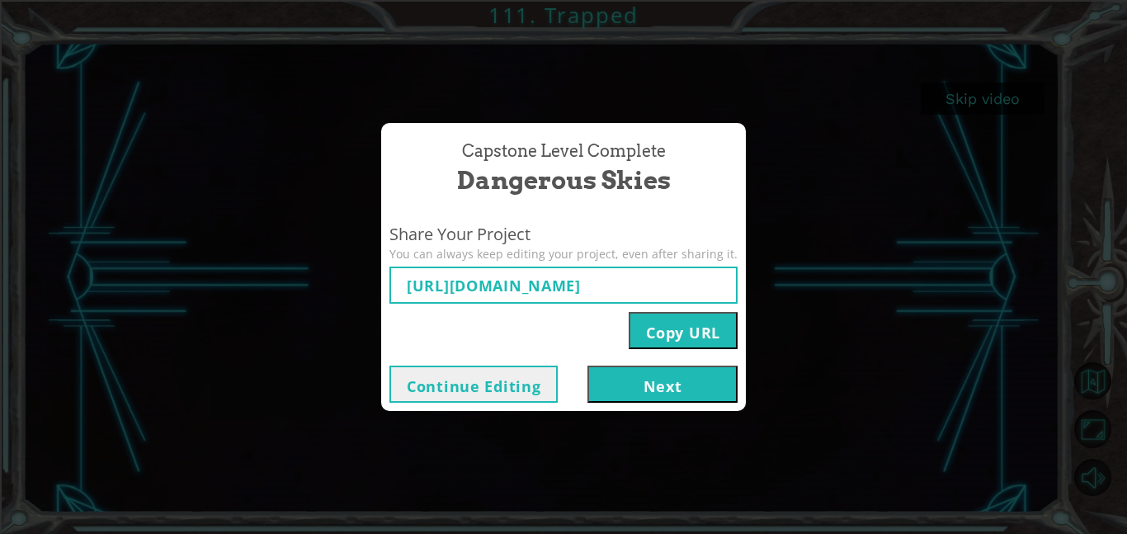
type input "[URL][DOMAIN_NAME]"
click at [652, 381] on button "Next" at bounding box center [662, 383] width 150 height 37
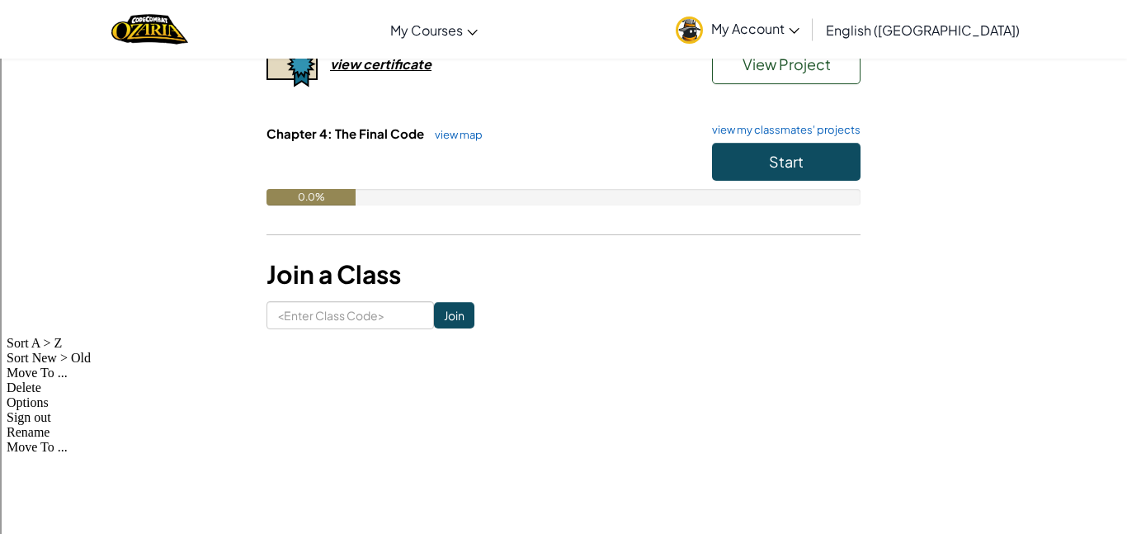
scroll to position [501, 0]
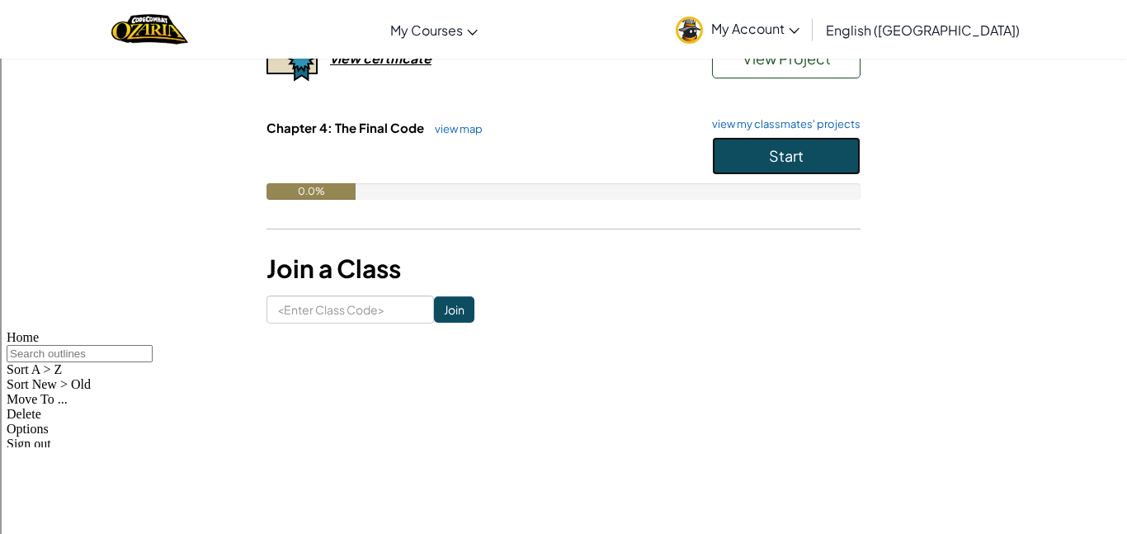
click at [731, 145] on button "Start" at bounding box center [786, 156] width 148 height 38
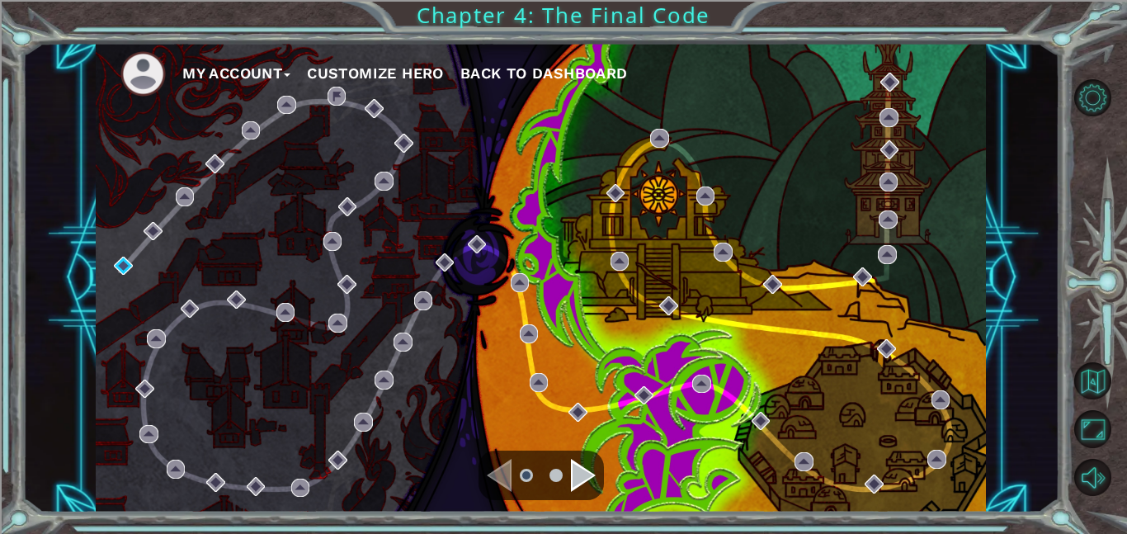
click at [581, 463] on div "Navigate to the next page" at bounding box center [583, 475] width 25 height 33
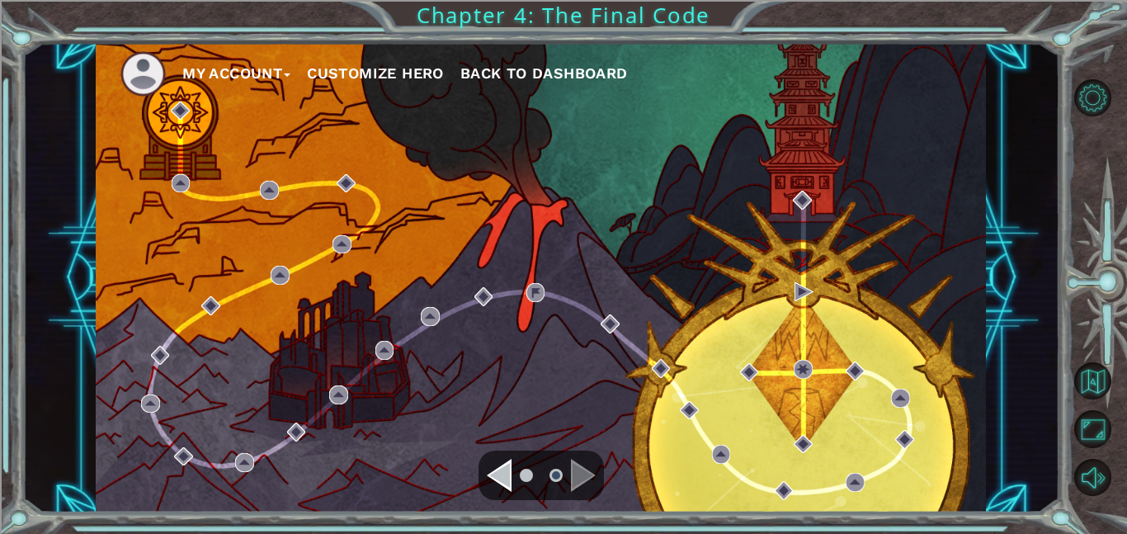
click at [497, 472] on div "Navigate to the previous page" at bounding box center [499, 475] width 25 height 33
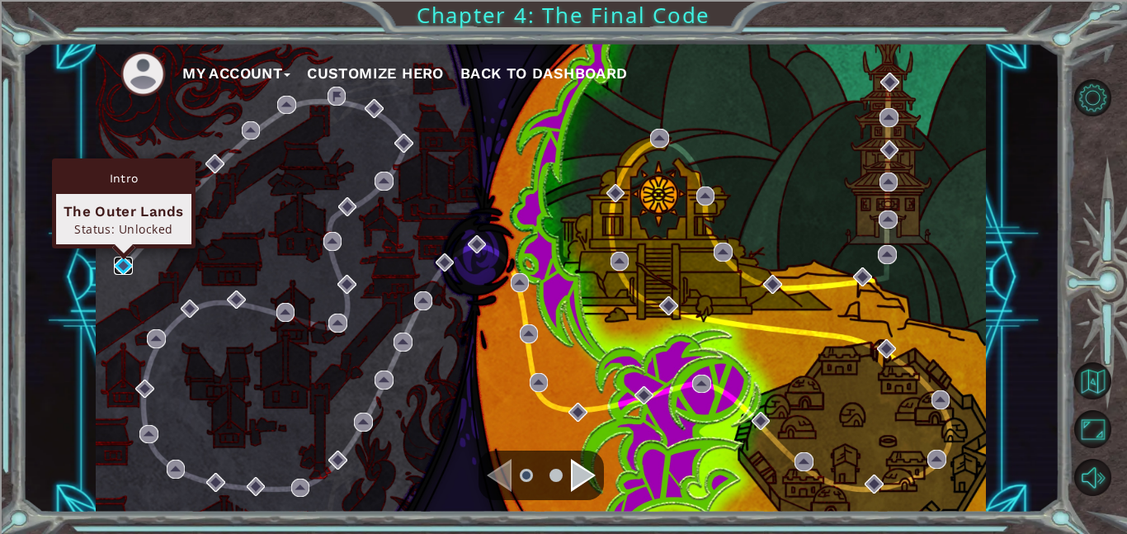
click at [132, 267] on img at bounding box center [123, 266] width 19 height 19
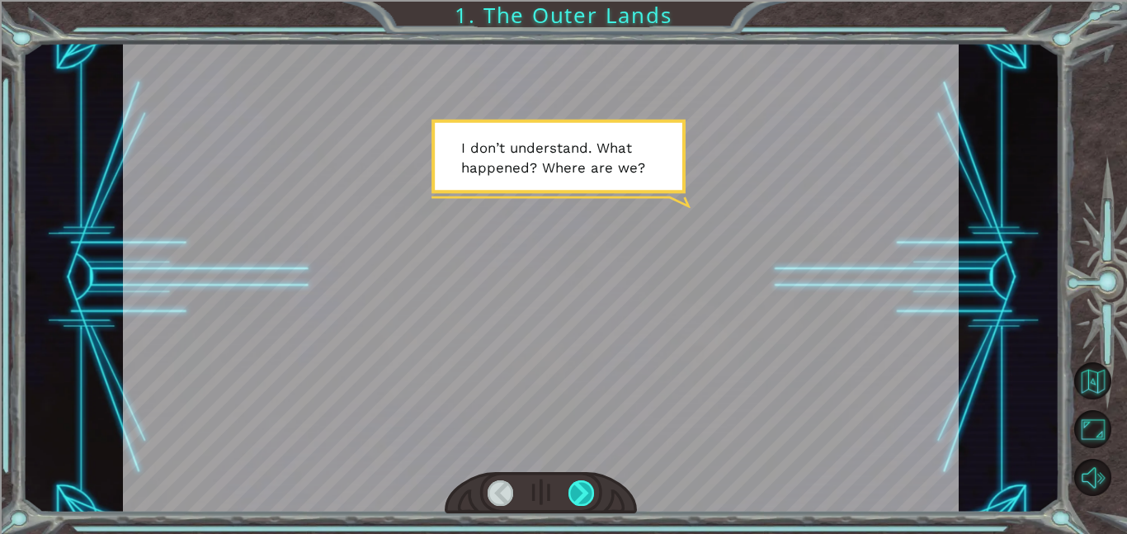
click at [587, 492] on div at bounding box center [581, 493] width 26 height 26
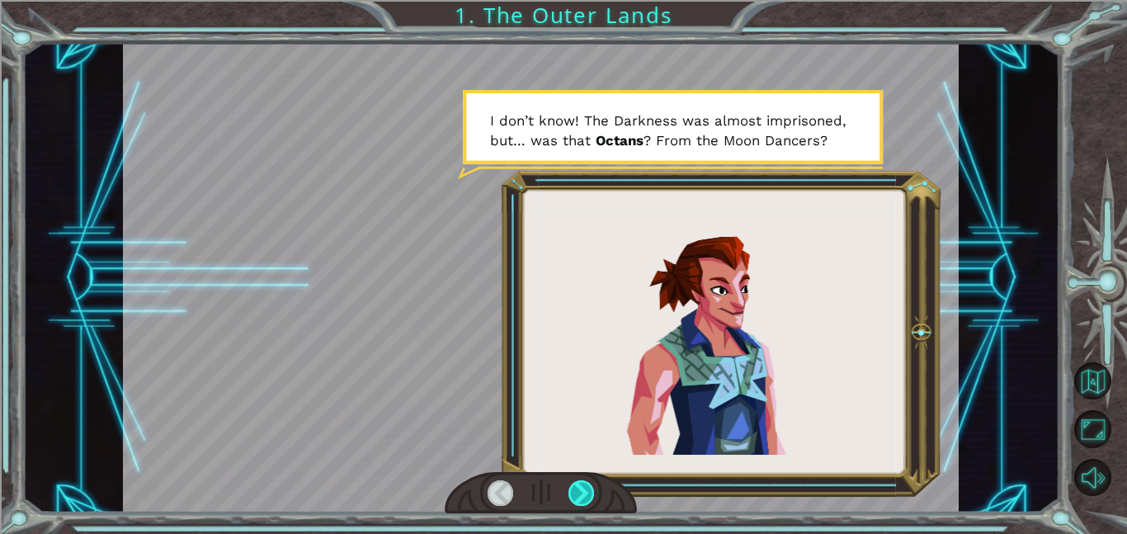
click at [587, 492] on div at bounding box center [581, 493] width 26 height 26
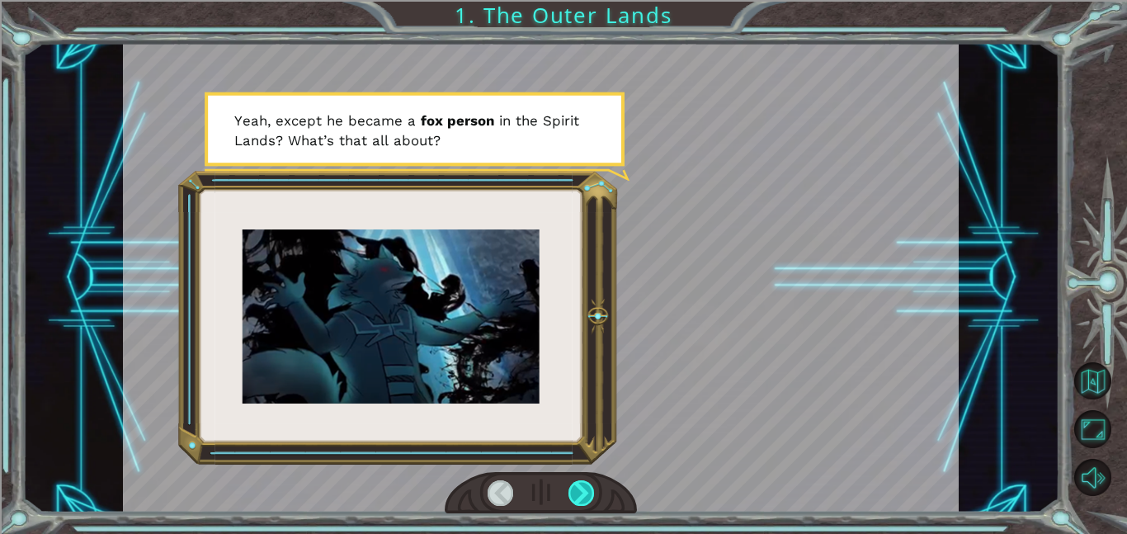
click at [587, 492] on div at bounding box center [581, 493] width 26 height 26
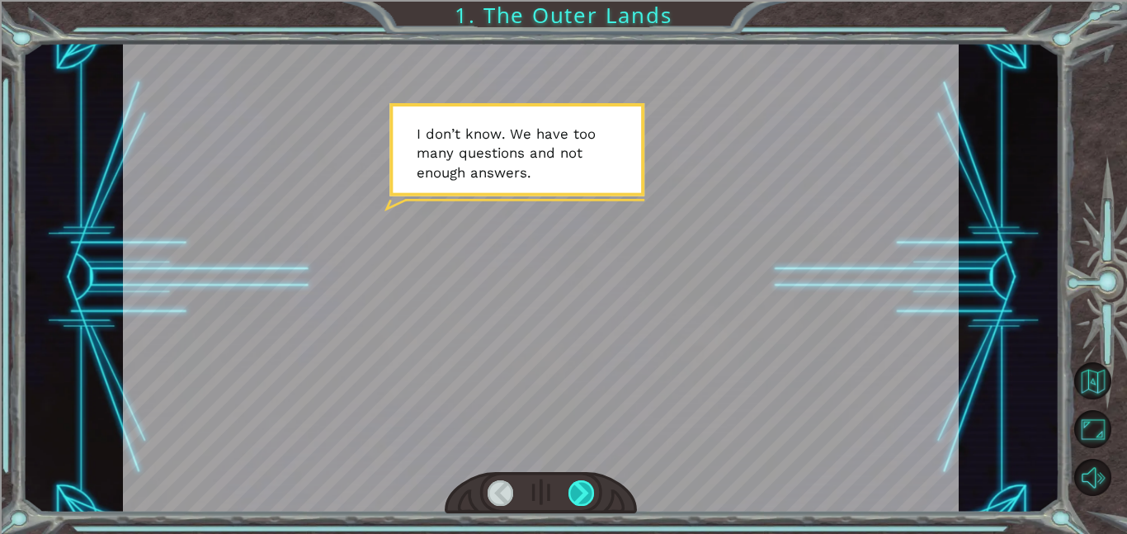
click at [587, 492] on div at bounding box center [581, 493] width 26 height 26
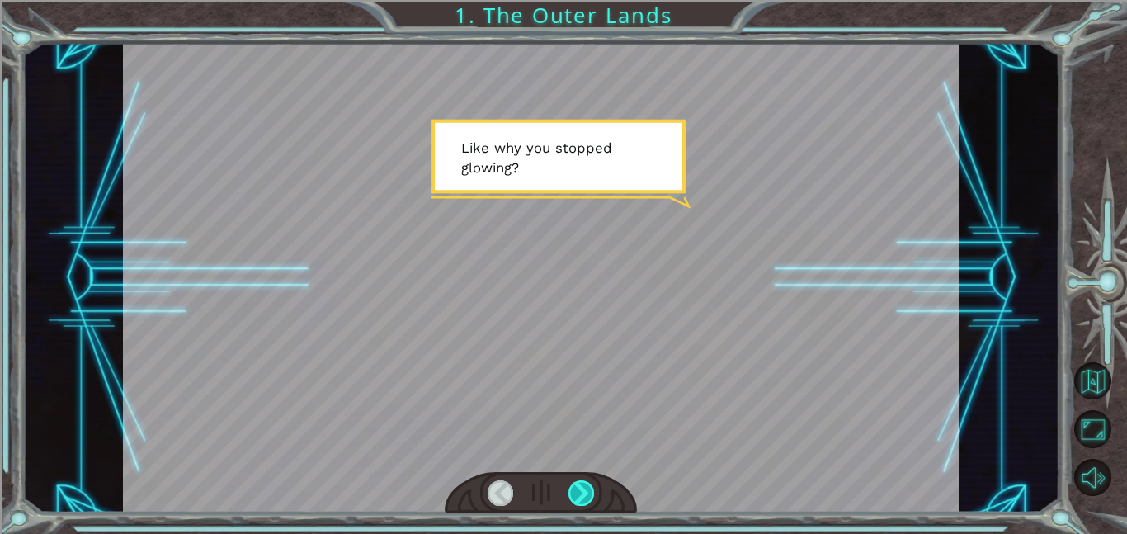
click at [587, 492] on div at bounding box center [581, 493] width 26 height 26
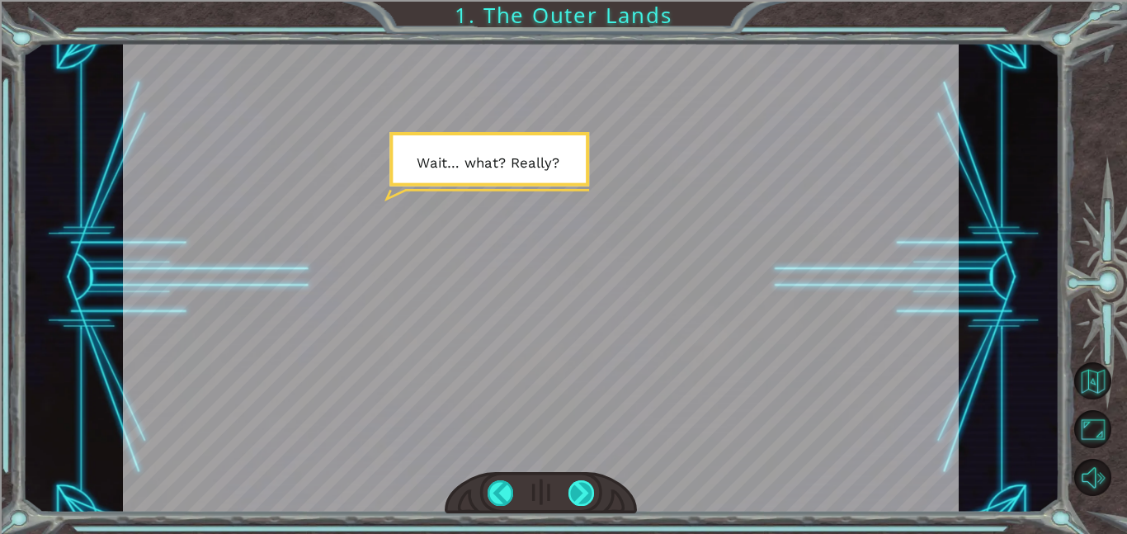
click at [582, 492] on div at bounding box center [581, 493] width 26 height 26
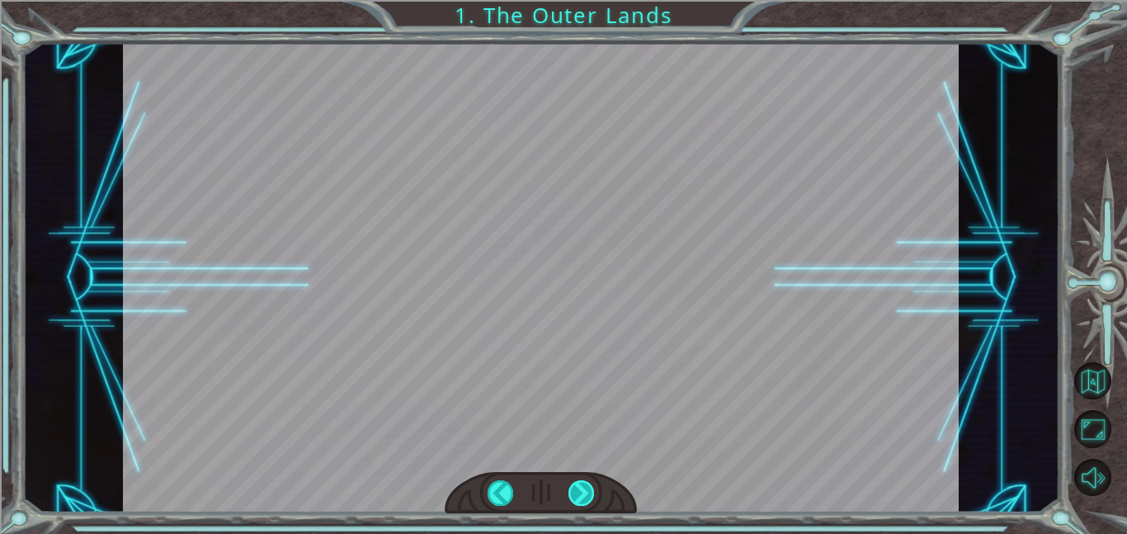
click at [591, 482] on div at bounding box center [581, 493] width 26 height 26
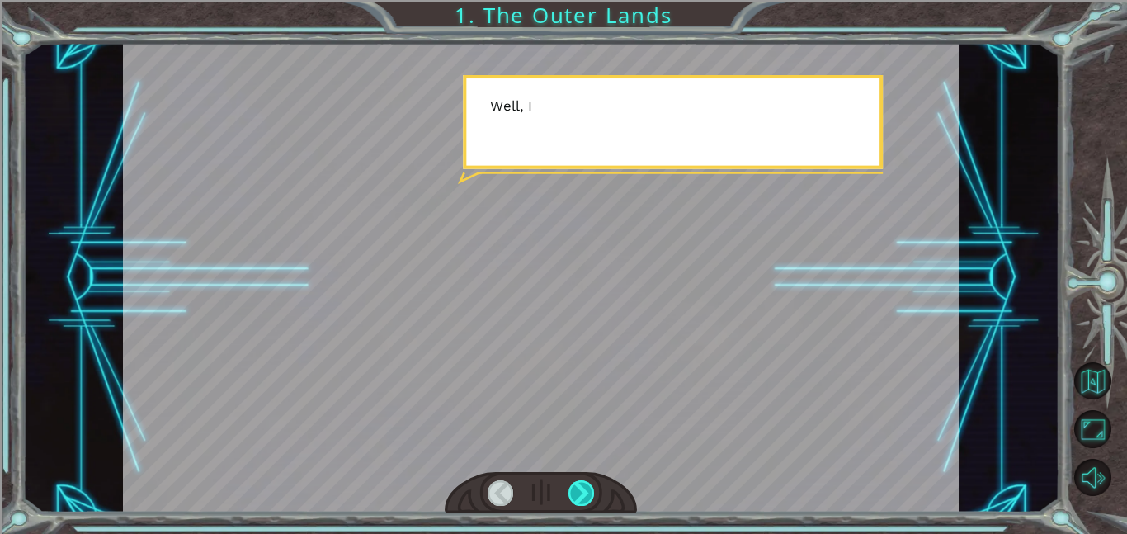
click at [586, 483] on div at bounding box center [581, 493] width 26 height 26
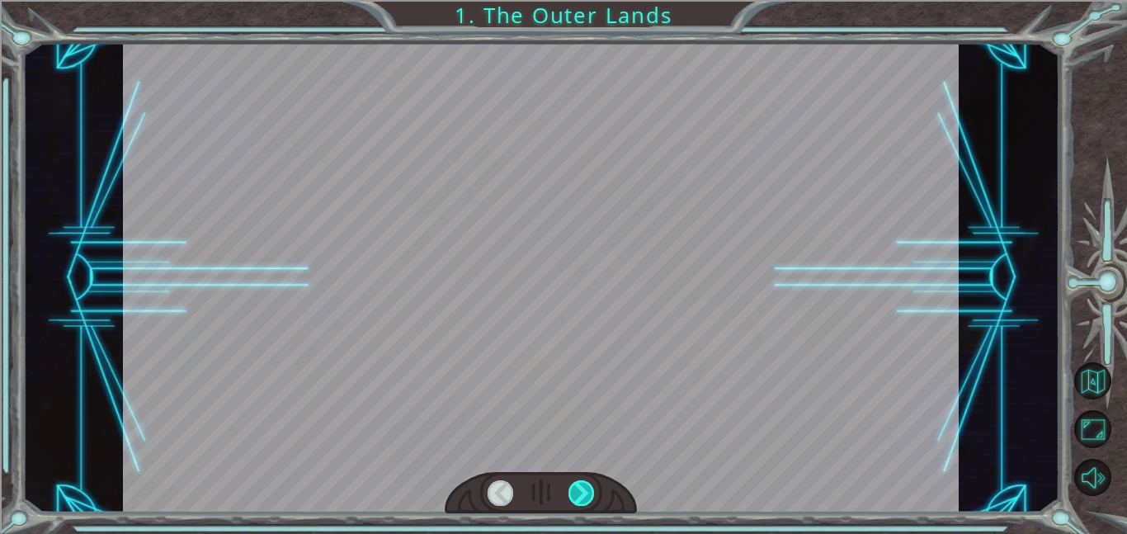
click at [586, 483] on div at bounding box center [581, 493] width 26 height 26
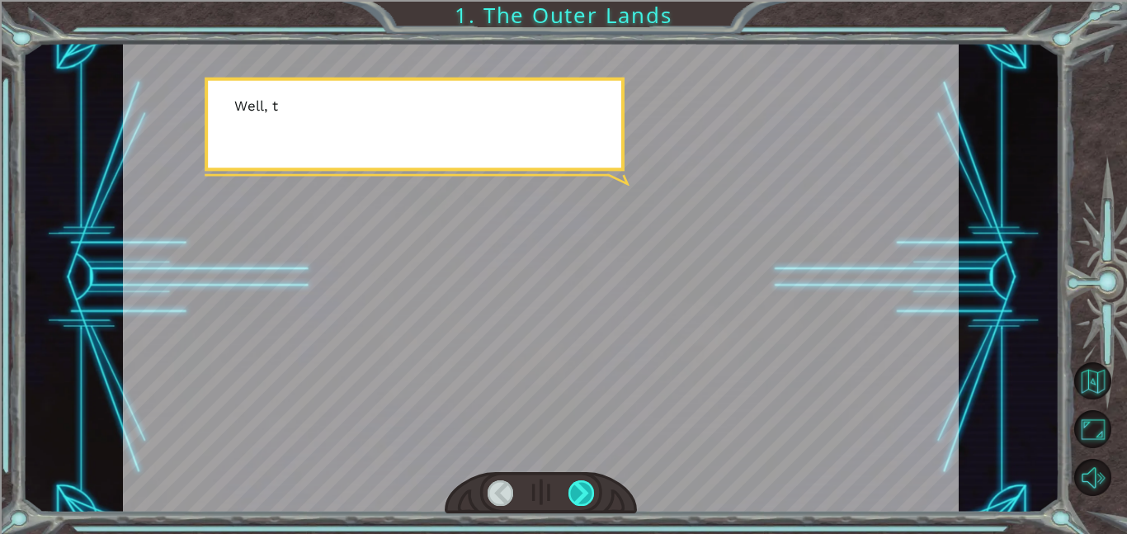
click at [586, 483] on div at bounding box center [581, 493] width 26 height 26
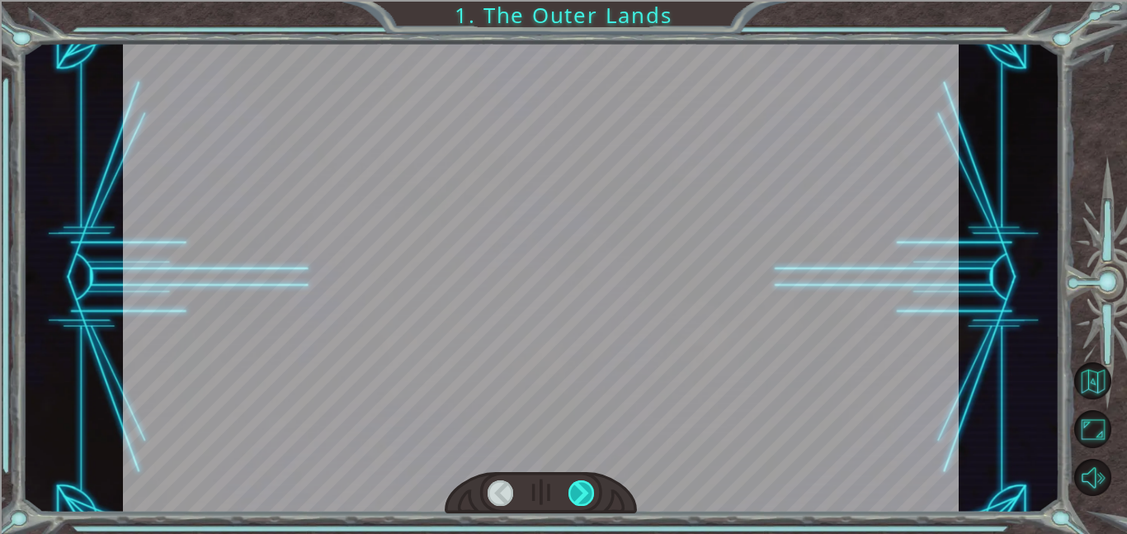
click at [586, 483] on div at bounding box center [581, 493] width 26 height 26
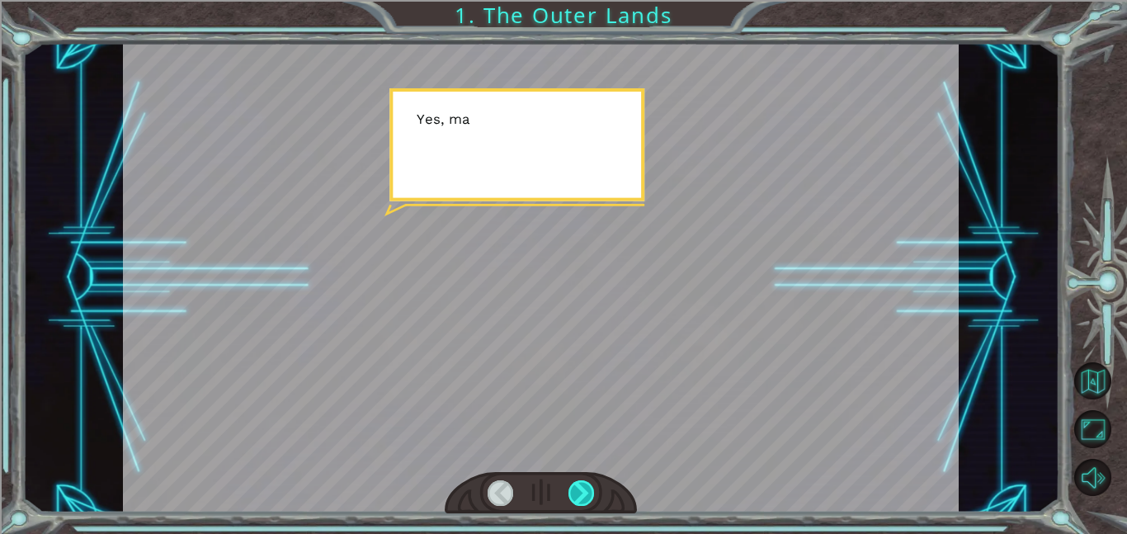
click at [586, 483] on div at bounding box center [581, 493] width 26 height 26
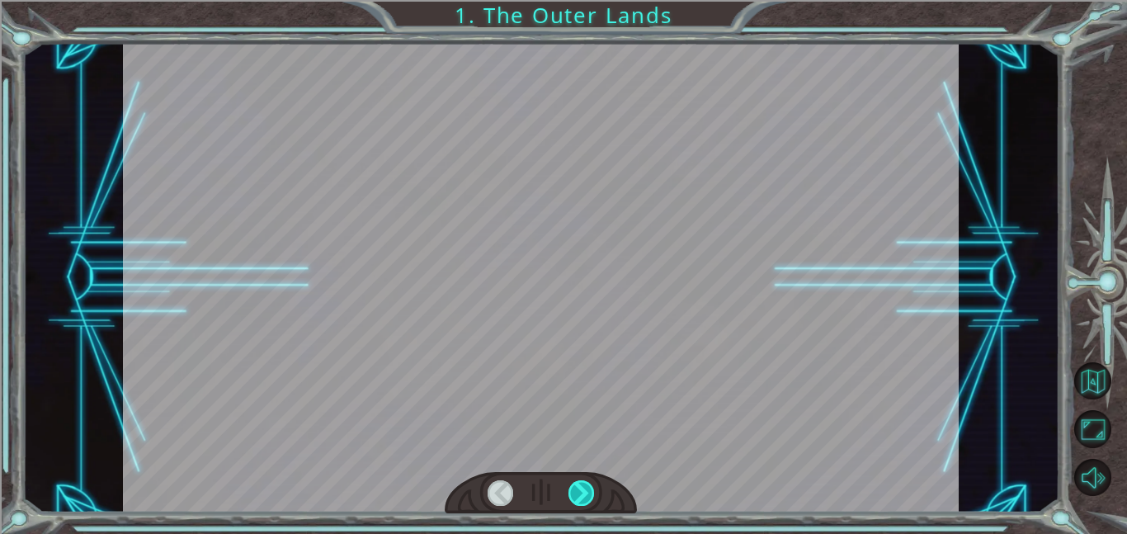
click at [586, 483] on div at bounding box center [581, 493] width 26 height 26
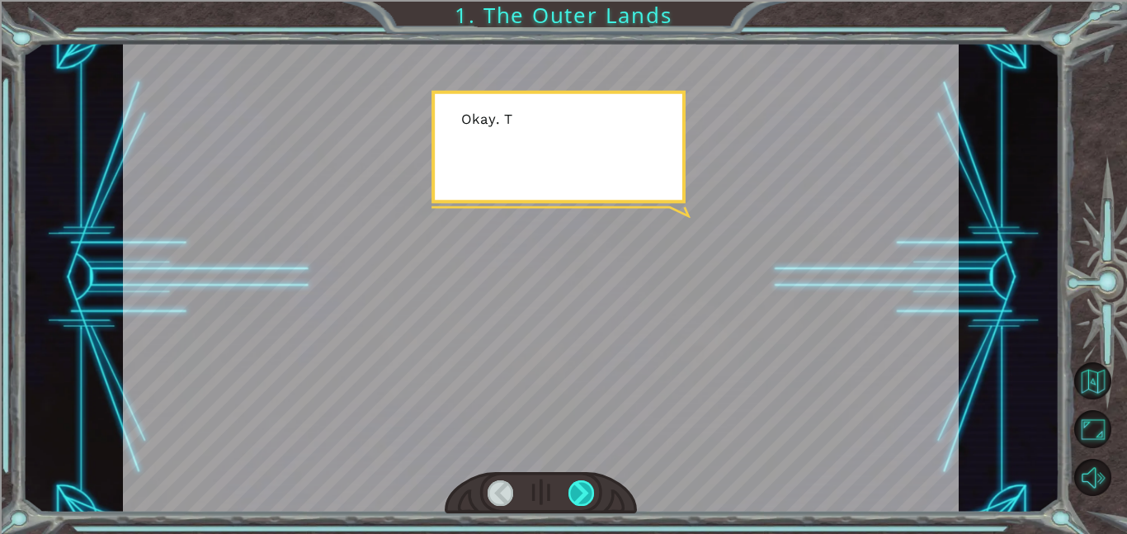
click at [586, 483] on div at bounding box center [581, 493] width 26 height 26
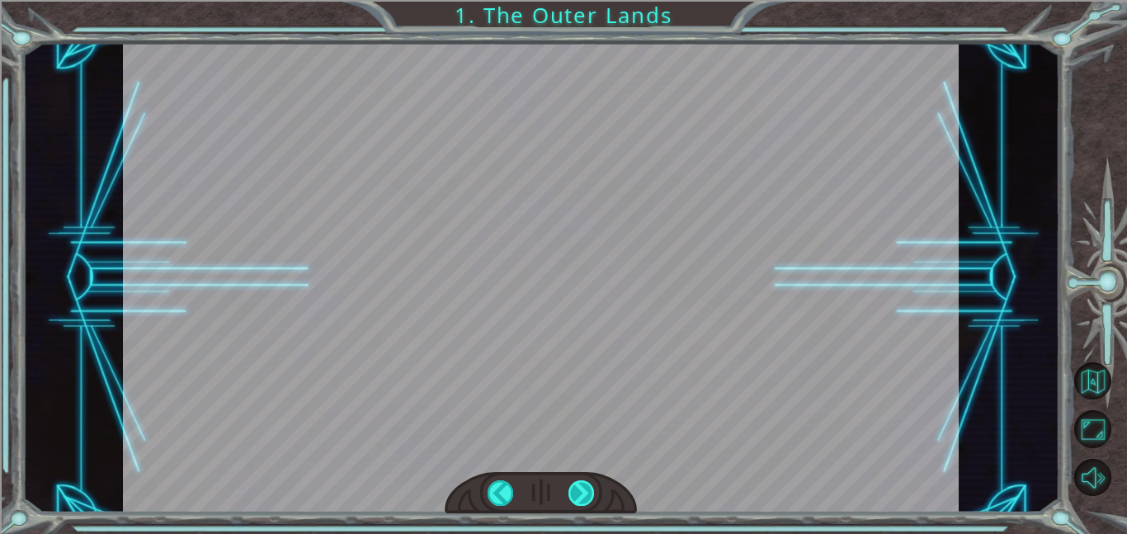
click at [586, 483] on div at bounding box center [581, 493] width 26 height 26
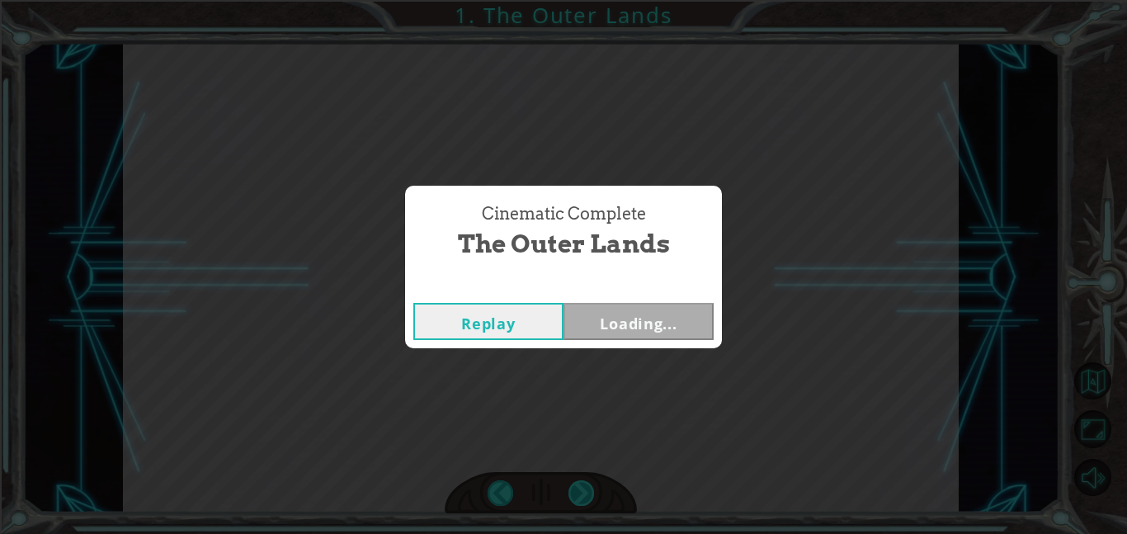
click at [586, 483] on div "Cinematic Complete The Outer Lands Replay Loading..." at bounding box center [563, 267] width 1127 height 534
click at [634, 321] on button "Next" at bounding box center [638, 321] width 150 height 37
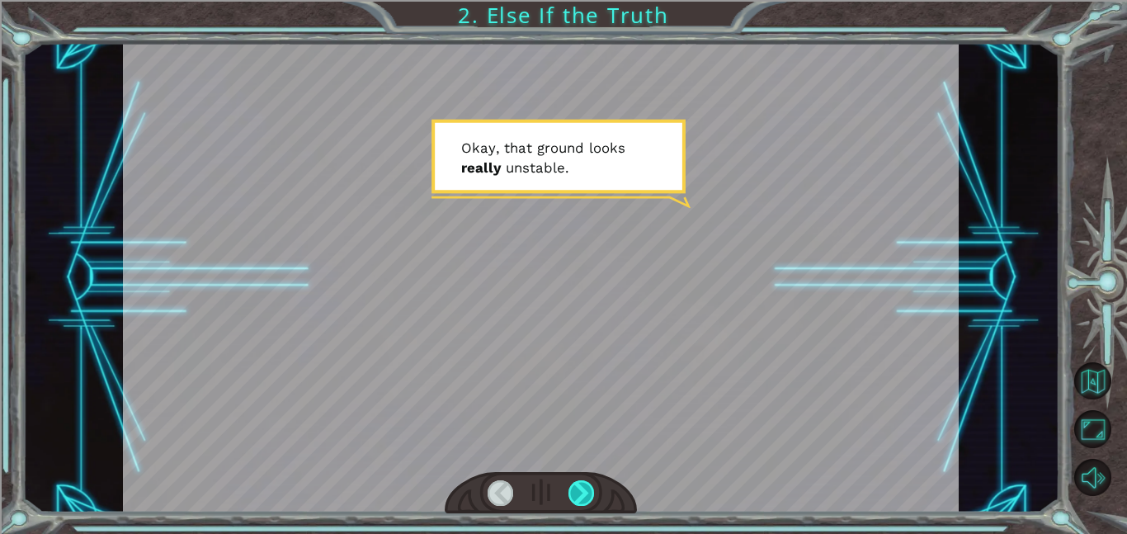
click at [586, 497] on div at bounding box center [581, 493] width 26 height 26
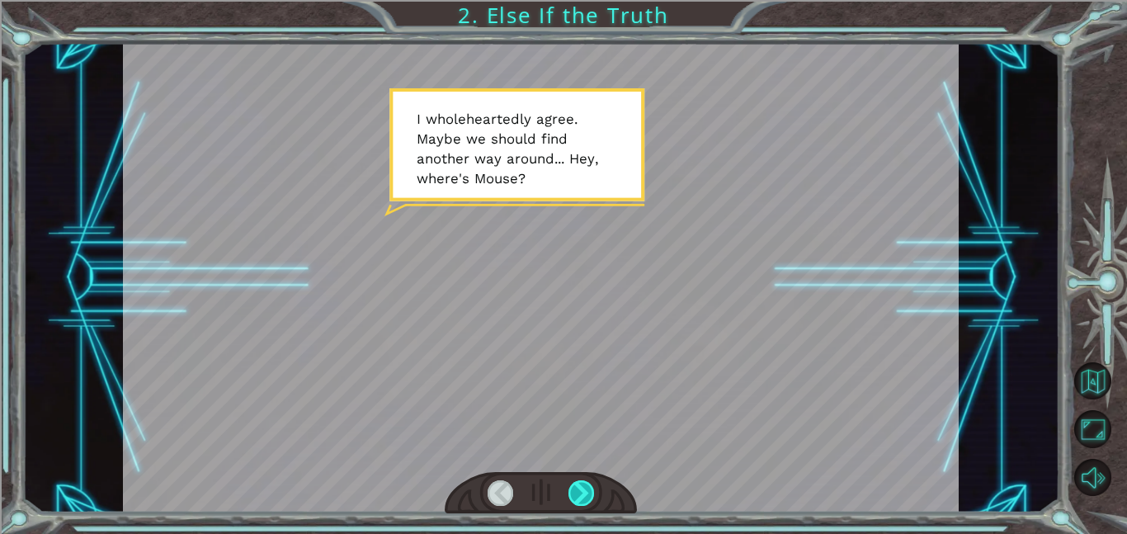
click at [586, 497] on div at bounding box center [581, 493] width 26 height 26
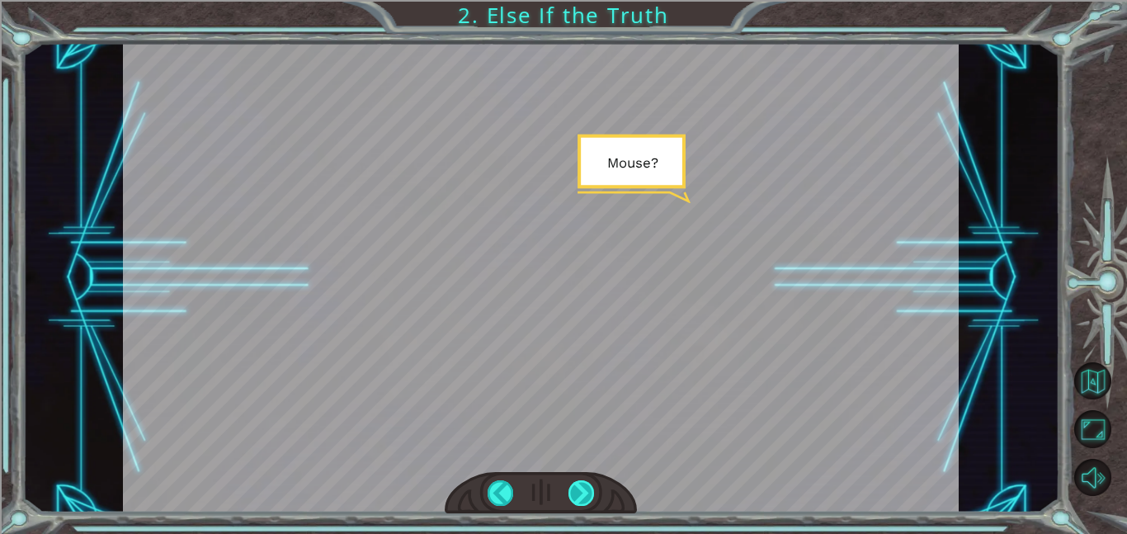
click at [586, 497] on div at bounding box center [581, 493] width 26 height 26
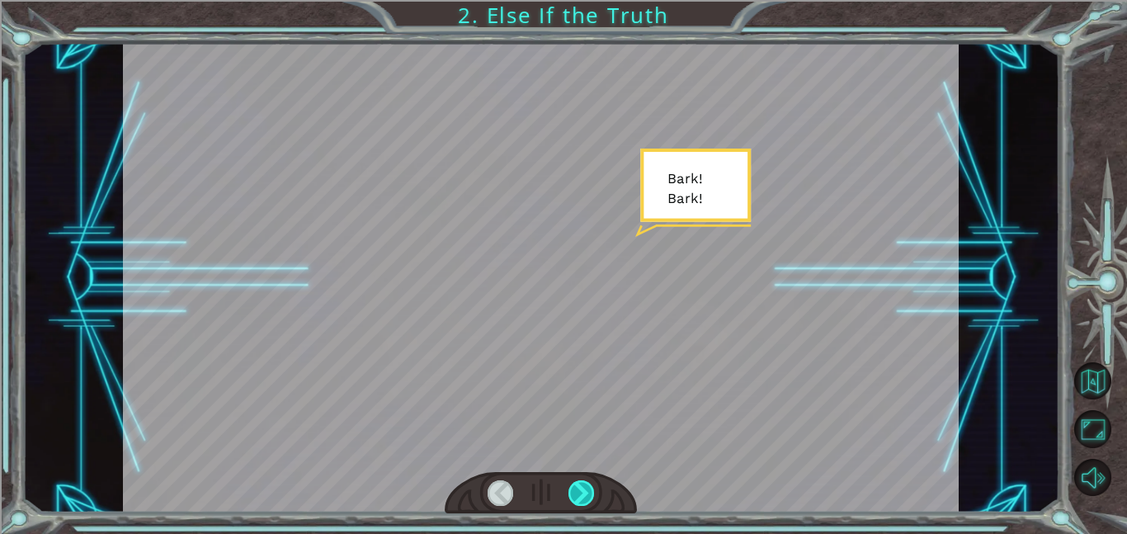
click at [586, 497] on div at bounding box center [581, 493] width 26 height 26
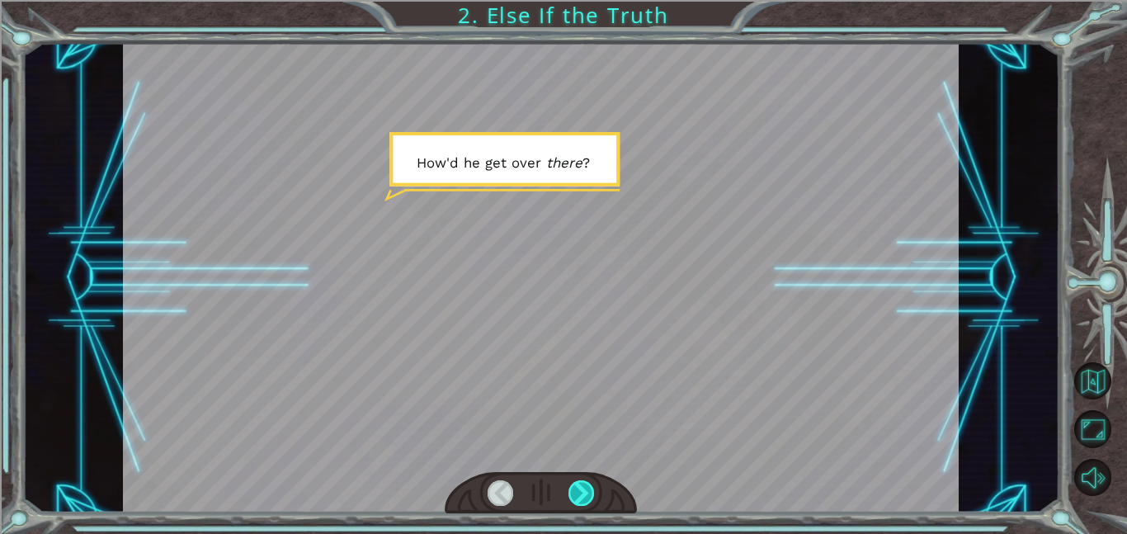
click at [586, 497] on div at bounding box center [581, 493] width 26 height 26
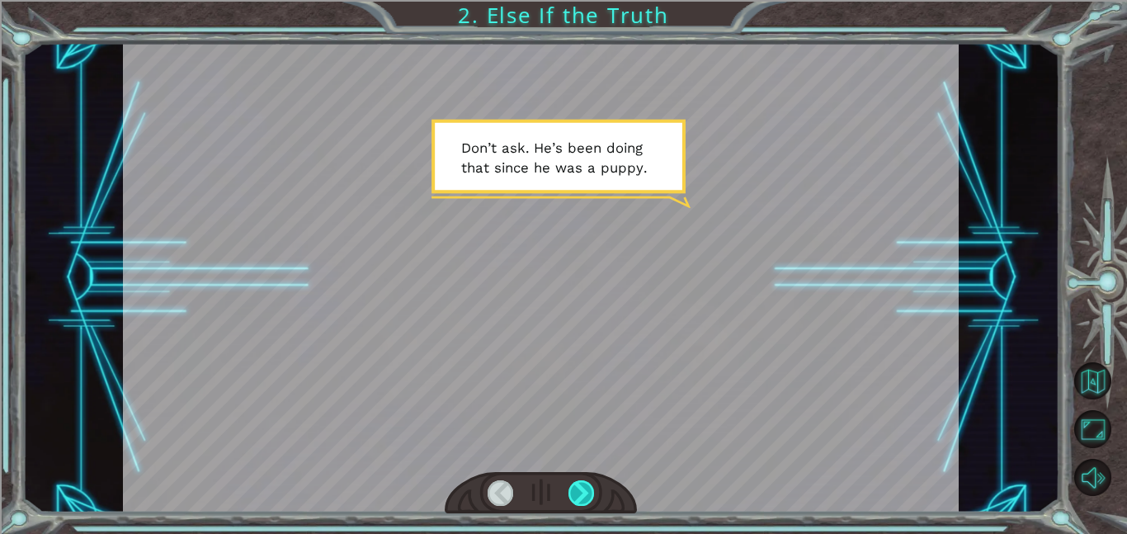
click at [586, 497] on div at bounding box center [581, 493] width 26 height 26
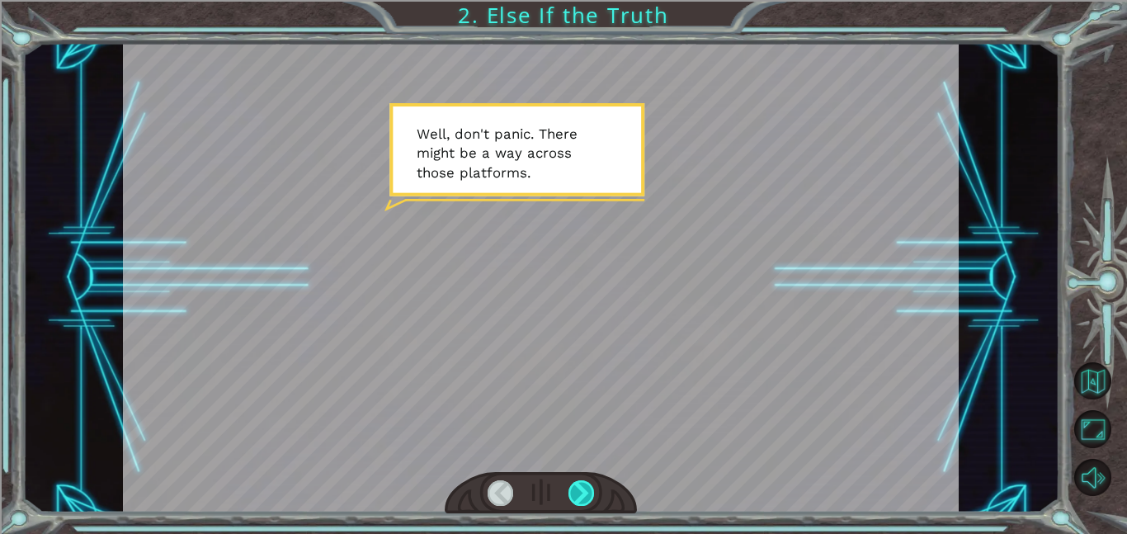
click at [586, 497] on div at bounding box center [581, 493] width 26 height 26
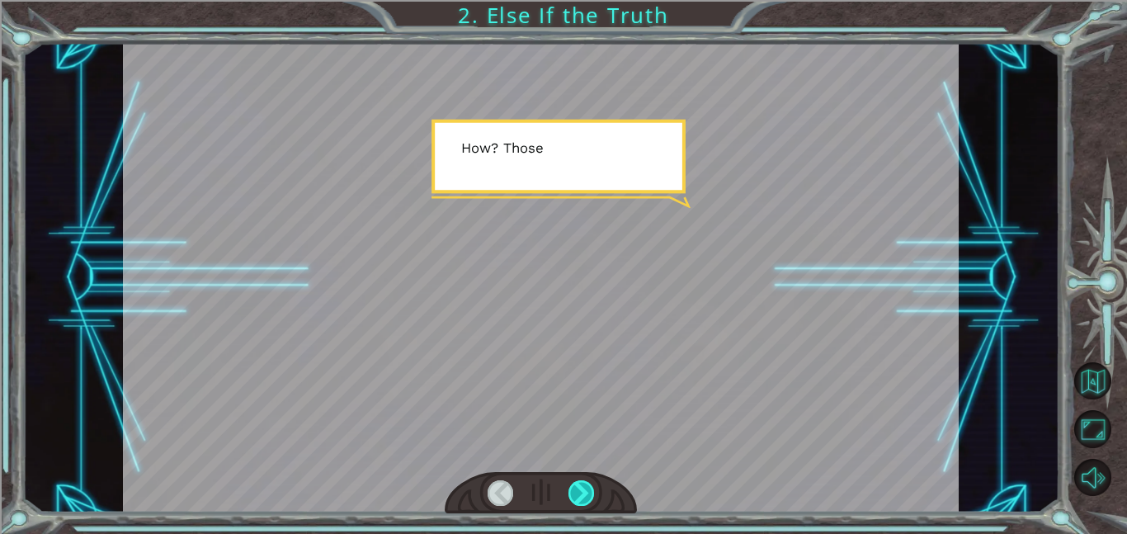
click at [586, 497] on div at bounding box center [581, 493] width 26 height 26
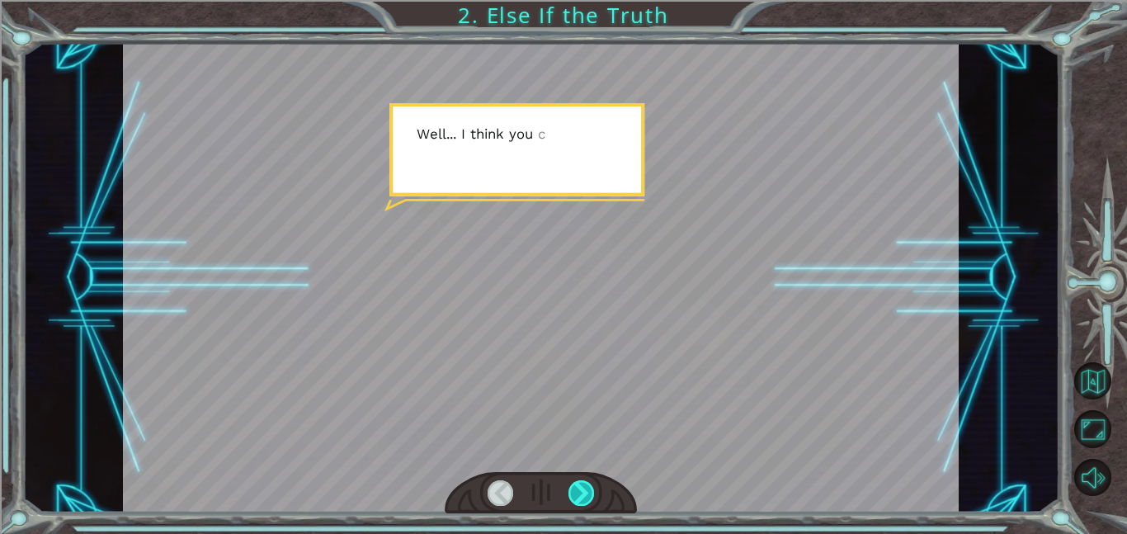
click at [586, 497] on div at bounding box center [581, 493] width 26 height 26
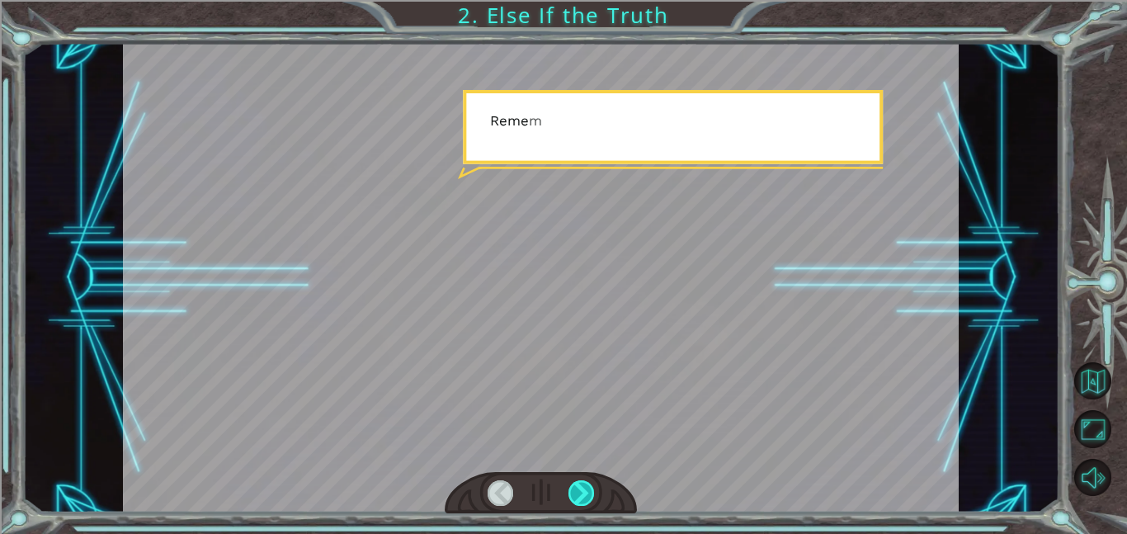
click at [586, 497] on div at bounding box center [581, 493] width 26 height 26
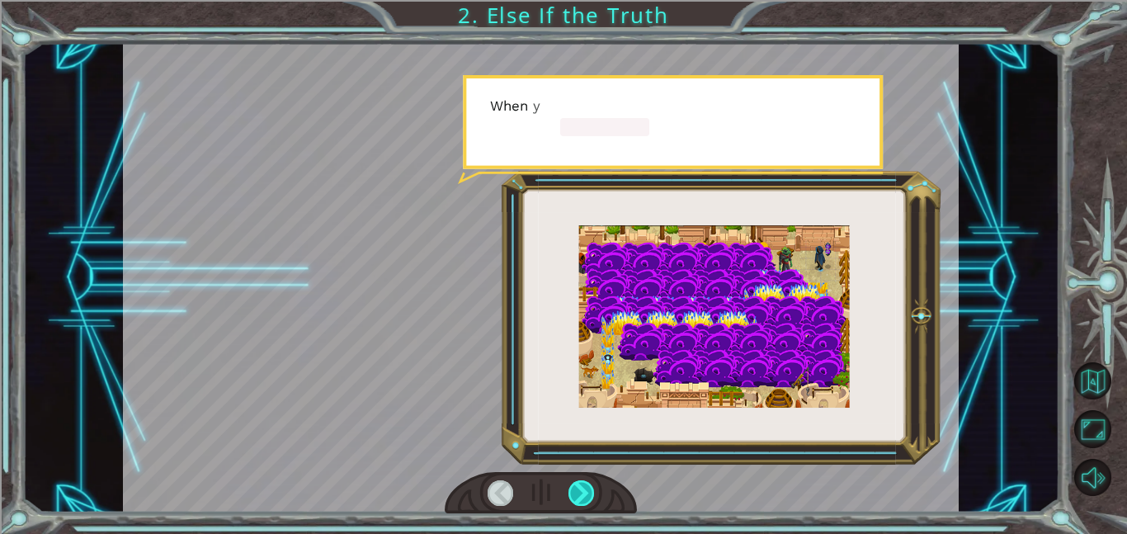
click at [586, 497] on div at bounding box center [581, 493] width 26 height 26
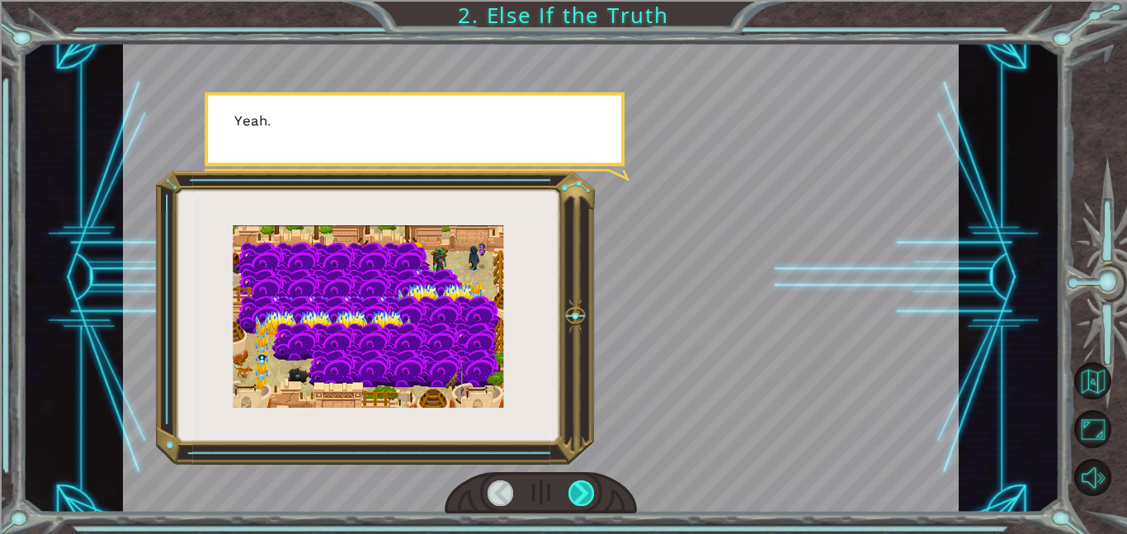
click at [586, 497] on div at bounding box center [581, 493] width 26 height 26
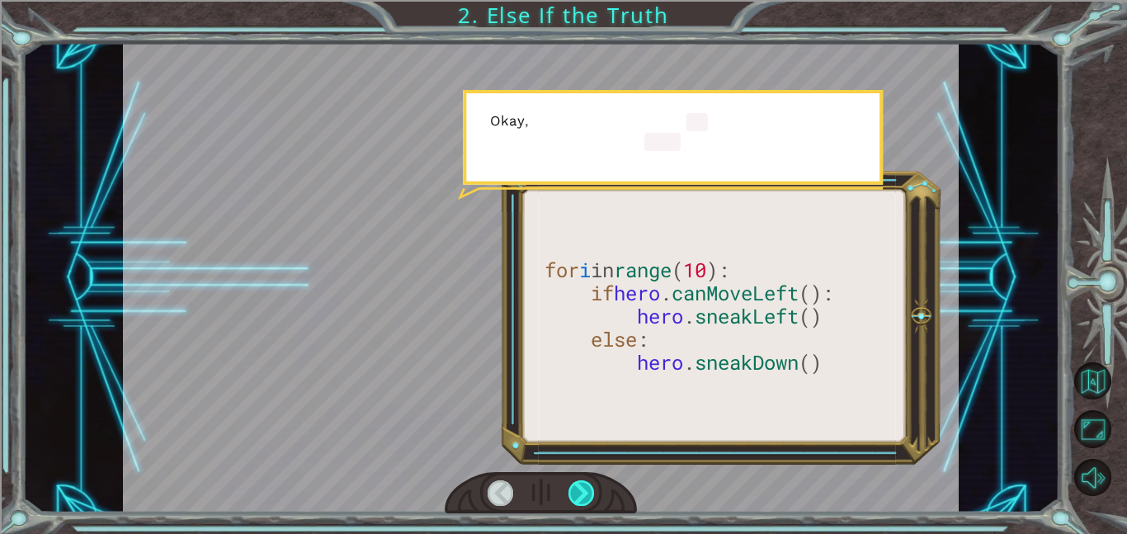
click at [586, 497] on div at bounding box center [581, 493] width 26 height 26
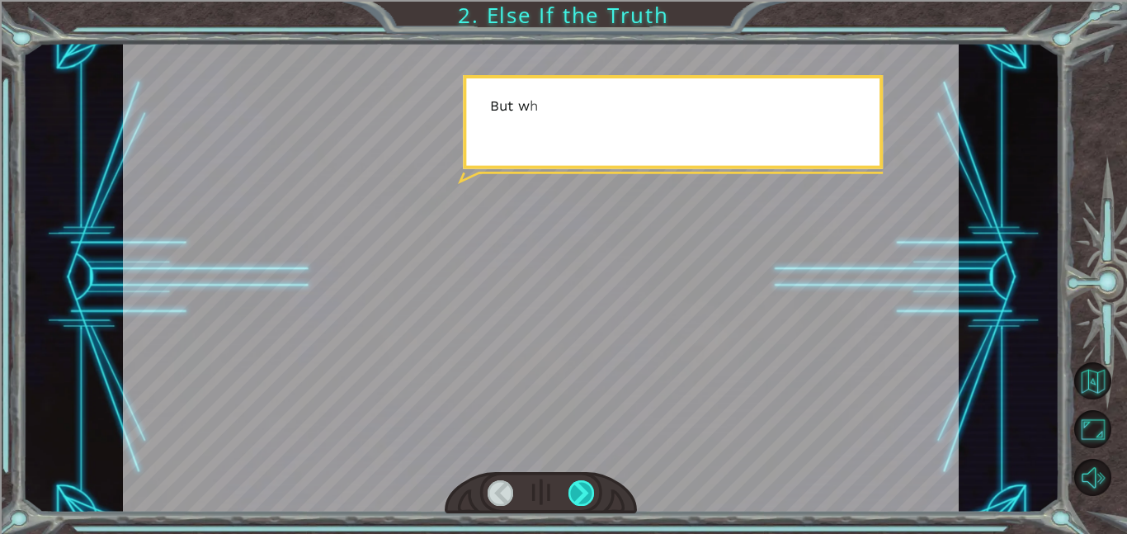
click at [586, 497] on div at bounding box center [581, 493] width 26 height 26
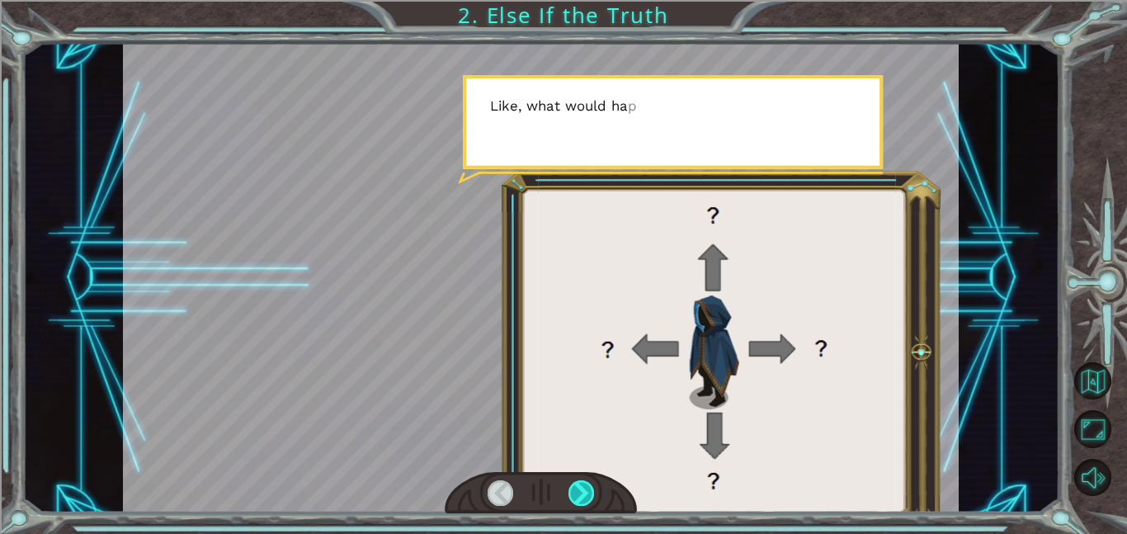
click at [586, 497] on div at bounding box center [581, 493] width 26 height 26
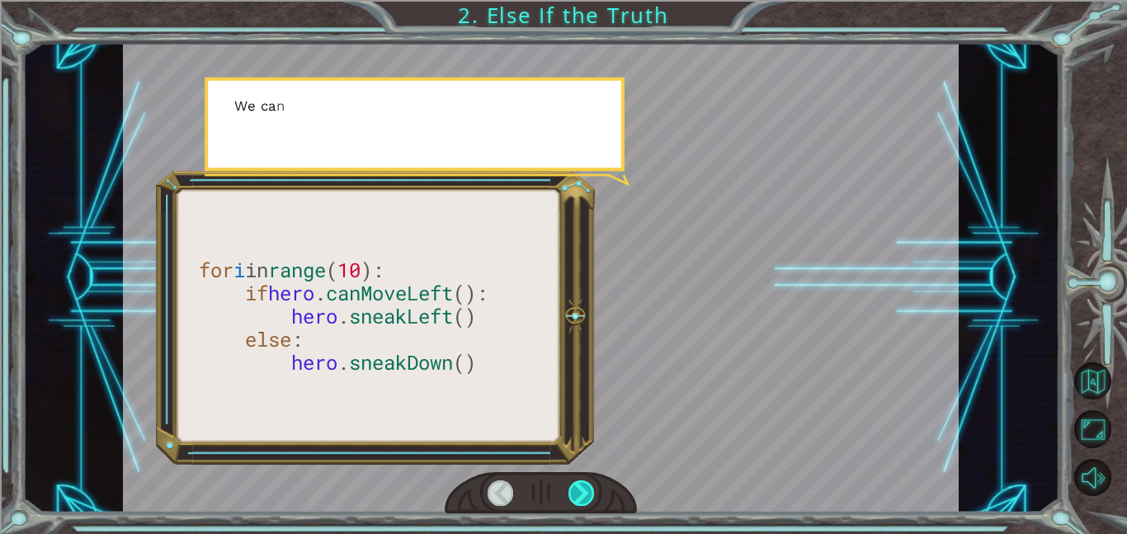
click at [586, 497] on div at bounding box center [581, 493] width 26 height 26
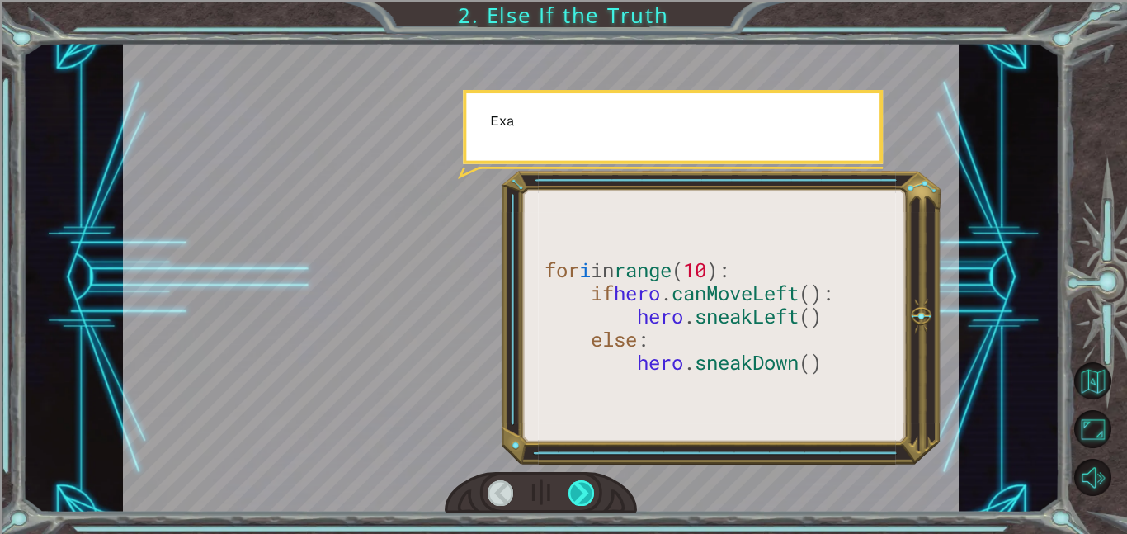
click at [586, 497] on div at bounding box center [581, 493] width 26 height 26
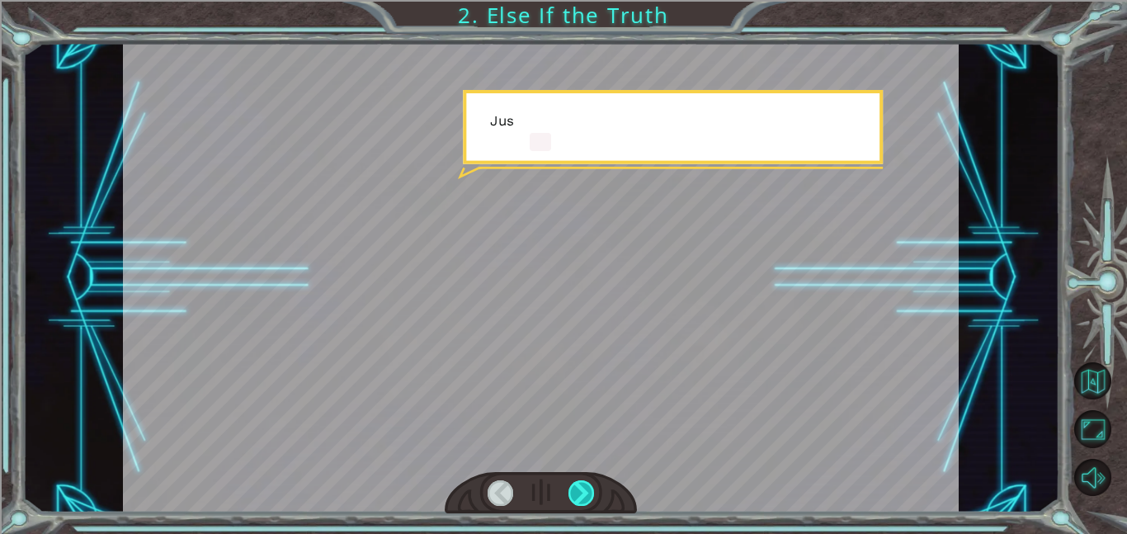
click at [586, 497] on div at bounding box center [581, 493] width 26 height 26
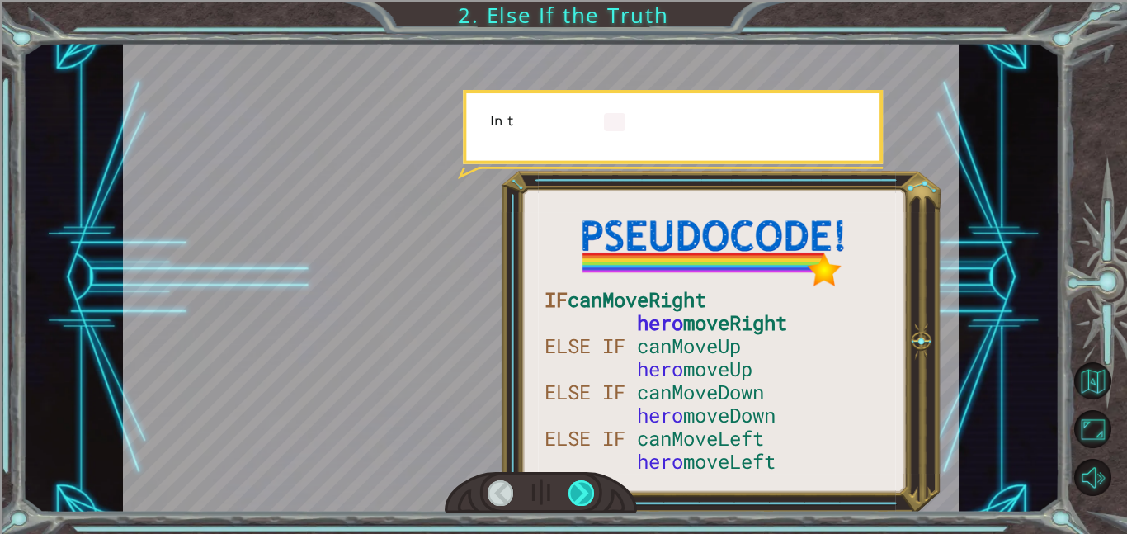
click at [586, 497] on div at bounding box center [581, 493] width 26 height 26
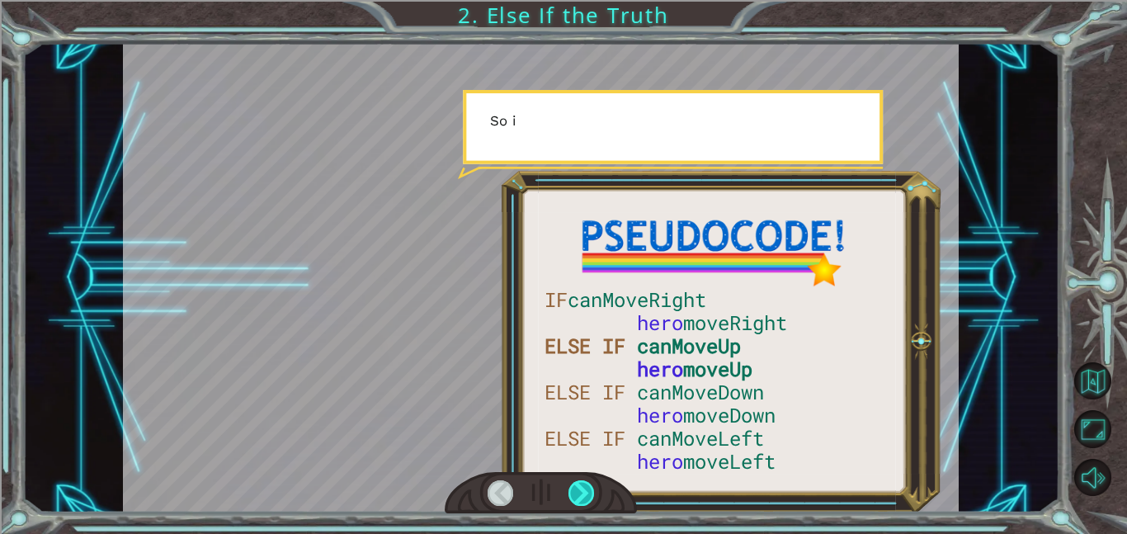
click at [586, 497] on div at bounding box center [581, 493] width 26 height 26
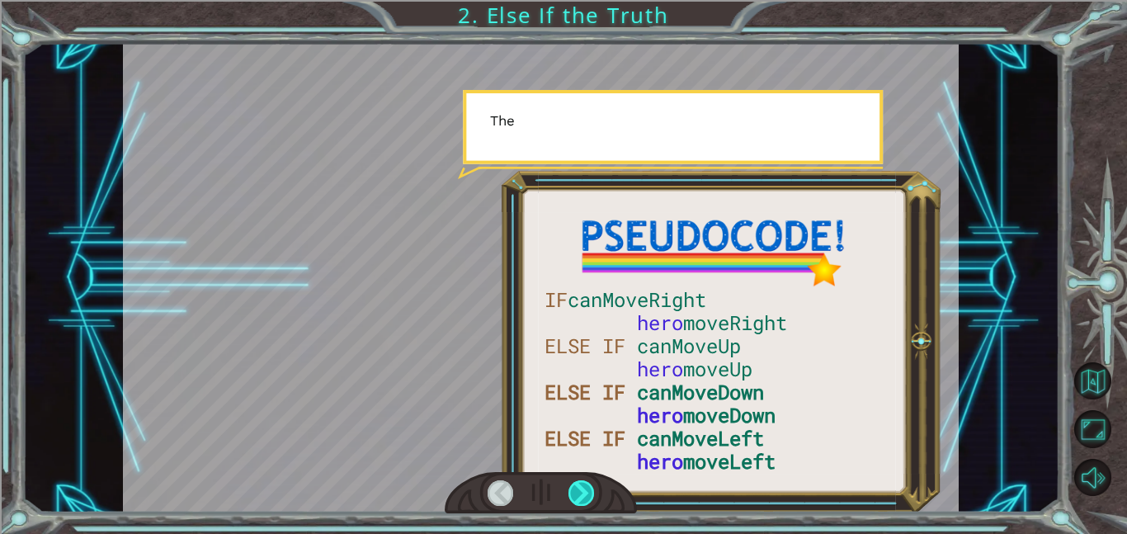
click at [586, 497] on div at bounding box center [581, 493] width 26 height 26
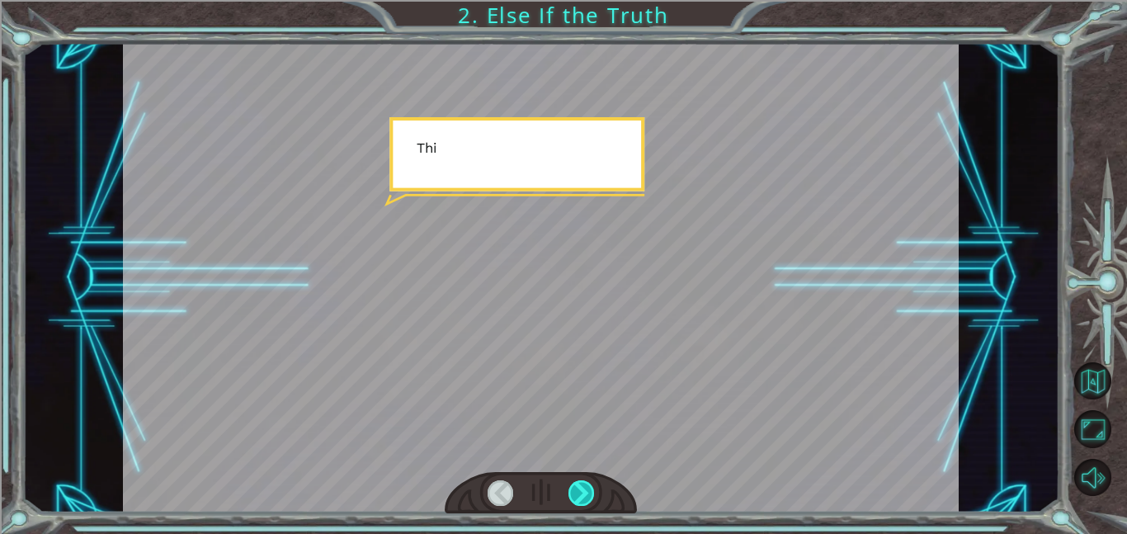
click at [586, 497] on div at bounding box center [581, 493] width 26 height 26
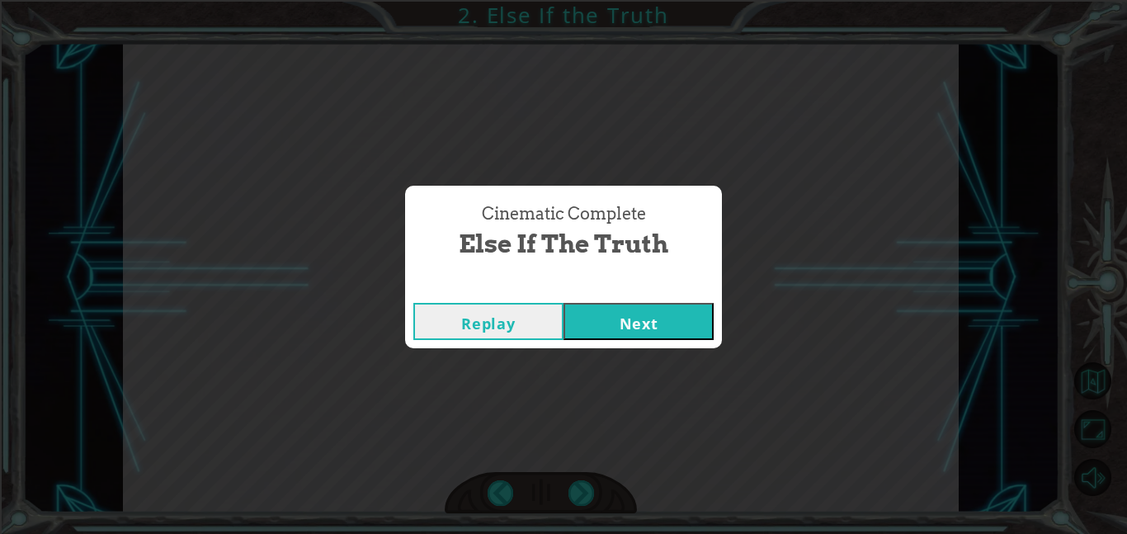
click at [664, 309] on button "Next" at bounding box center [638, 321] width 150 height 37
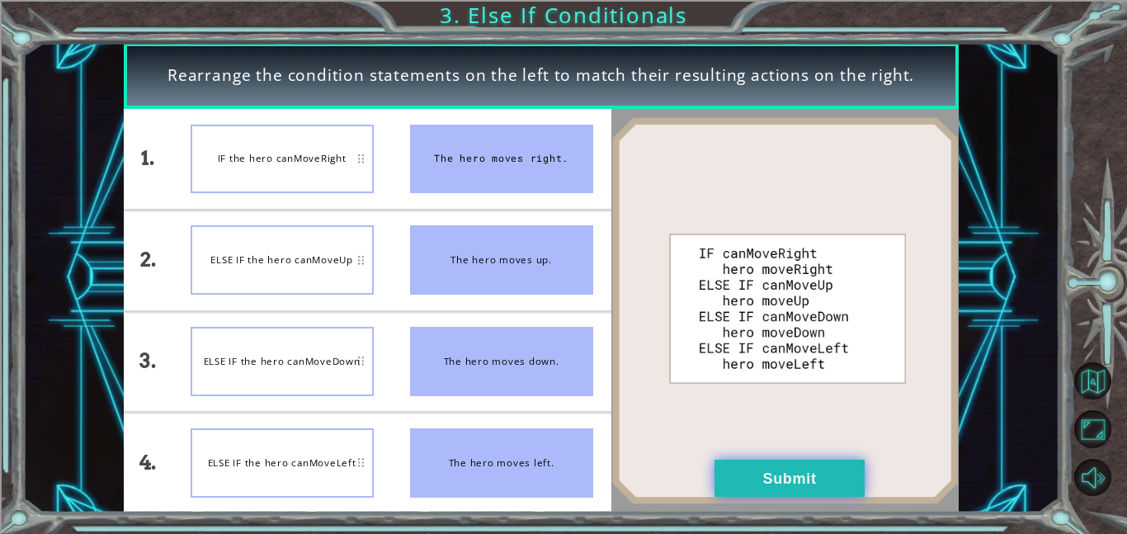
click at [741, 490] on button "Submit" at bounding box center [789, 477] width 150 height 37
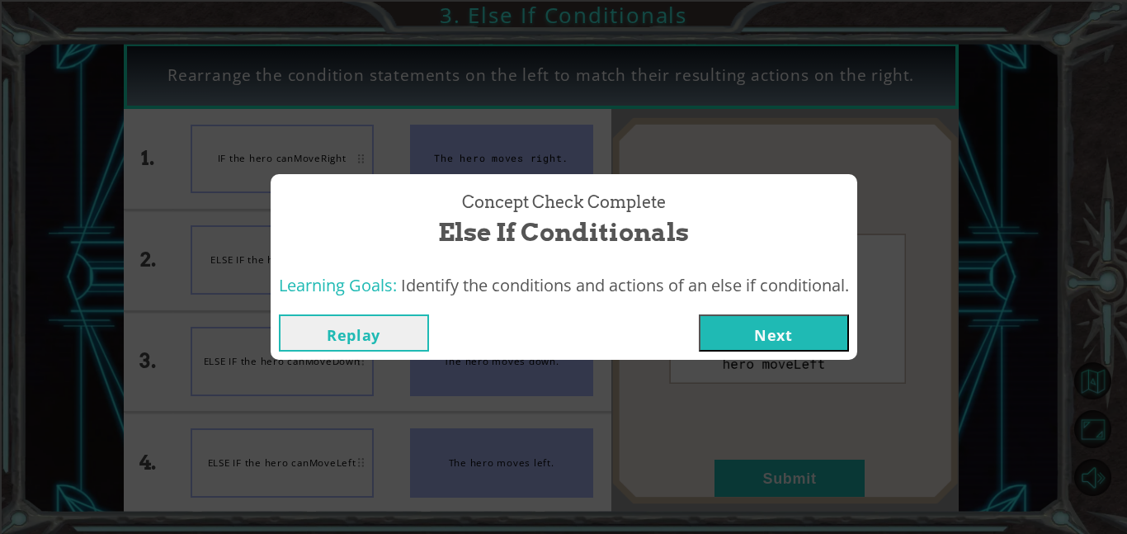
click at [732, 346] on button "Next" at bounding box center [774, 332] width 150 height 37
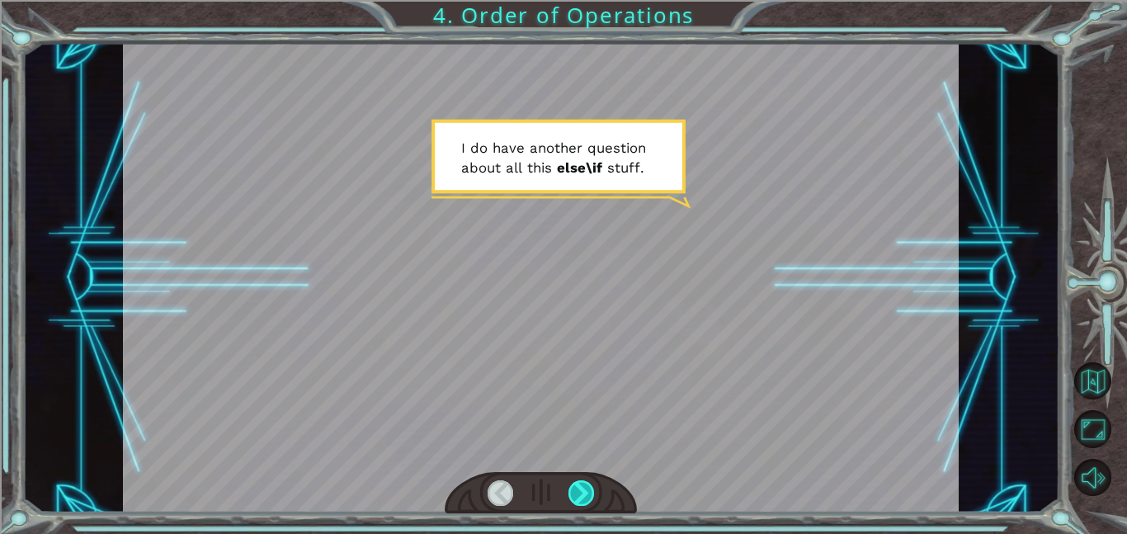
click at [586, 497] on div at bounding box center [581, 493] width 26 height 26
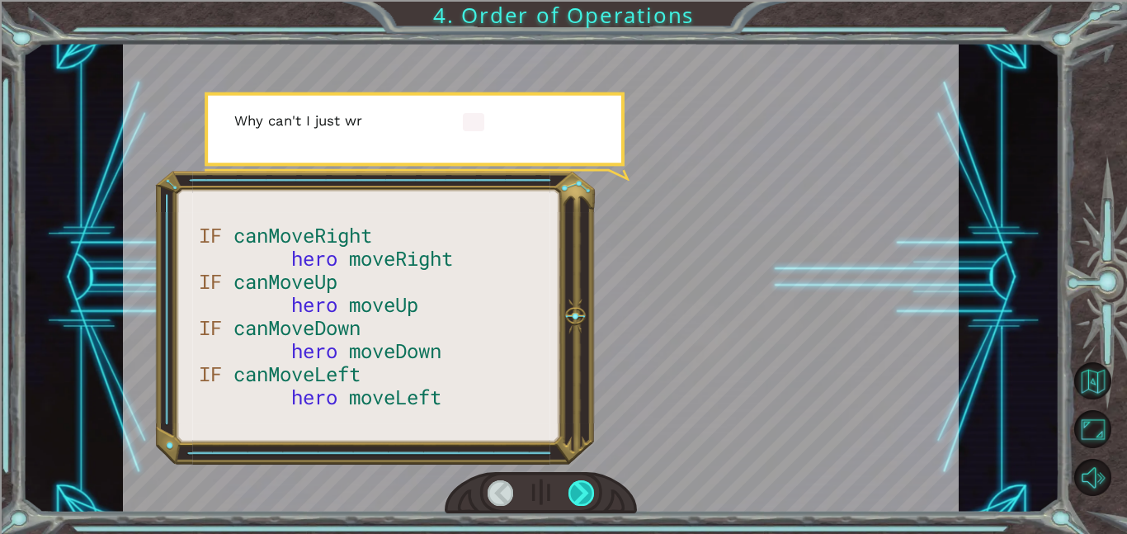
click at [586, 497] on div at bounding box center [581, 493] width 26 height 26
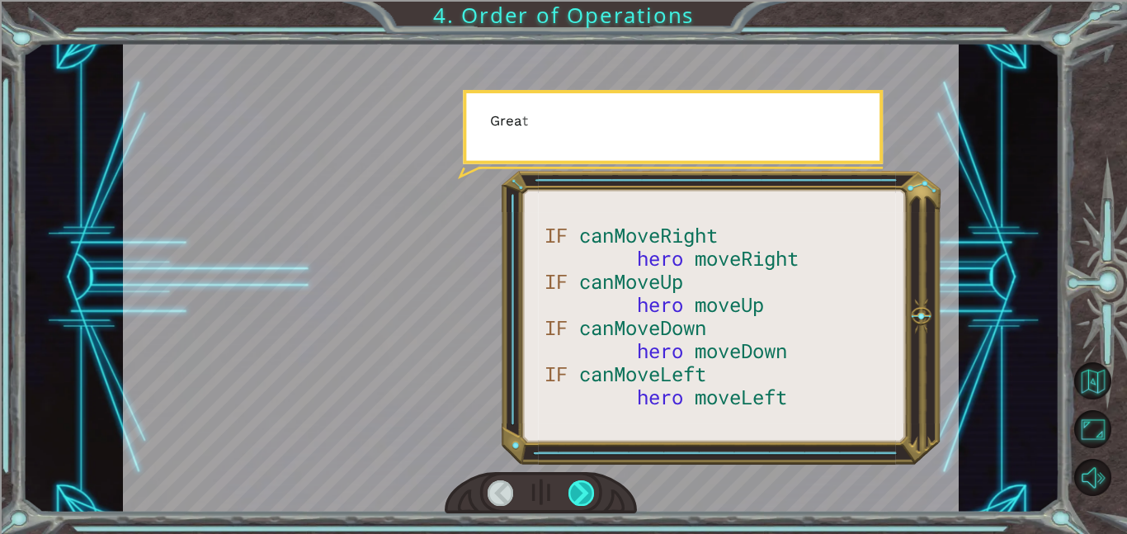
click at [586, 497] on div at bounding box center [581, 493] width 26 height 26
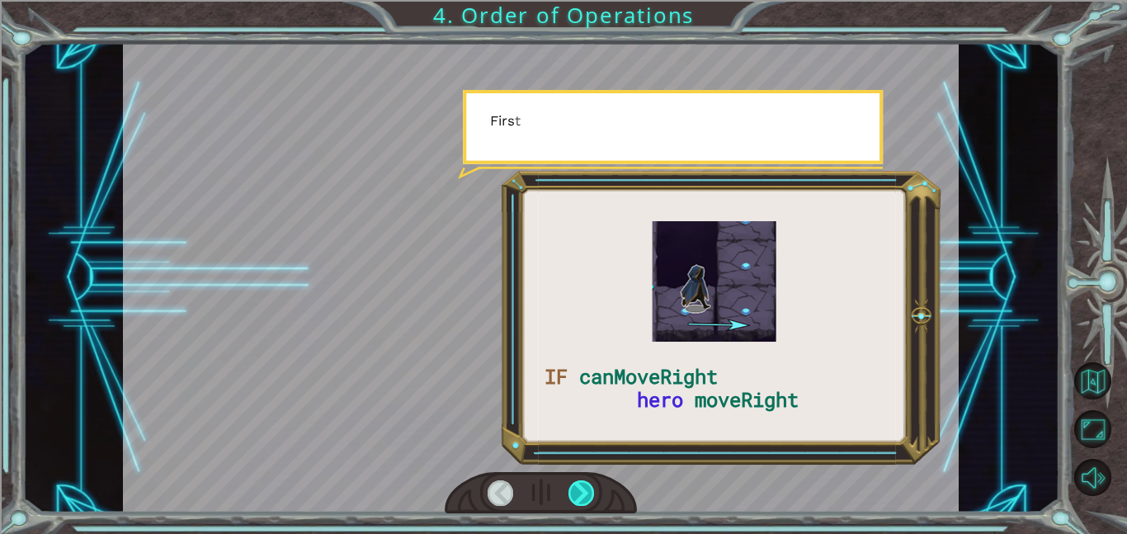
click at [586, 497] on div at bounding box center [581, 493] width 26 height 26
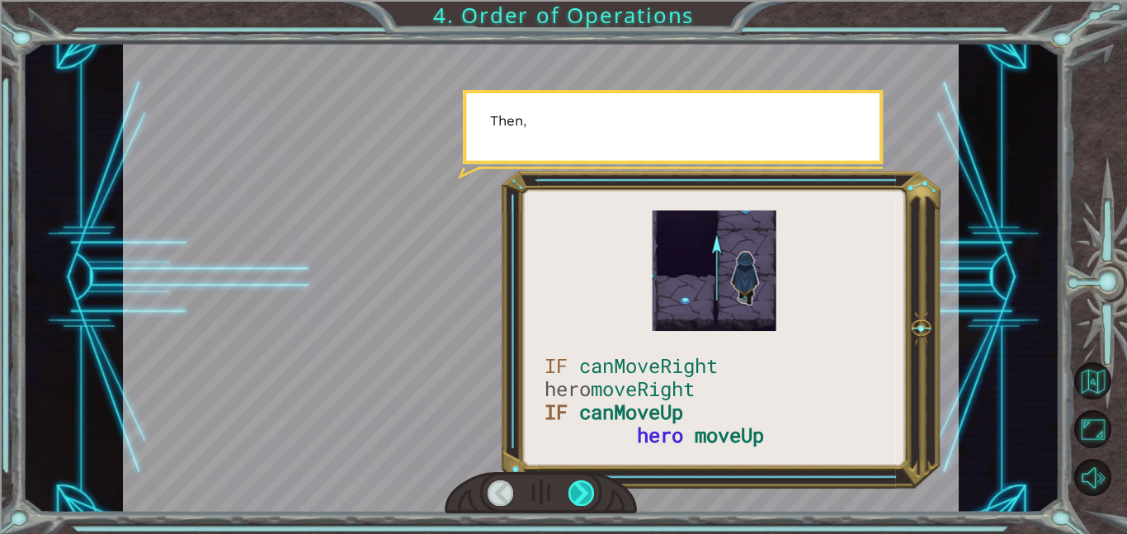
click at [586, 497] on div at bounding box center [581, 493] width 26 height 26
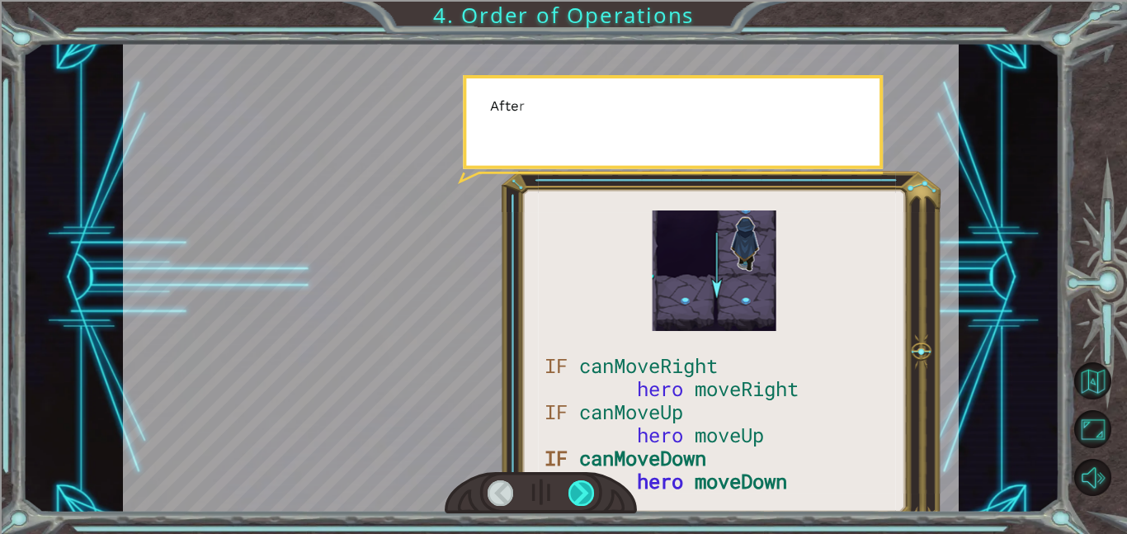
click at [586, 497] on div at bounding box center [581, 493] width 26 height 26
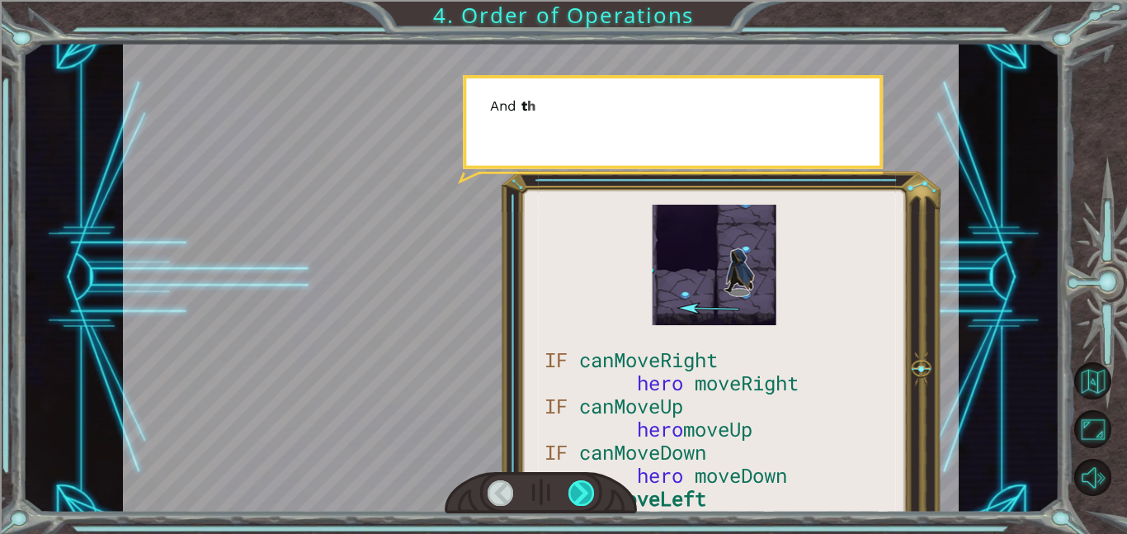
click at [586, 497] on div at bounding box center [581, 493] width 26 height 26
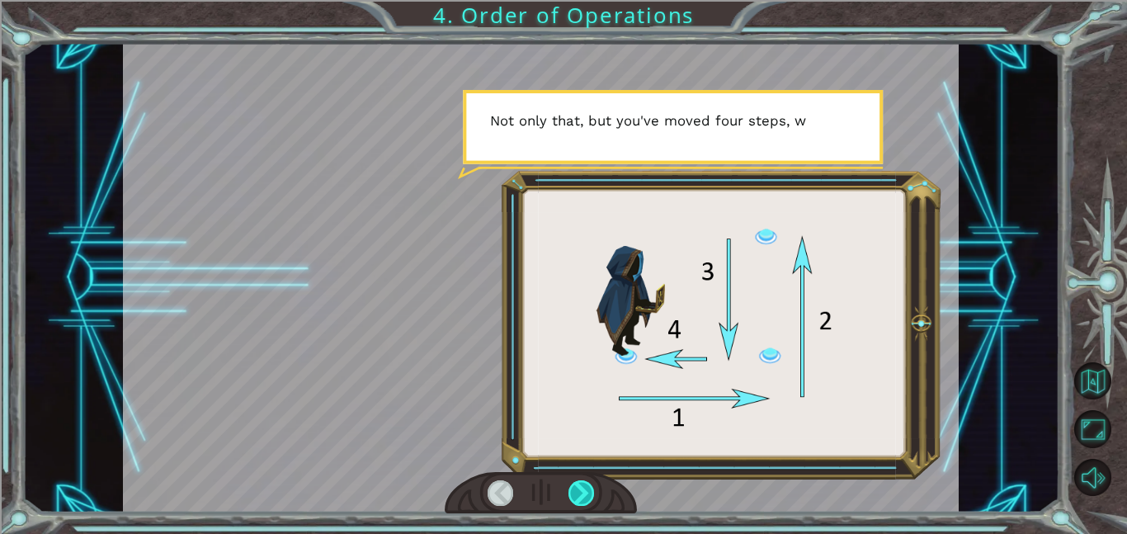
click at [586, 497] on div at bounding box center [581, 493] width 26 height 26
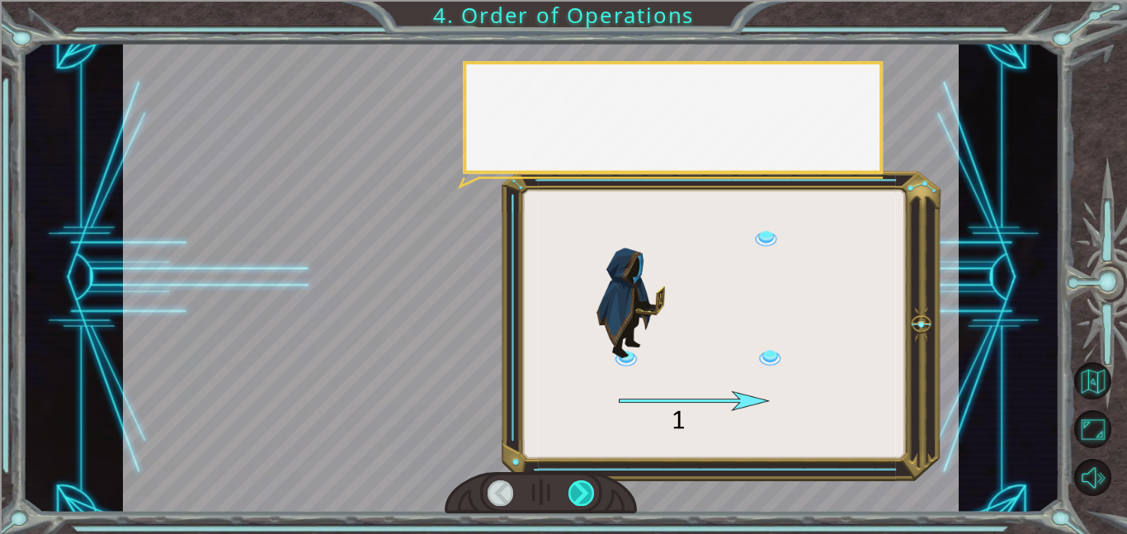
click at [586, 497] on div at bounding box center [581, 493] width 26 height 26
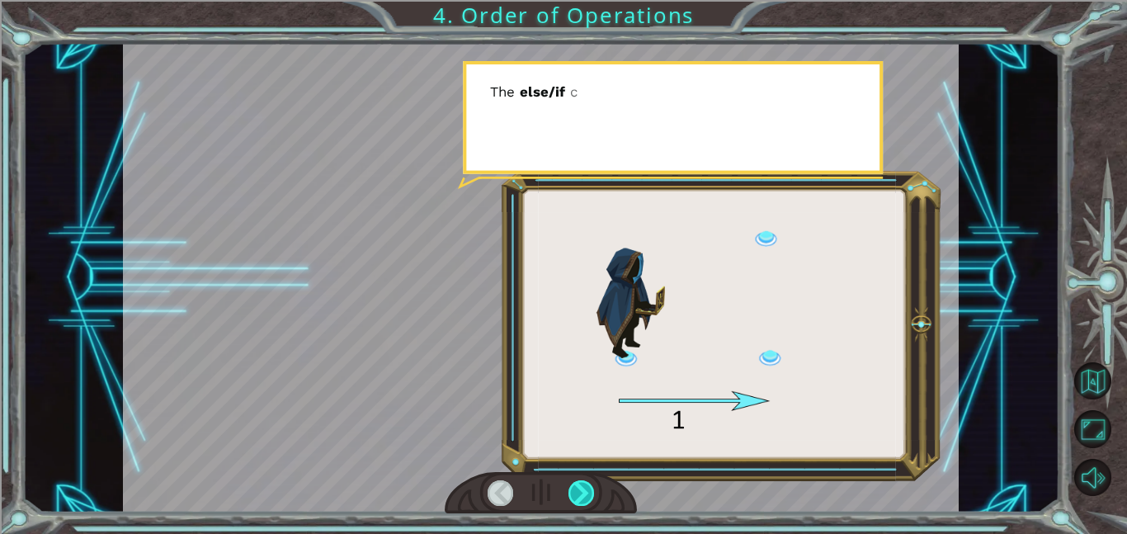
click at [586, 497] on div at bounding box center [581, 493] width 26 height 26
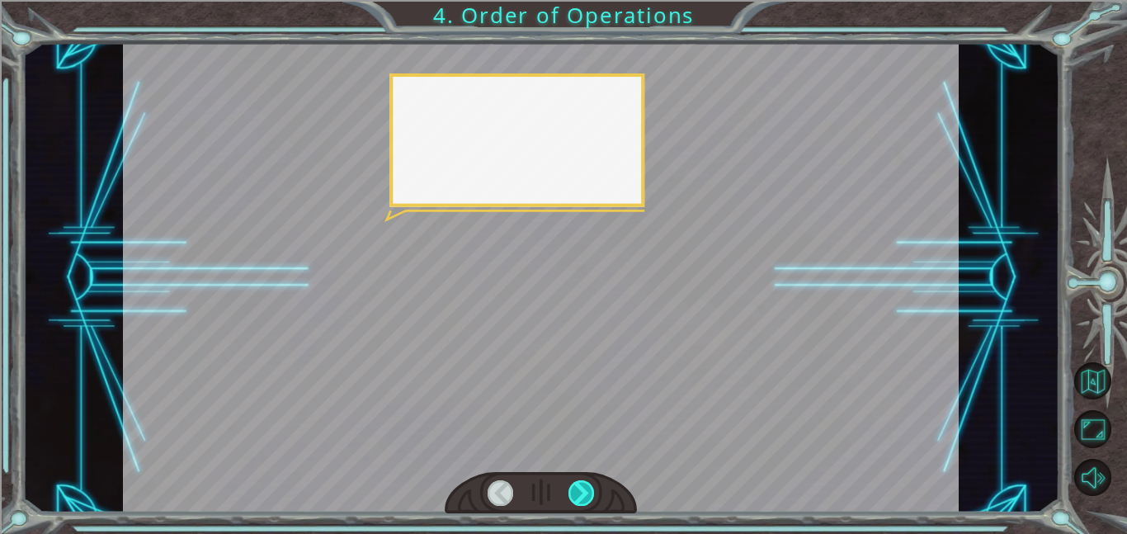
click at [586, 497] on div at bounding box center [581, 493] width 26 height 26
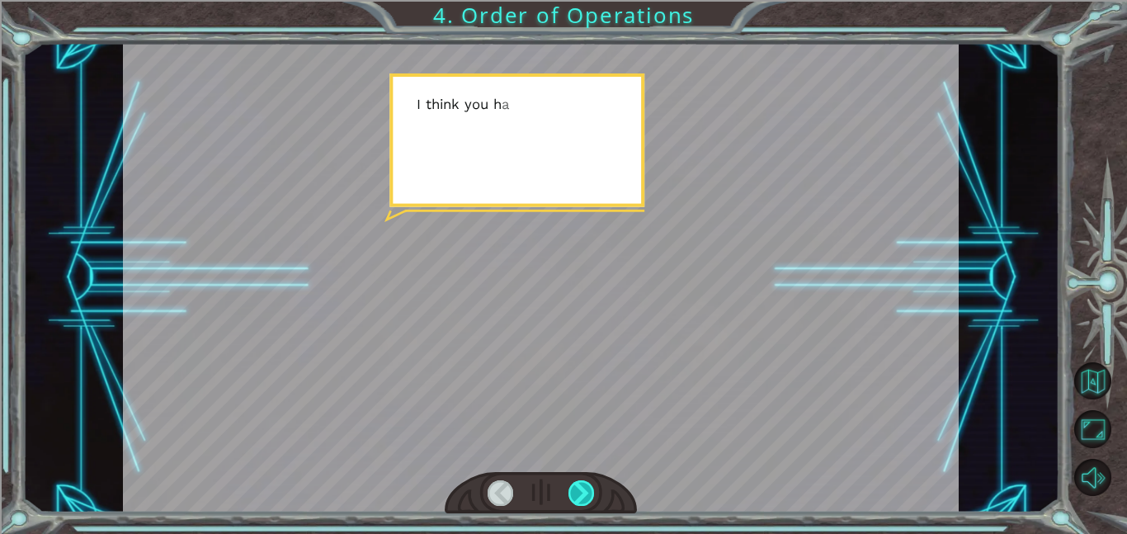
click at [586, 497] on div at bounding box center [581, 493] width 26 height 26
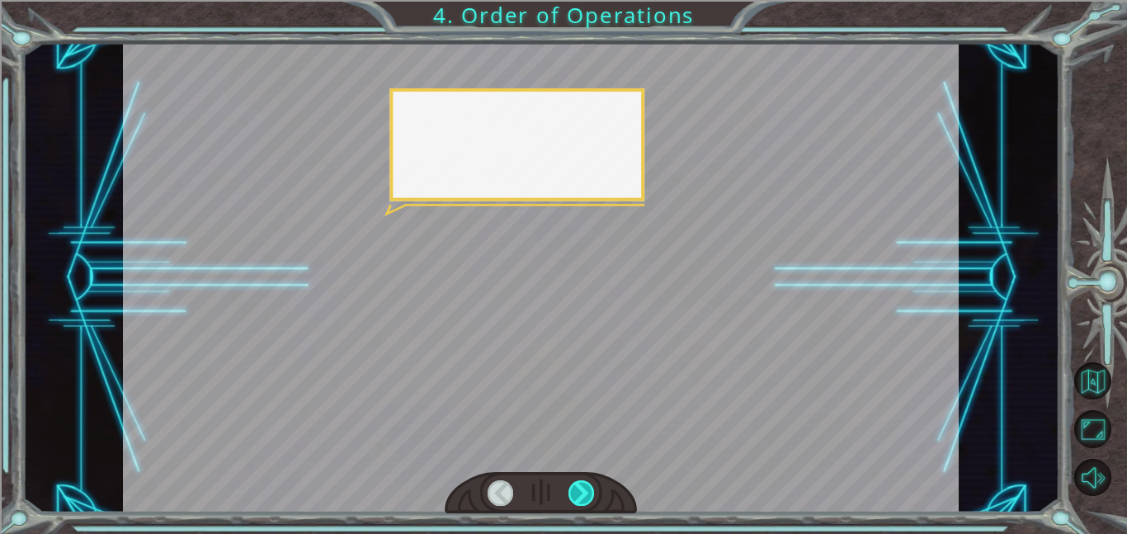
click at [586, 497] on div at bounding box center [581, 493] width 26 height 26
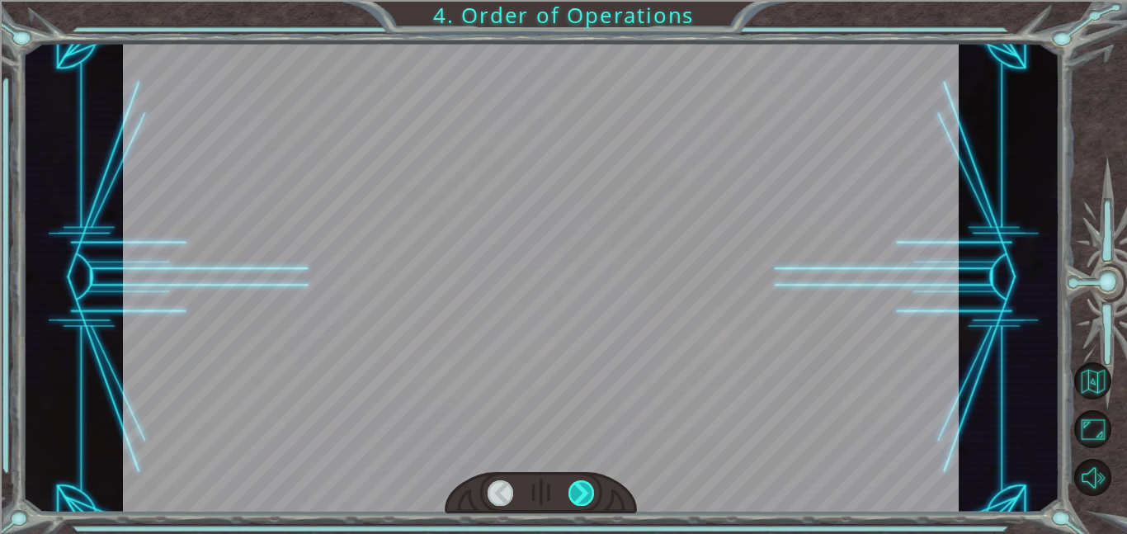
click at [586, 497] on div at bounding box center [581, 493] width 26 height 26
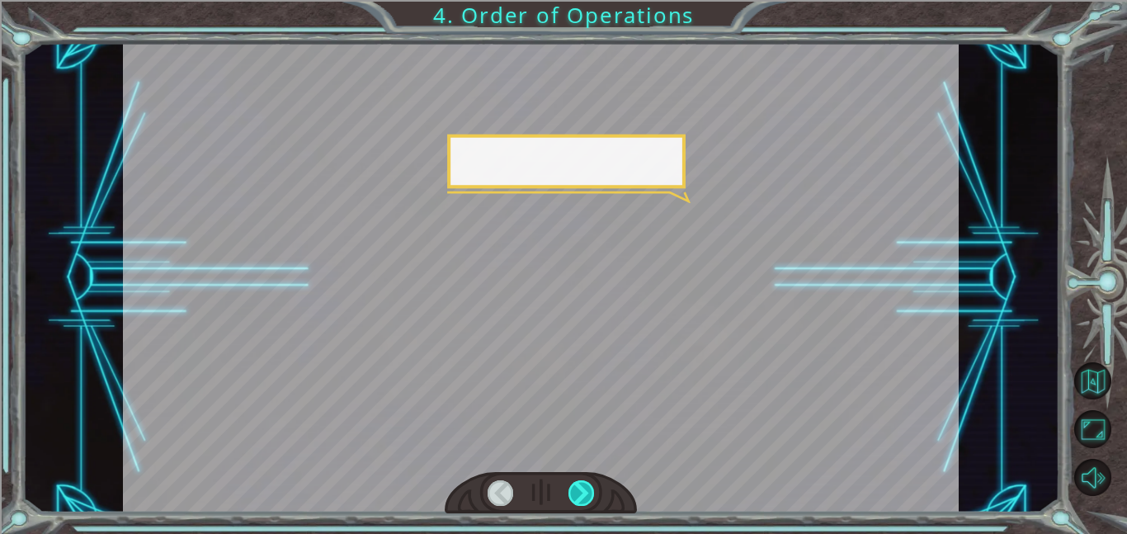
click at [586, 497] on div at bounding box center [581, 493] width 26 height 26
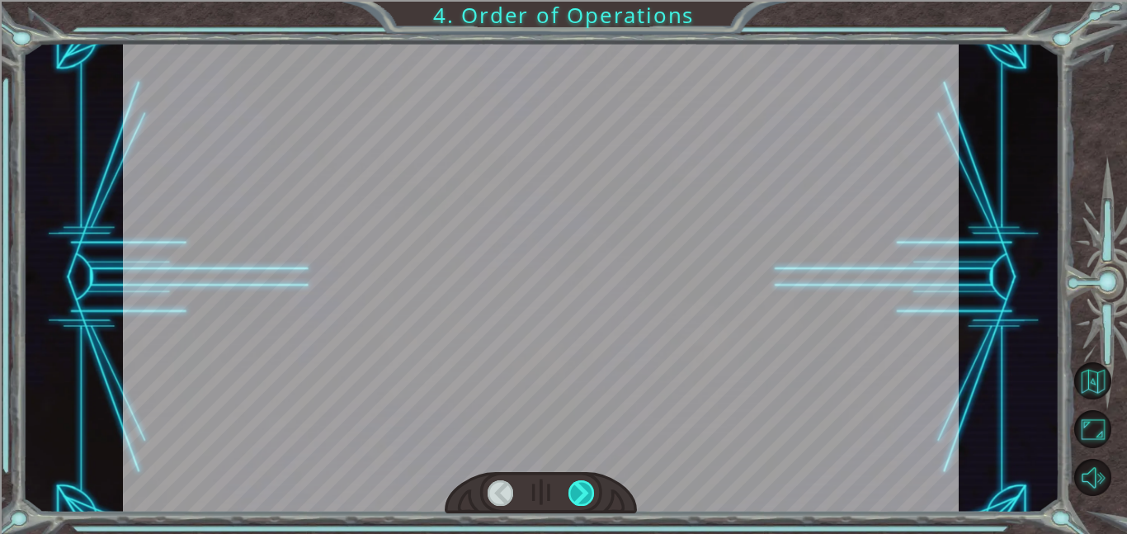
click at [589, 496] on div at bounding box center [581, 493] width 26 height 26
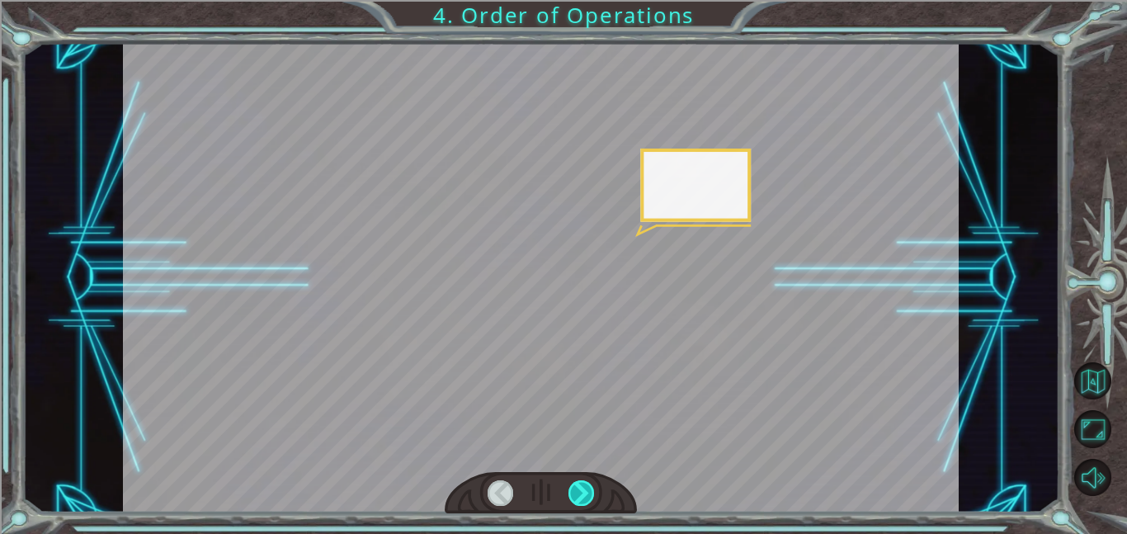
click at [589, 496] on div at bounding box center [581, 493] width 26 height 26
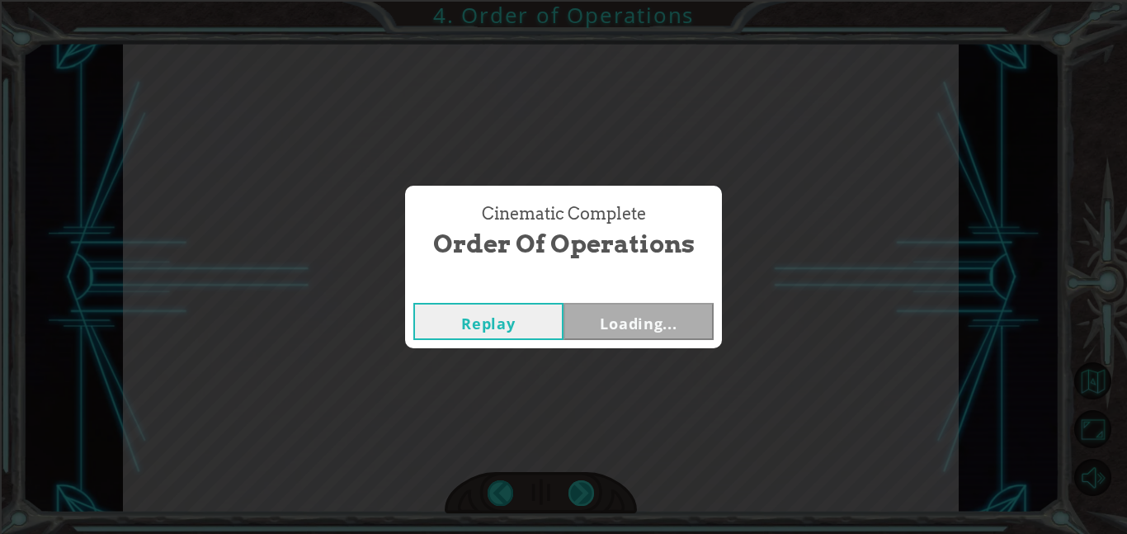
click at [589, 496] on div "Cinematic Complete Order of Operations Replay Loading..." at bounding box center [563, 267] width 1127 height 534
click at [629, 341] on div "Replay Next" at bounding box center [563, 321] width 317 height 54
click at [622, 331] on button "Next" at bounding box center [638, 321] width 150 height 37
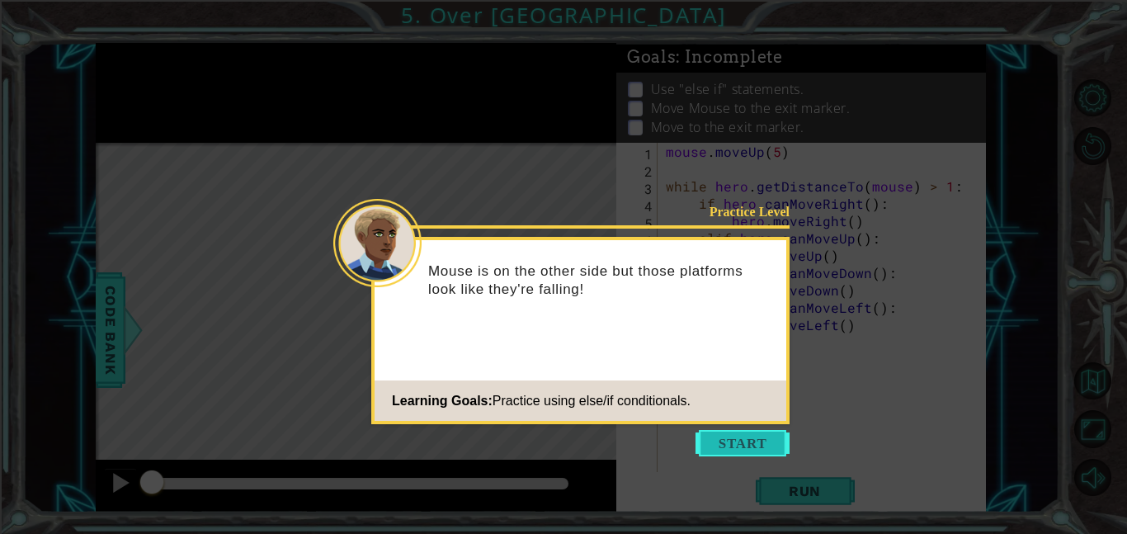
click at [757, 431] on button "Start" at bounding box center [742, 443] width 94 height 26
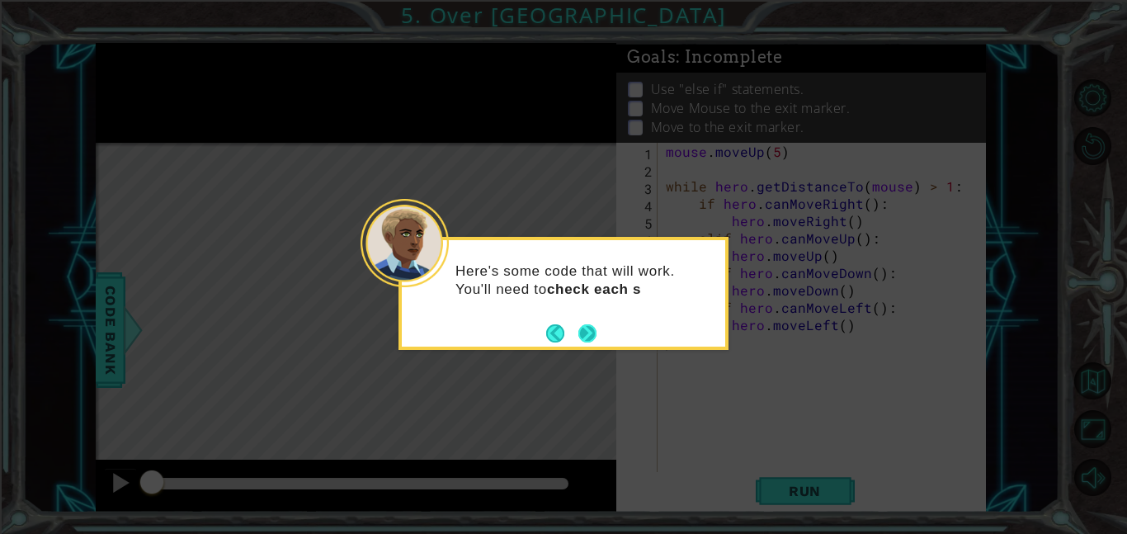
click at [583, 334] on button "Next" at bounding box center [587, 332] width 21 height 21
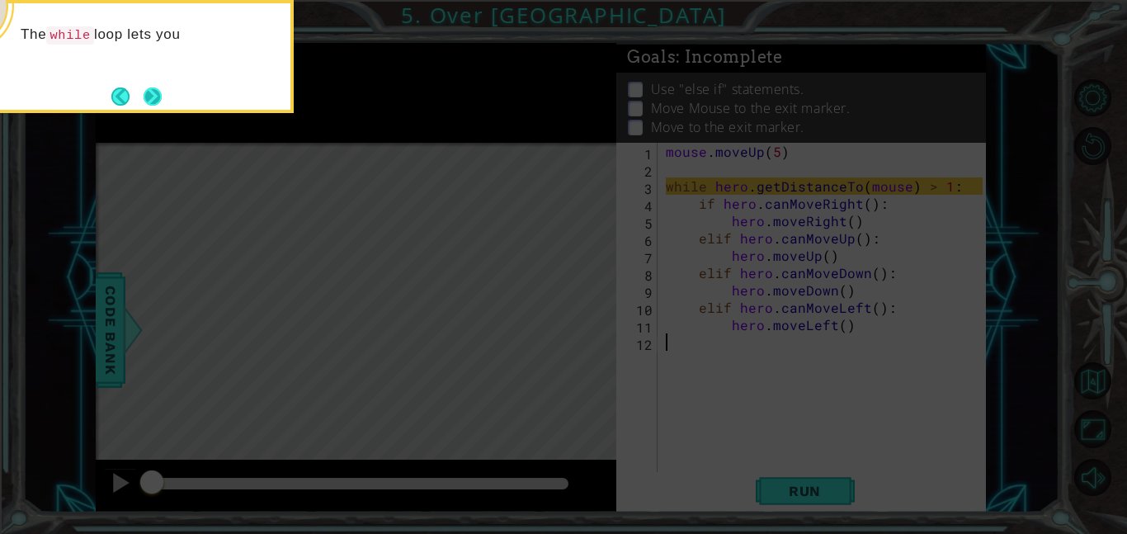
click at [146, 88] on button "Next" at bounding box center [152, 95] width 23 height 23
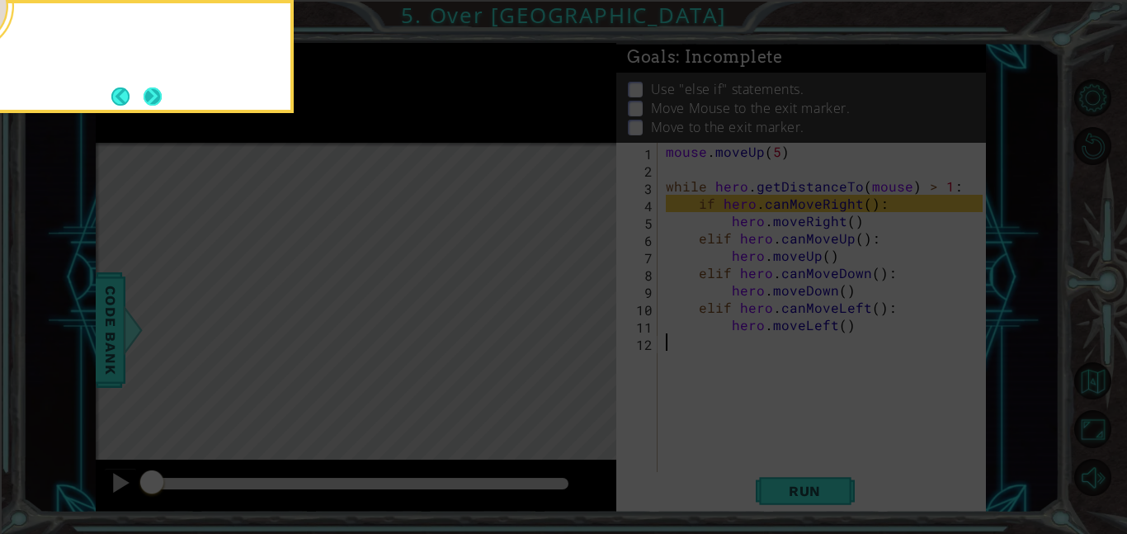
click at [151, 94] on button "Next" at bounding box center [152, 96] width 21 height 21
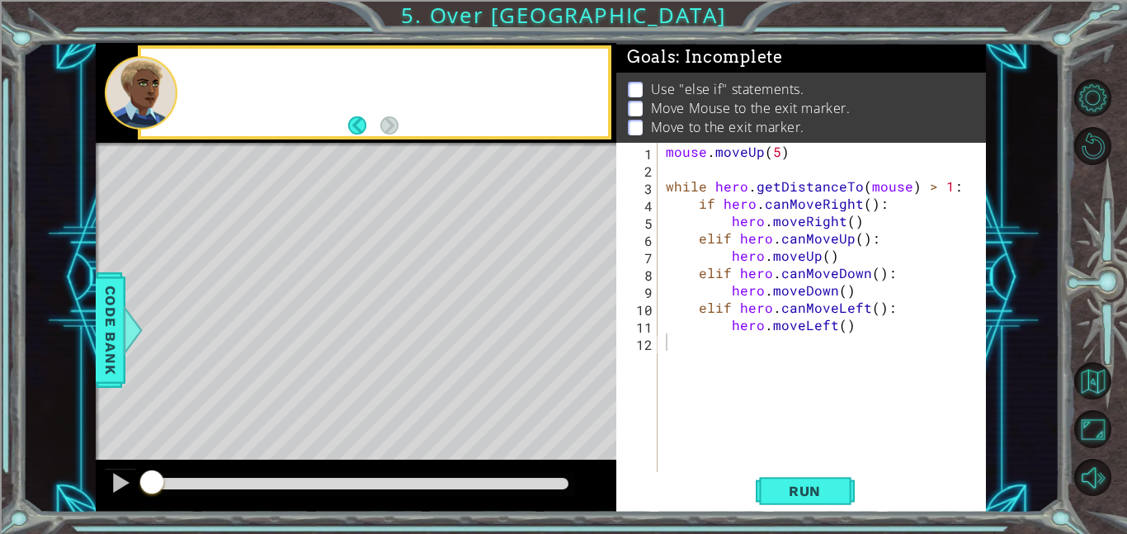
click at [151, 94] on div at bounding box center [141, 92] width 73 height 73
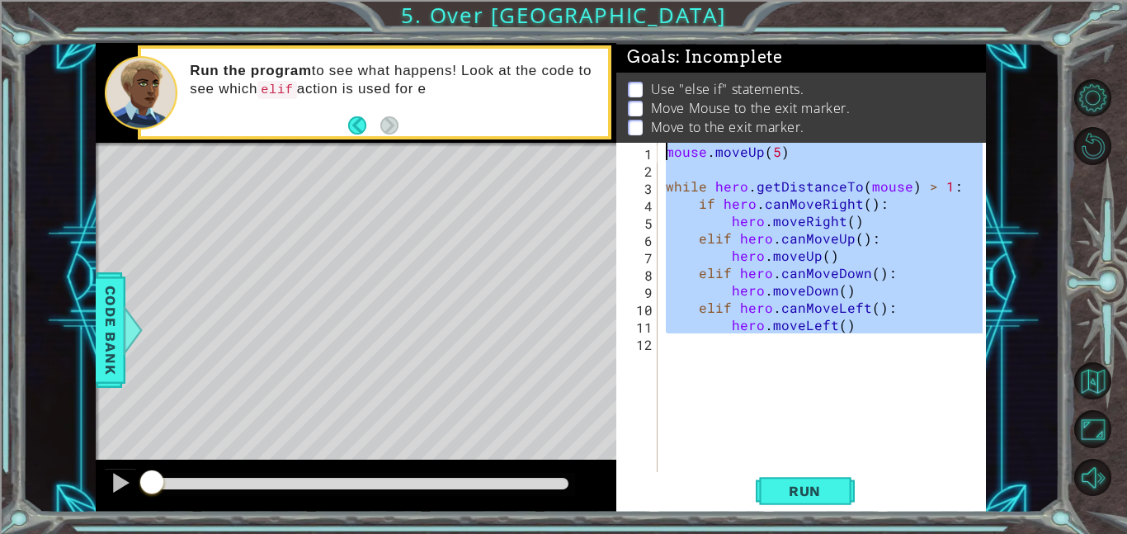
drag, startPoint x: 851, startPoint y: 334, endPoint x: 658, endPoint y: 153, distance: 264.3
click at [658, 153] on div "1 2 3 4 5 6 7 8 9 10 11 12 mouse . moveUp ( 5 ) while hero . getDistanceTo ( mo…" at bounding box center [799, 307] width 366 height 329
type textarea "mouse.moveUp(5)"
click at [782, 360] on div "mouse . moveUp ( 5 ) while hero . getDistanceTo ( mouse ) > 1 : if hero . canMo…" at bounding box center [822, 307] width 320 height 329
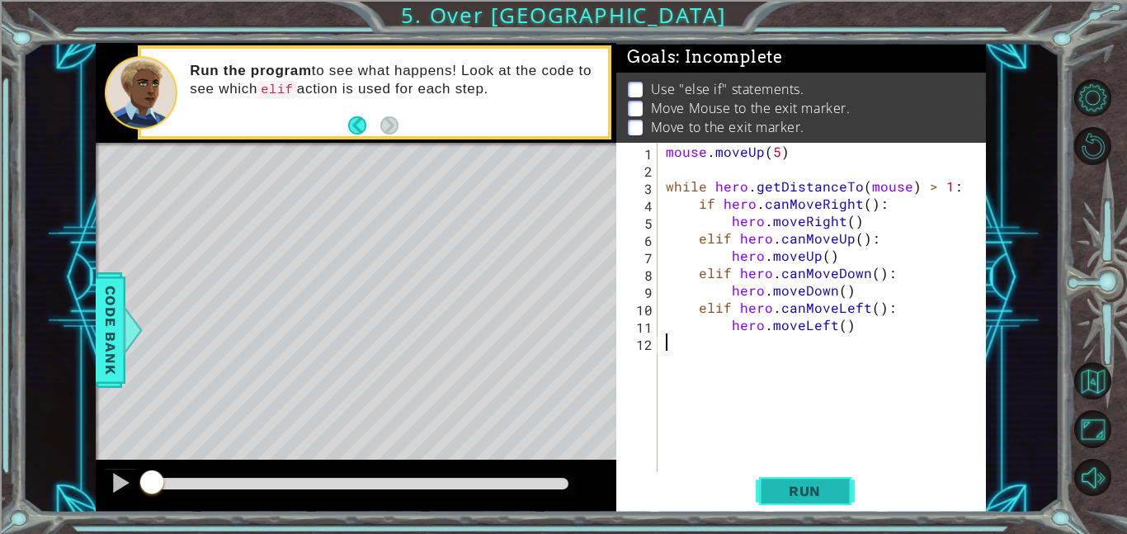
click at [807, 498] on span "Run" at bounding box center [804, 490] width 65 height 16
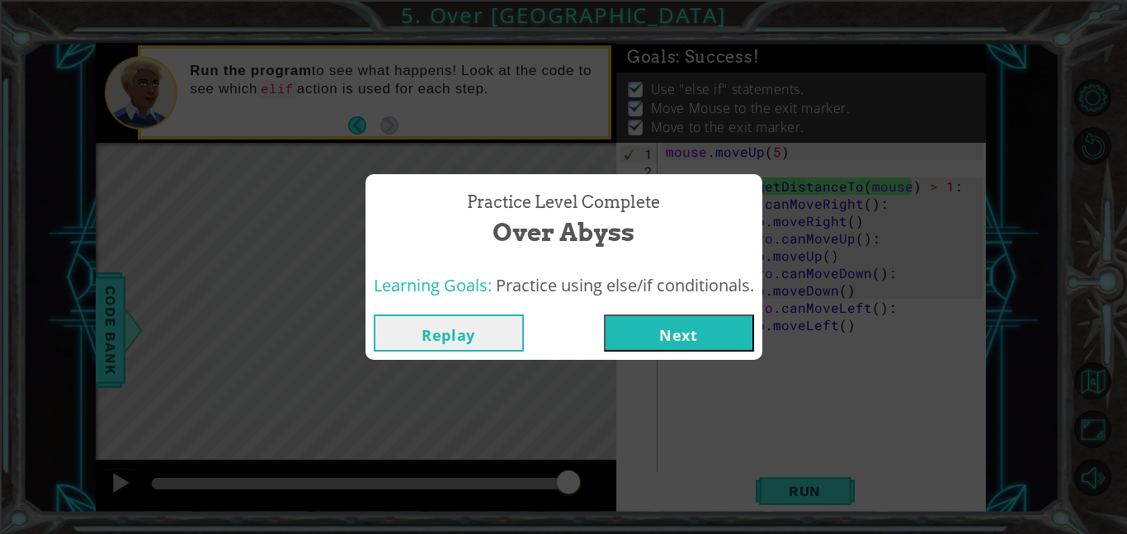
click at [685, 334] on button "Next" at bounding box center [679, 332] width 150 height 37
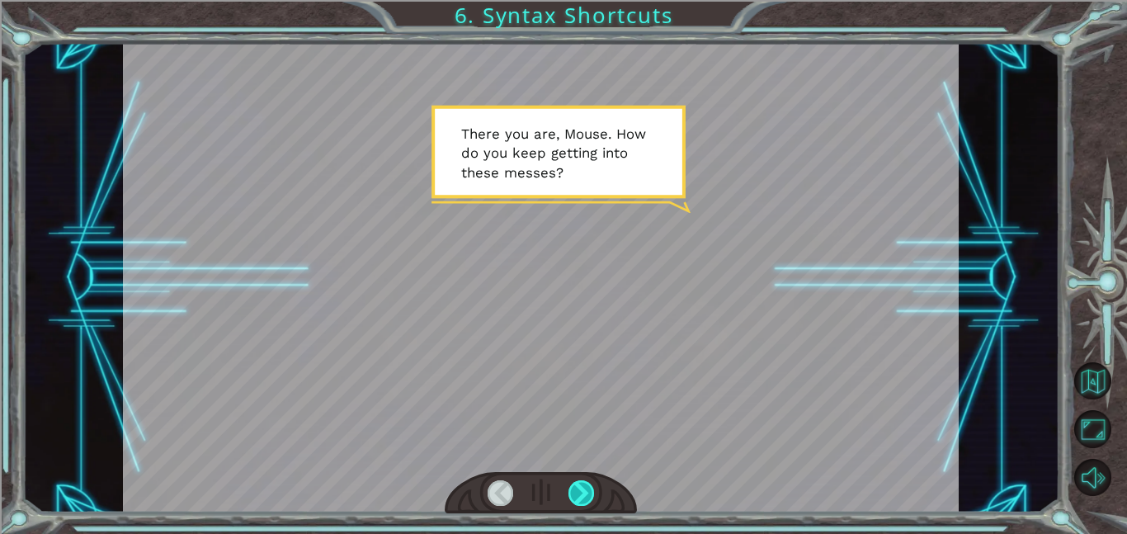
click at [582, 487] on div at bounding box center [581, 493] width 26 height 26
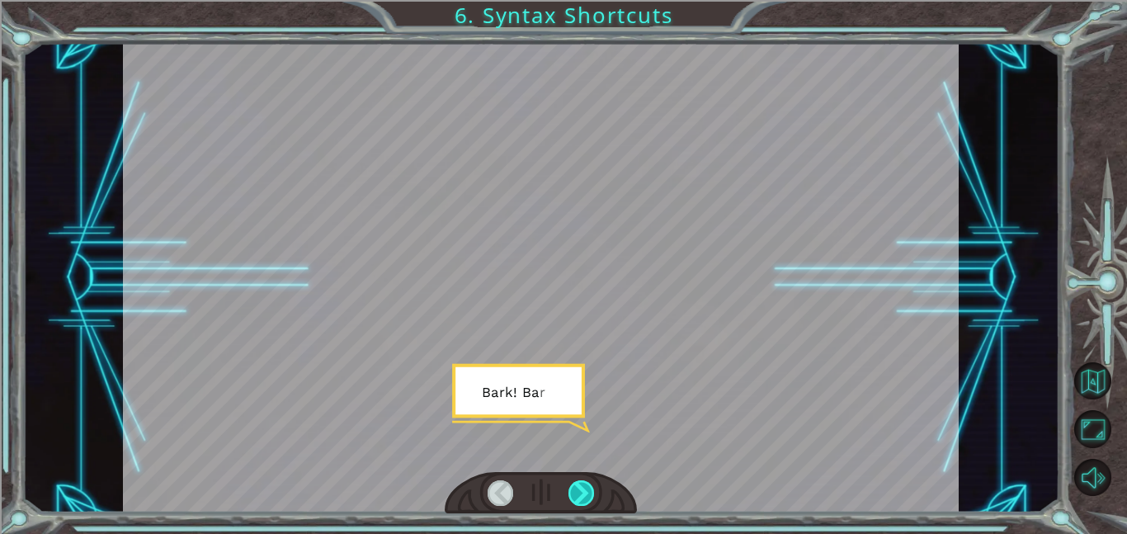
click at [582, 487] on div at bounding box center [581, 493] width 26 height 26
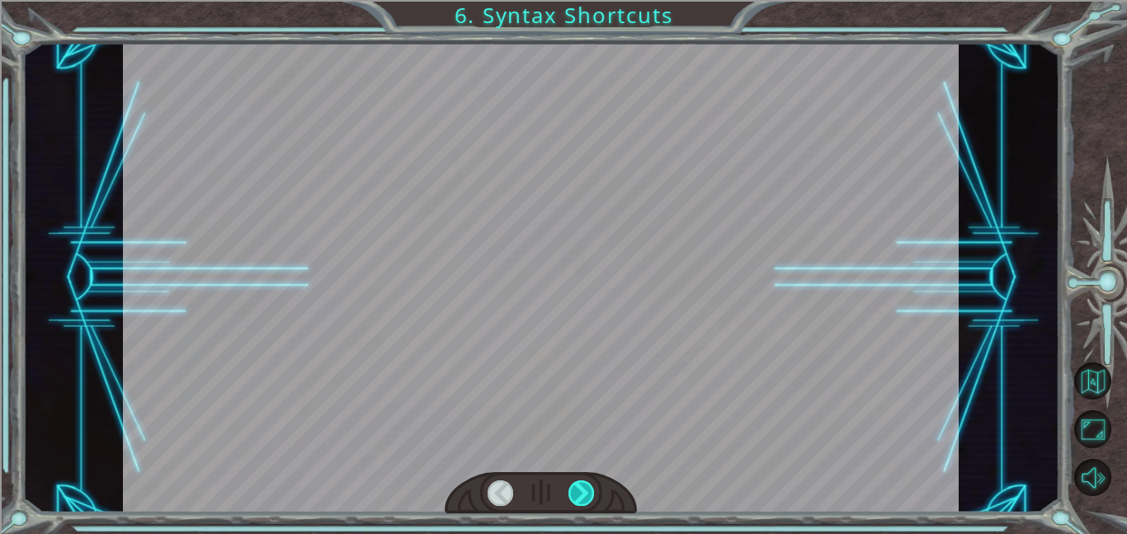
click at [582, 487] on div at bounding box center [581, 493] width 26 height 26
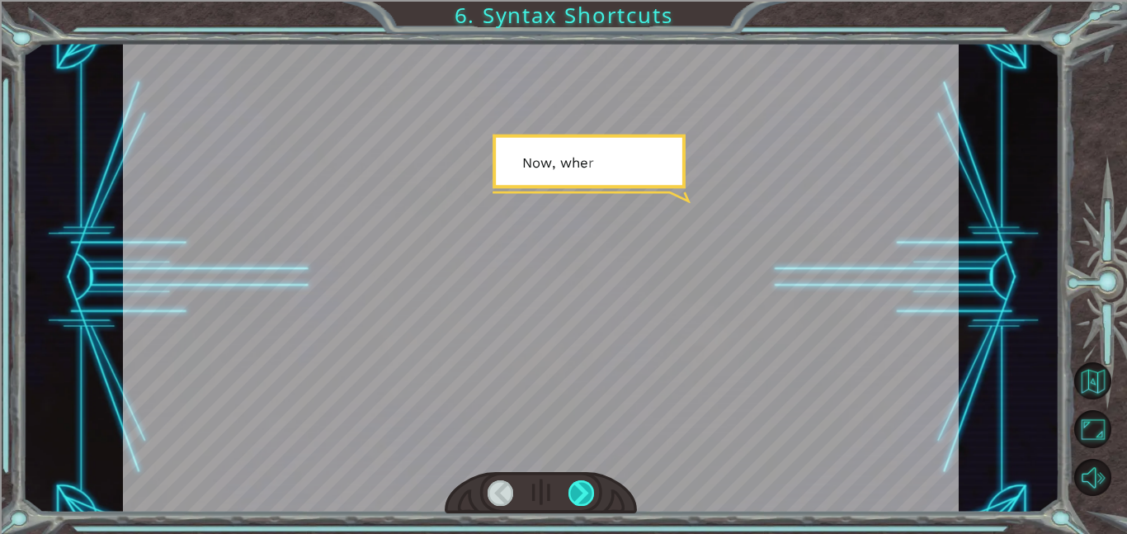
click at [582, 487] on div at bounding box center [581, 493] width 26 height 26
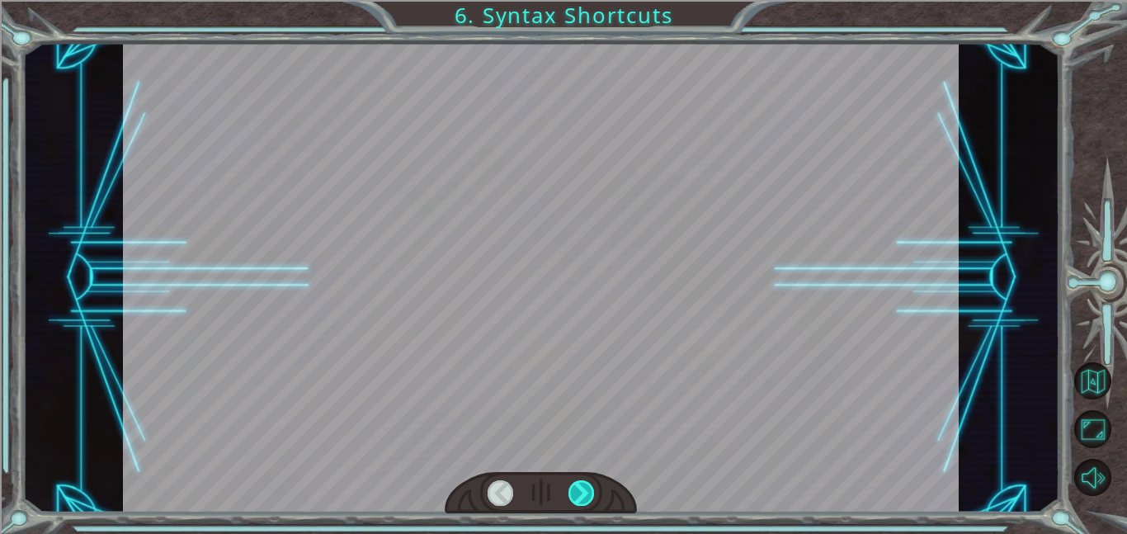
click at [581, 485] on div at bounding box center [581, 493] width 26 height 26
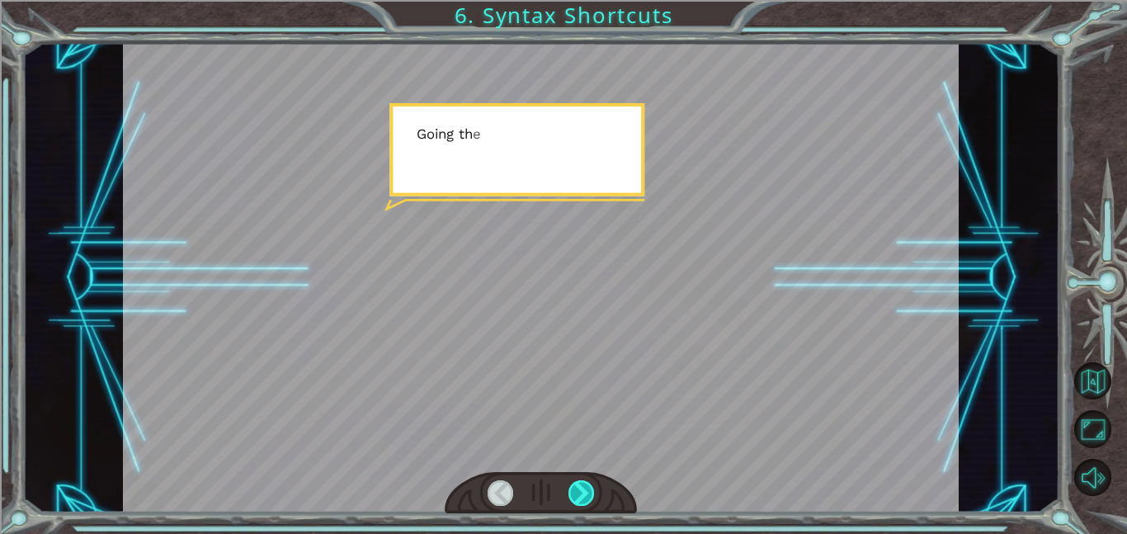
click at [581, 485] on div at bounding box center [581, 493] width 26 height 26
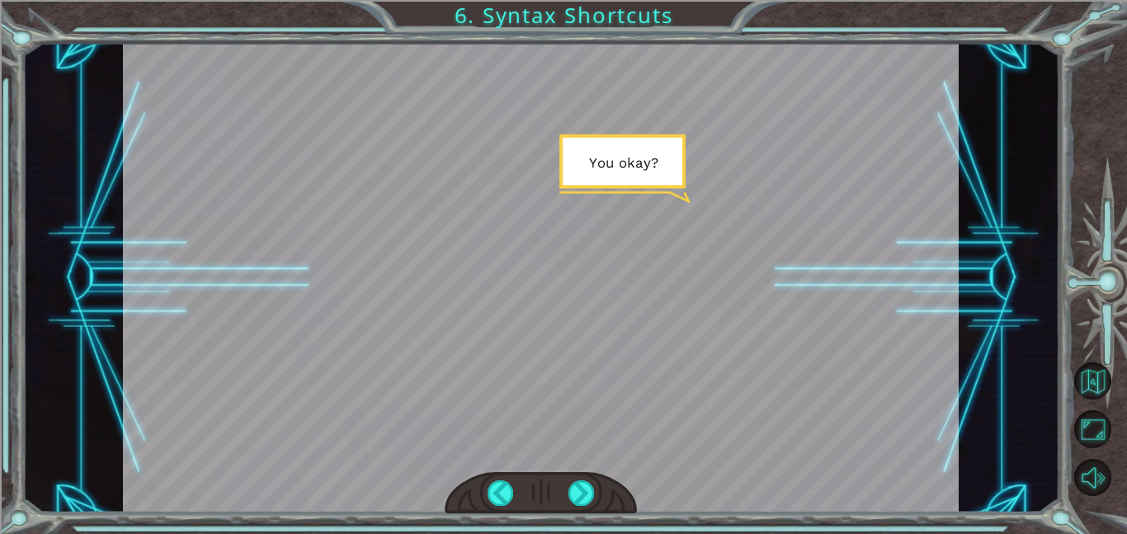
click at [603, 501] on div at bounding box center [541, 493] width 192 height 42
click at [592, 484] on div at bounding box center [581, 493] width 26 height 26
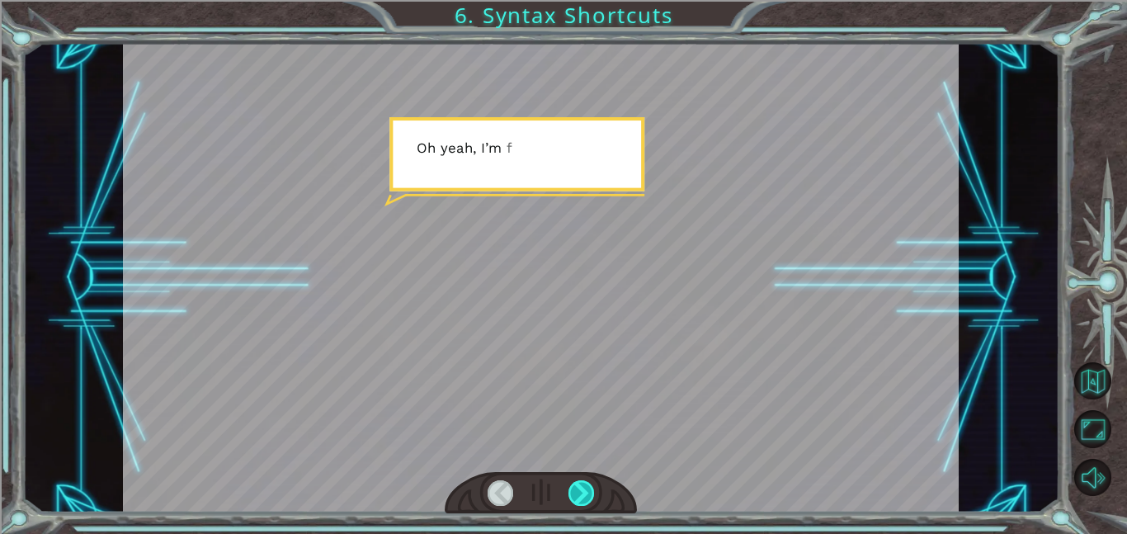
click at [592, 486] on div at bounding box center [581, 493] width 26 height 26
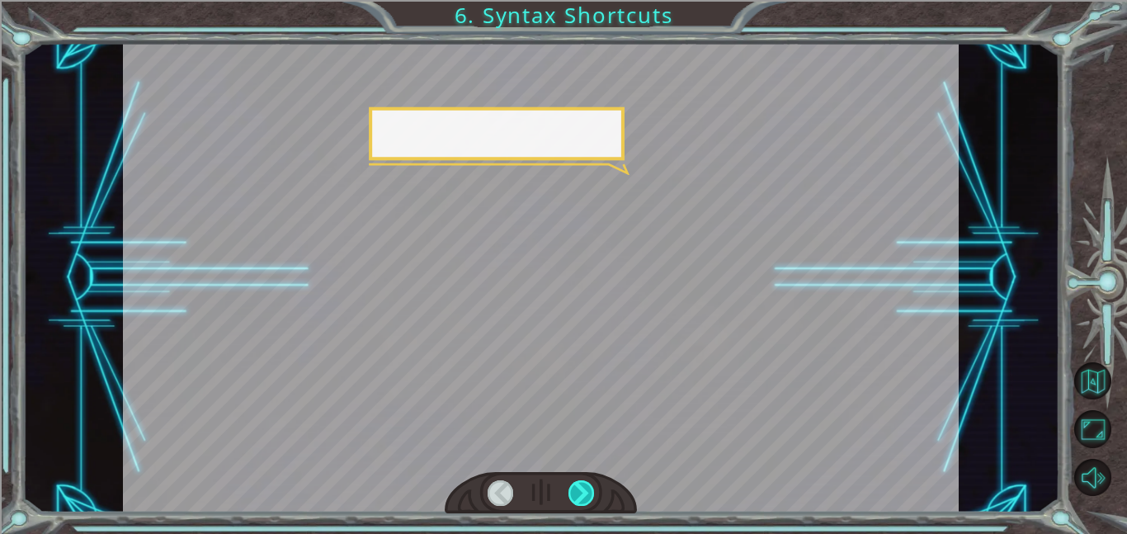
click at [592, 486] on div at bounding box center [581, 493] width 26 height 26
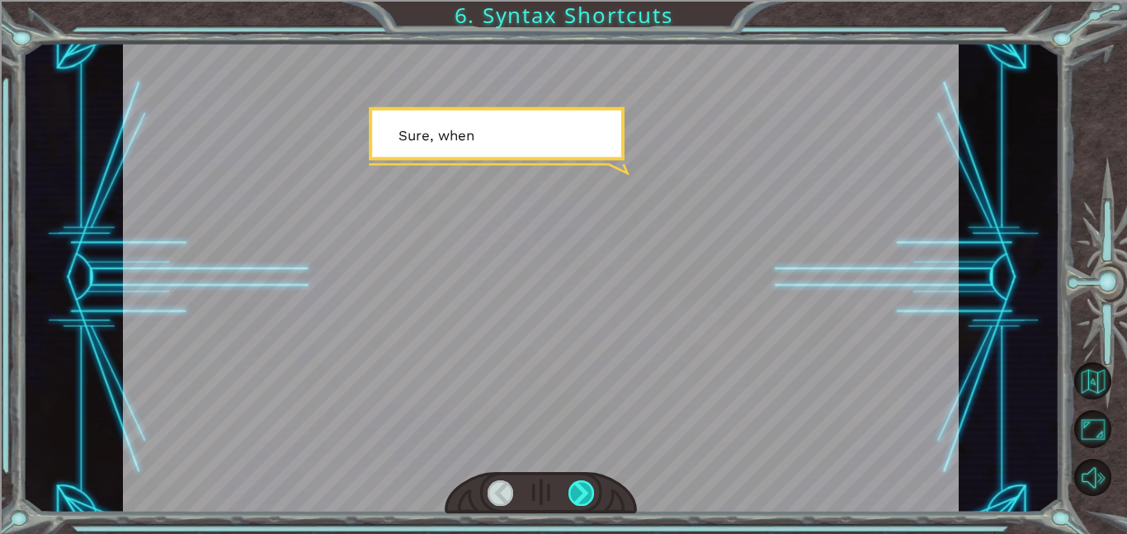
click at [592, 486] on div at bounding box center [581, 493] width 26 height 26
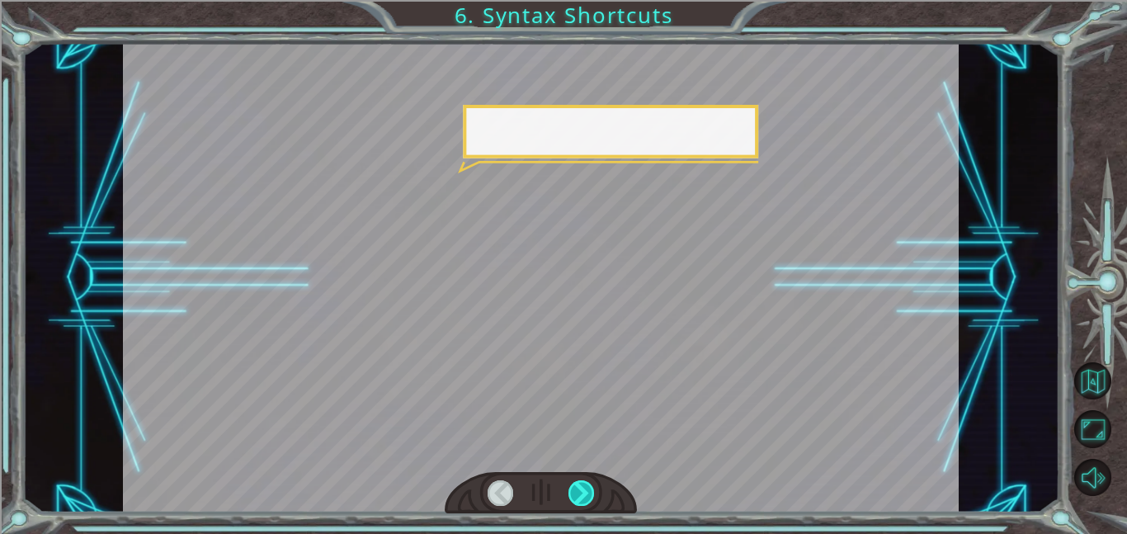
click at [592, 486] on div at bounding box center [581, 493] width 26 height 26
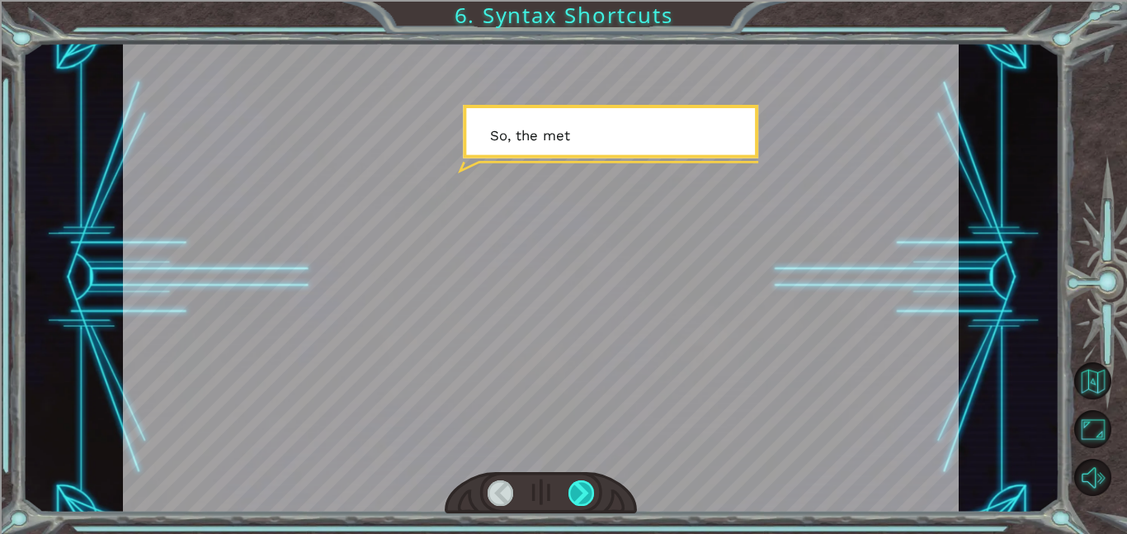
click at [592, 486] on div at bounding box center [581, 493] width 26 height 26
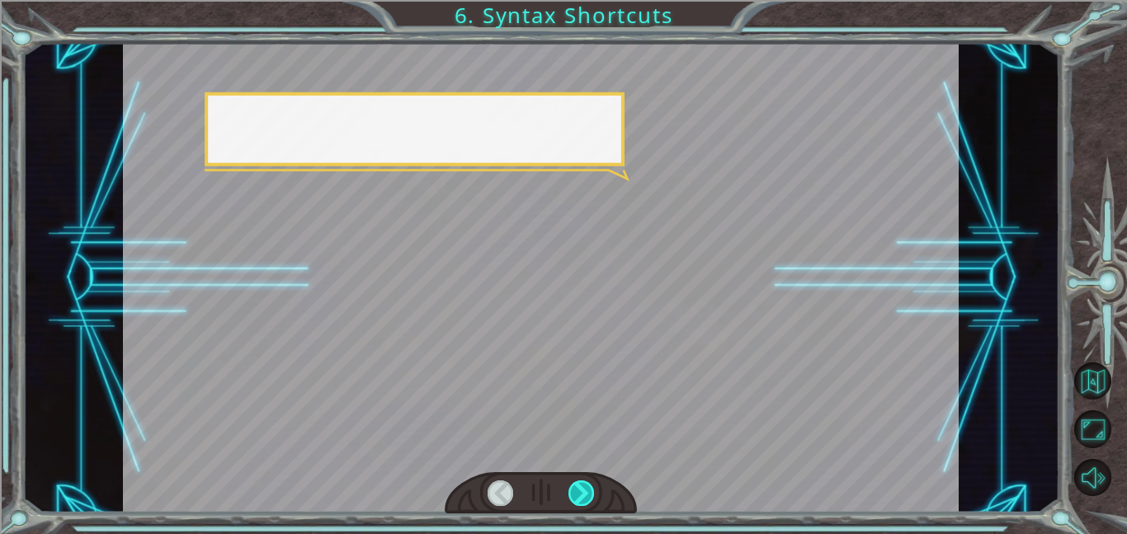
click at [592, 486] on div at bounding box center [581, 493] width 26 height 26
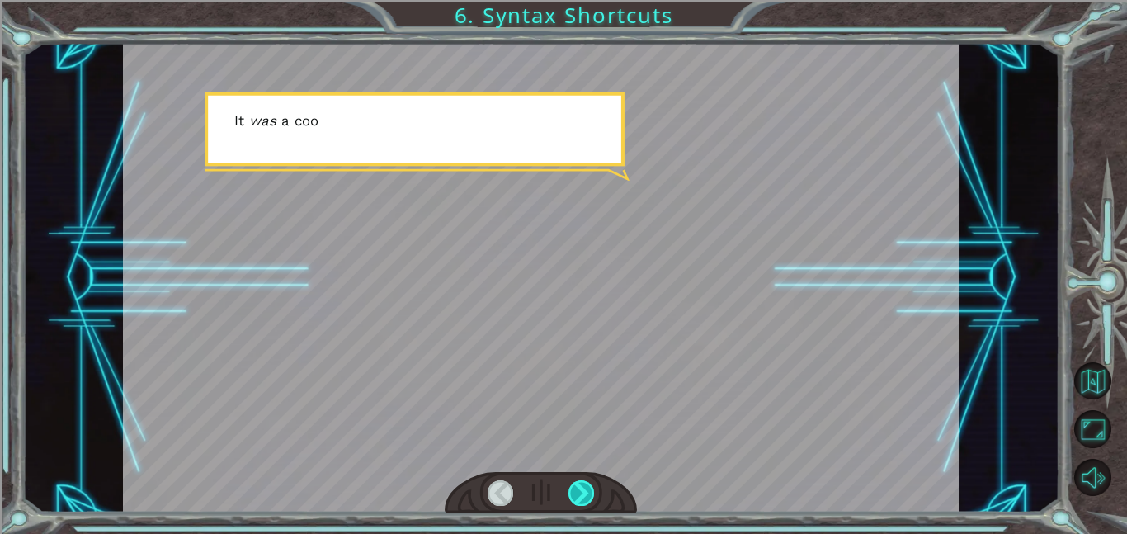
click at [592, 486] on div at bounding box center [581, 493] width 26 height 26
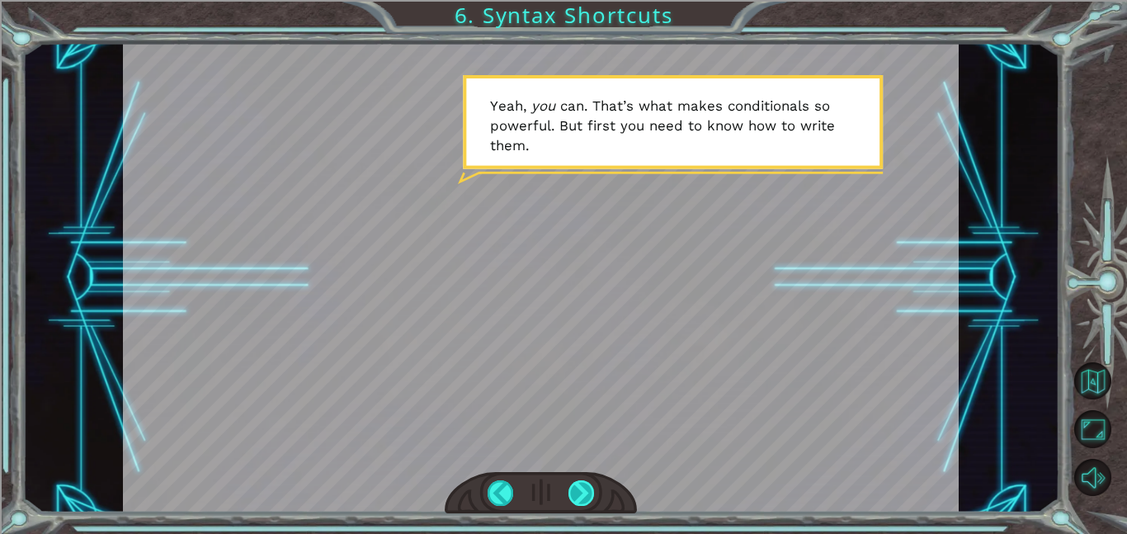
click at [592, 487] on div at bounding box center [581, 493] width 26 height 26
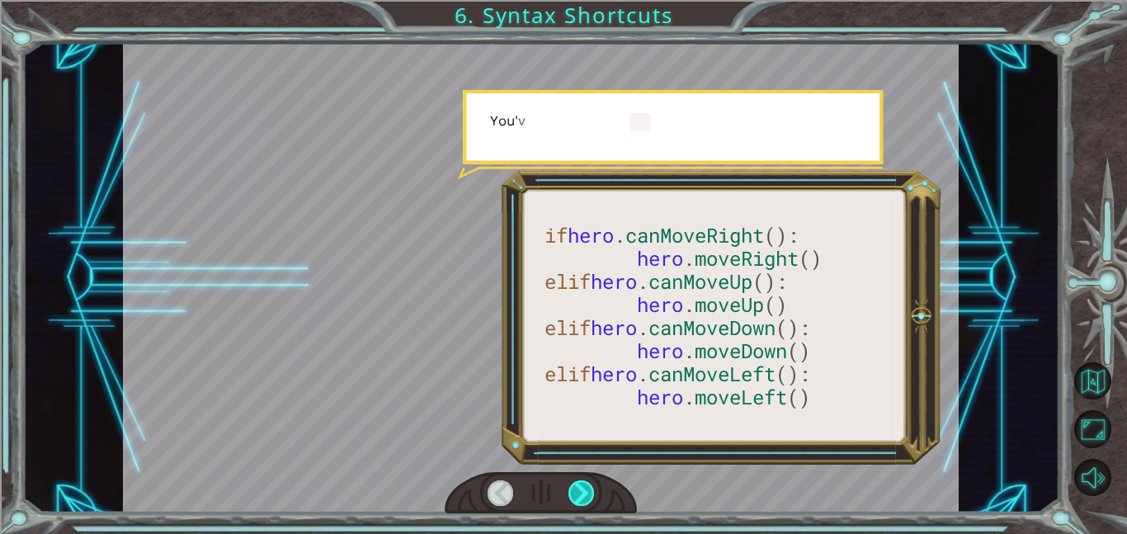
click at [592, 487] on div at bounding box center [581, 493] width 26 height 26
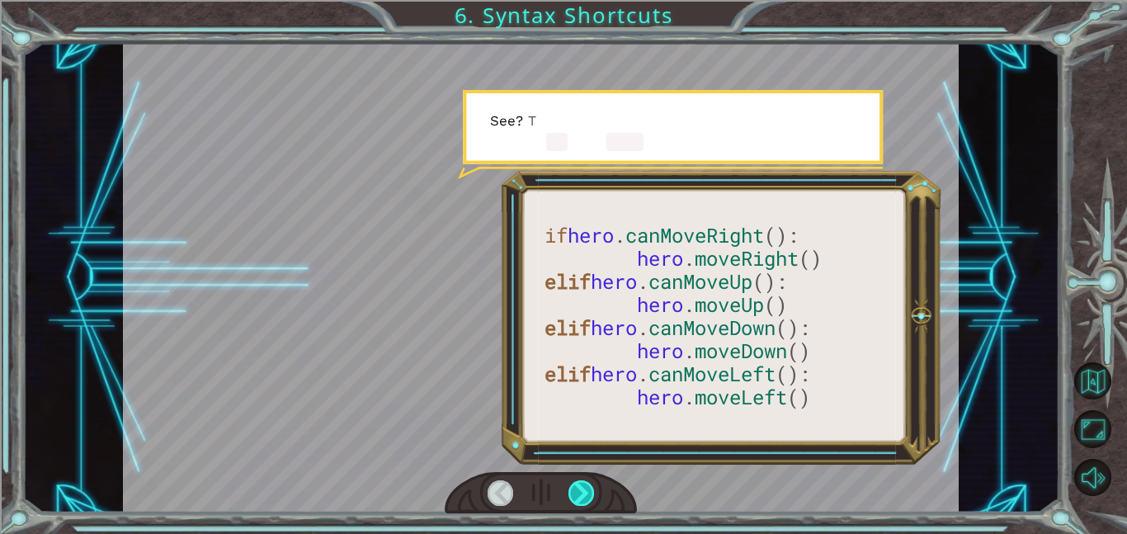
click at [592, 487] on div at bounding box center [581, 493] width 26 height 26
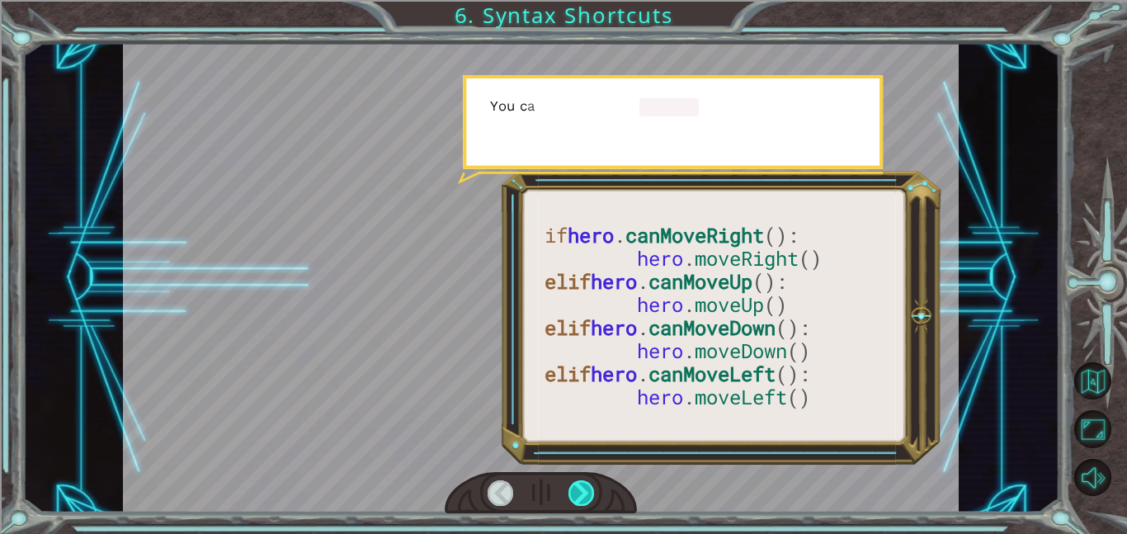
click at [592, 487] on div at bounding box center [581, 493] width 26 height 26
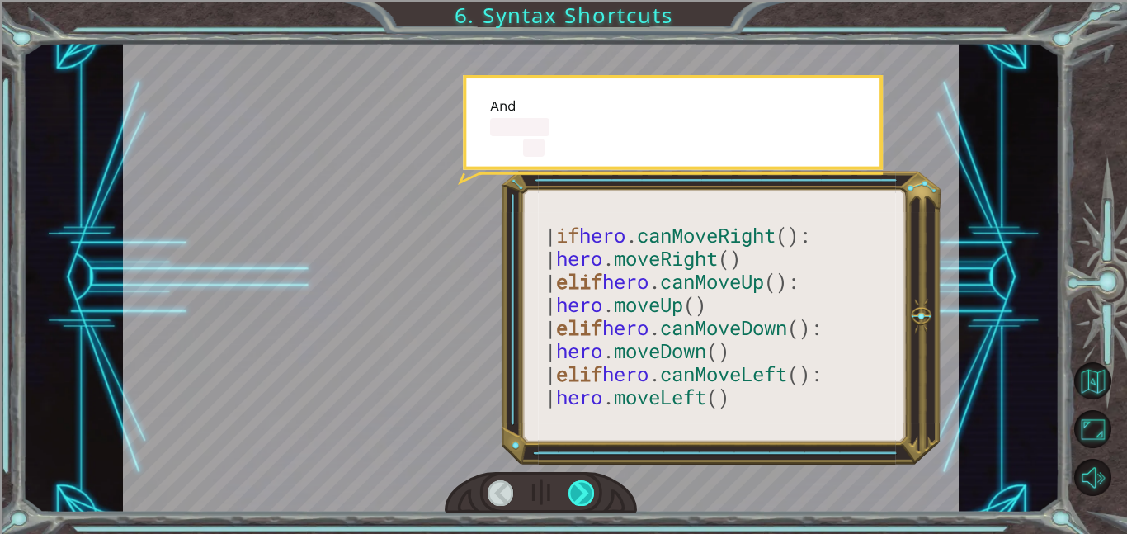
click at [592, 487] on div at bounding box center [581, 493] width 26 height 26
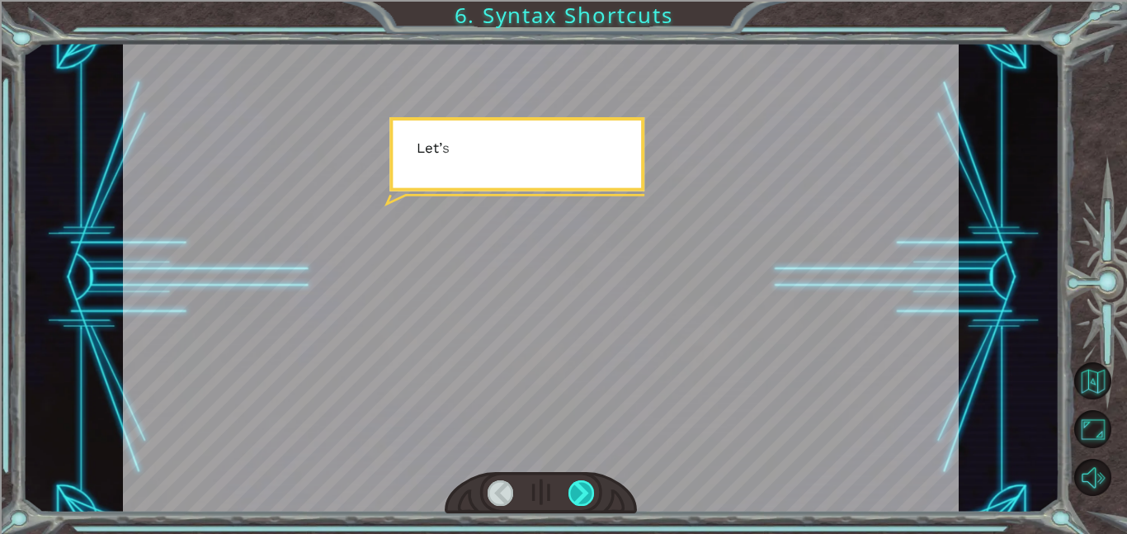
click at [592, 487] on div at bounding box center [581, 493] width 26 height 26
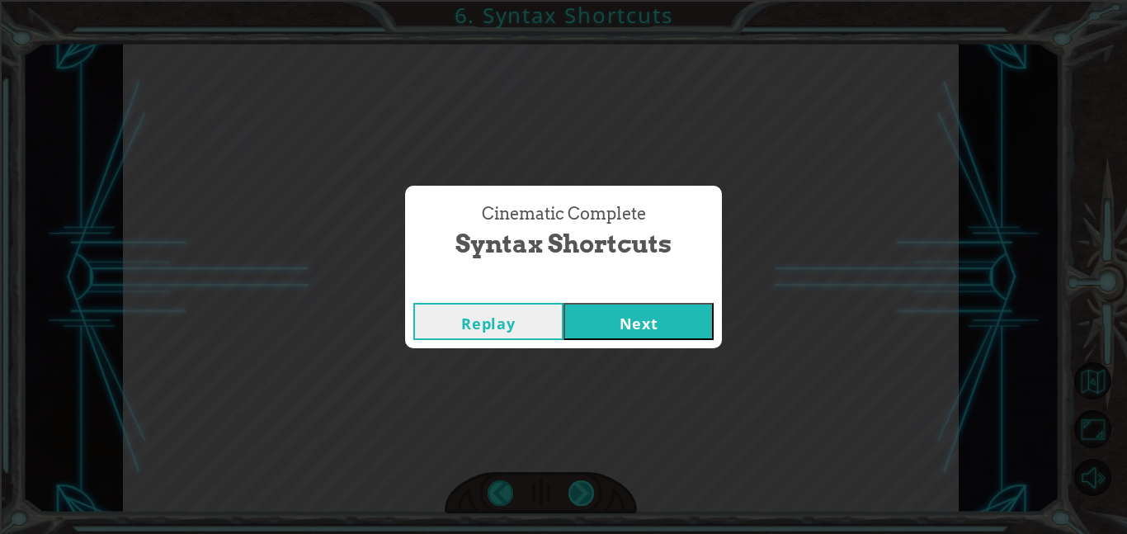
click at [592, 487] on div "Cinematic Complete Syntax Shortcuts Replay Next" at bounding box center [563, 267] width 1127 height 534
click at [611, 322] on button "Next" at bounding box center [638, 321] width 150 height 37
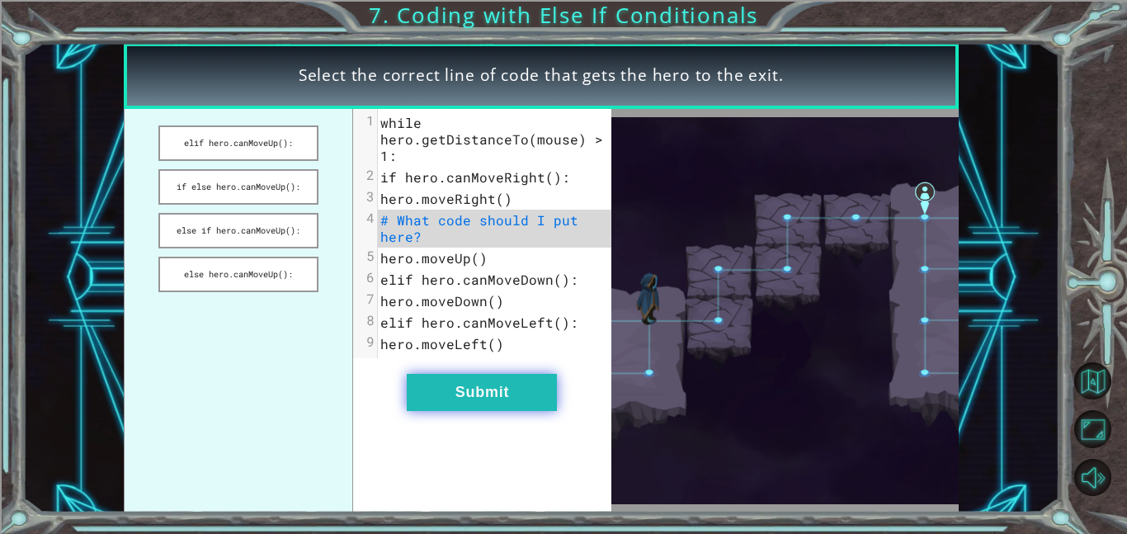
click at [473, 374] on button "Submit" at bounding box center [482, 392] width 150 height 37
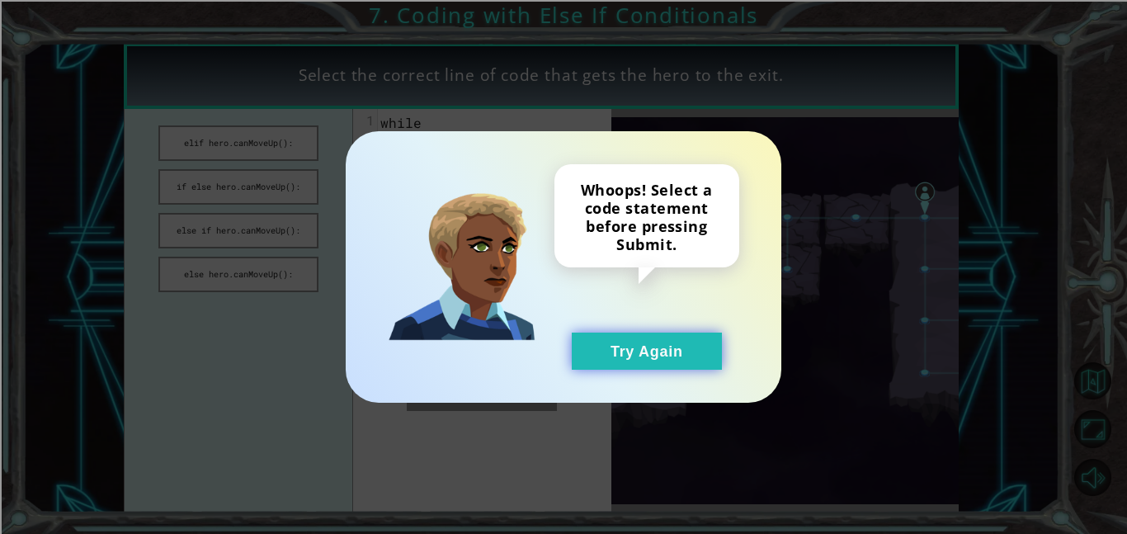
click at [621, 338] on button "Try Again" at bounding box center [647, 350] width 150 height 37
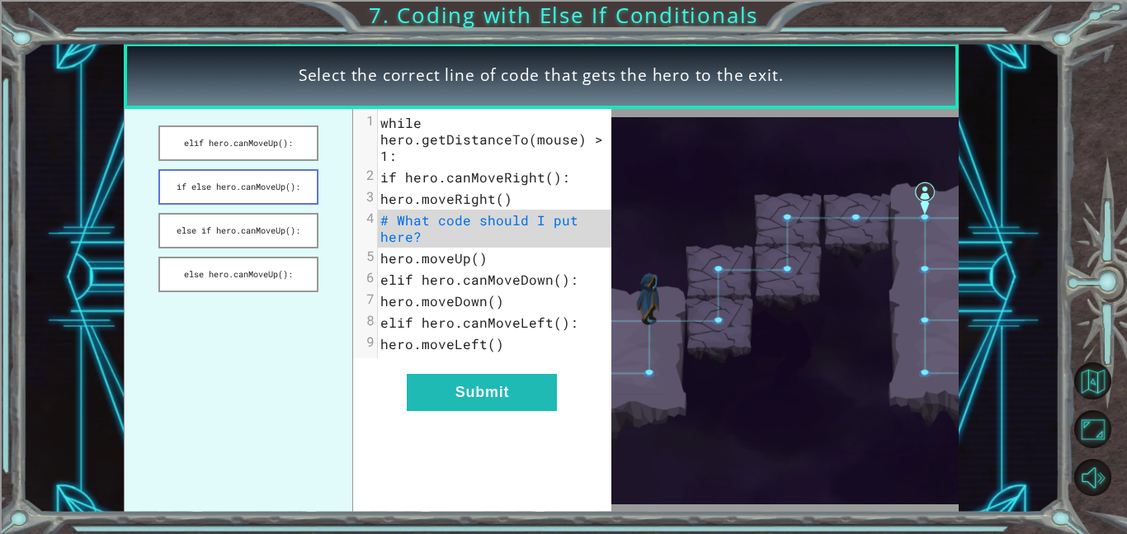
drag, startPoint x: 193, startPoint y: 136, endPoint x: 210, endPoint y: 181, distance: 48.6
click at [210, 181] on ul "elif hero.canMoveUp(): if else hero.canMoveUp(): else if hero.canMoveUp(): else…" at bounding box center [239, 310] width 230 height 403
click at [210, 181] on button "if else hero.canMoveUp():" at bounding box center [238, 186] width 160 height 35
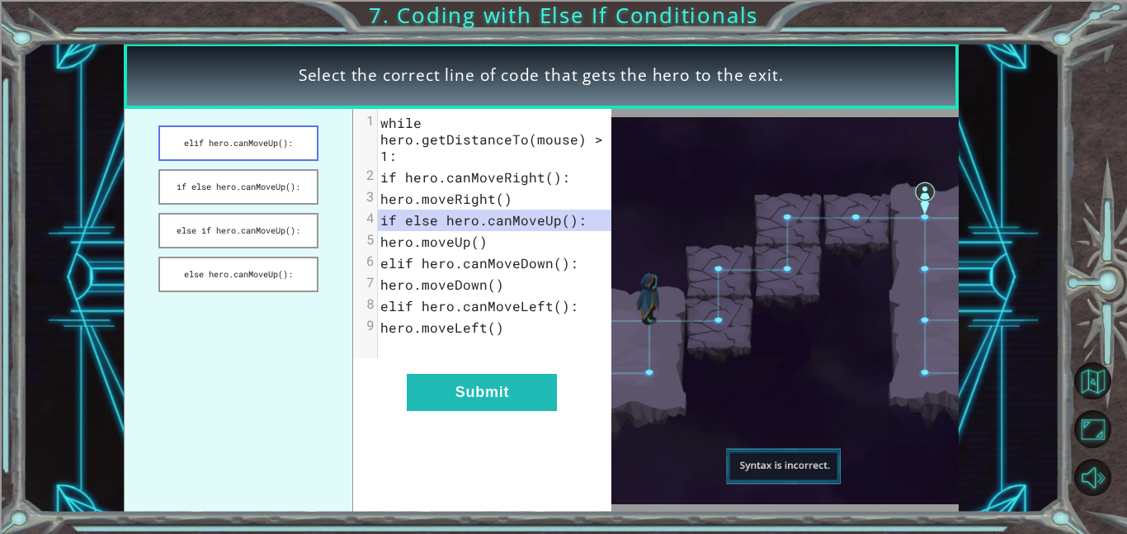
click at [236, 141] on button "elif hero.canMoveUp():" at bounding box center [238, 142] width 160 height 35
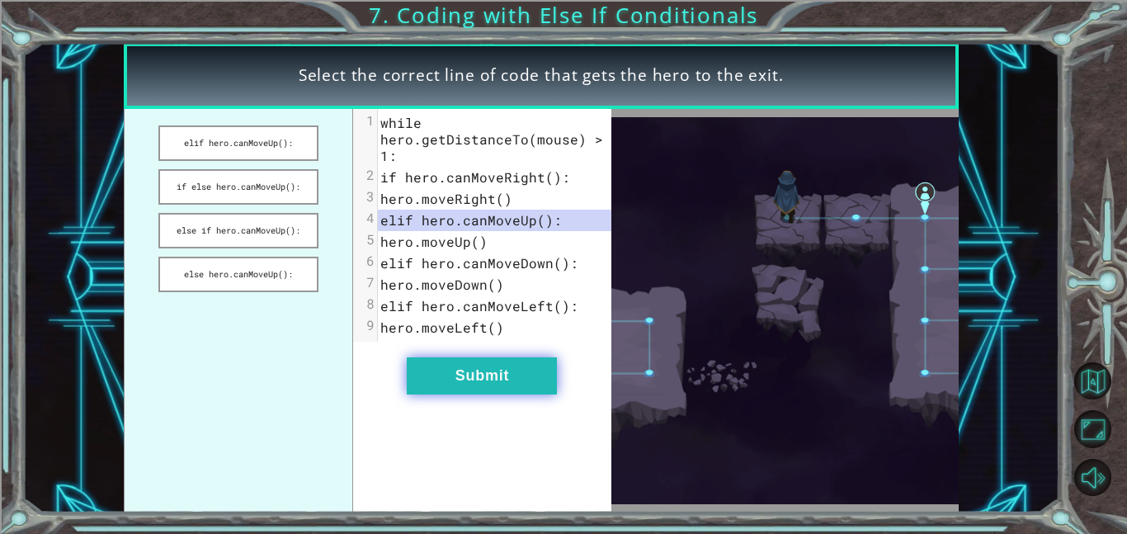
click at [510, 379] on button "Submit" at bounding box center [482, 375] width 150 height 37
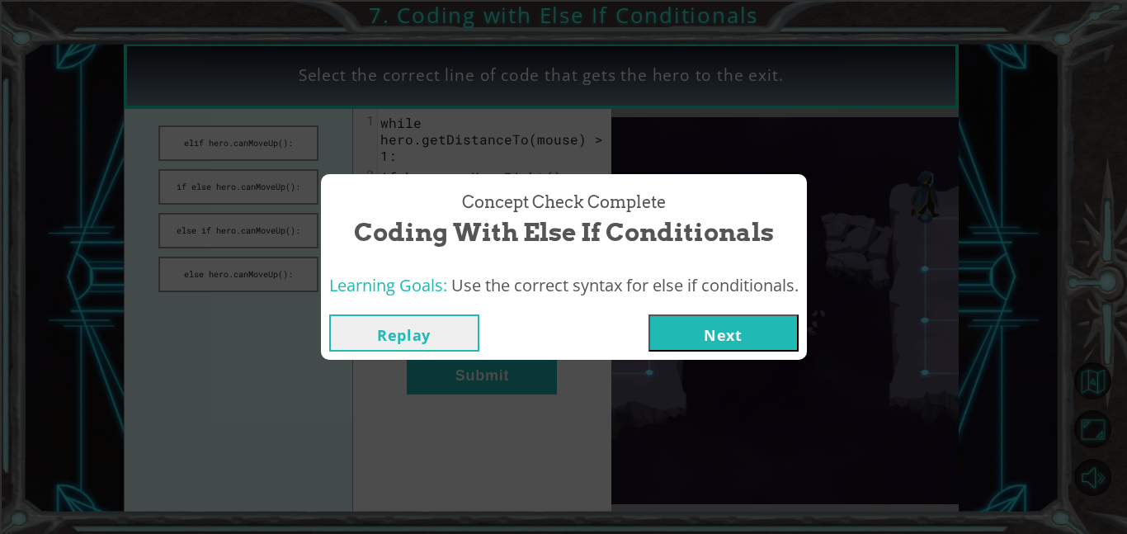
click at [723, 318] on button "Next" at bounding box center [723, 332] width 150 height 37
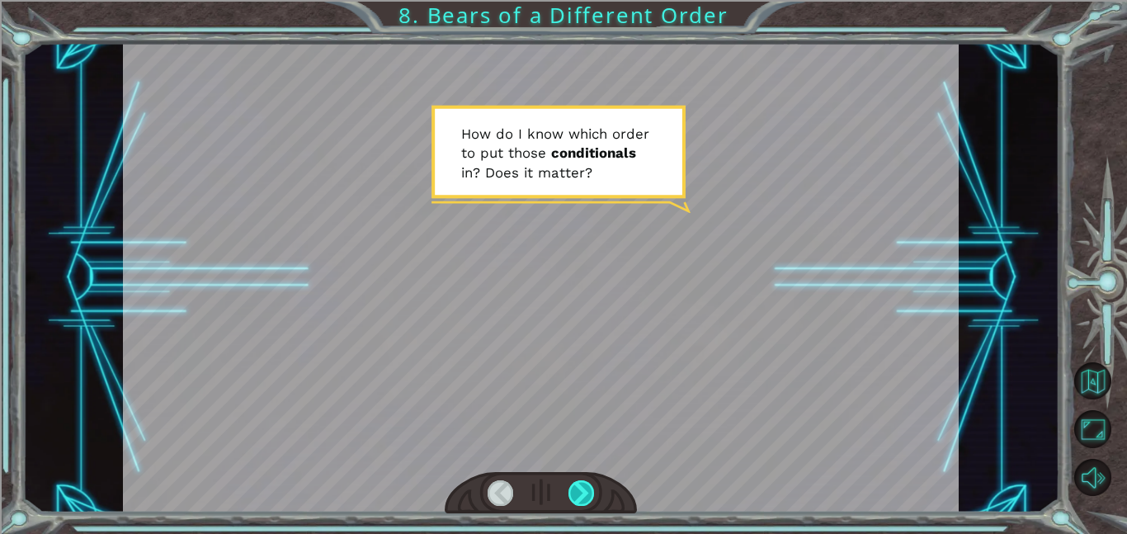
click at [582, 501] on div at bounding box center [581, 493] width 26 height 26
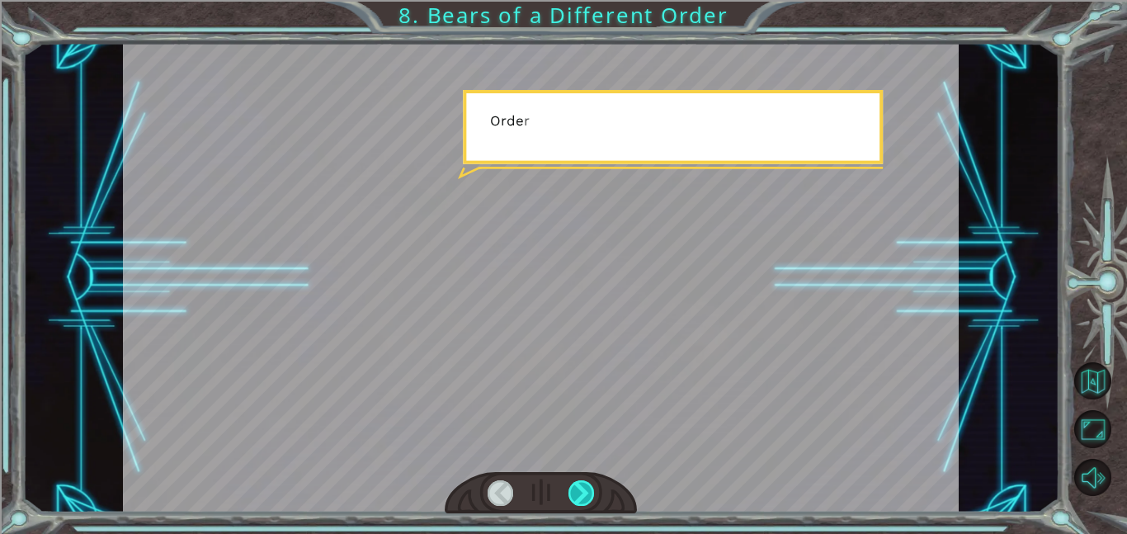
click at [582, 501] on div at bounding box center [581, 493] width 26 height 26
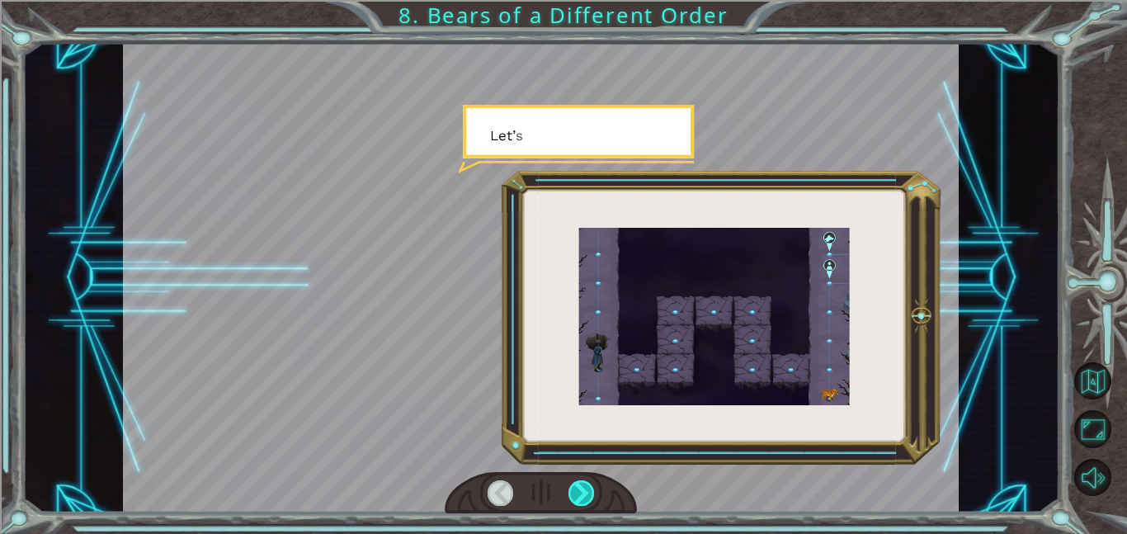
click at [582, 501] on div at bounding box center [581, 493] width 26 height 26
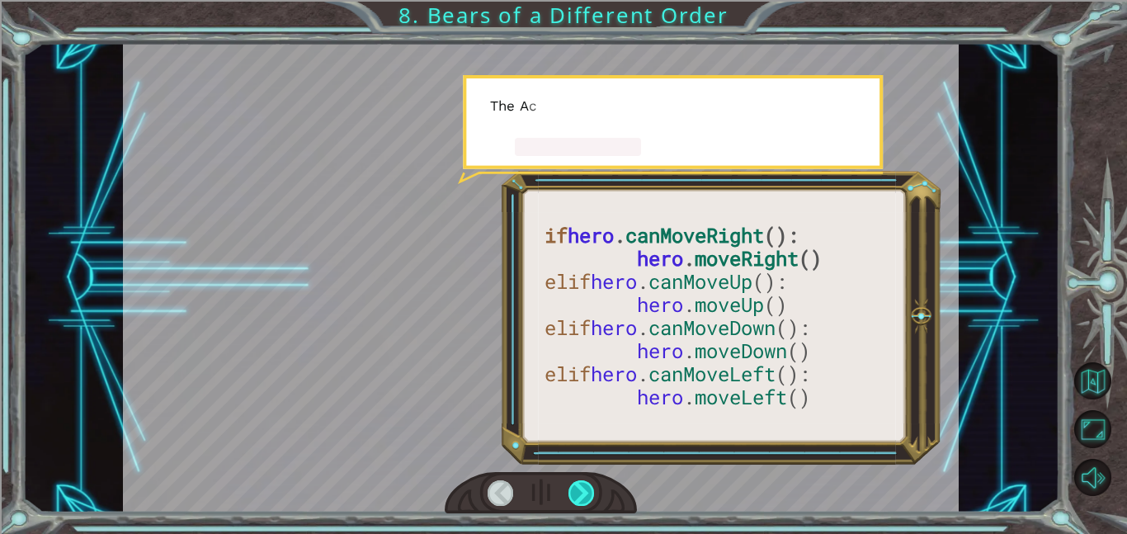
click at [582, 501] on div at bounding box center [581, 493] width 26 height 26
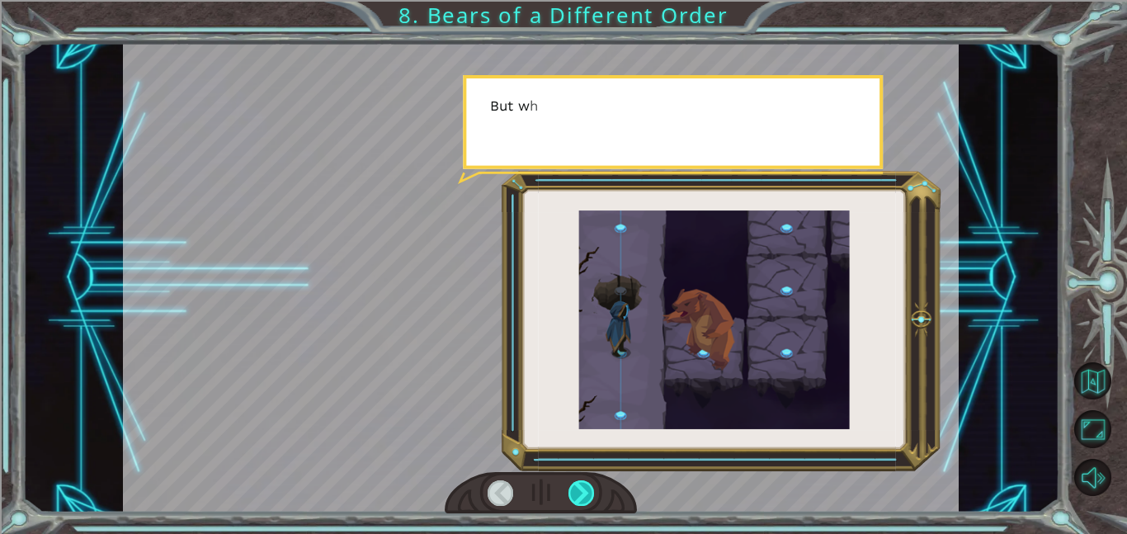
click at [582, 501] on div at bounding box center [581, 493] width 26 height 26
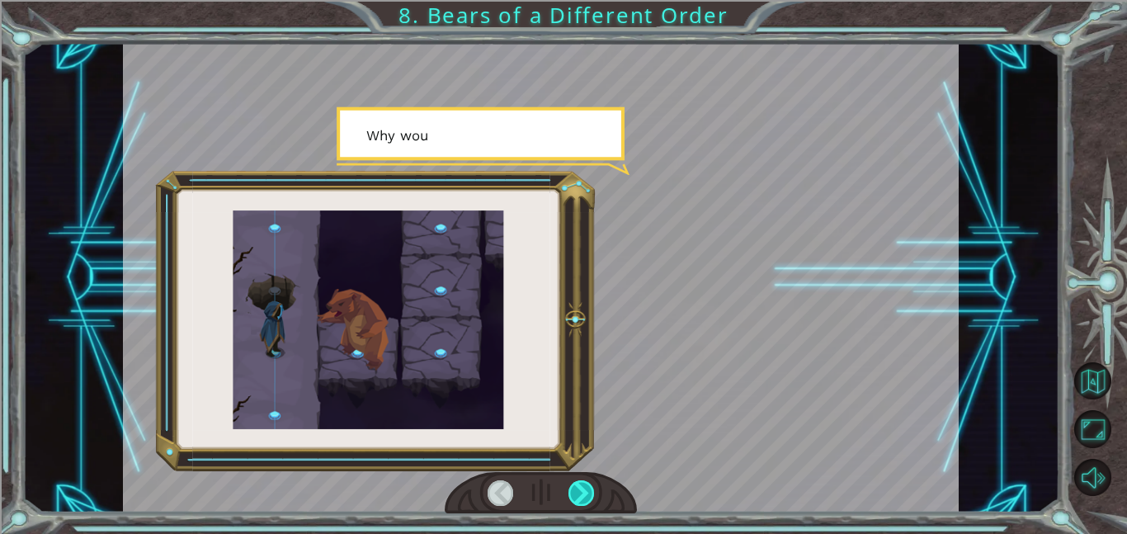
click at [582, 501] on div at bounding box center [581, 493] width 26 height 26
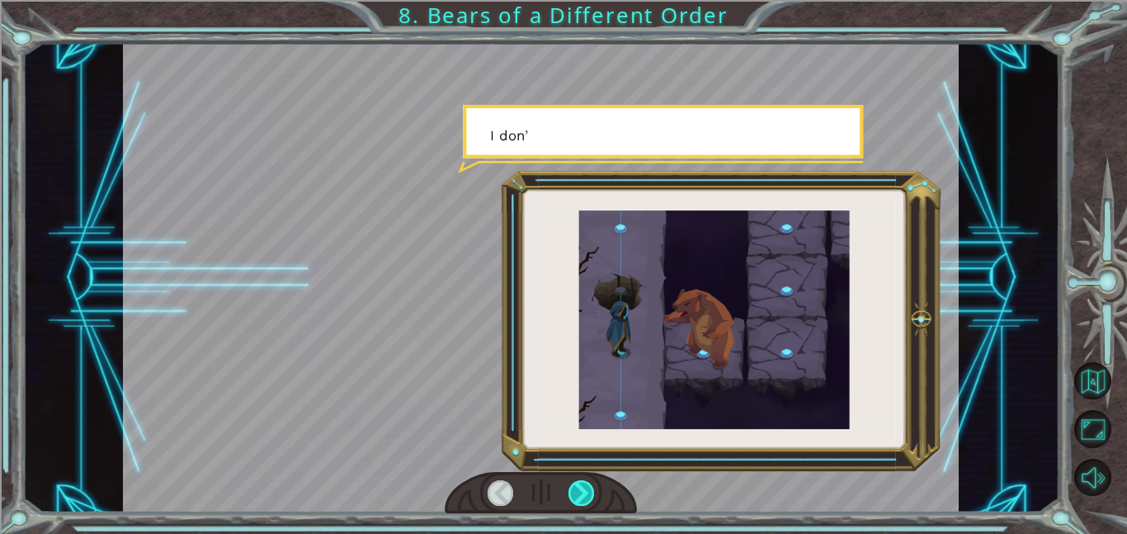
click at [582, 501] on div at bounding box center [581, 493] width 26 height 26
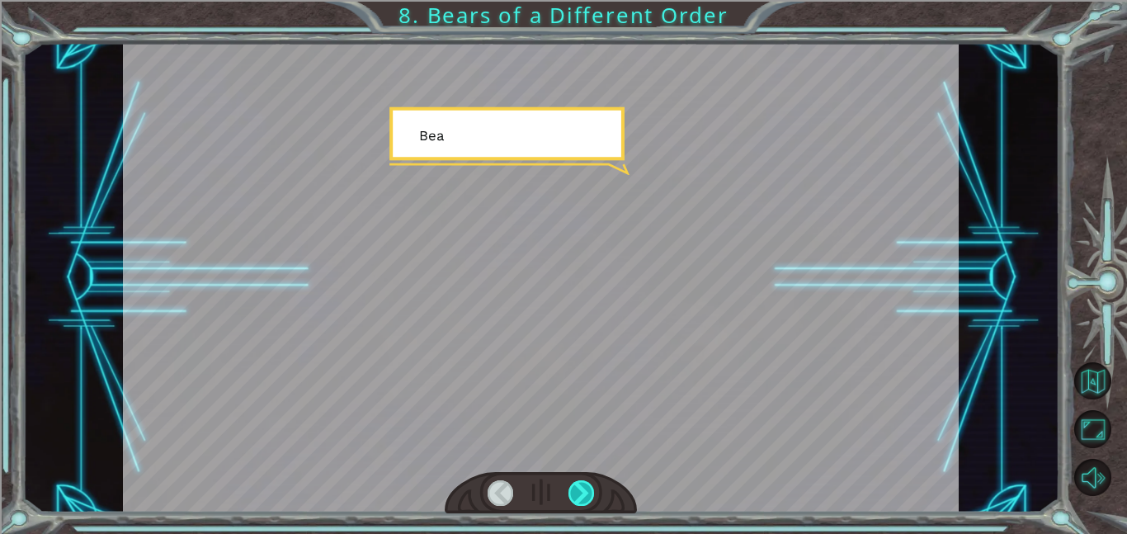
click at [582, 501] on div at bounding box center [581, 493] width 26 height 26
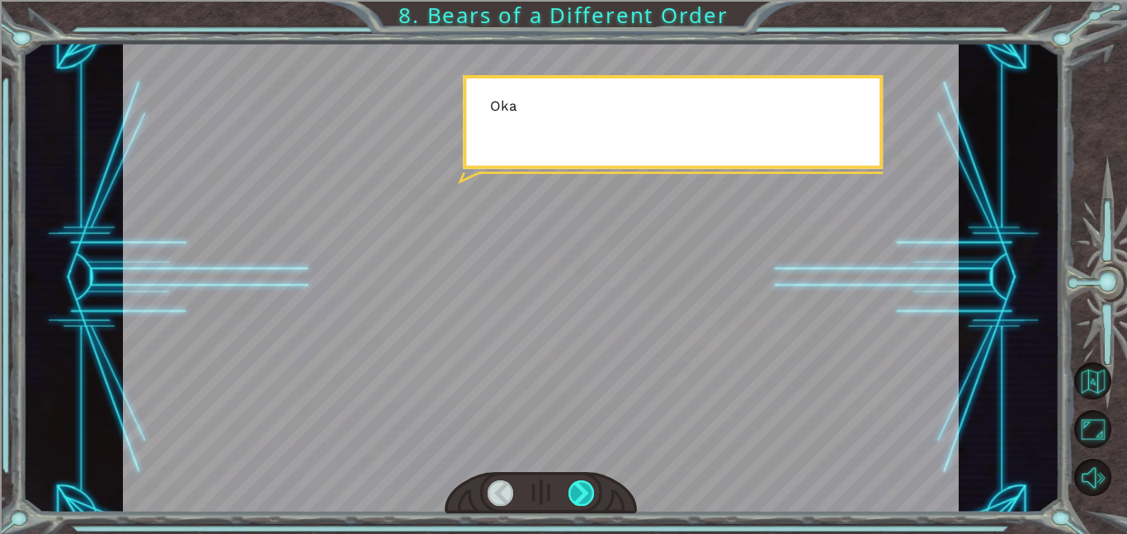
click at [582, 501] on div at bounding box center [581, 493] width 26 height 26
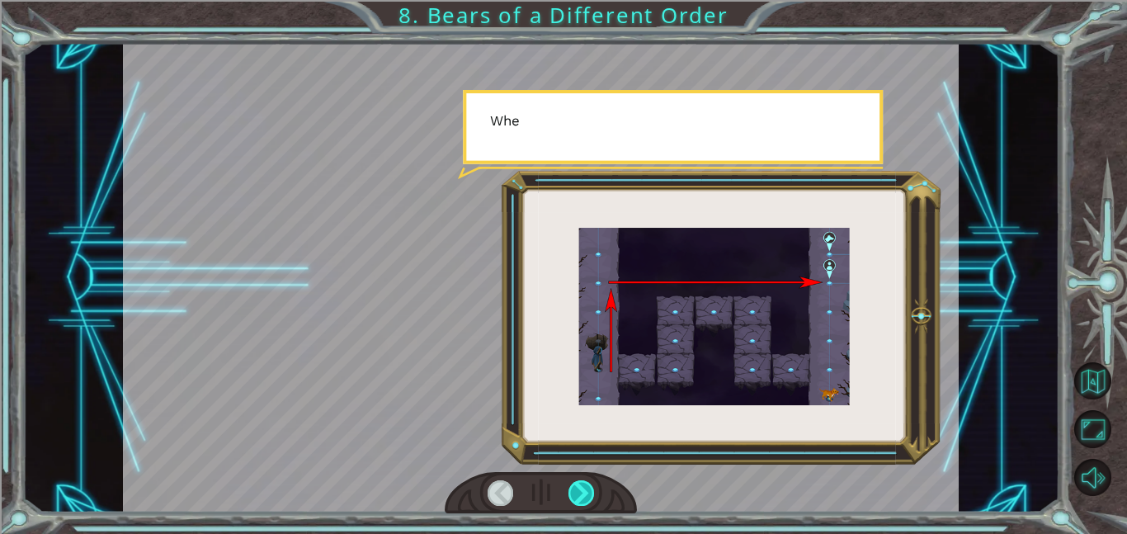
click at [582, 501] on div at bounding box center [581, 493] width 26 height 26
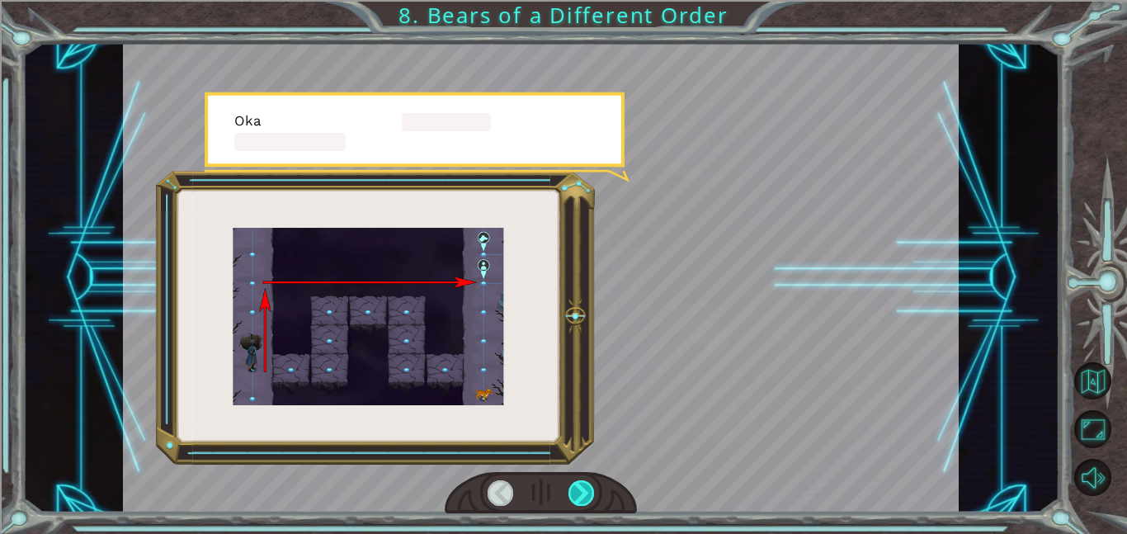
click at [582, 501] on div at bounding box center [581, 493] width 26 height 26
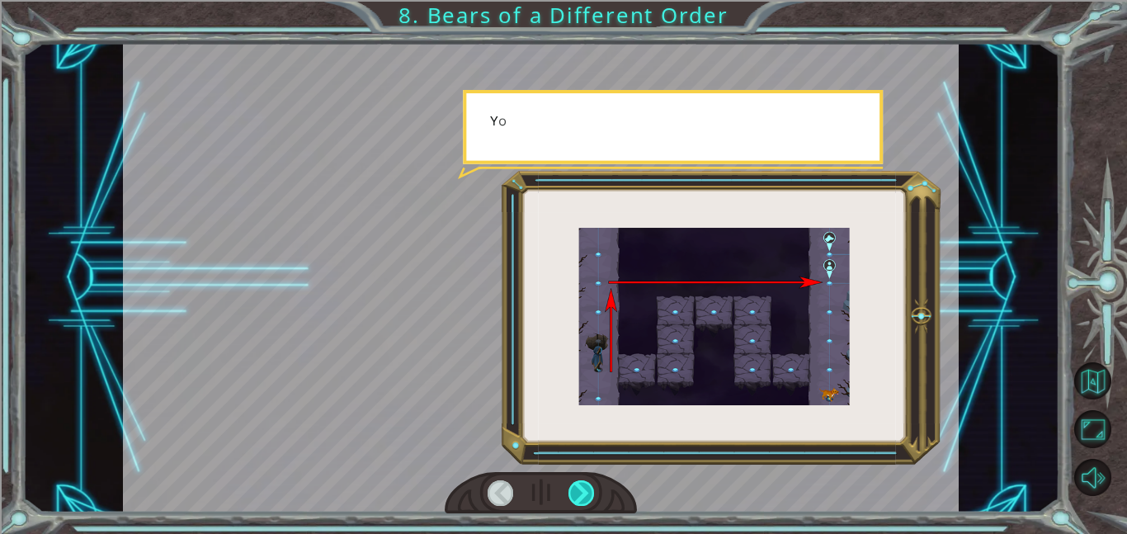
click at [582, 501] on div at bounding box center [581, 493] width 26 height 26
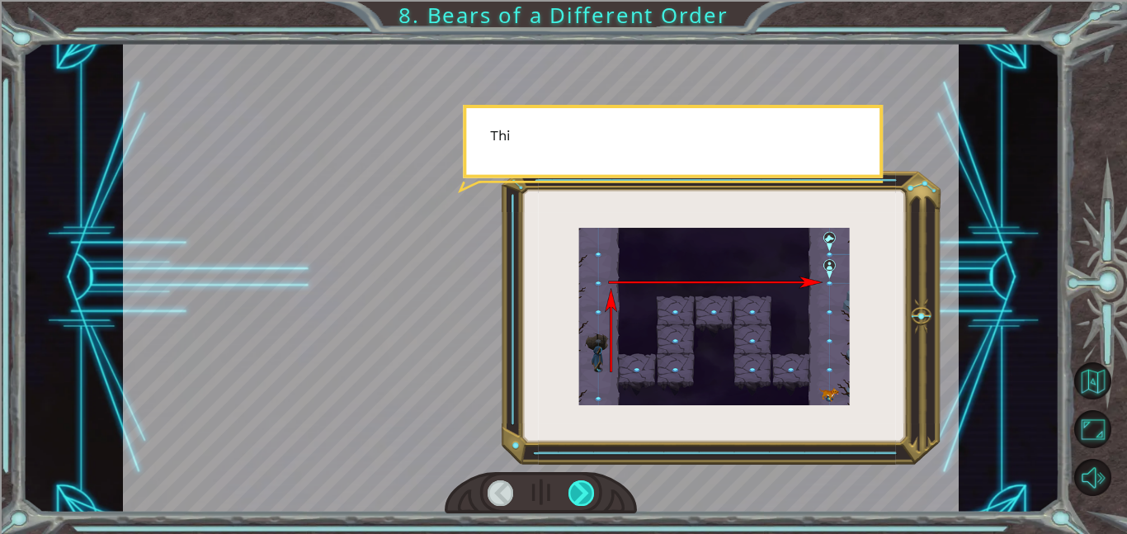
click at [582, 501] on div at bounding box center [581, 493] width 26 height 26
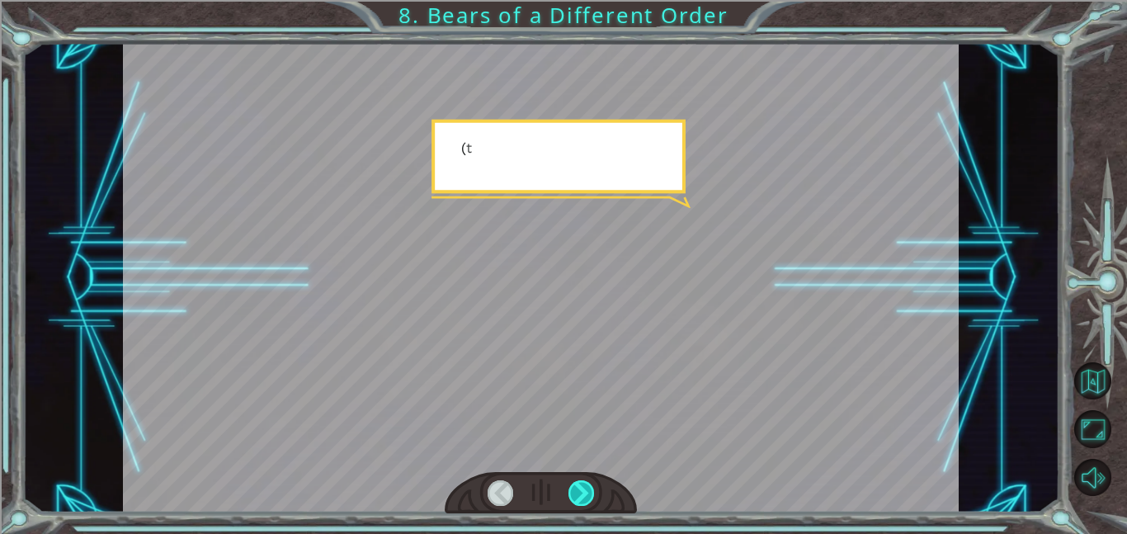
click at [582, 501] on div at bounding box center [581, 493] width 26 height 26
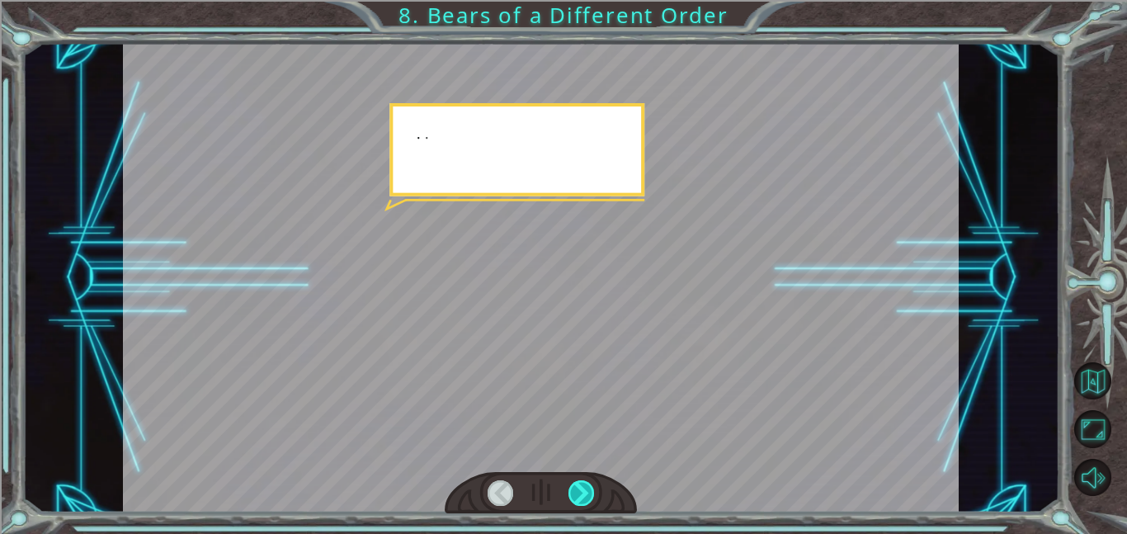
click at [582, 501] on div at bounding box center [581, 493] width 26 height 26
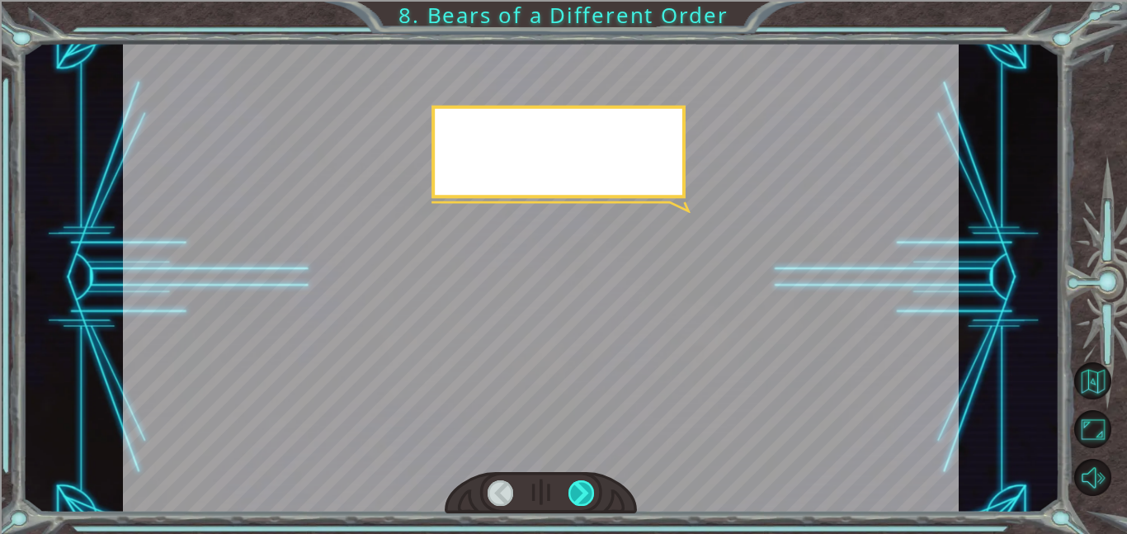
click at [582, 501] on div at bounding box center [581, 493] width 26 height 26
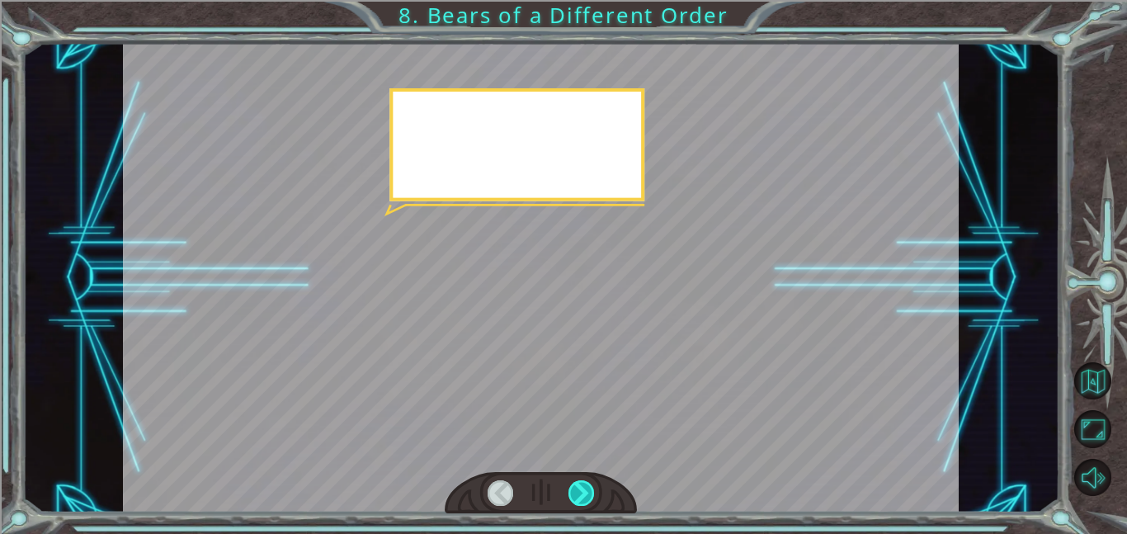
click at [582, 501] on div at bounding box center [581, 493] width 26 height 26
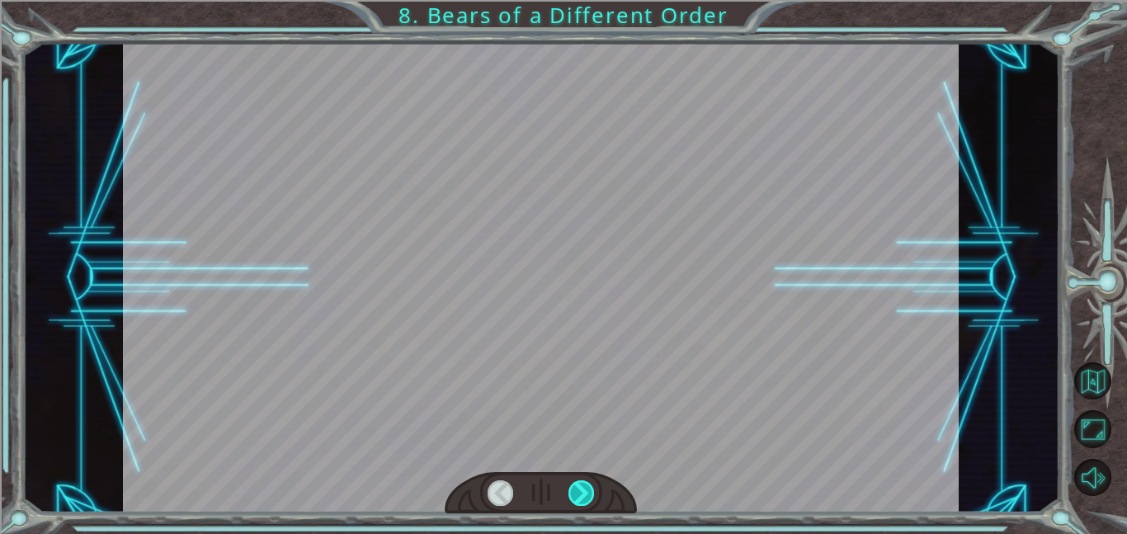
click at [582, 501] on div at bounding box center [581, 493] width 26 height 26
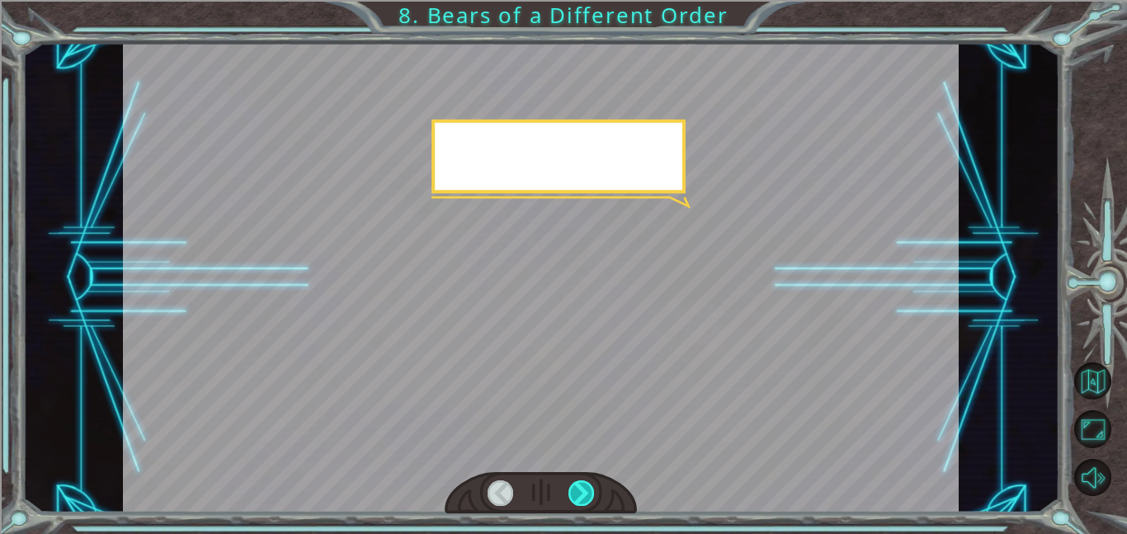
click at [582, 501] on div at bounding box center [581, 493] width 26 height 26
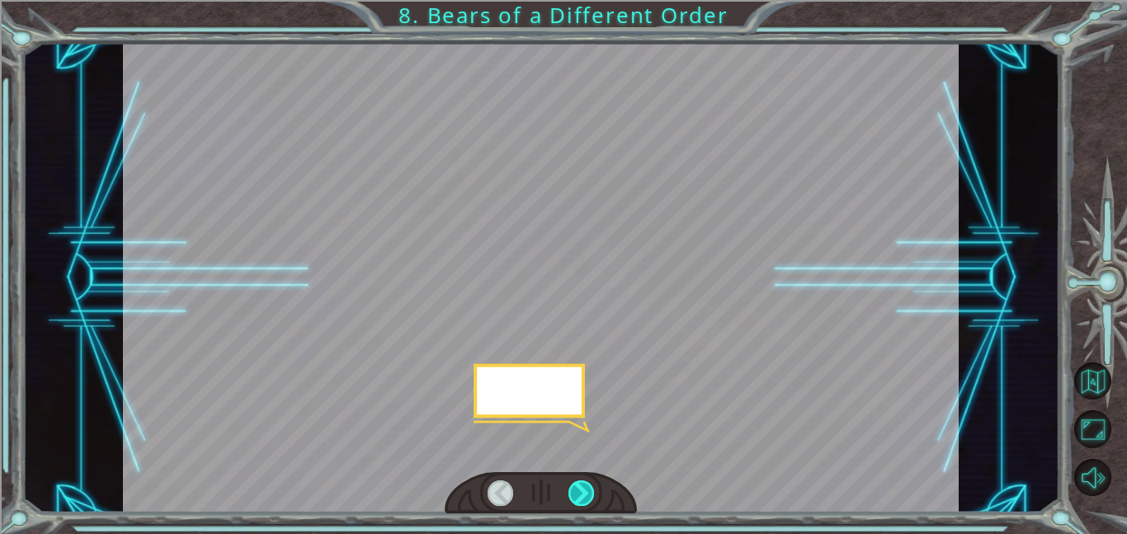
click at [582, 501] on div at bounding box center [581, 493] width 26 height 26
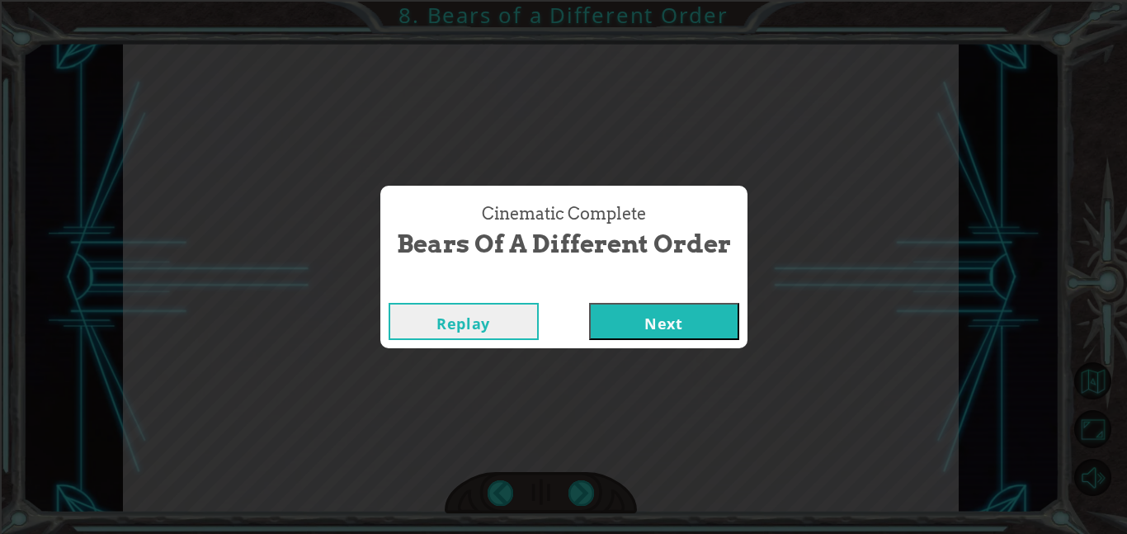
click at [581, 501] on div "Cinematic Complete Bears of a Different Order Replay Next" at bounding box center [563, 267] width 1127 height 534
click at [647, 314] on button "Next" at bounding box center [664, 321] width 150 height 37
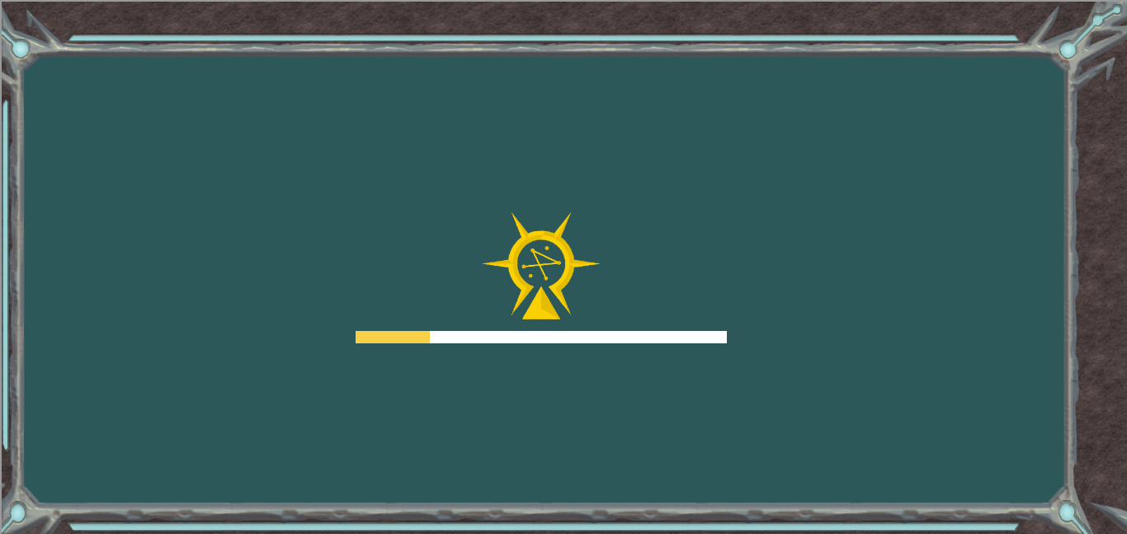
click at [652, 322] on div at bounding box center [540, 278] width 371 height 132
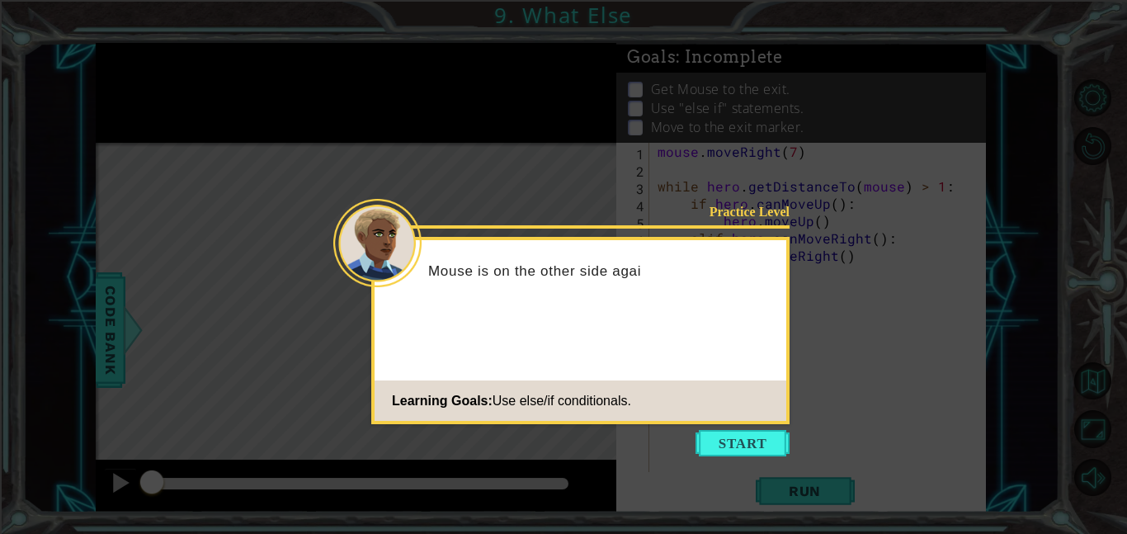
click at [742, 457] on icon at bounding box center [563, 267] width 1127 height 534
click at [745, 453] on button "Start" at bounding box center [742, 443] width 94 height 26
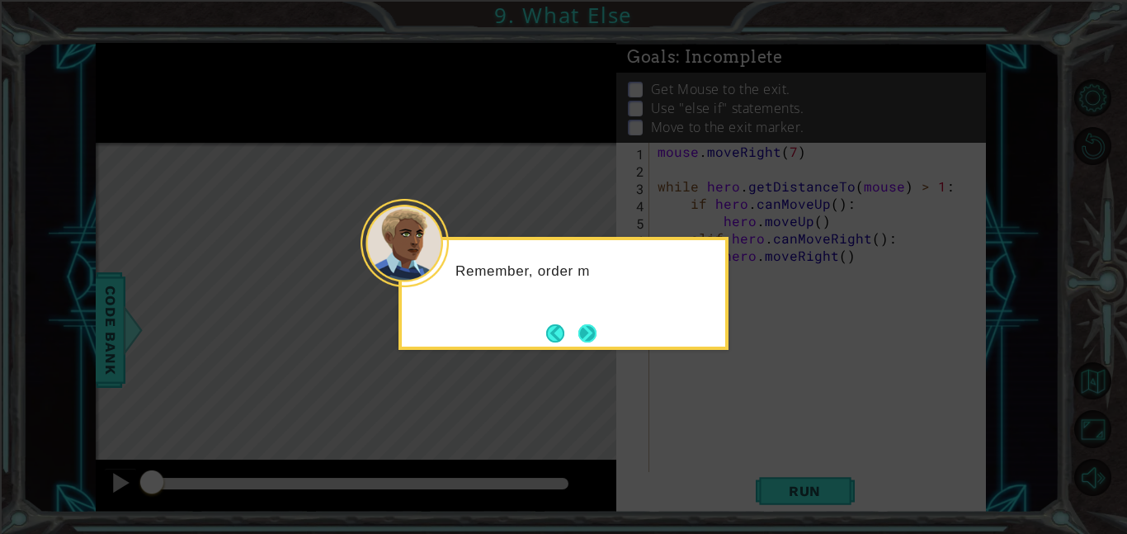
click at [589, 337] on button "Next" at bounding box center [587, 333] width 23 height 23
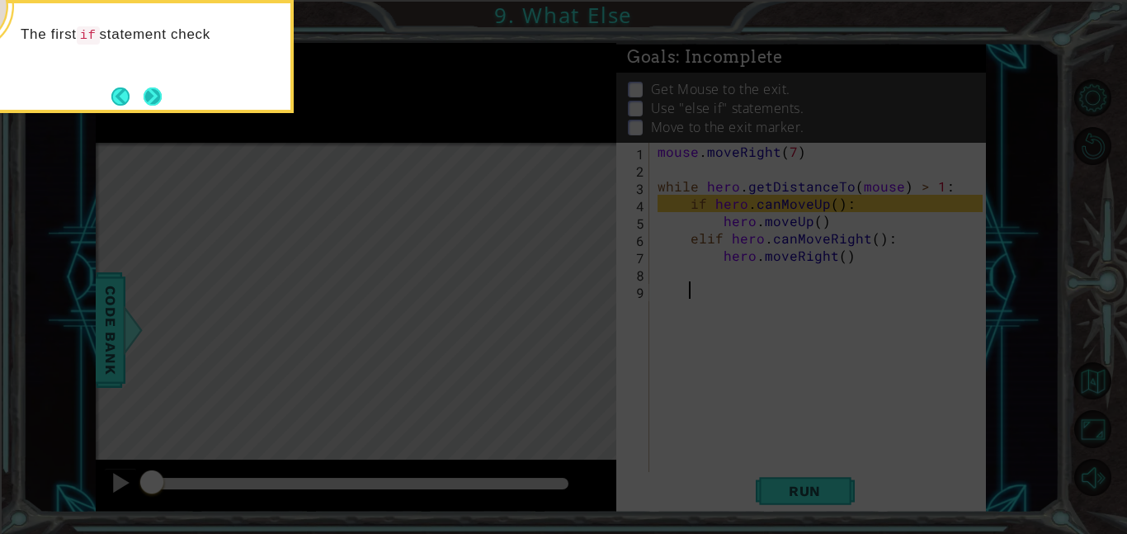
click at [156, 100] on button "Next" at bounding box center [152, 96] width 25 height 25
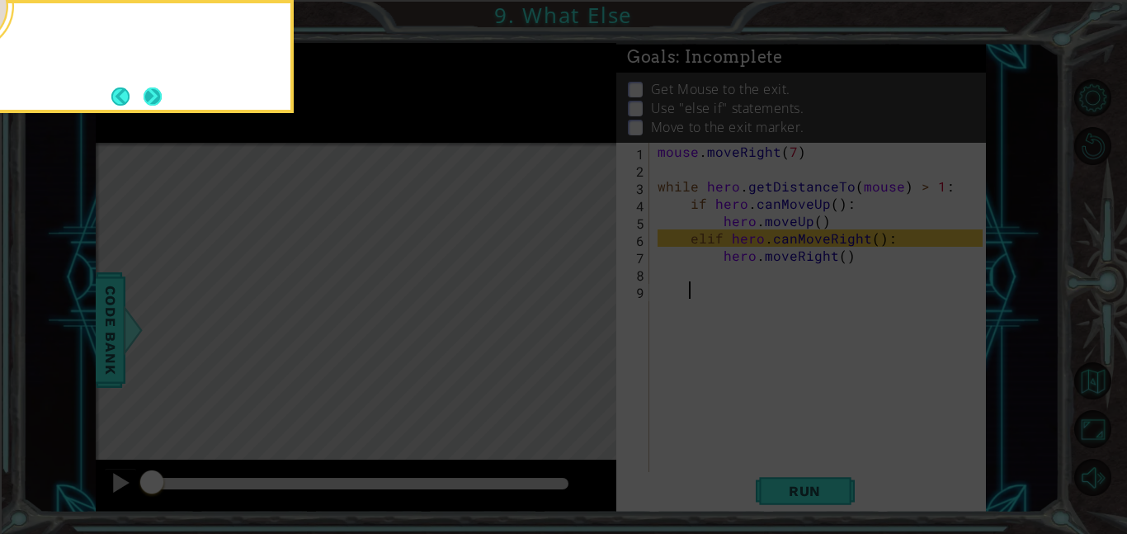
click at [158, 100] on button "Next" at bounding box center [153, 96] width 28 height 28
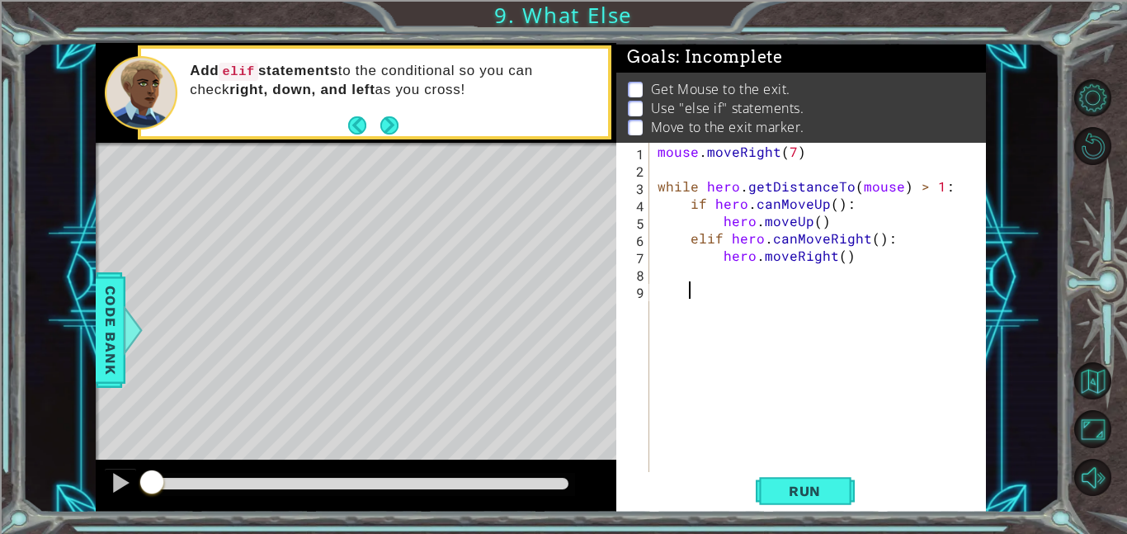
click at [752, 482] on div "Run" at bounding box center [803, 490] width 369 height 37
click at [772, 482] on span "Run" at bounding box center [804, 490] width 65 height 16
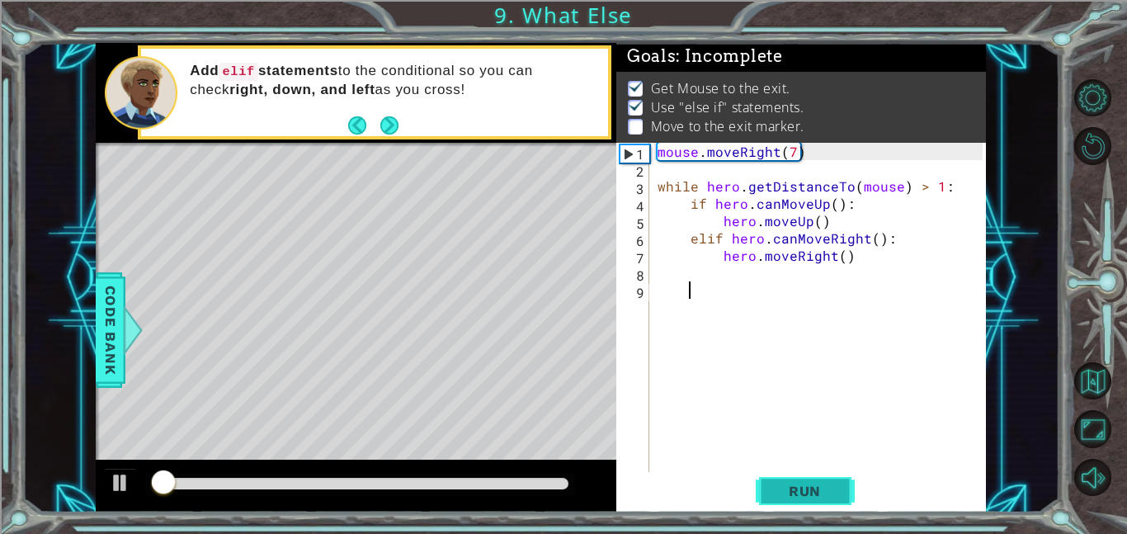
scroll to position [2, 0]
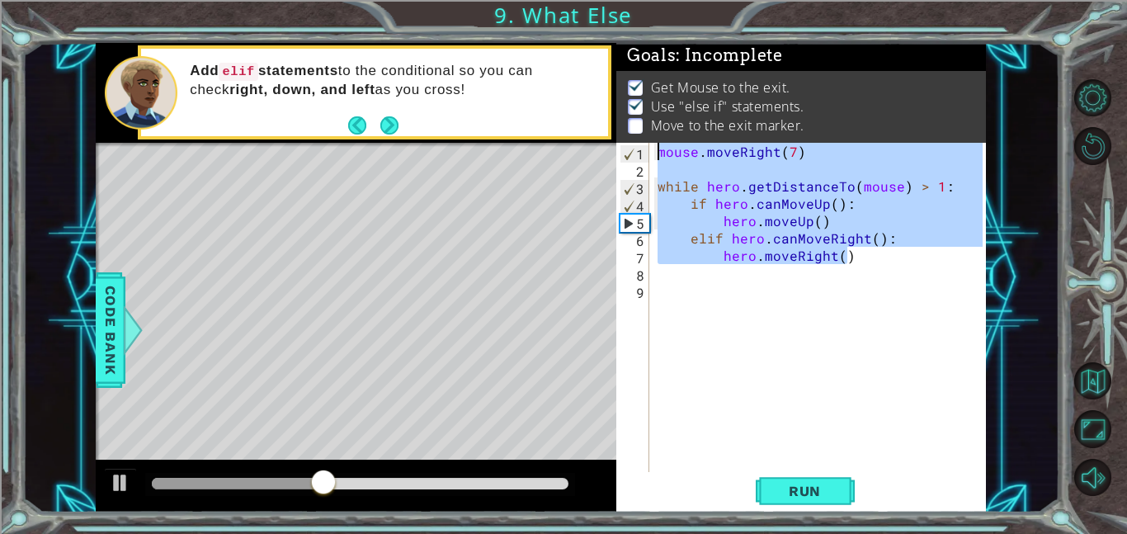
drag, startPoint x: 854, startPoint y: 256, endPoint x: 551, endPoint y: 92, distance: 345.1
click at [551, 92] on div "1 ההההההההההההההההההההההההההההההההההההההההההההההההההההההההההההההההההההההההההההה…" at bounding box center [541, 277] width 890 height 469
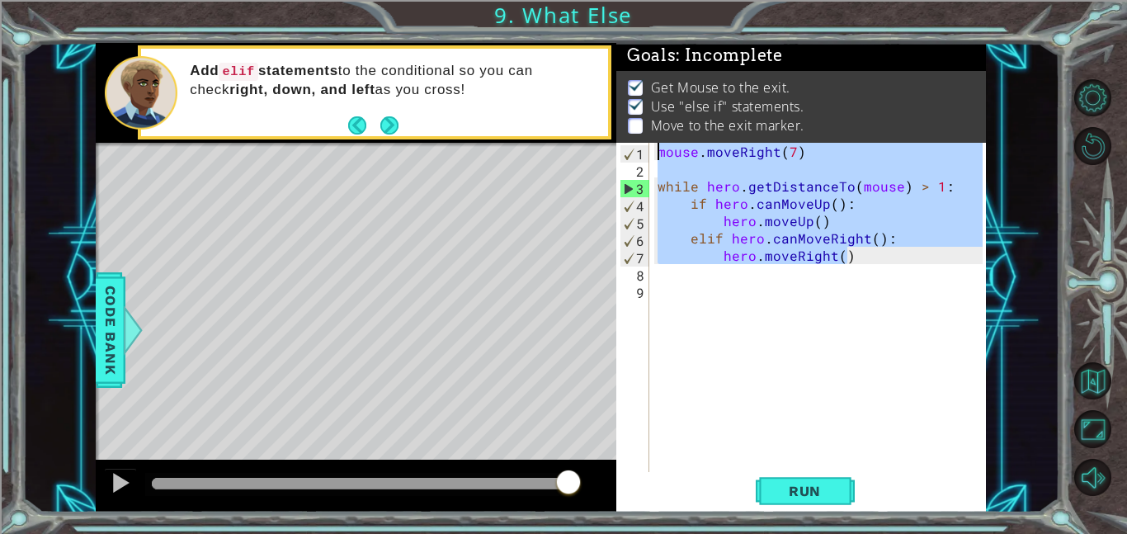
drag, startPoint x: 351, startPoint y: 480, endPoint x: 581, endPoint y: 468, distance: 230.4
click at [581, 468] on div at bounding box center [356, 485] width 520 height 53
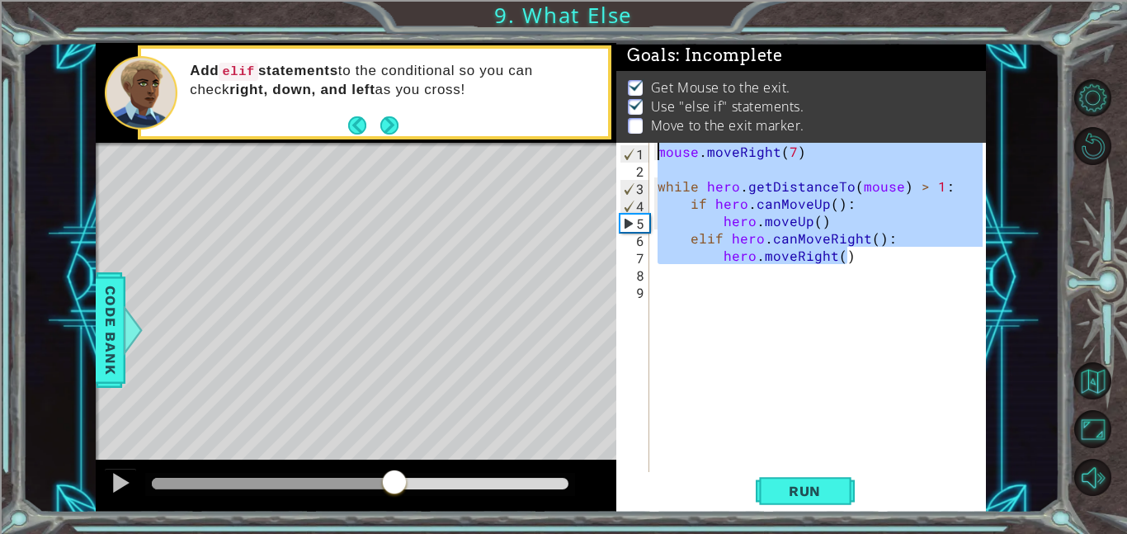
drag, startPoint x: 181, startPoint y: 489, endPoint x: 394, endPoint y: 476, distance: 213.2
click at [394, 476] on div at bounding box center [394, 483] width 30 height 30
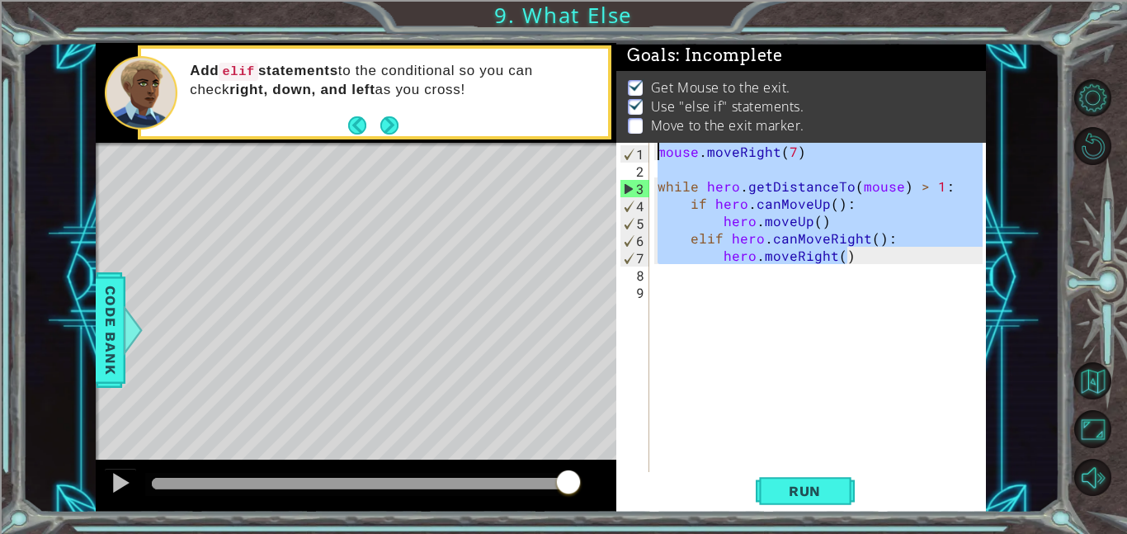
click at [831, 191] on div "mouse . moveRight ( 7 ) while hero . getDistanceTo ( mouse ) > 1 : if hero . ca…" at bounding box center [818, 307] width 328 height 329
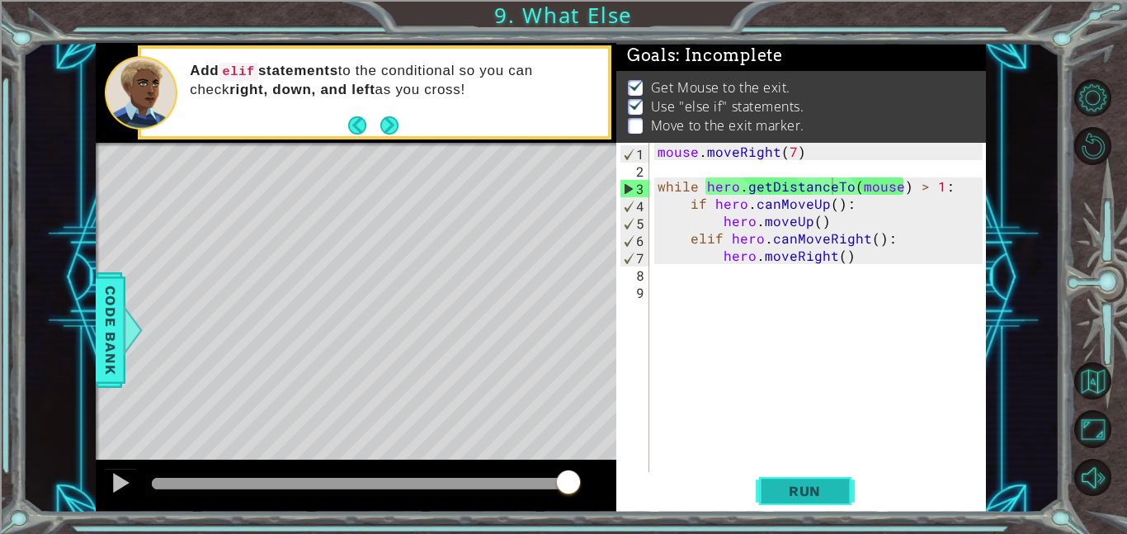
click at [796, 486] on span "Run" at bounding box center [804, 490] width 65 height 16
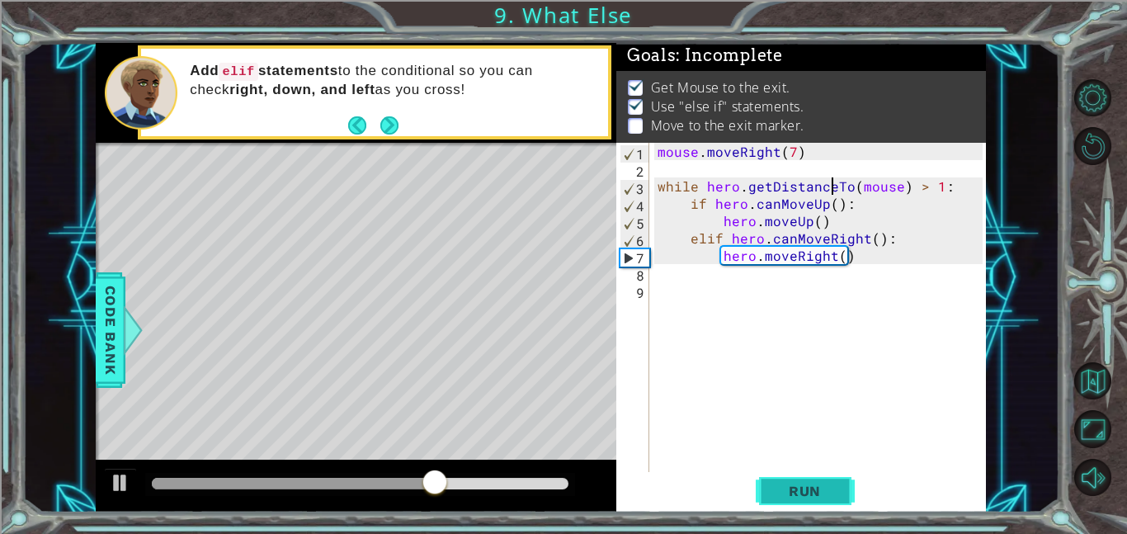
type textarea "while hero.getDistancTo(mouse) > 1:"
